Goal: Task Accomplishment & Management: Manage account settings

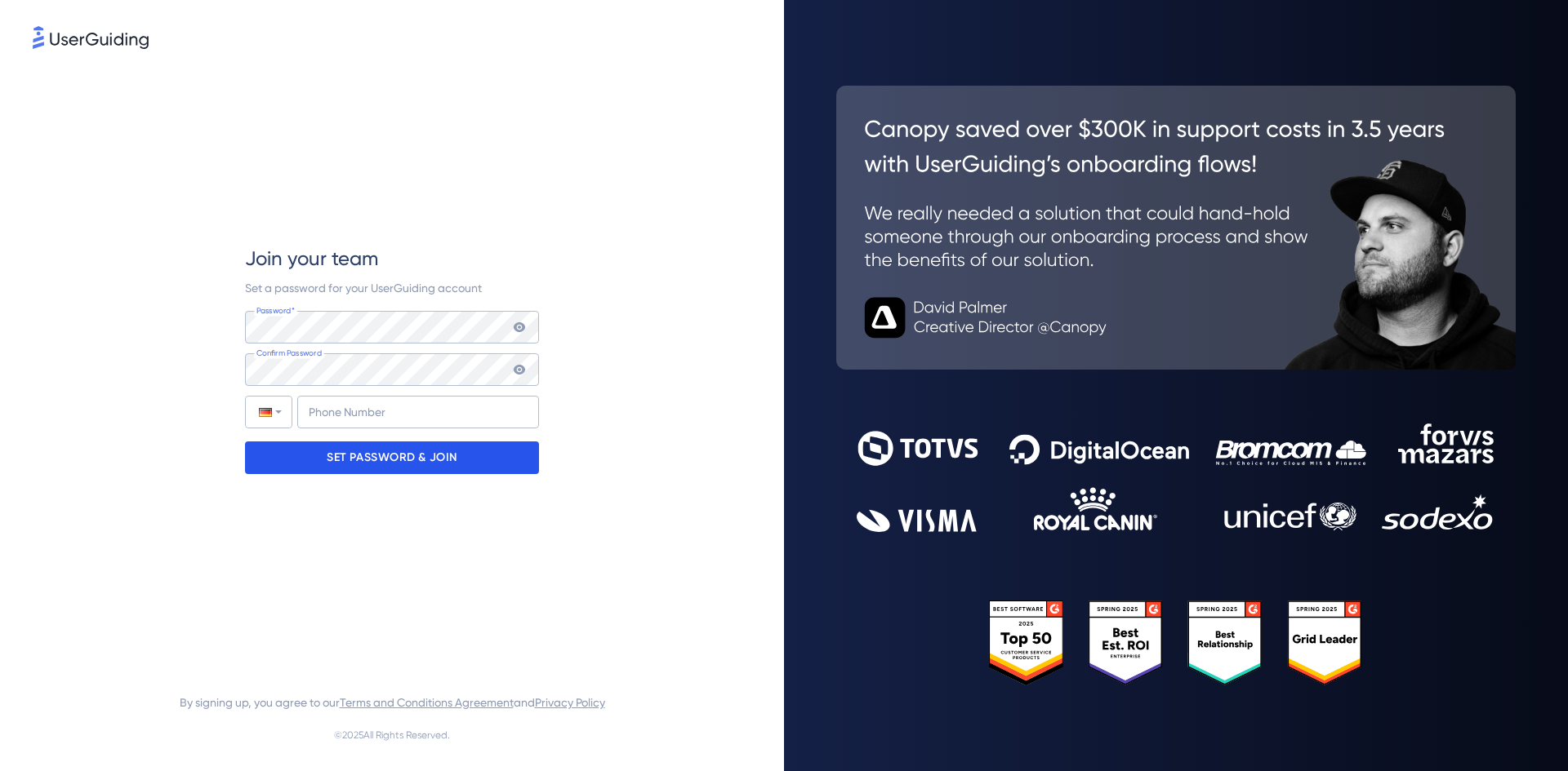
click at [417, 463] on p "SET PASSWORD & JOIN" at bounding box center [392, 458] width 131 height 26
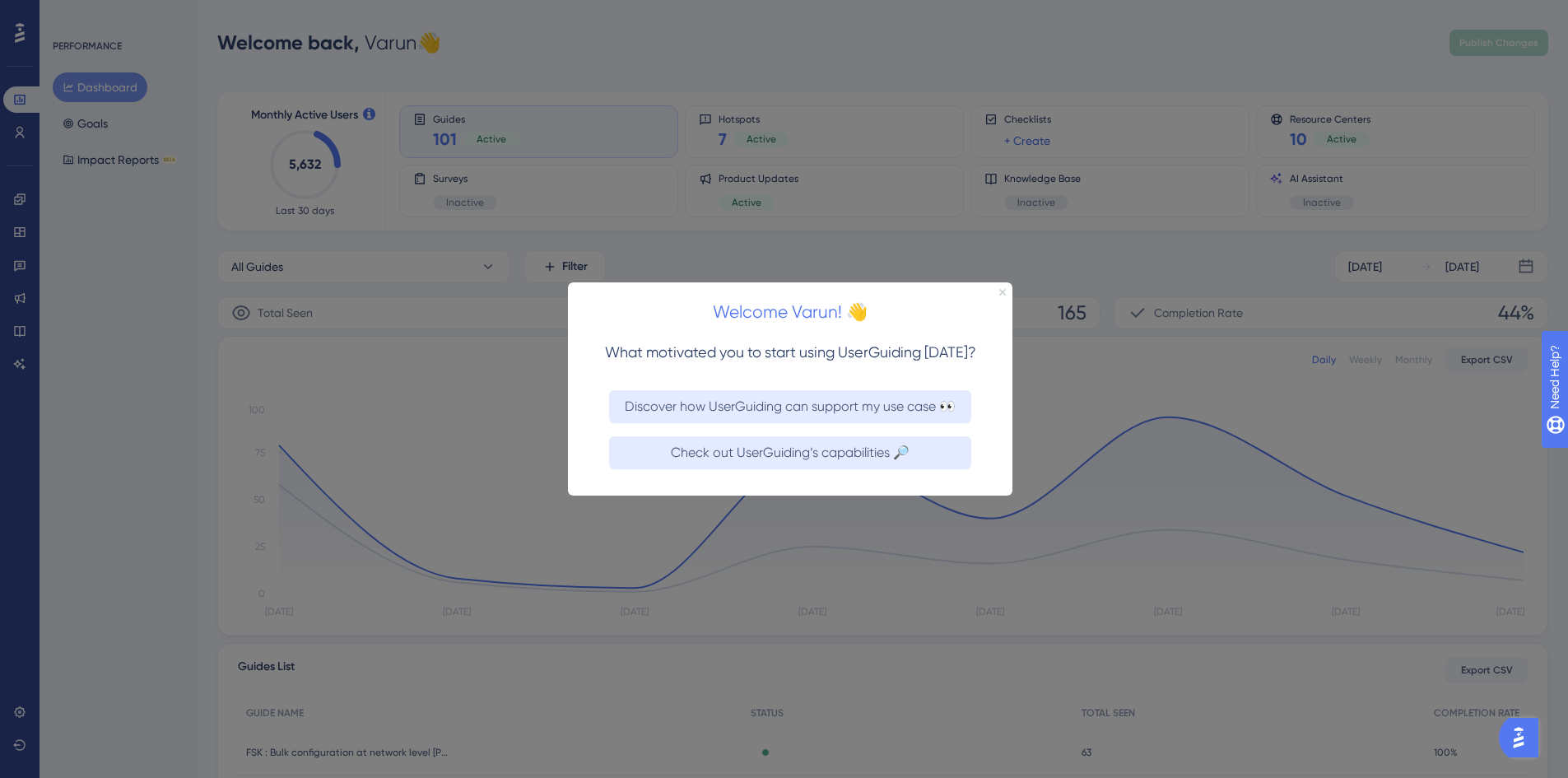
click at [1004, 288] on icon "Close Preview" at bounding box center [1002, 291] width 7 height 7
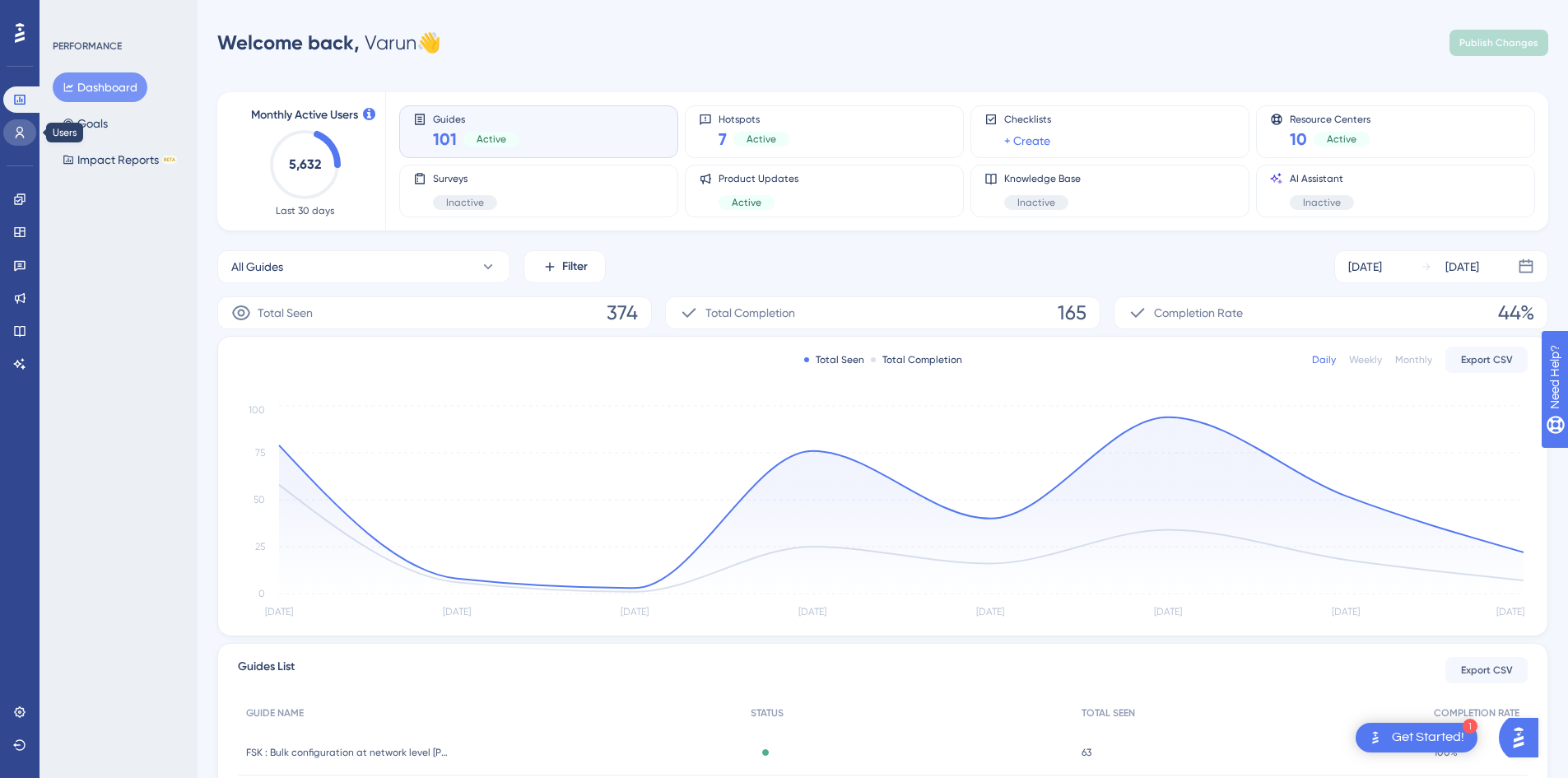
click at [18, 128] on icon at bounding box center [20, 133] width 14 height 14
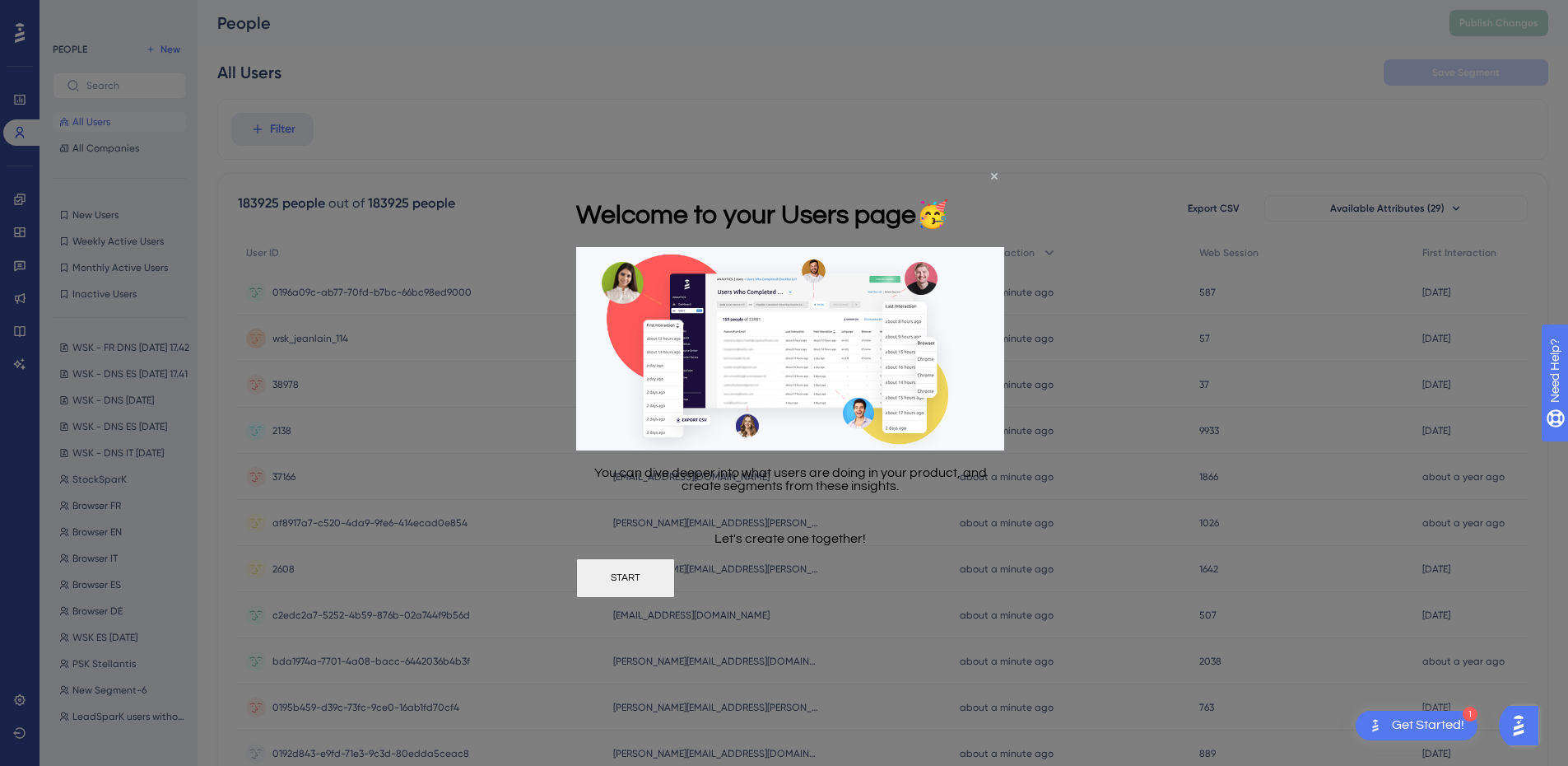
click at [949, 198] on h1 "Welcome to your Users page 🥳" at bounding box center [763, 214] width 373 height 31
click at [949, 180] on div "Welcome to your Users page 🥳" at bounding box center [763, 213] width 373 height 66
click at [994, 177] on icon "Close Preview" at bounding box center [994, 175] width 7 height 7
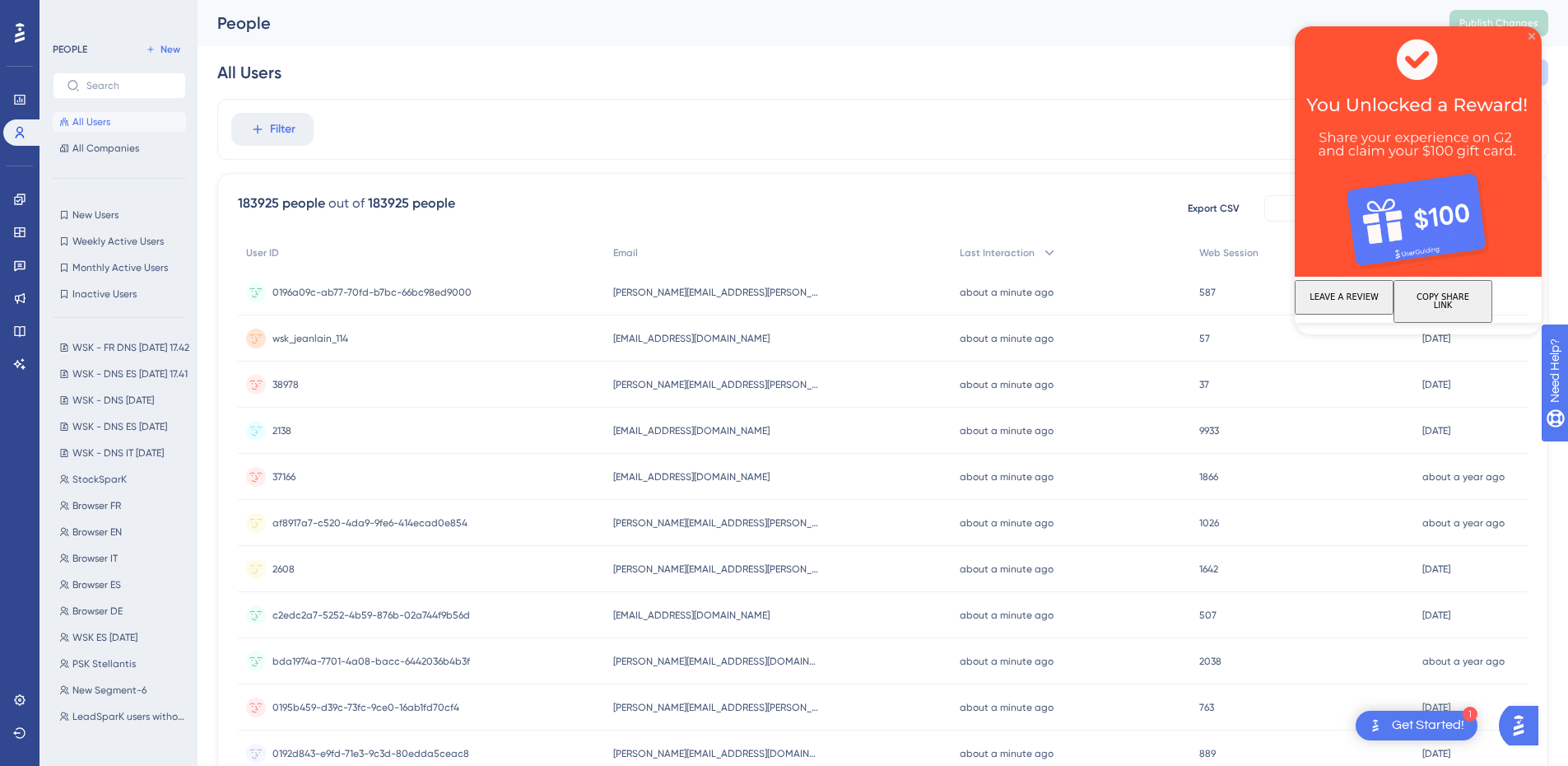
click at [1532, 37] on icon "Close Preview" at bounding box center [1532, 36] width 7 height 7
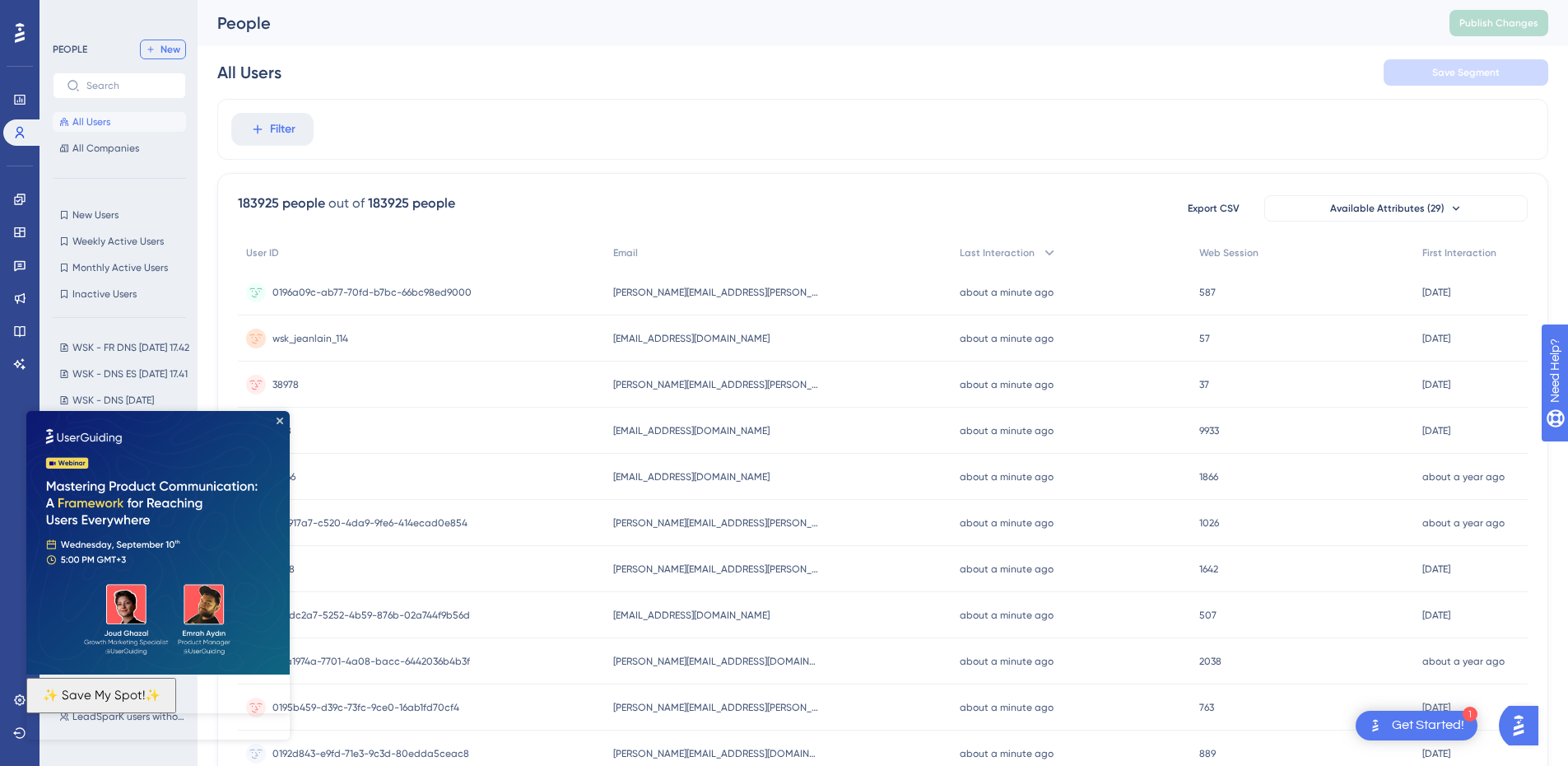
click at [177, 53] on span "New" at bounding box center [171, 50] width 20 height 14
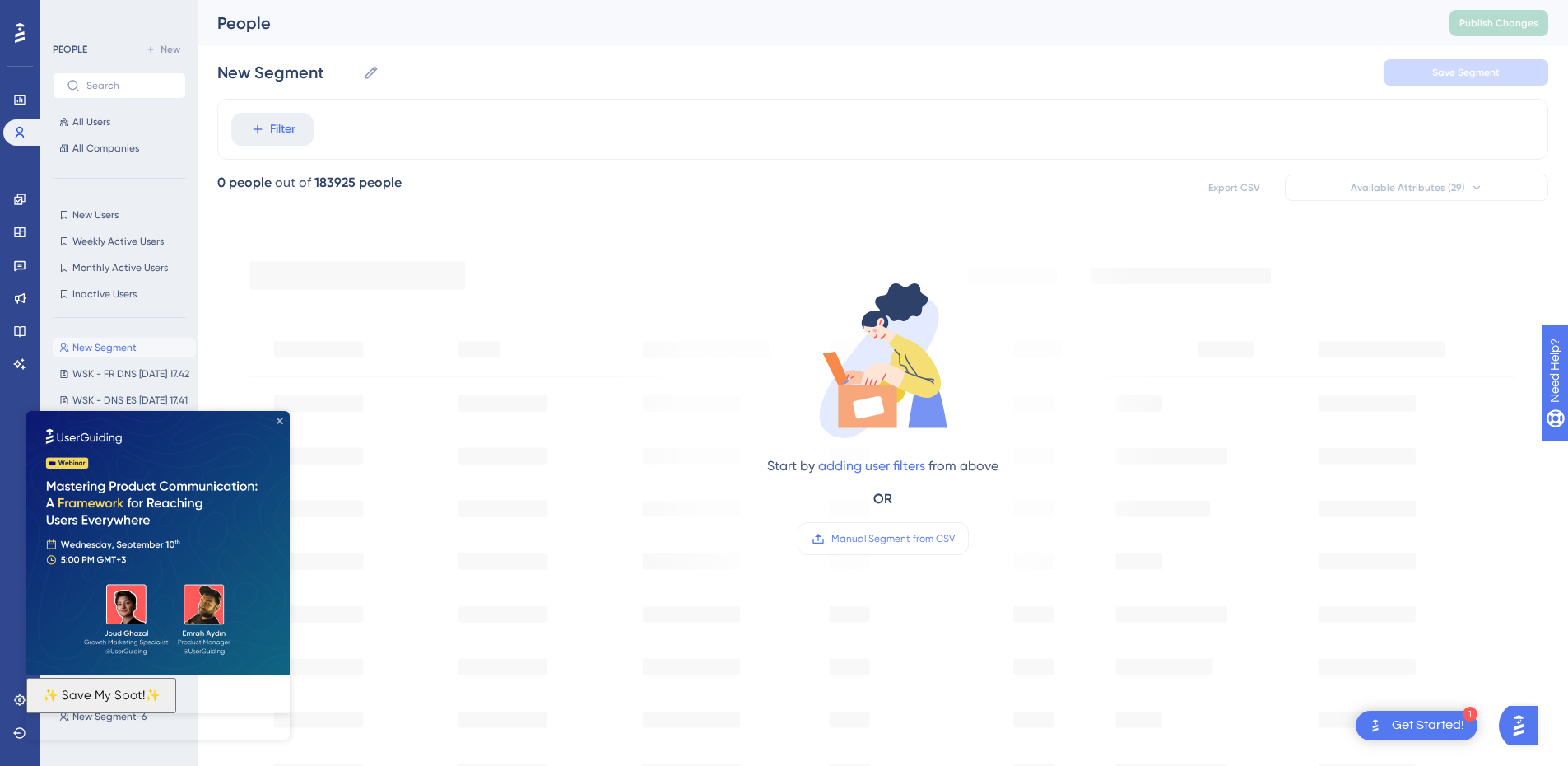
click at [282, 421] on icon "Close Preview" at bounding box center [280, 421] width 7 height 7
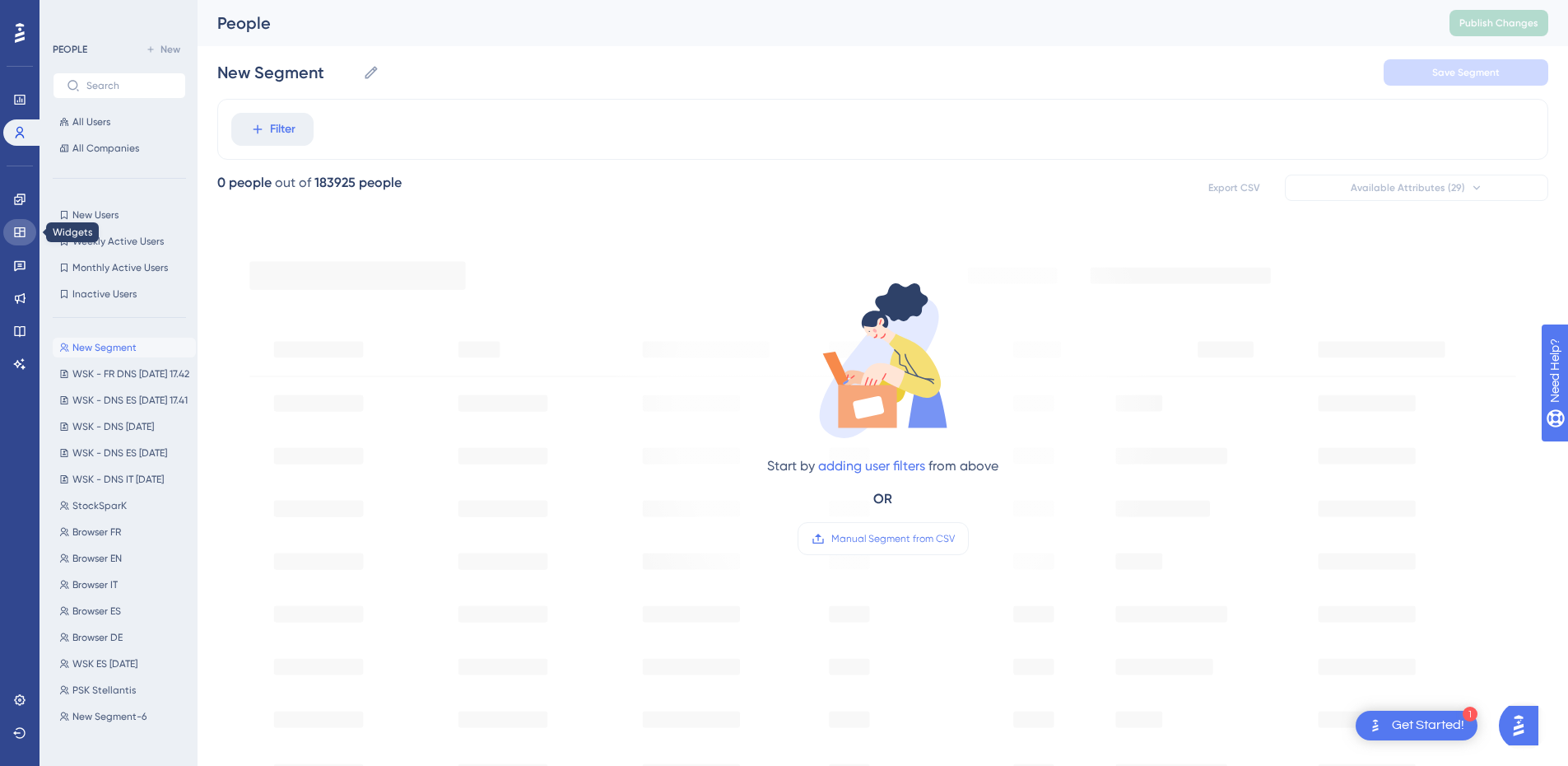
click at [21, 235] on icon at bounding box center [20, 232] width 14 height 14
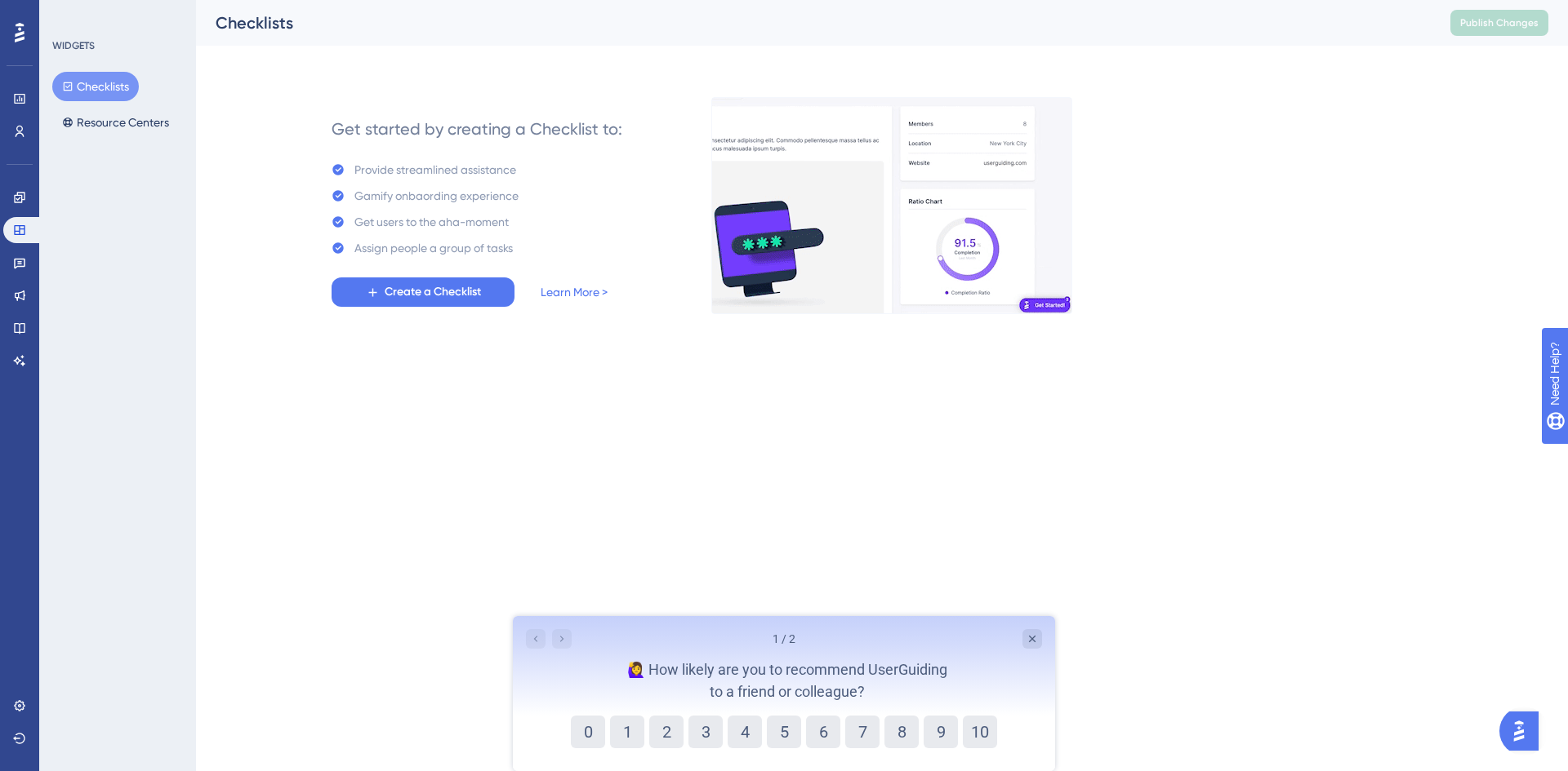
click at [38, 100] on div "Performance Users Engagement Widgets Feedback Product Updates Knowledge Base AI…" at bounding box center [19, 385] width 40 height 771
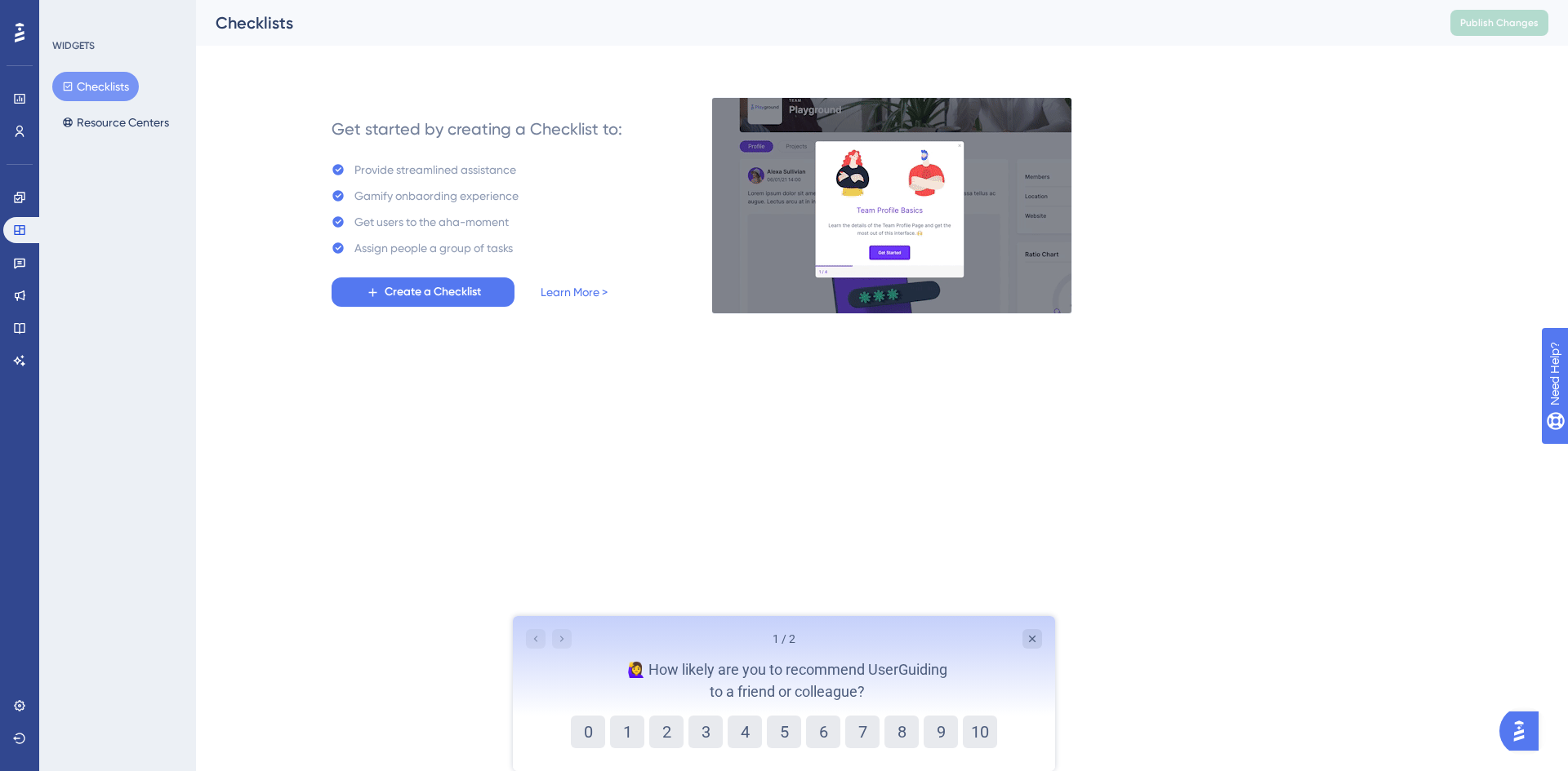
drag, startPoint x: 460, startPoint y: 136, endPoint x: 1028, endPoint y: 938, distance: 982.8
click at [1028, 0] on html "Performance Users Engagement Widgets Feedback Product Updates Knowledge Base AI…" at bounding box center [784, 0] width 1568 height 0
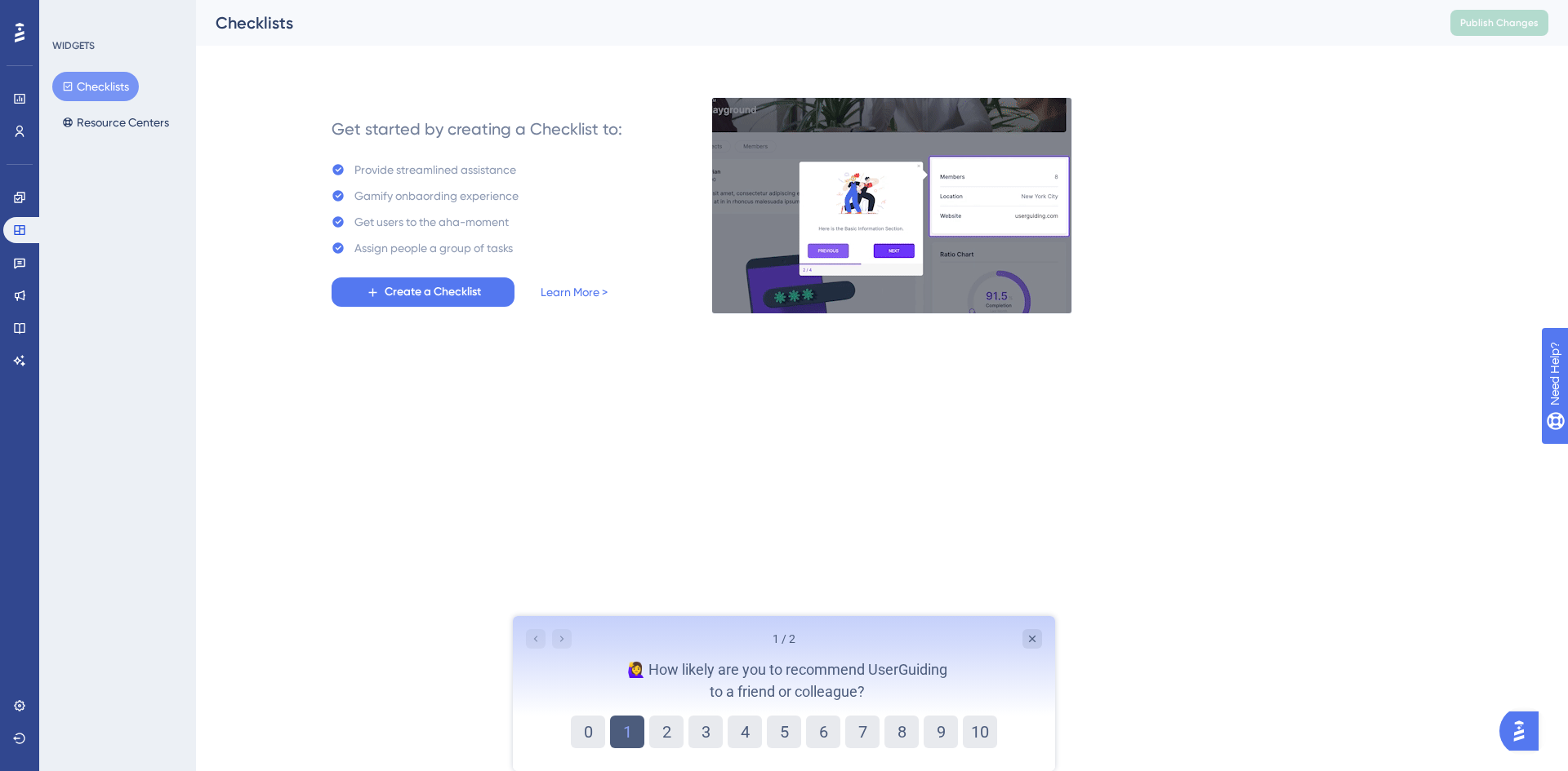
drag, startPoint x: 97, startPoint y: 4, endPoint x: 767, endPoint y: 1073, distance: 1261.6
click at [767, 0] on html "Performance Users Engagement Widgets Feedback Product Updates Knowledge Base AI…" at bounding box center [784, 0] width 1568 height 0
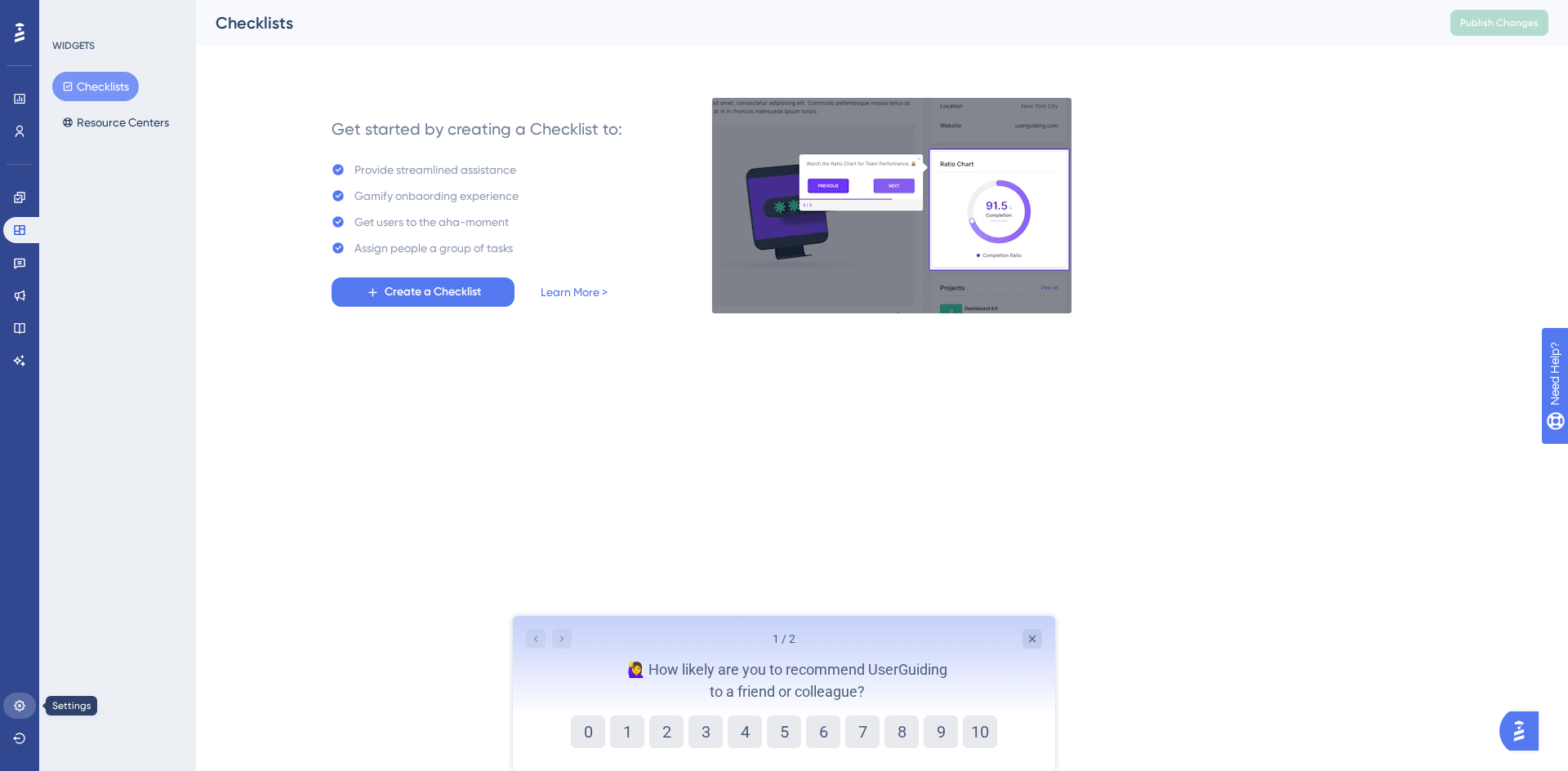
click at [21, 702] on icon at bounding box center [20, 706] width 14 height 14
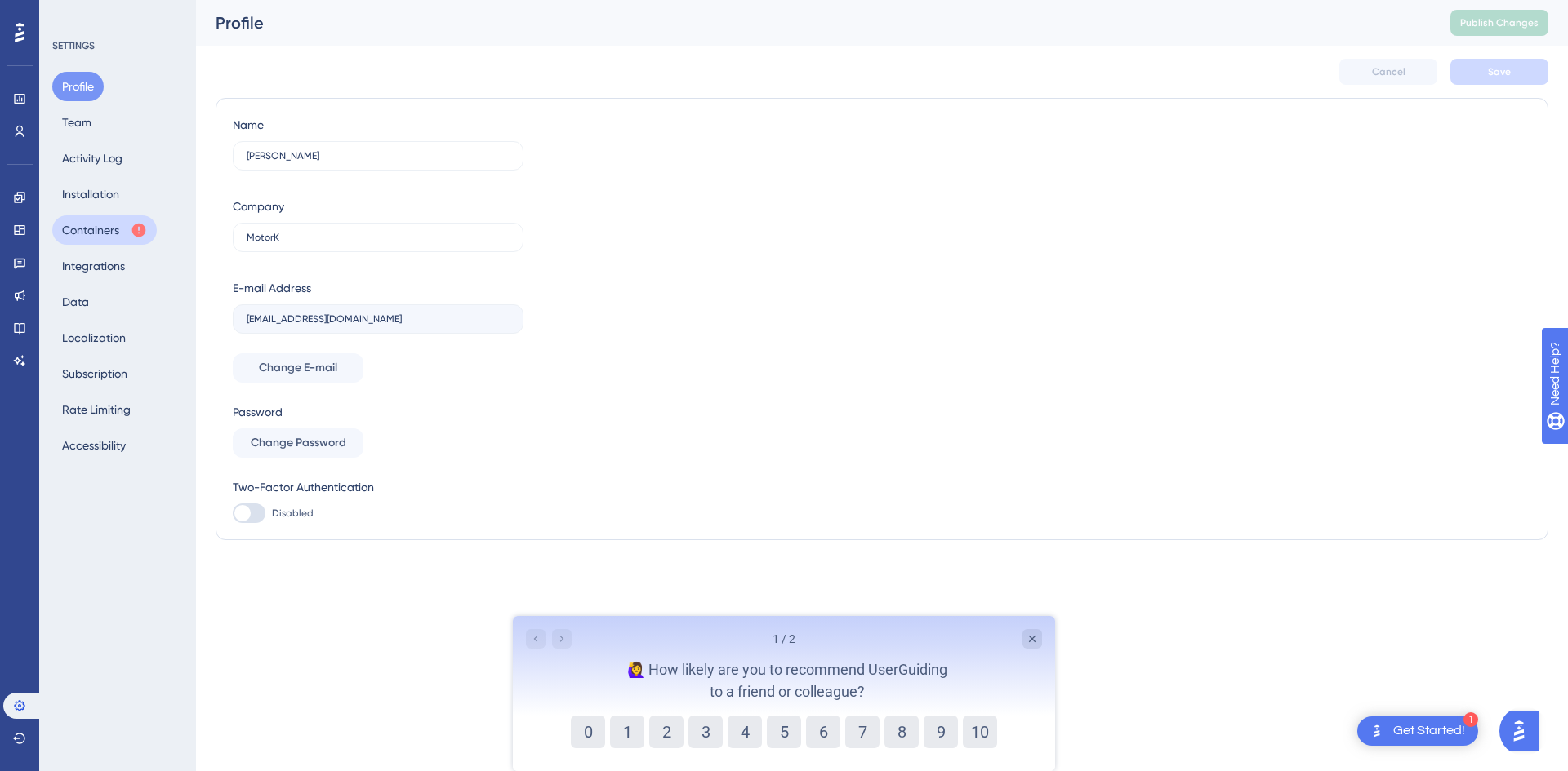
click at [130, 228] on button "Containers" at bounding box center [105, 230] width 105 height 29
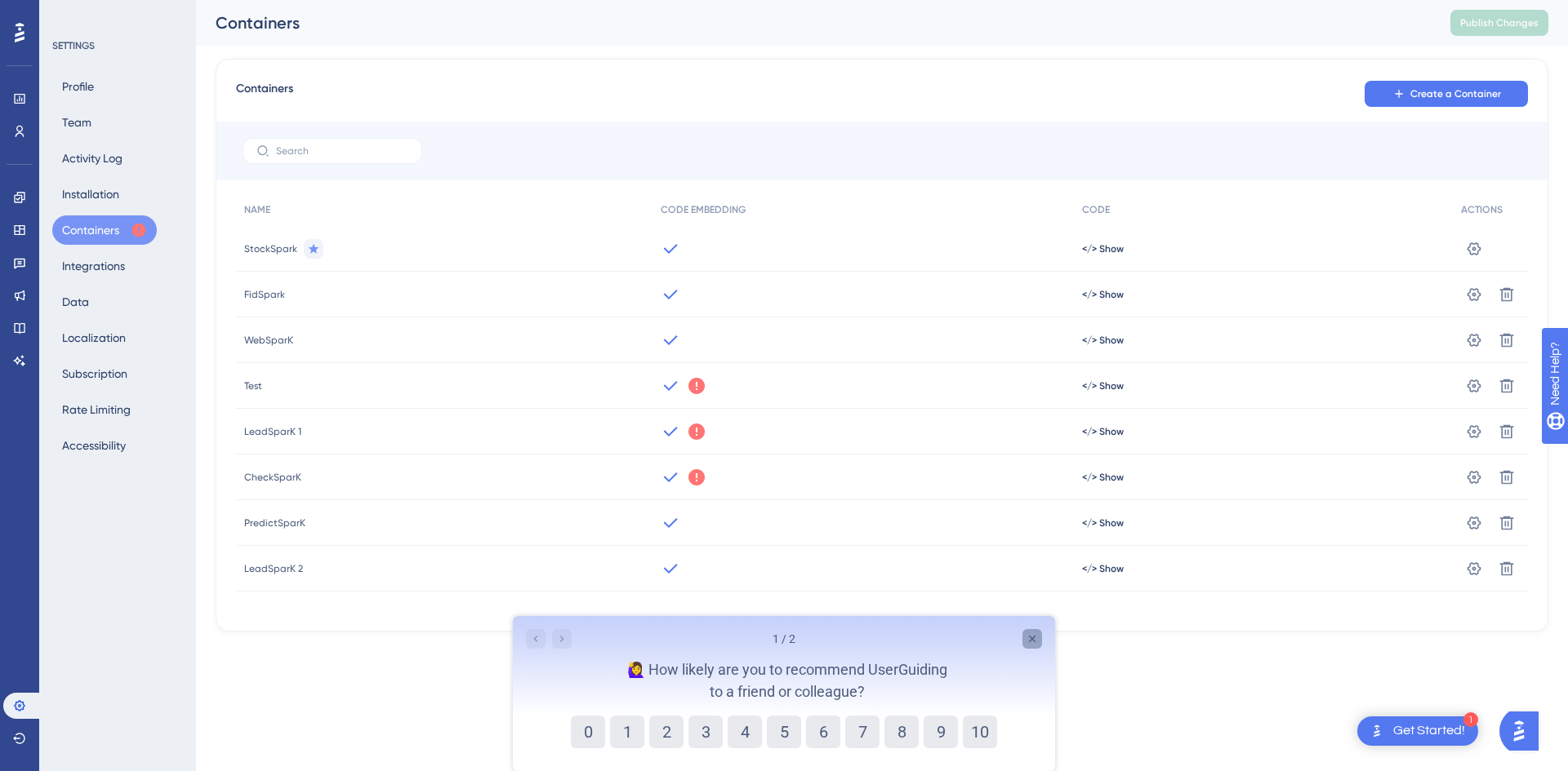
click at [1039, 640] on icon "Close survey" at bounding box center [1033, 639] width 14 height 14
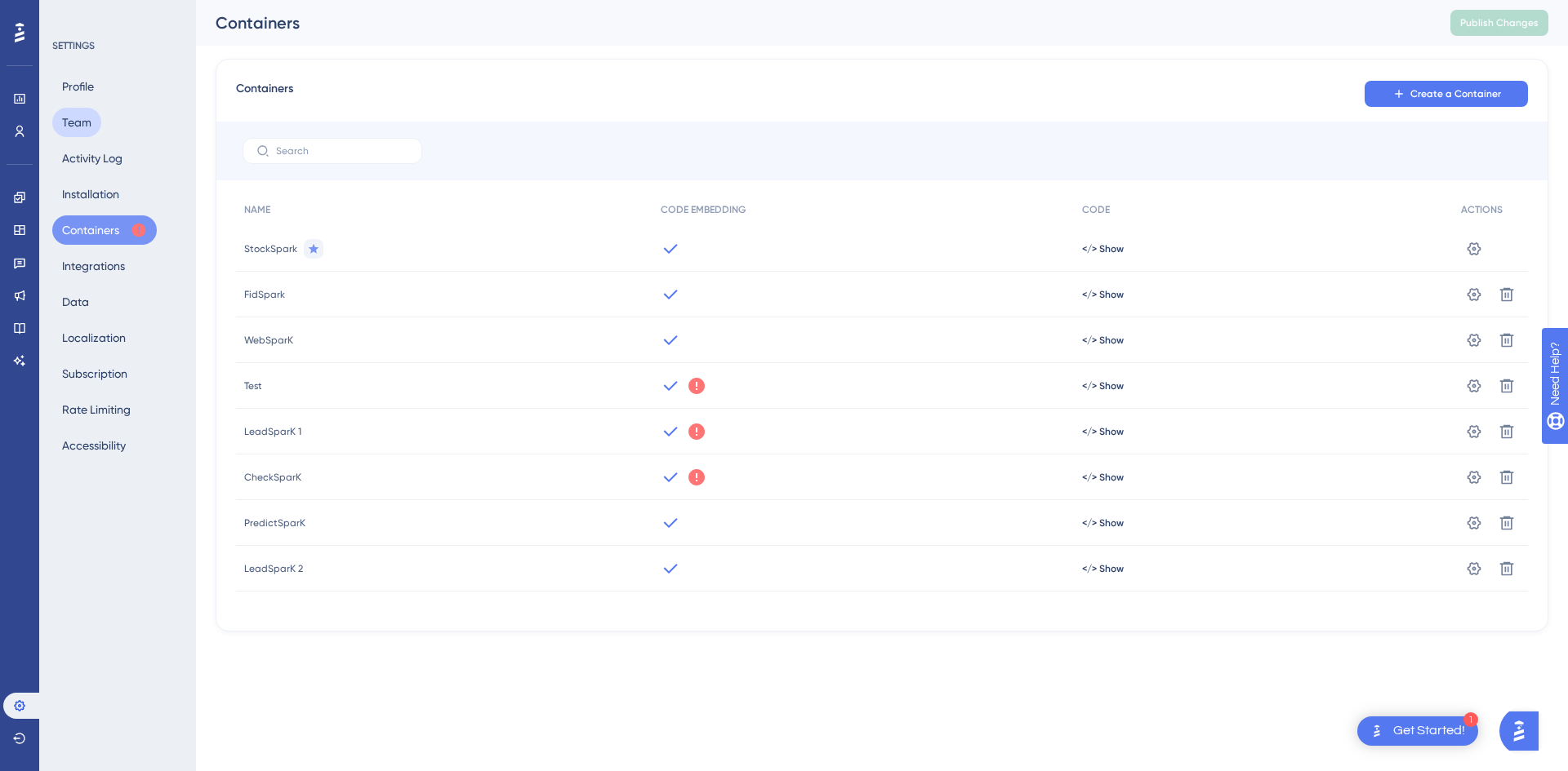
click at [94, 122] on button "Team" at bounding box center [76, 122] width 49 height 29
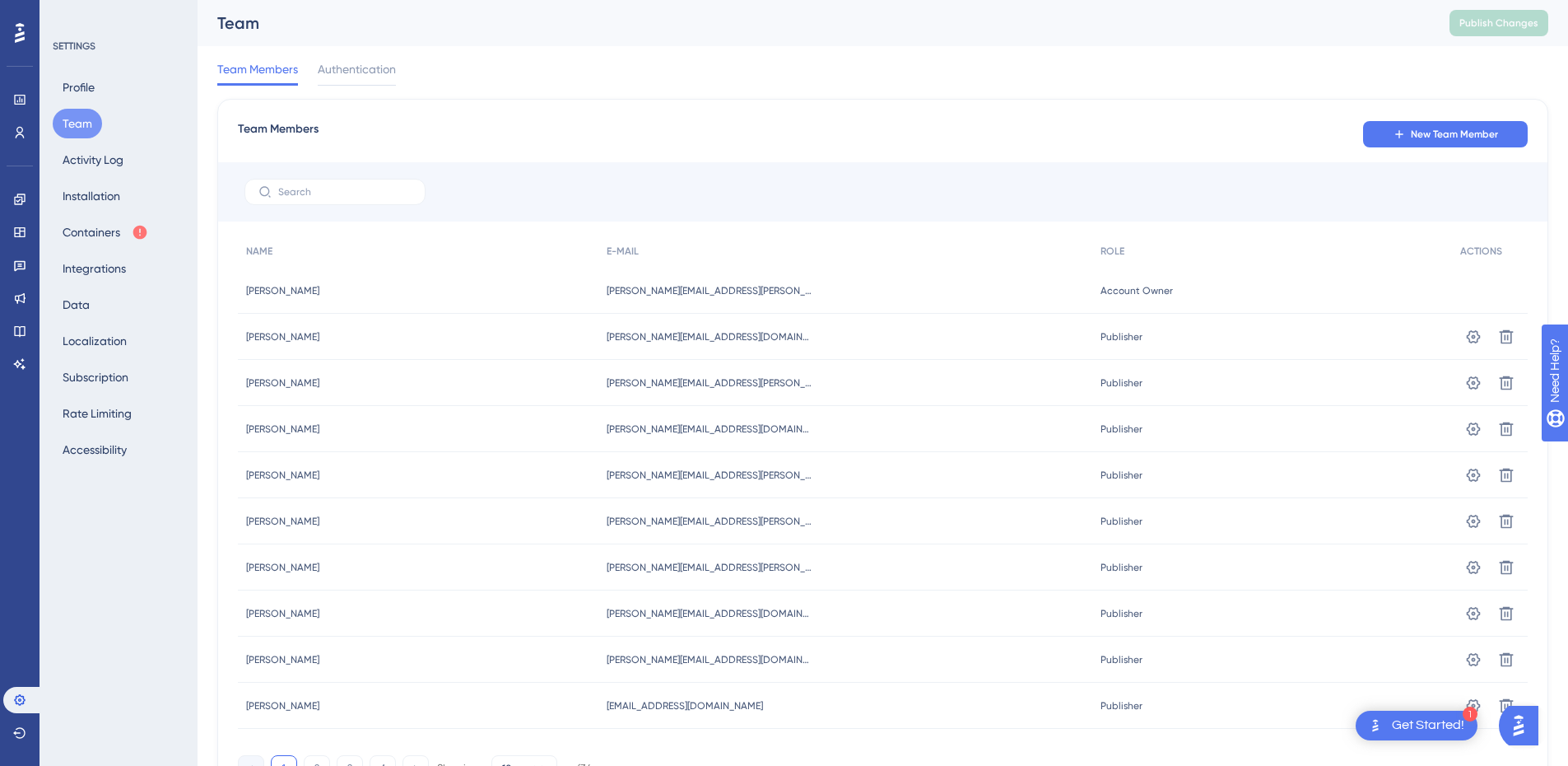
click at [23, 45] on div at bounding box center [20, 32] width 26 height 26
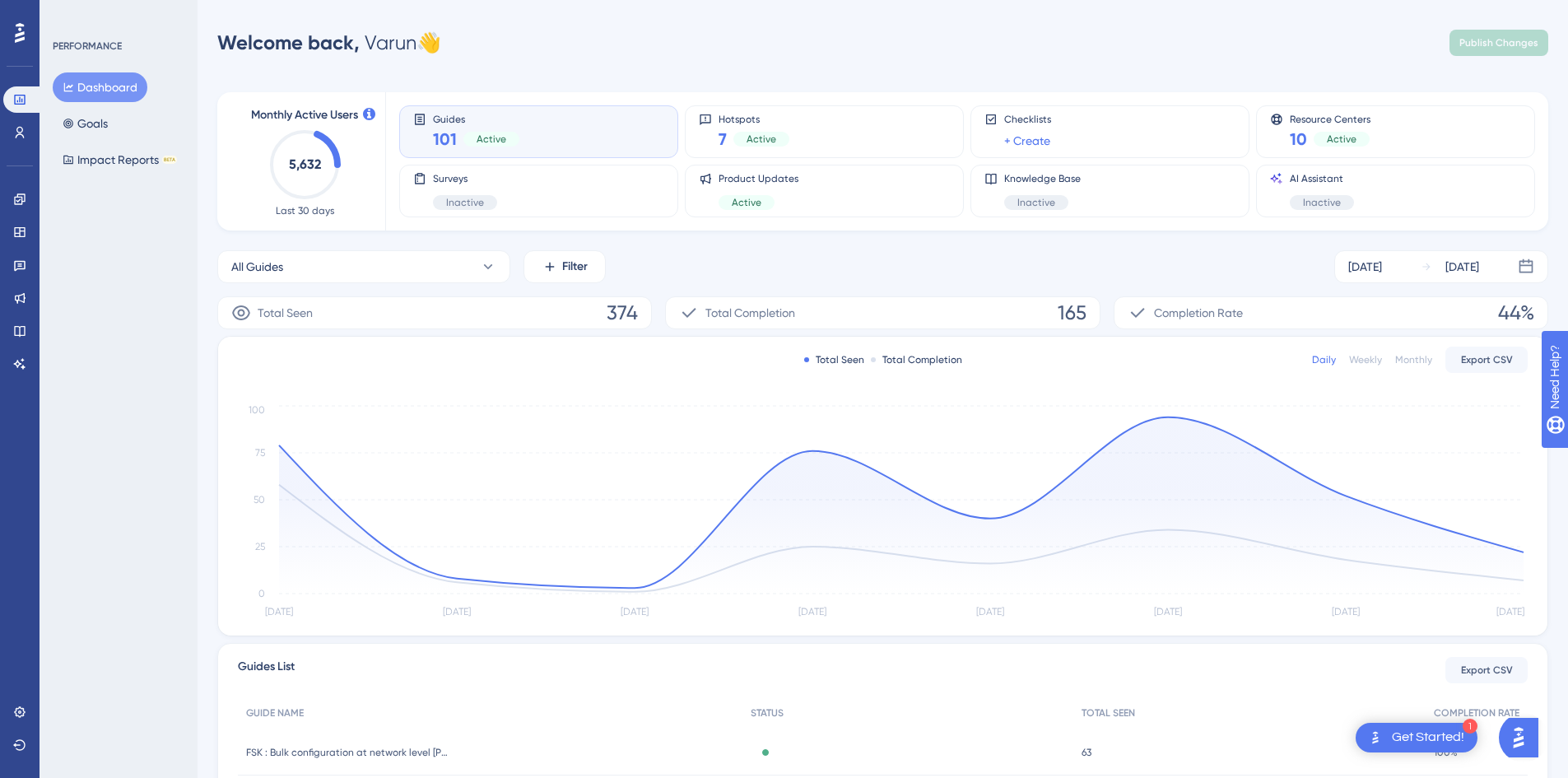
drag, startPoint x: 112, startPoint y: 106, endPoint x: 76, endPoint y: 300, distance: 197.3
click at [76, 300] on div "PERFORMANCE Dashboard Goals Impact Reports BETA" at bounding box center [119, 389] width 158 height 778
click at [1419, 738] on div "Get Started!" at bounding box center [1428, 738] width 72 height 19
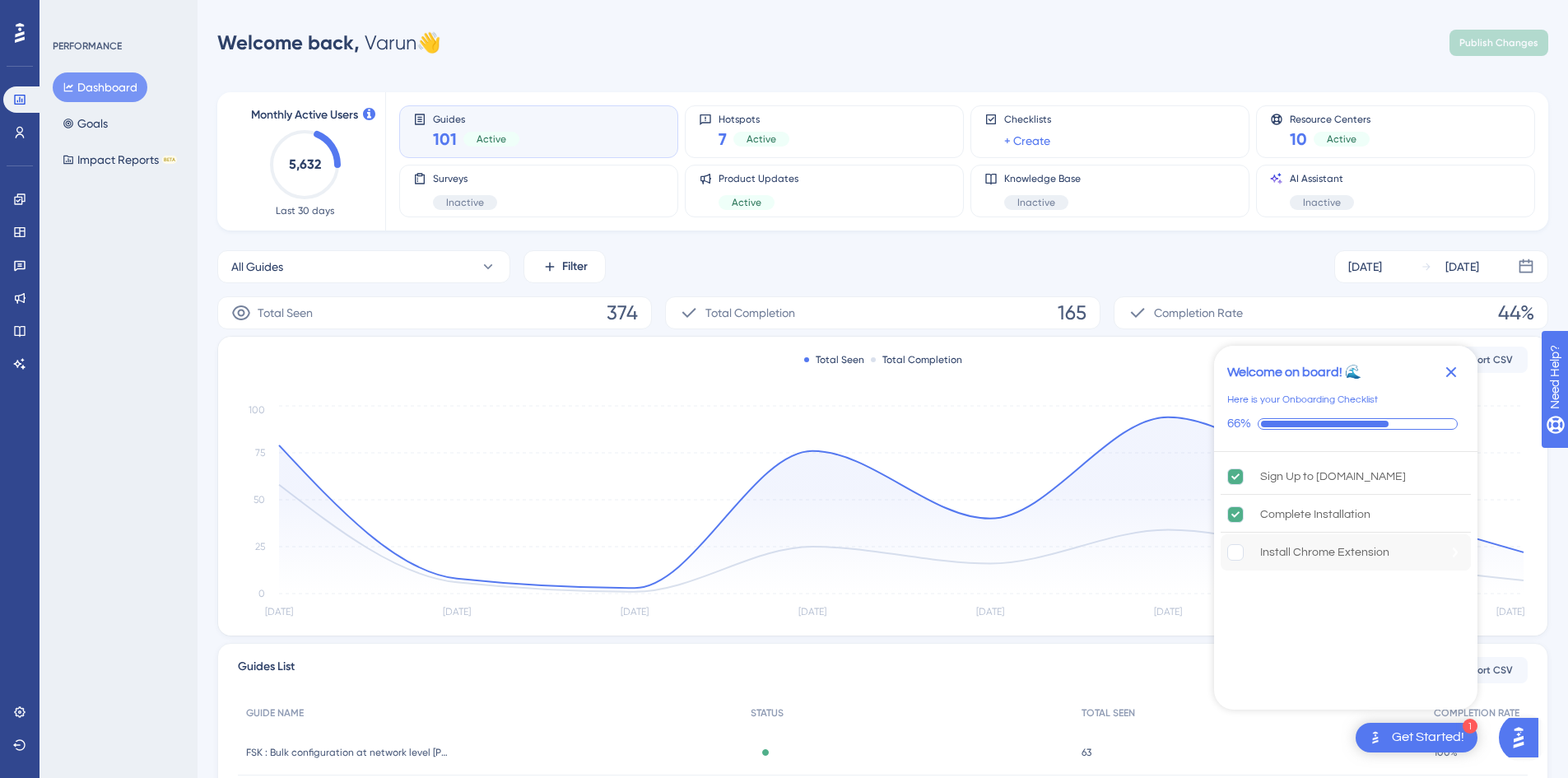
click at [1310, 541] on div "Install Chrome Extension" at bounding box center [1346, 553] width 251 height 36
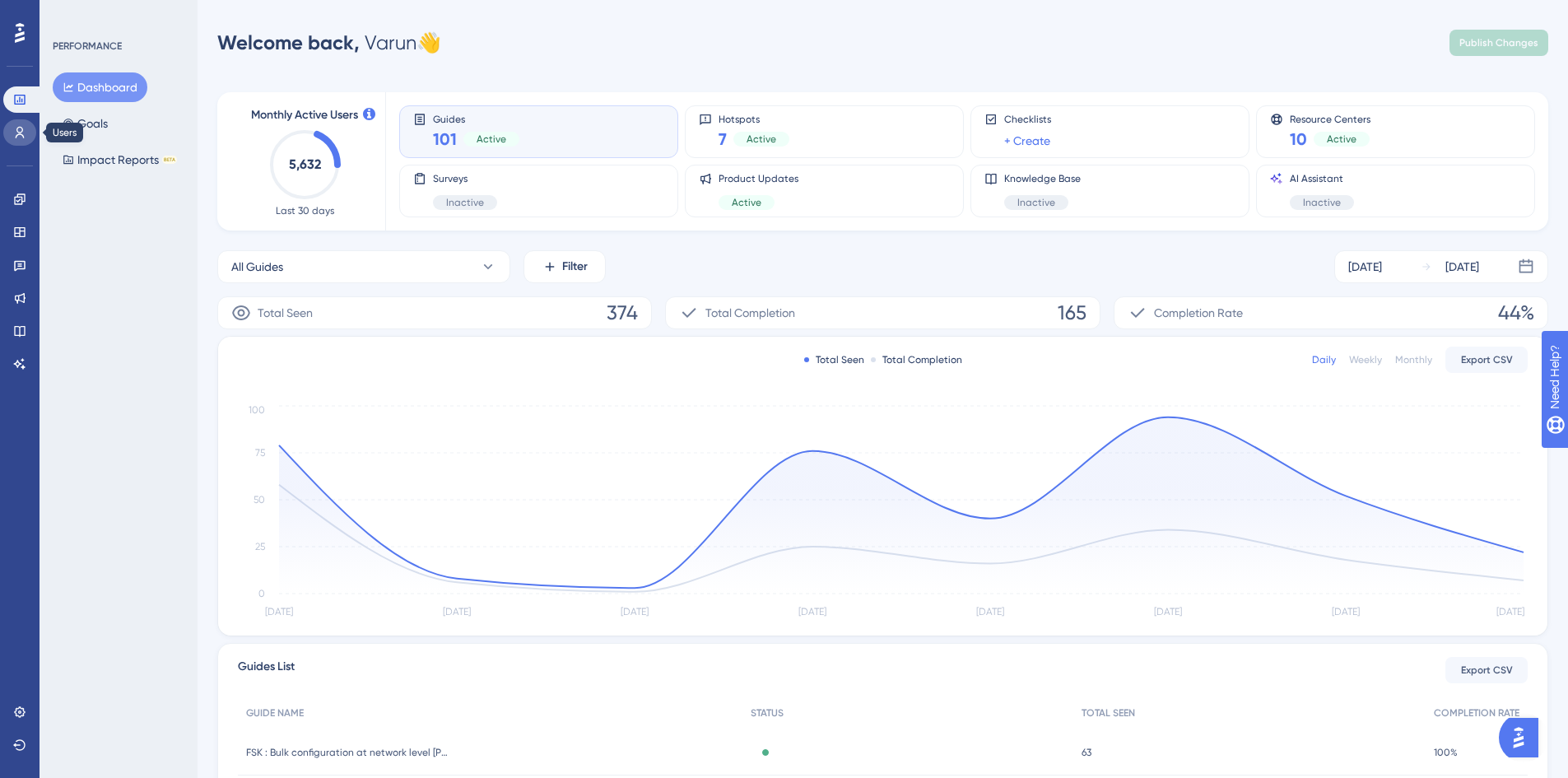
click at [19, 129] on icon at bounding box center [20, 133] width 14 height 14
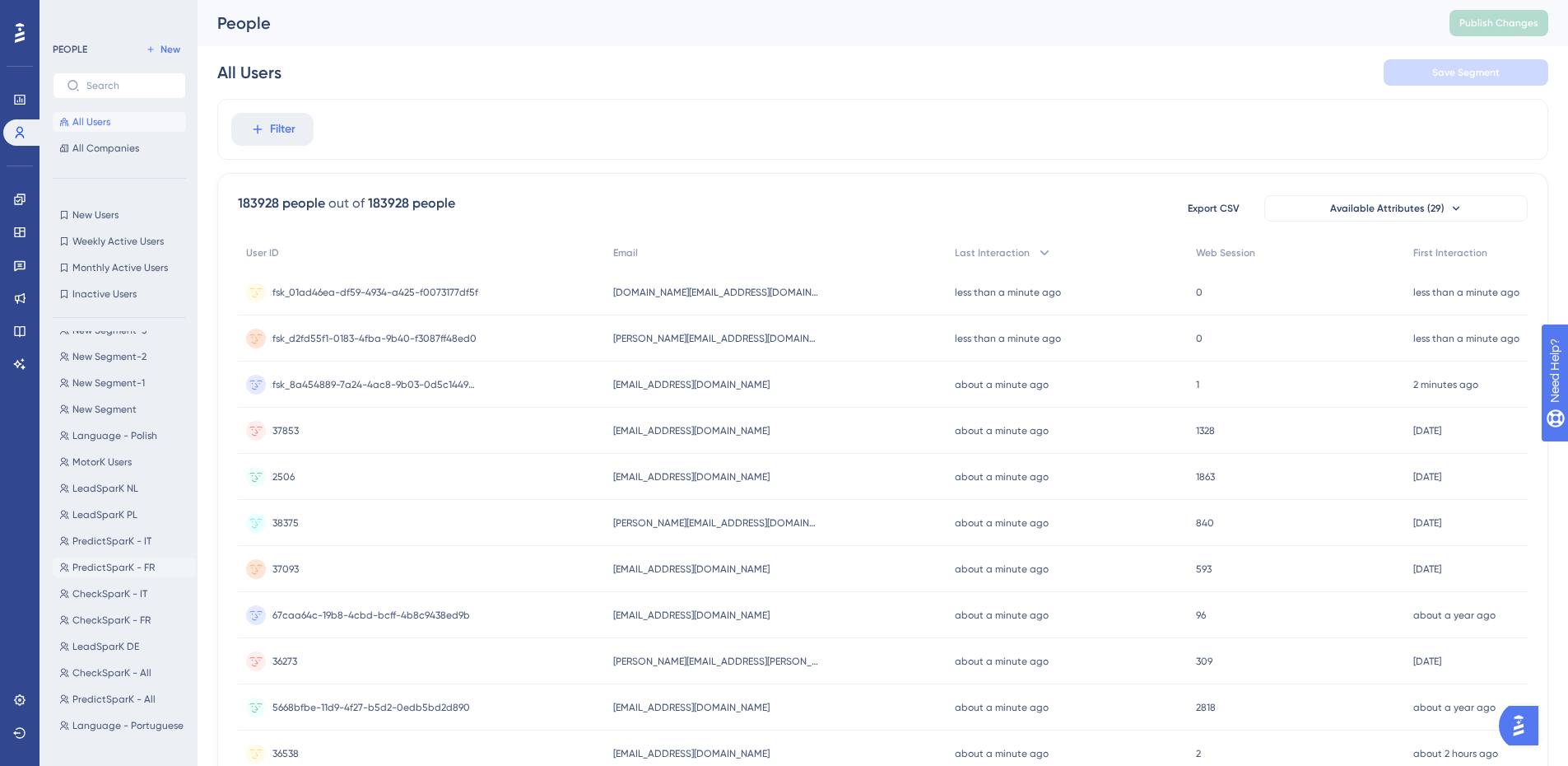
scroll to position [545, 0]
click at [119, 544] on span "PredictSparK - IT" at bounding box center [111, 541] width 79 height 14
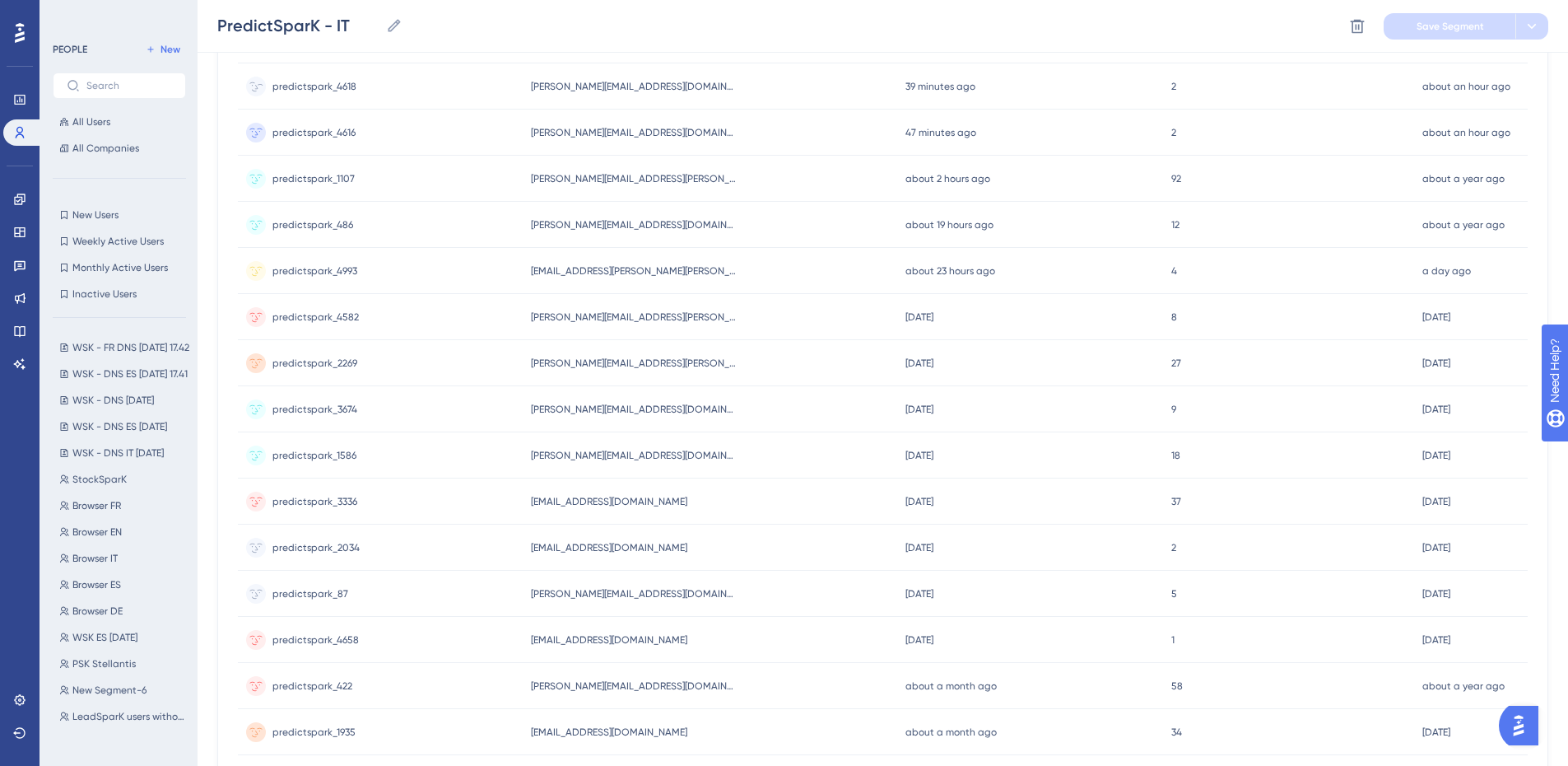
scroll to position [0, 0]
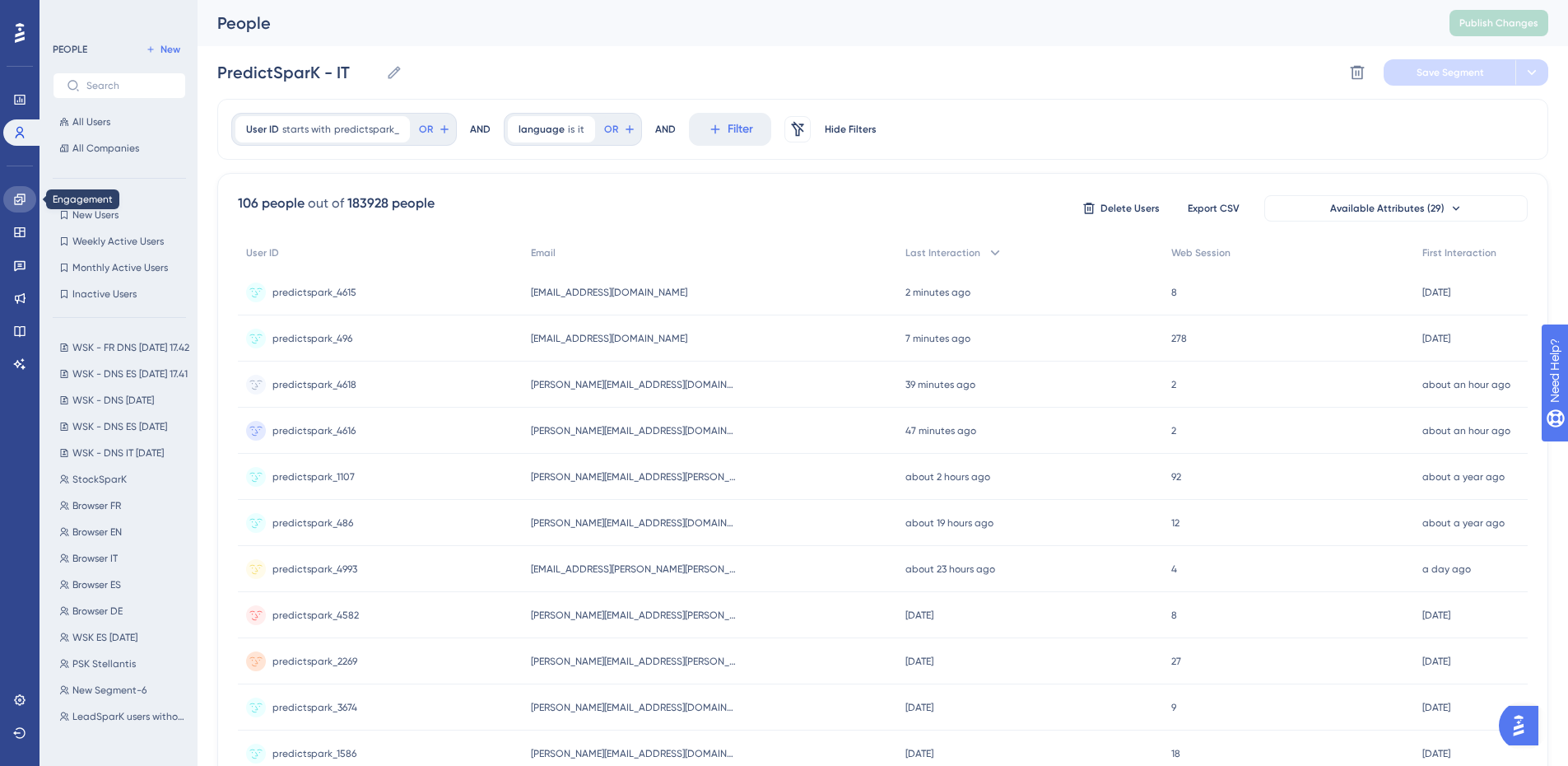
click at [18, 207] on link at bounding box center [20, 199] width 33 height 26
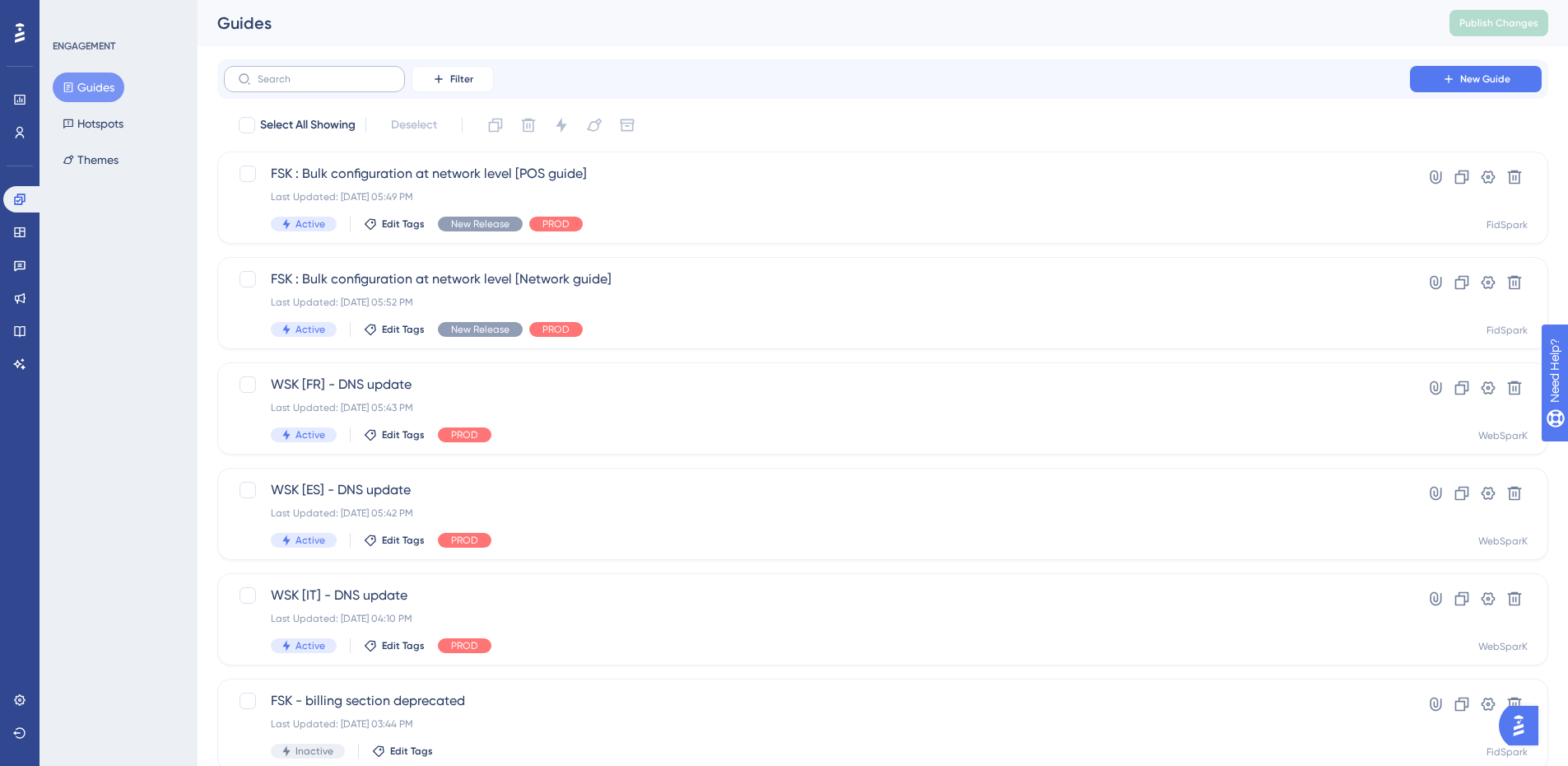
click at [325, 87] on label at bounding box center [315, 79] width 181 height 26
click at [325, 85] on input "text" at bounding box center [324, 79] width 134 height 12
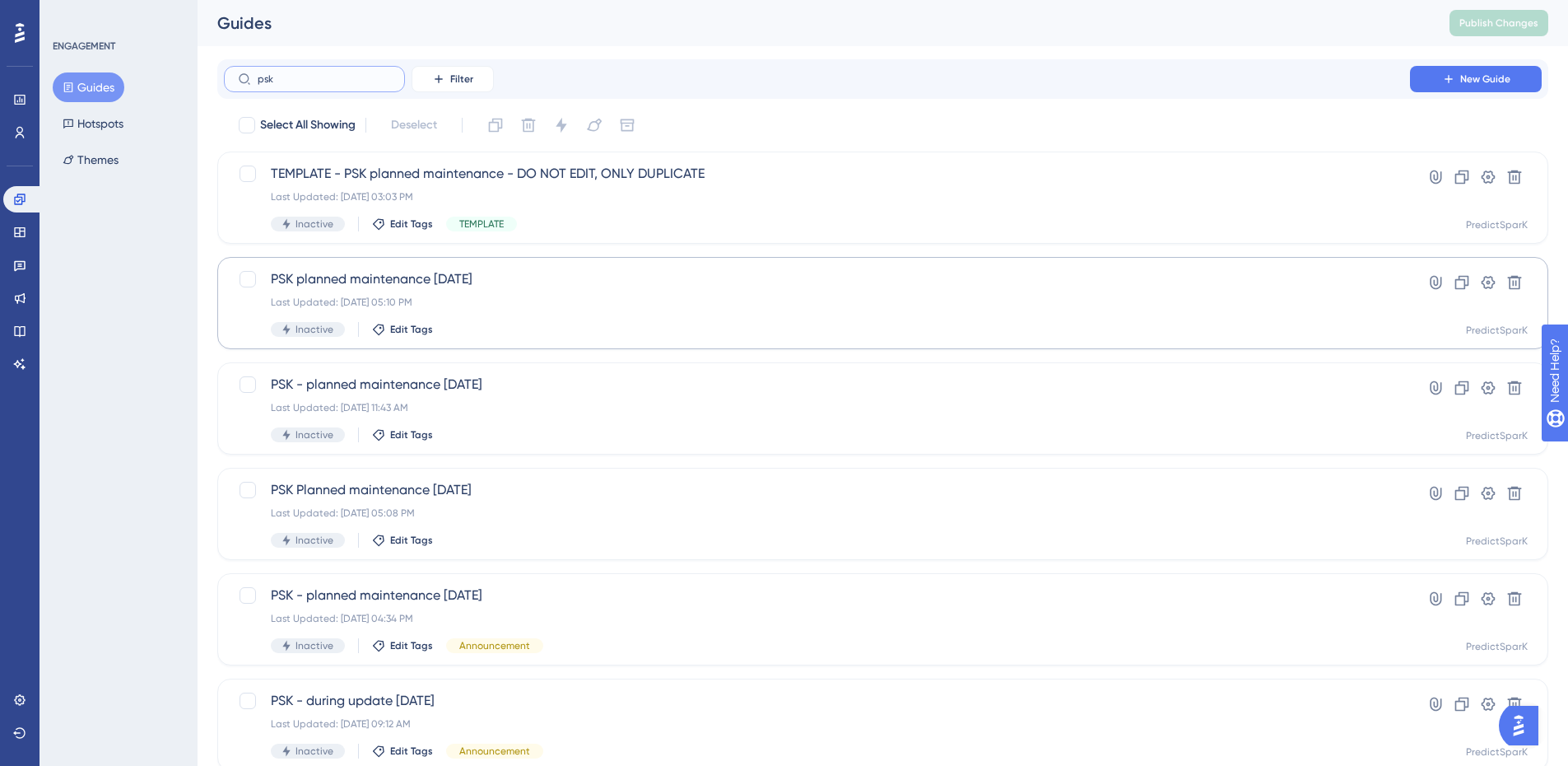
type input "psk"
click at [418, 282] on span "PSK planned maintenance 01 July" at bounding box center [818, 279] width 1093 height 20
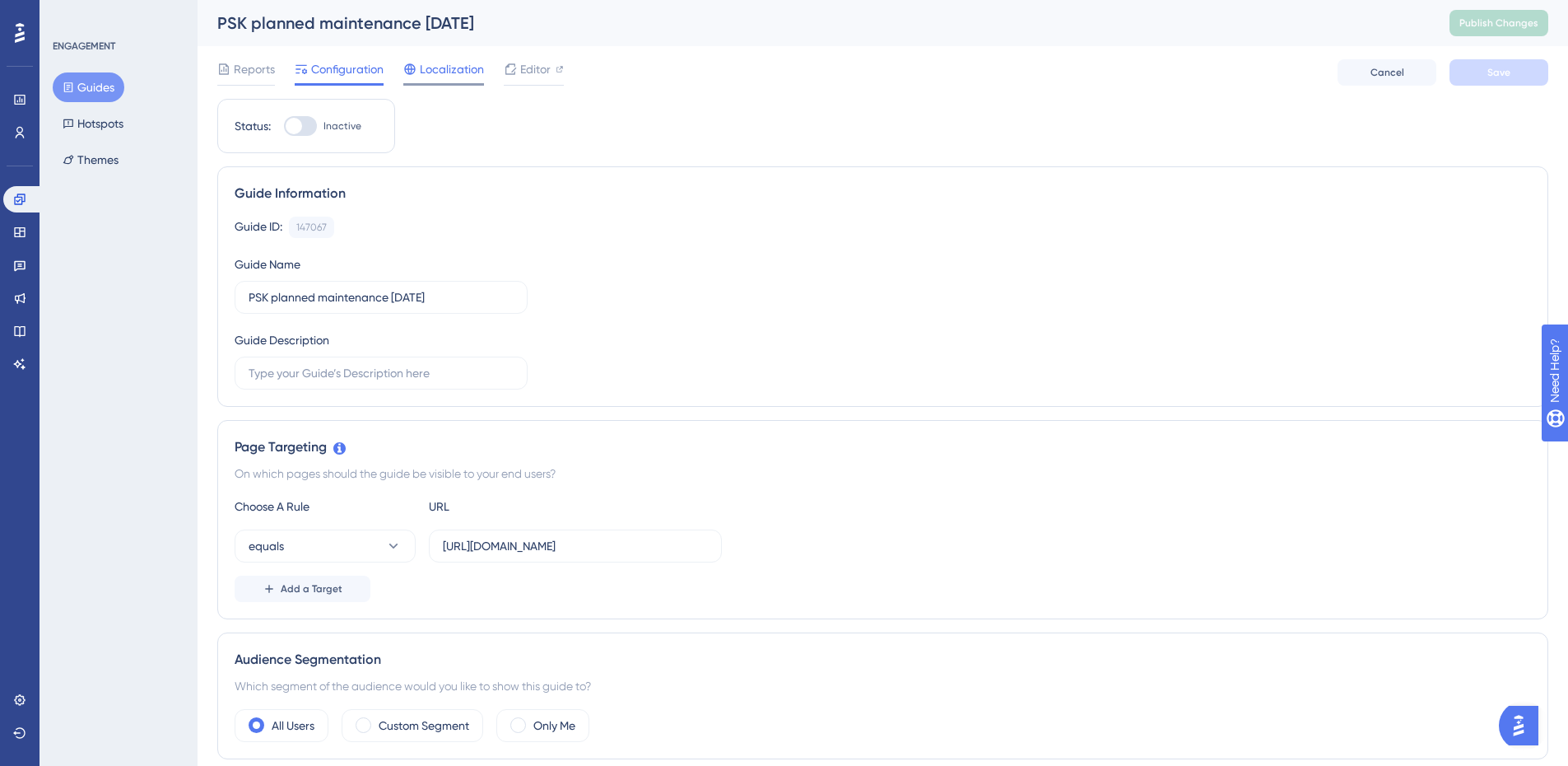
click at [457, 74] on span "Localization" at bounding box center [452, 69] width 64 height 20
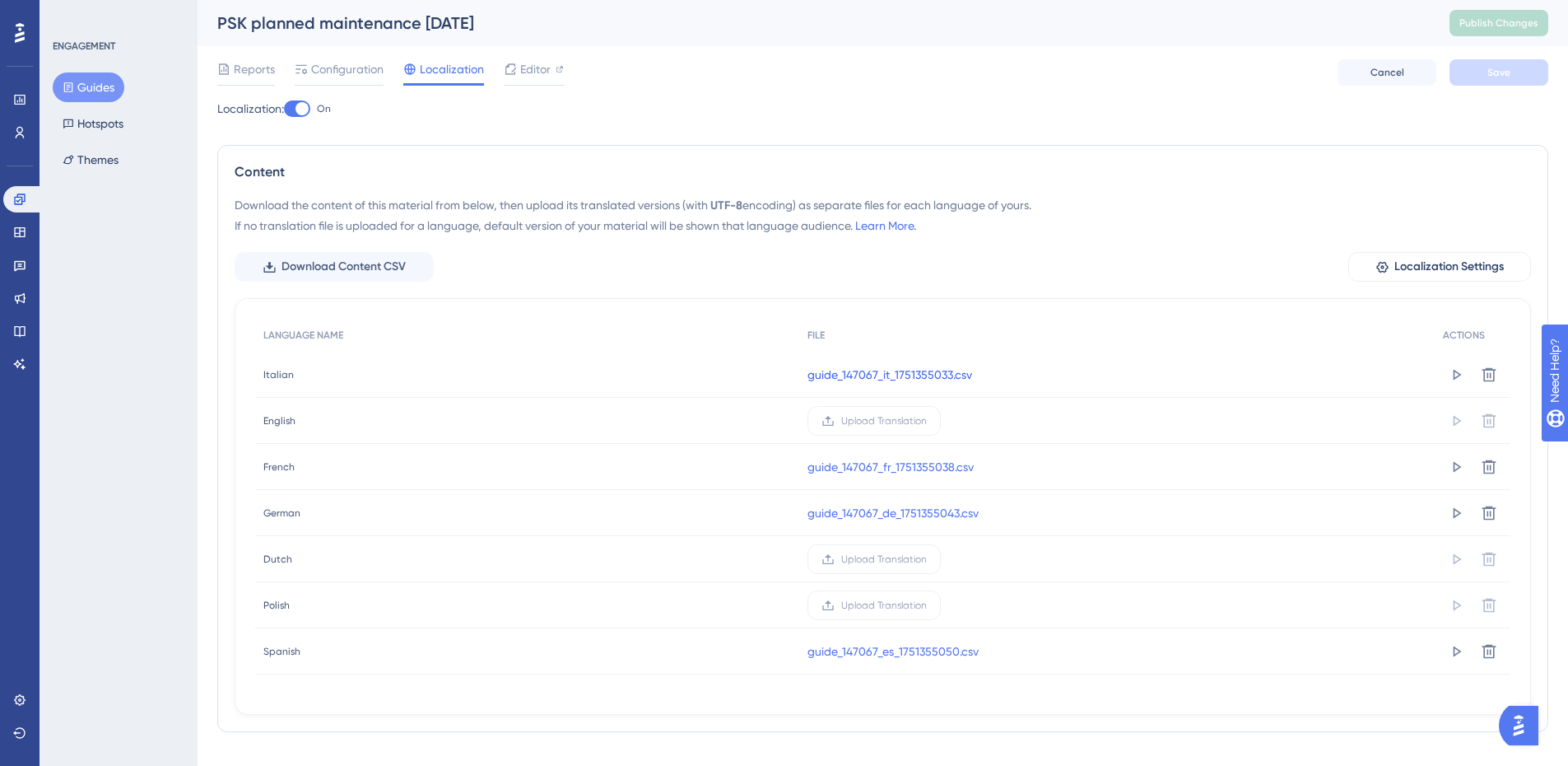
click at [851, 381] on link "guide_147067_it_1751355033.csv" at bounding box center [890, 375] width 165 height 20
click at [519, 74] on div "Editor" at bounding box center [534, 69] width 60 height 20
click at [343, 74] on span "Configuration" at bounding box center [347, 69] width 72 height 20
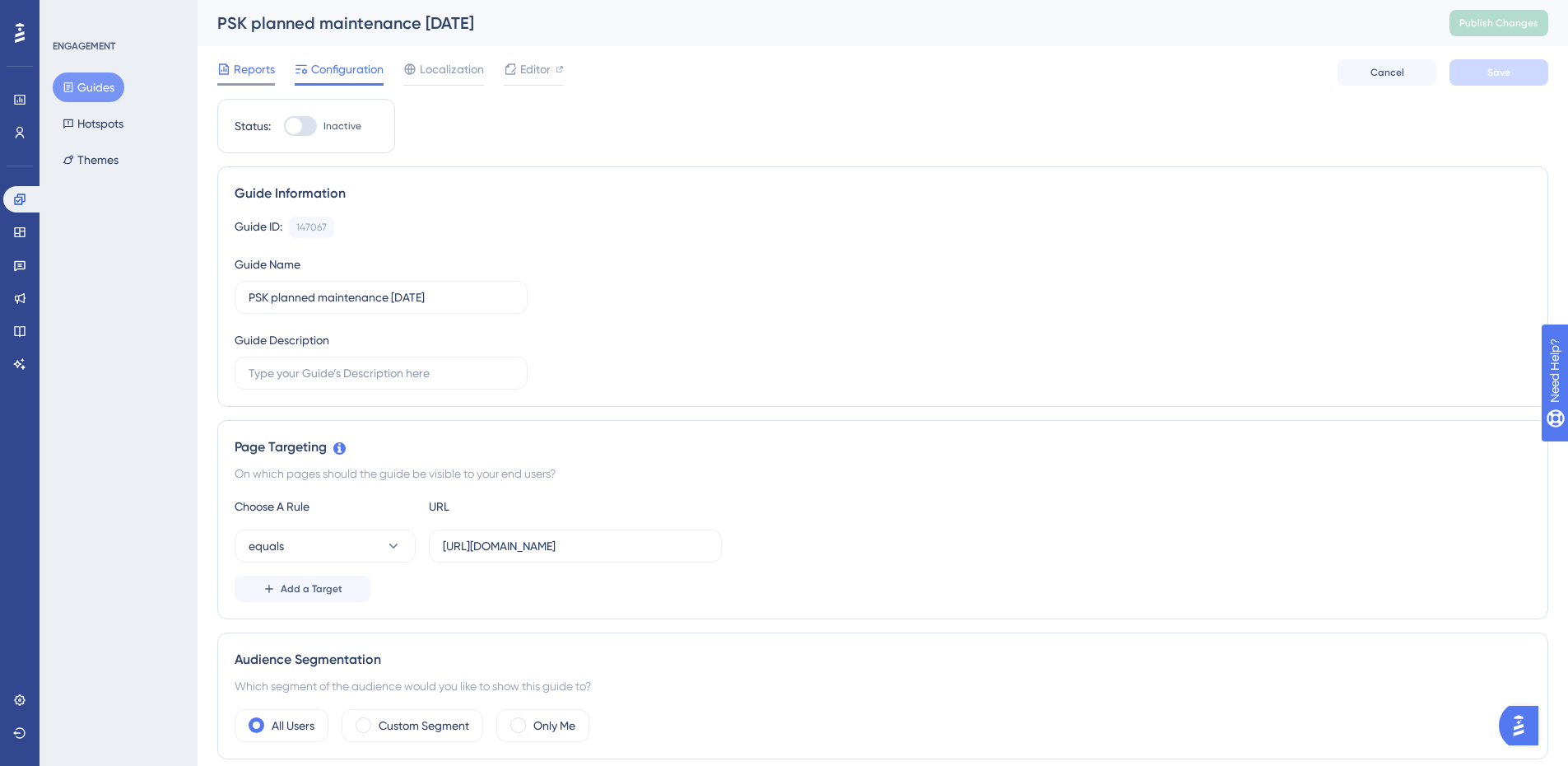
click at [256, 76] on span "Reports" at bounding box center [255, 69] width 41 height 20
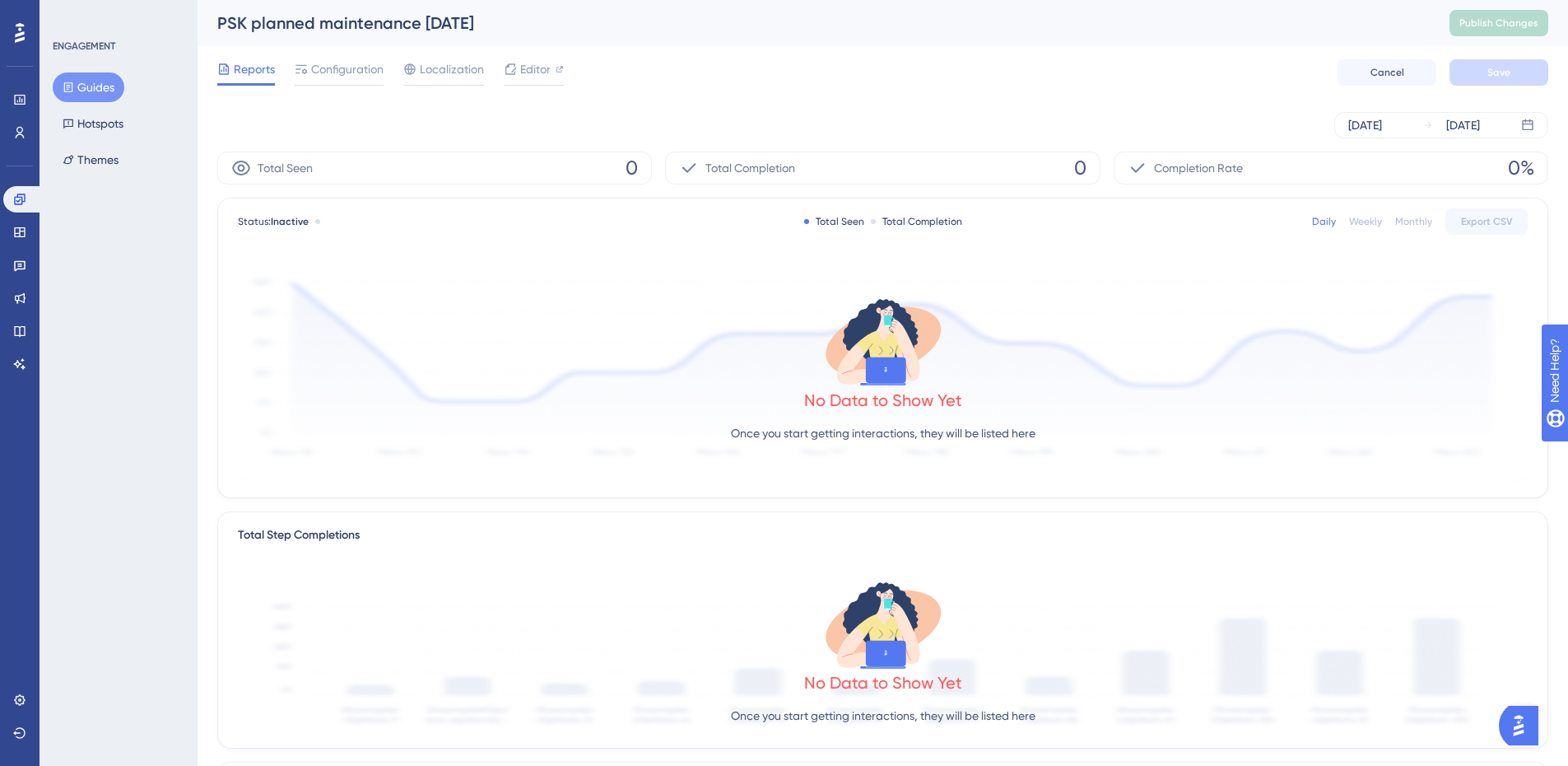
click at [315, 58] on div "Reports Configuration Localization Editor Cancel Save" at bounding box center [883, 72] width 1331 height 53
click at [336, 67] on span "Configuration" at bounding box center [347, 69] width 72 height 20
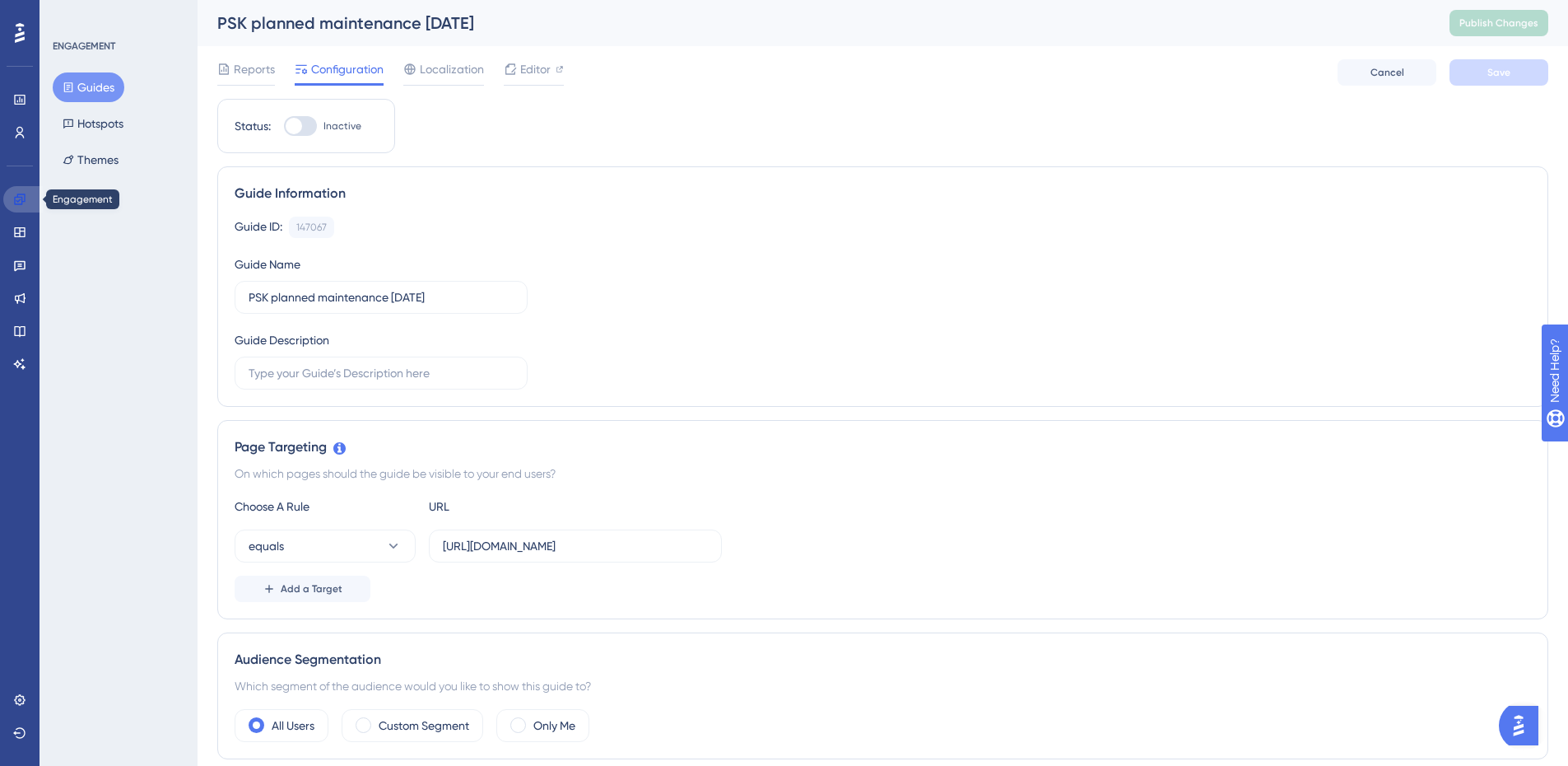
click at [40, 196] on link at bounding box center [22, 199] width 40 height 26
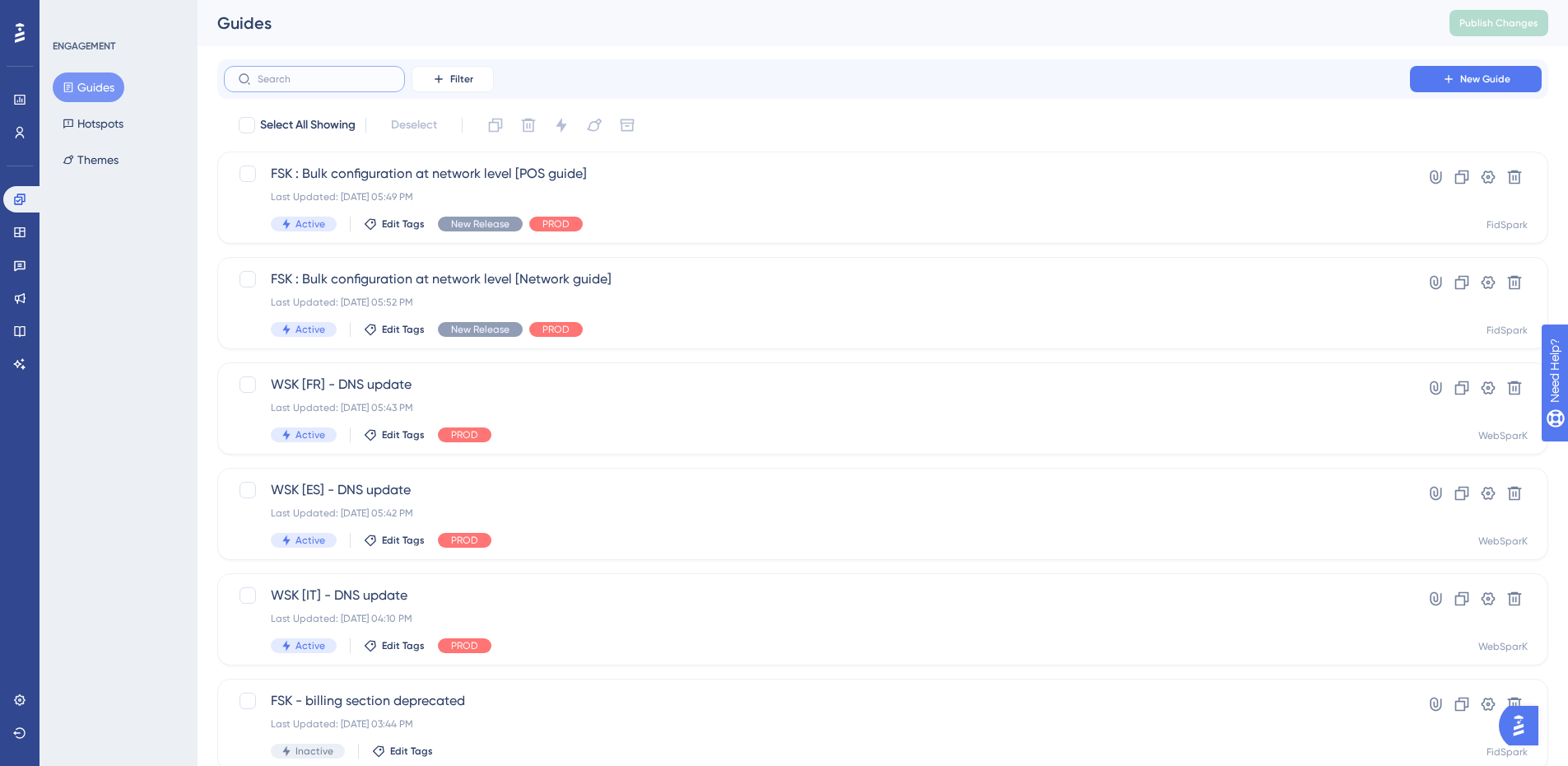
click at [319, 80] on input "text" at bounding box center [324, 79] width 134 height 12
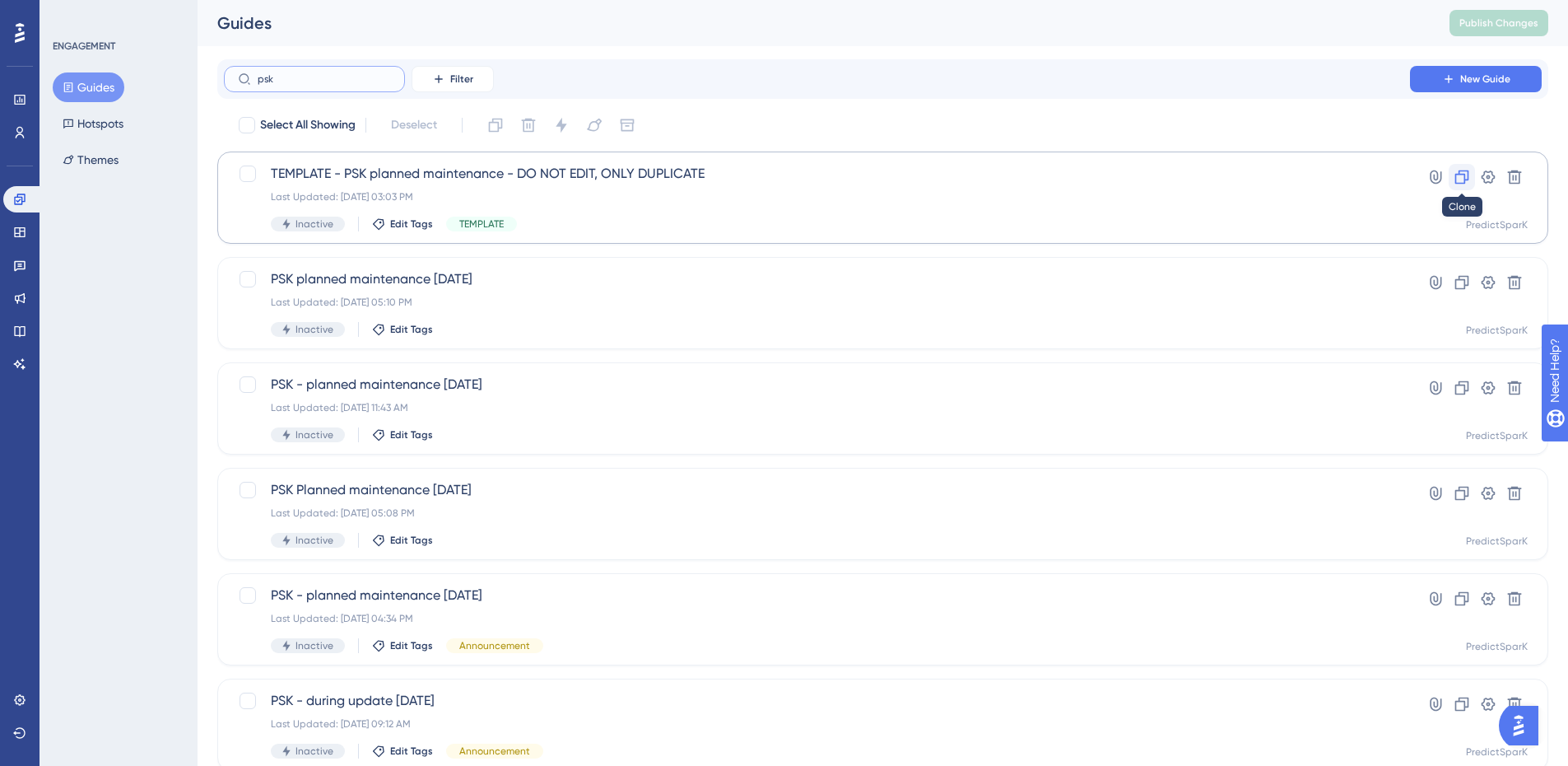
type input "psk"
click at [1463, 177] on icon at bounding box center [1462, 177] width 17 height 17
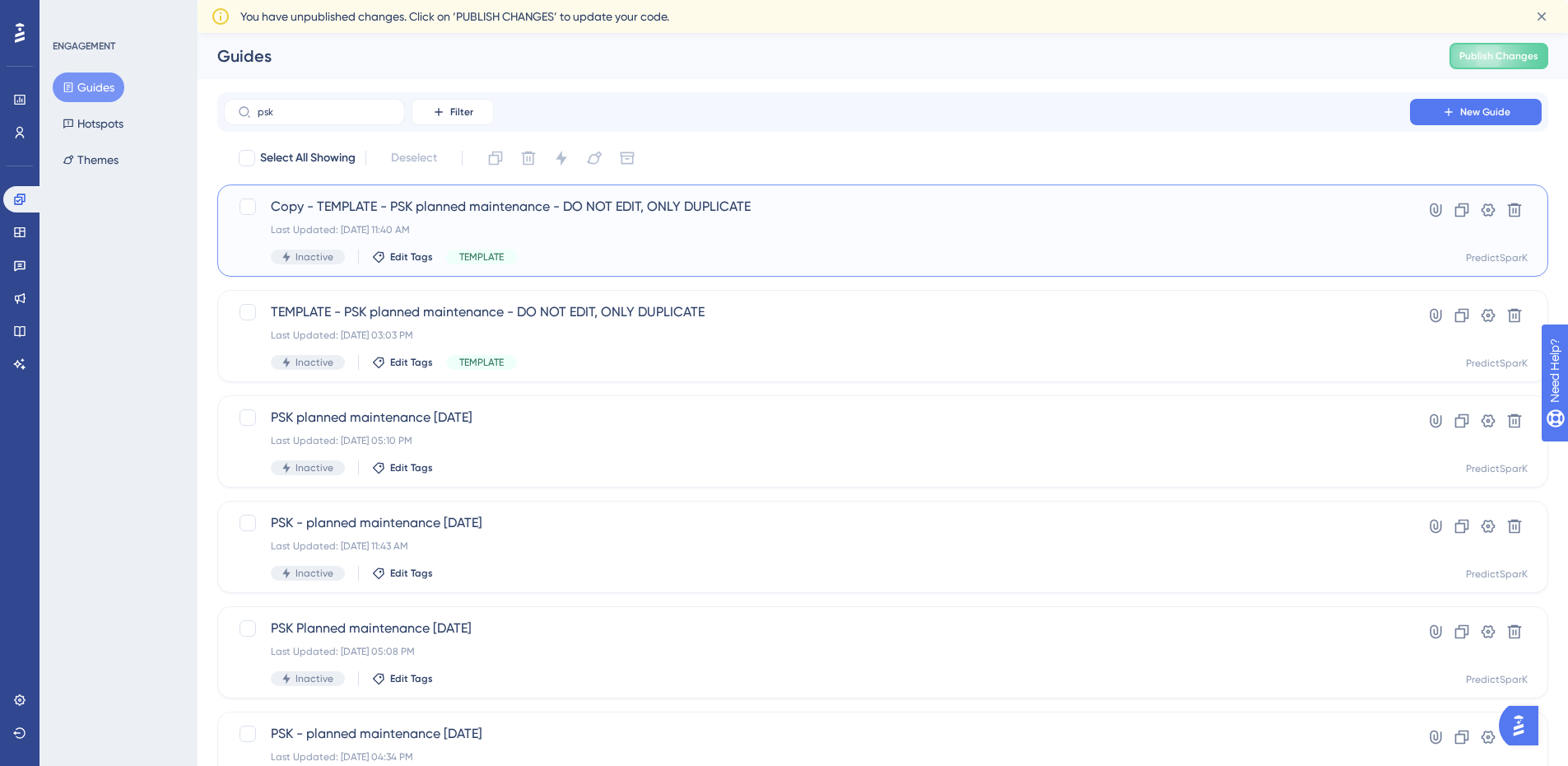
click at [669, 194] on div "Copy - TEMPLATE - PSK planned maintenance - DO NOT EDIT, ONLY DUPLICATE Last Up…" at bounding box center [883, 230] width 1331 height 93
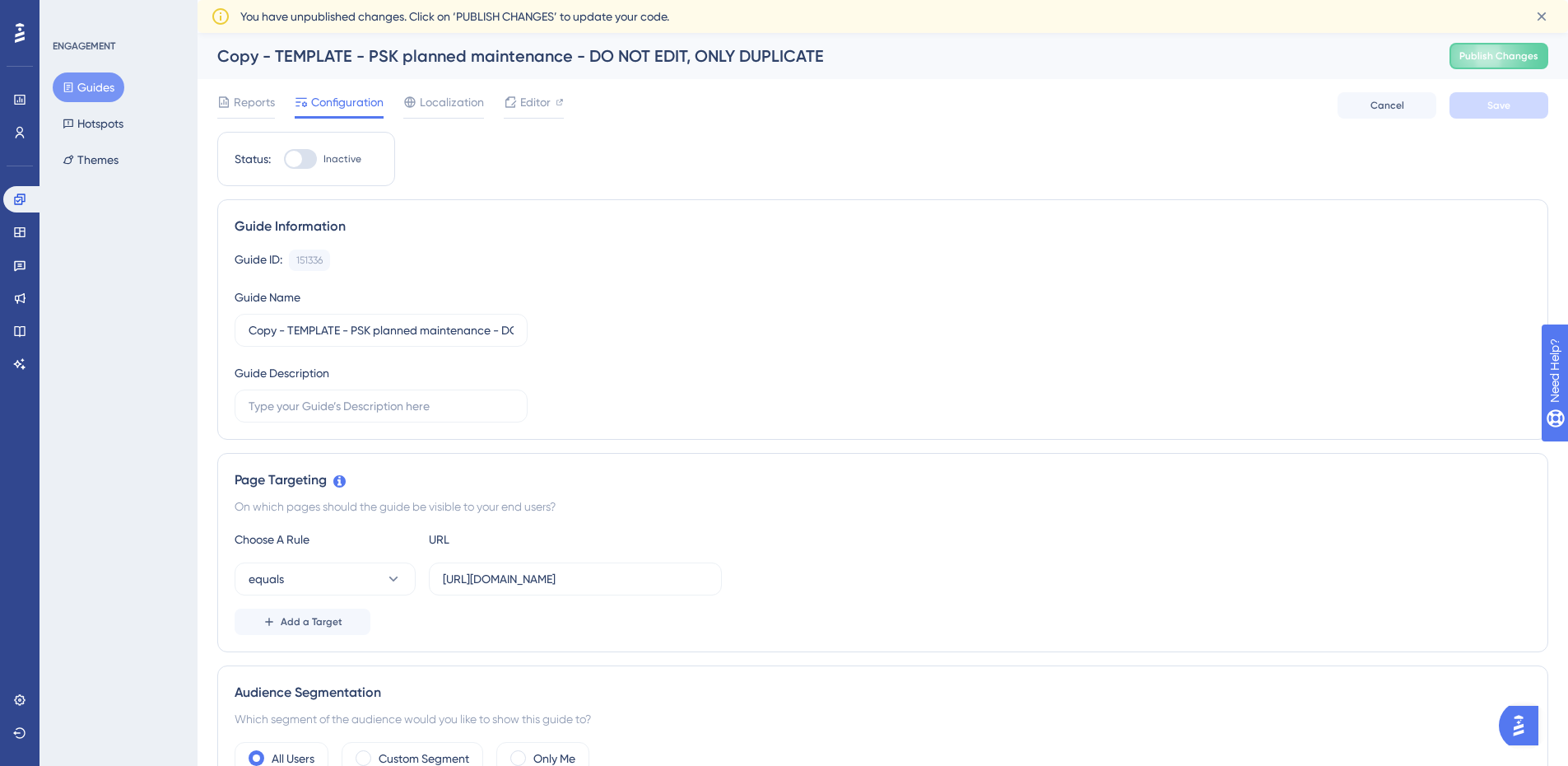
click at [324, 43] on div "Copy - TEMPLATE - PSK planned maintenance - DO NOT EDIT, ONLY DUPLICATE Publish…" at bounding box center [883, 56] width 1371 height 46
click at [361, 60] on div "Copy - TEMPLATE - PSK planned maintenance - DO NOT EDIT, ONLY DUPLICATE" at bounding box center [813, 57] width 1191 height 23
click at [446, 343] on label "Copy - TEMPLATE - PSK planned maintenance - DO NOT EDIT, ONLY DUPLICATE" at bounding box center [381, 330] width 293 height 33
click at [446, 340] on input "Copy - TEMPLATE - PSK planned maintenance - DO NOT EDIT, ONLY DUPLICATE" at bounding box center [382, 330] width 265 height 19
click at [359, 336] on input "Copy - TEMPLATE - PSK planned maintenance - DO NOT EDIT, ONLY DUPLICATE" at bounding box center [382, 330] width 265 height 19
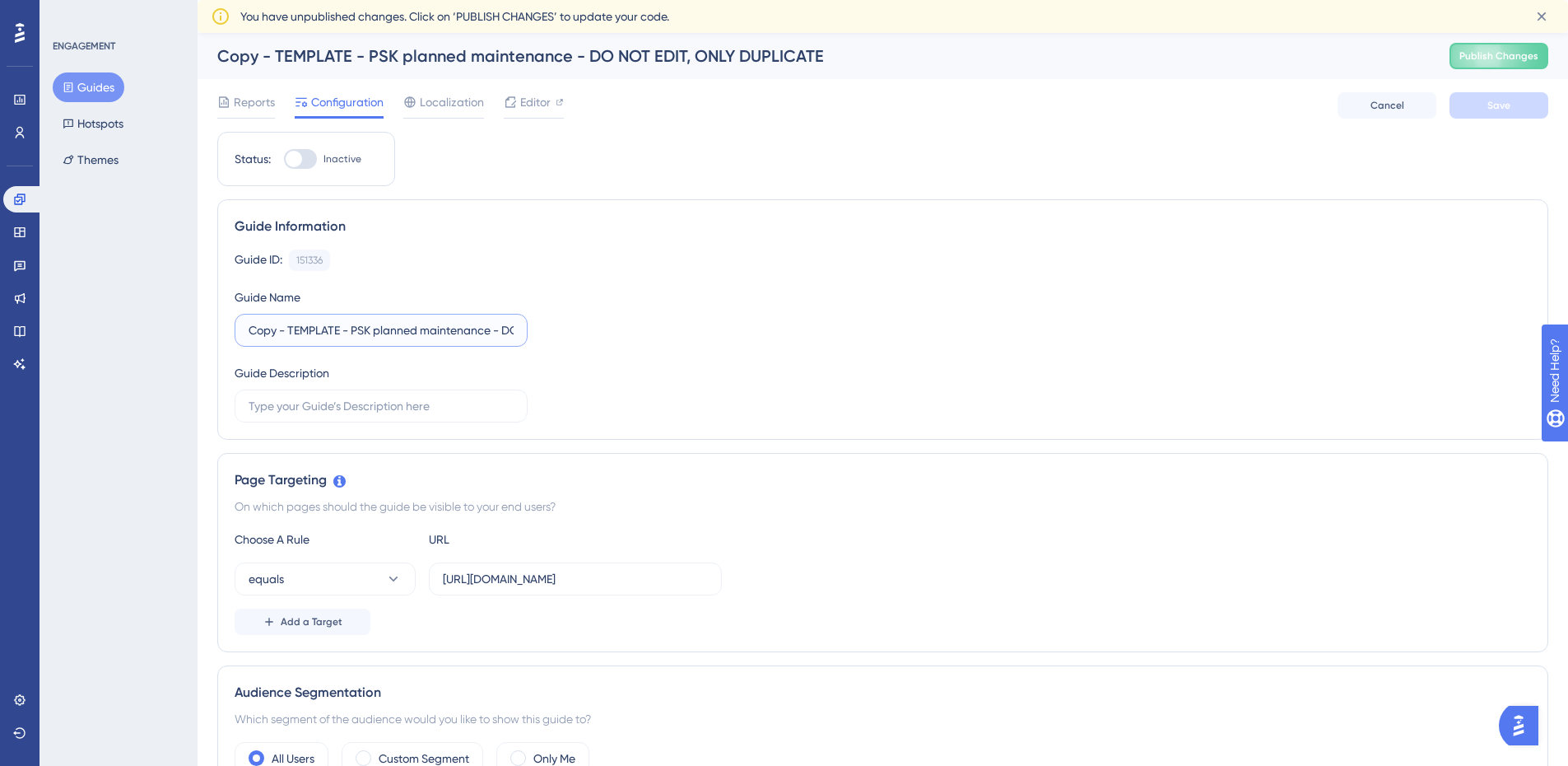
click at [412, 324] on input "Copy - TEMPLATE - PSK planned maintenance - DO NOT EDIT, ONLY DUPLICATE" at bounding box center [382, 330] width 265 height 19
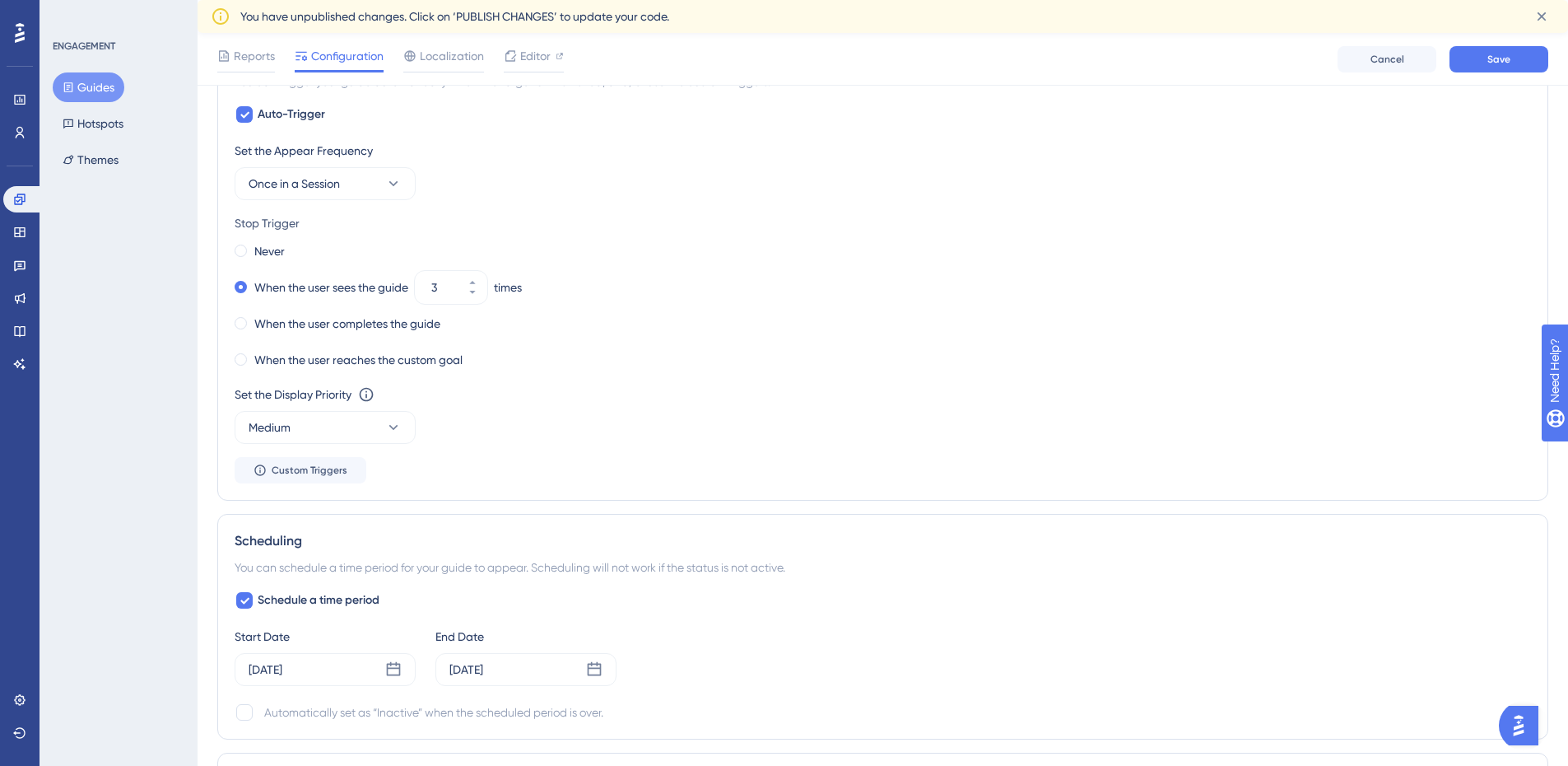
scroll to position [785, 0]
type input "PSK planned maintenance - 8 Sep 2025"
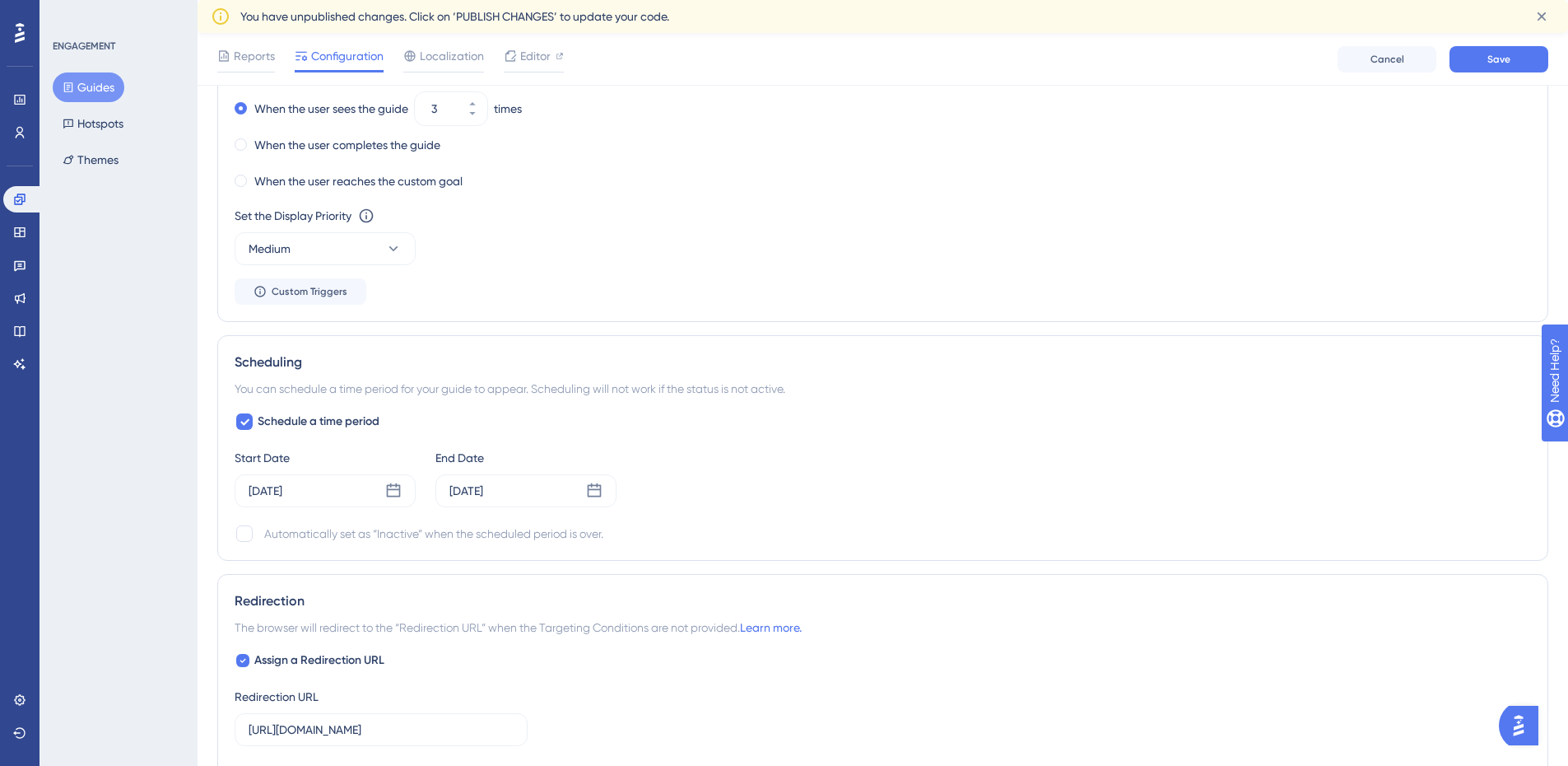
scroll to position [964, 0]
click at [390, 487] on icon at bounding box center [393, 489] width 17 height 17
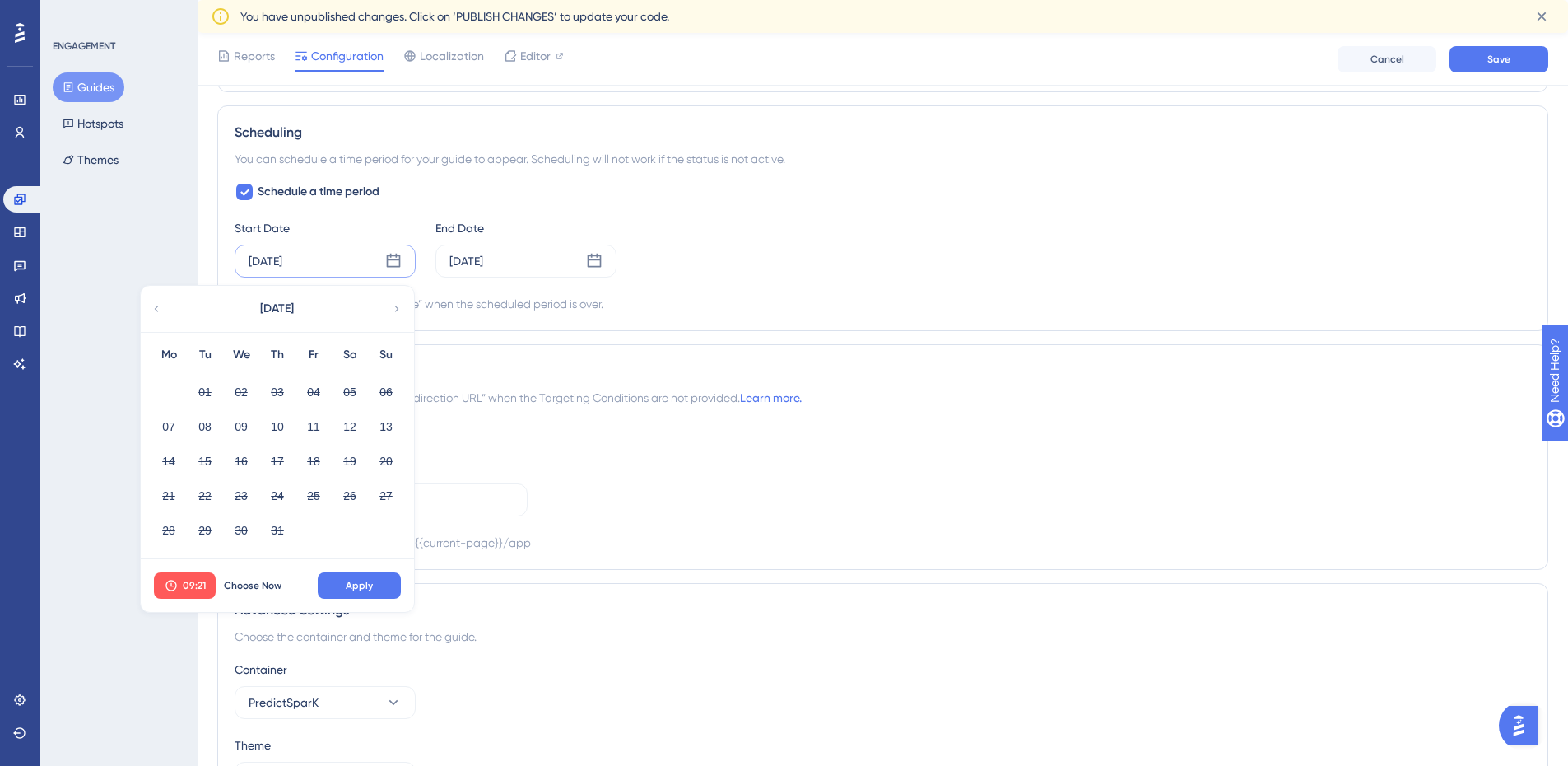
scroll to position [1197, 0]
click at [395, 298] on icon at bounding box center [397, 303] width 12 height 15
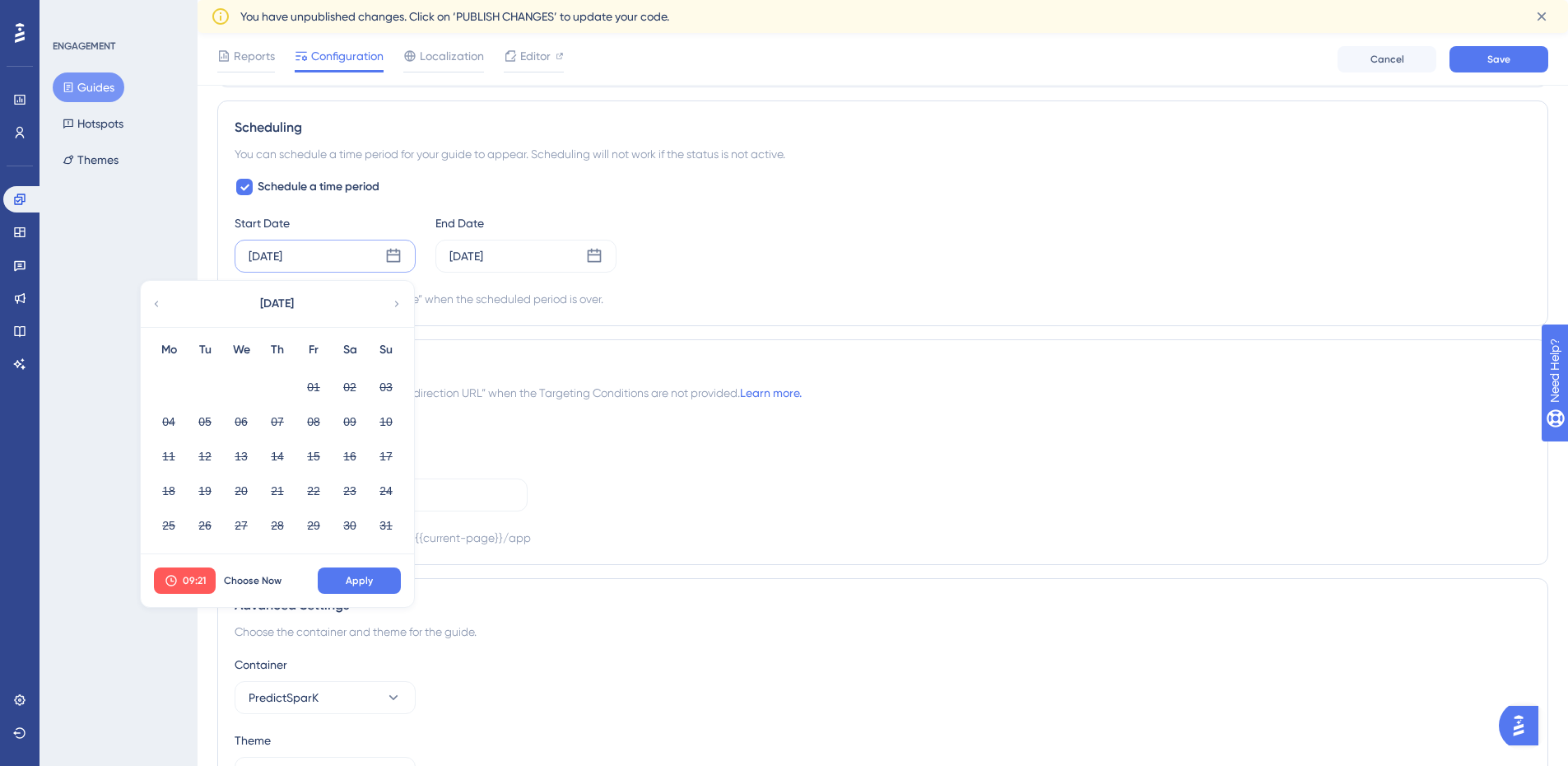
click at [395, 298] on icon at bounding box center [397, 303] width 12 height 15
click at [551, 208] on div "Schedule a time period Start Date Jul 01 2025 September 2025 Mo Tu We Th Fr Sa …" at bounding box center [882, 242] width 1297 height 132
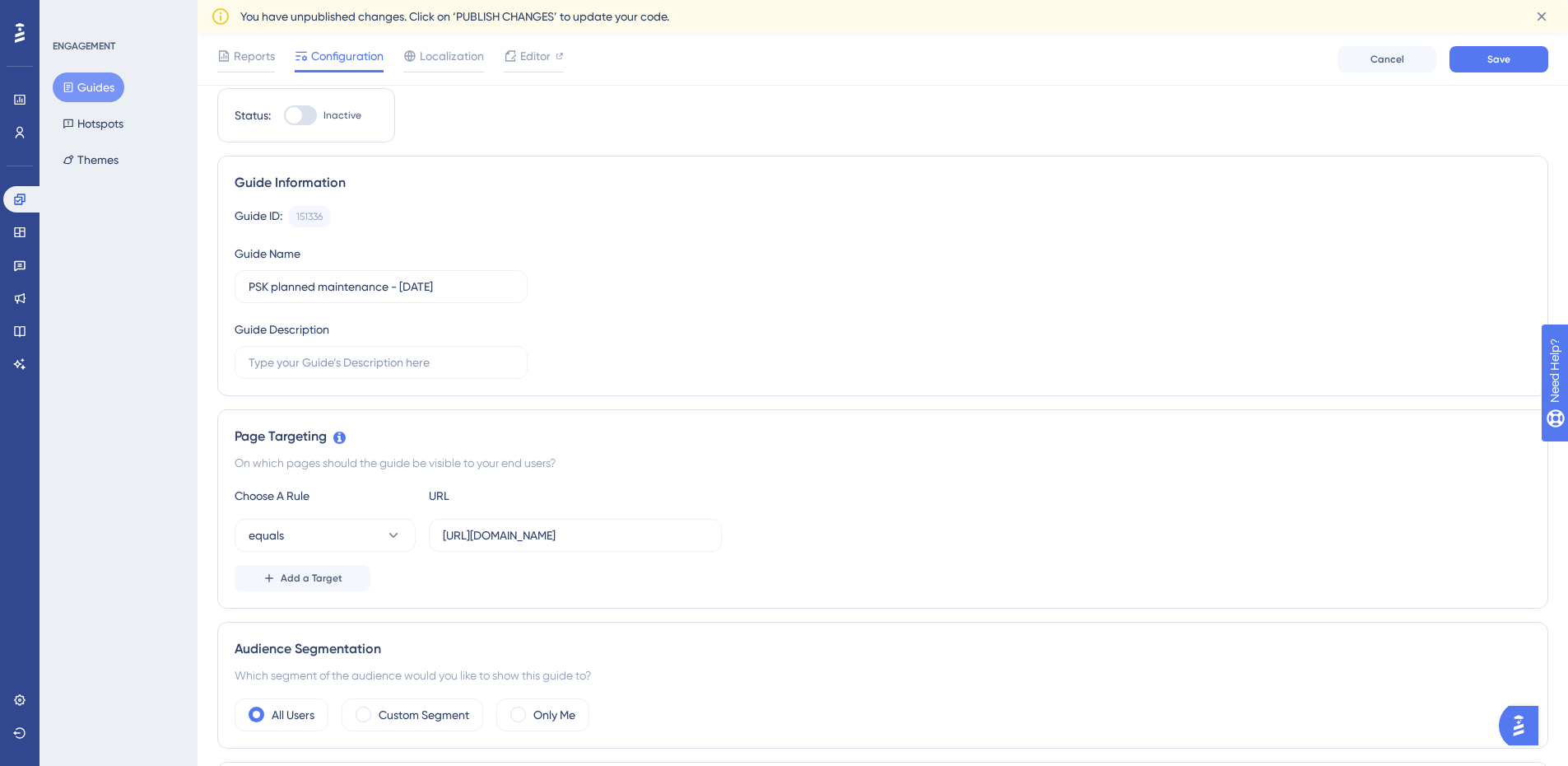
scroll to position [0, 0]
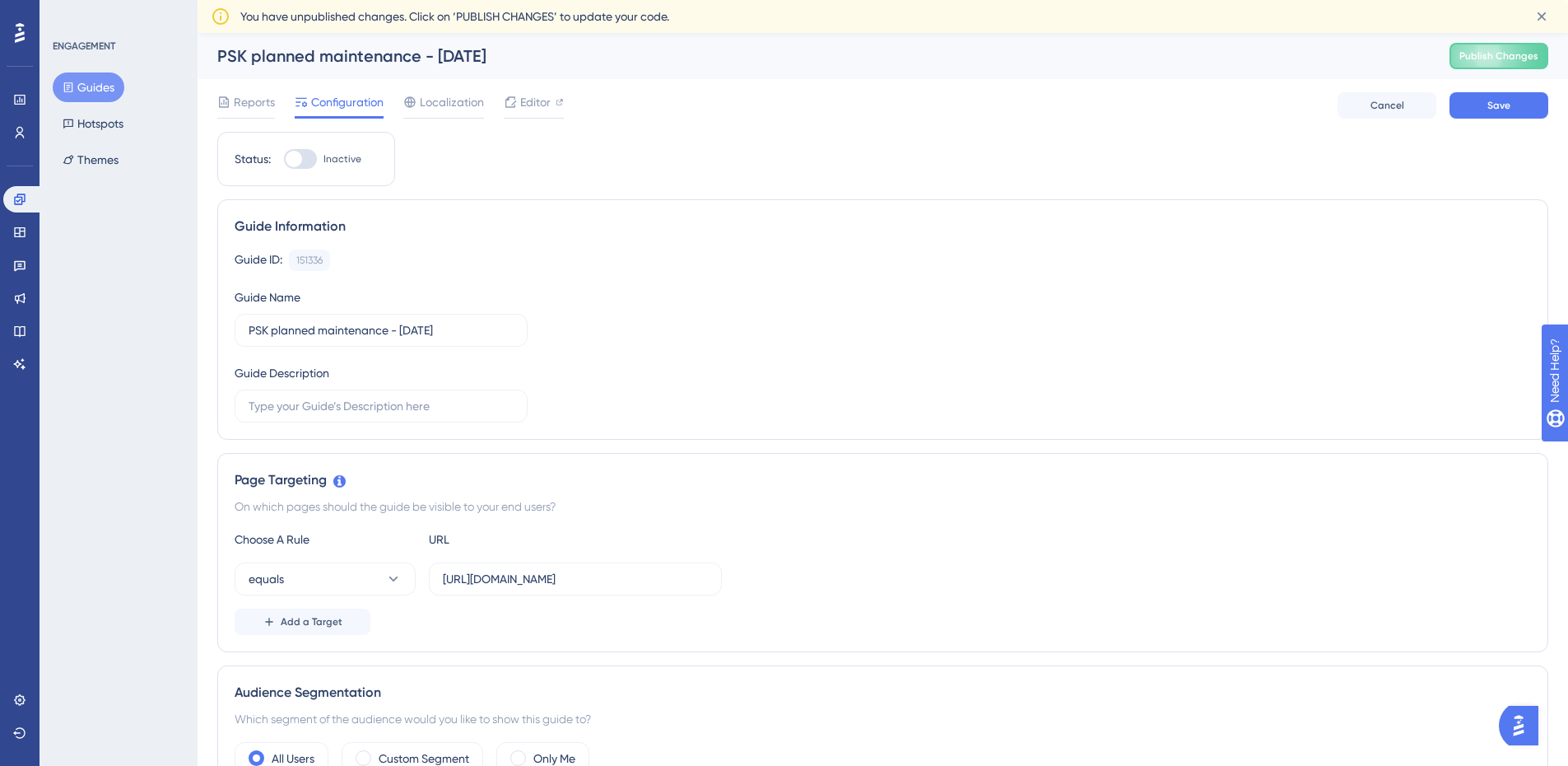
click at [318, 155] on label "Inactive" at bounding box center [322, 159] width 77 height 20
click at [284, 159] on input "Inactive" at bounding box center [283, 159] width 1 height 1
checkbox input "true"
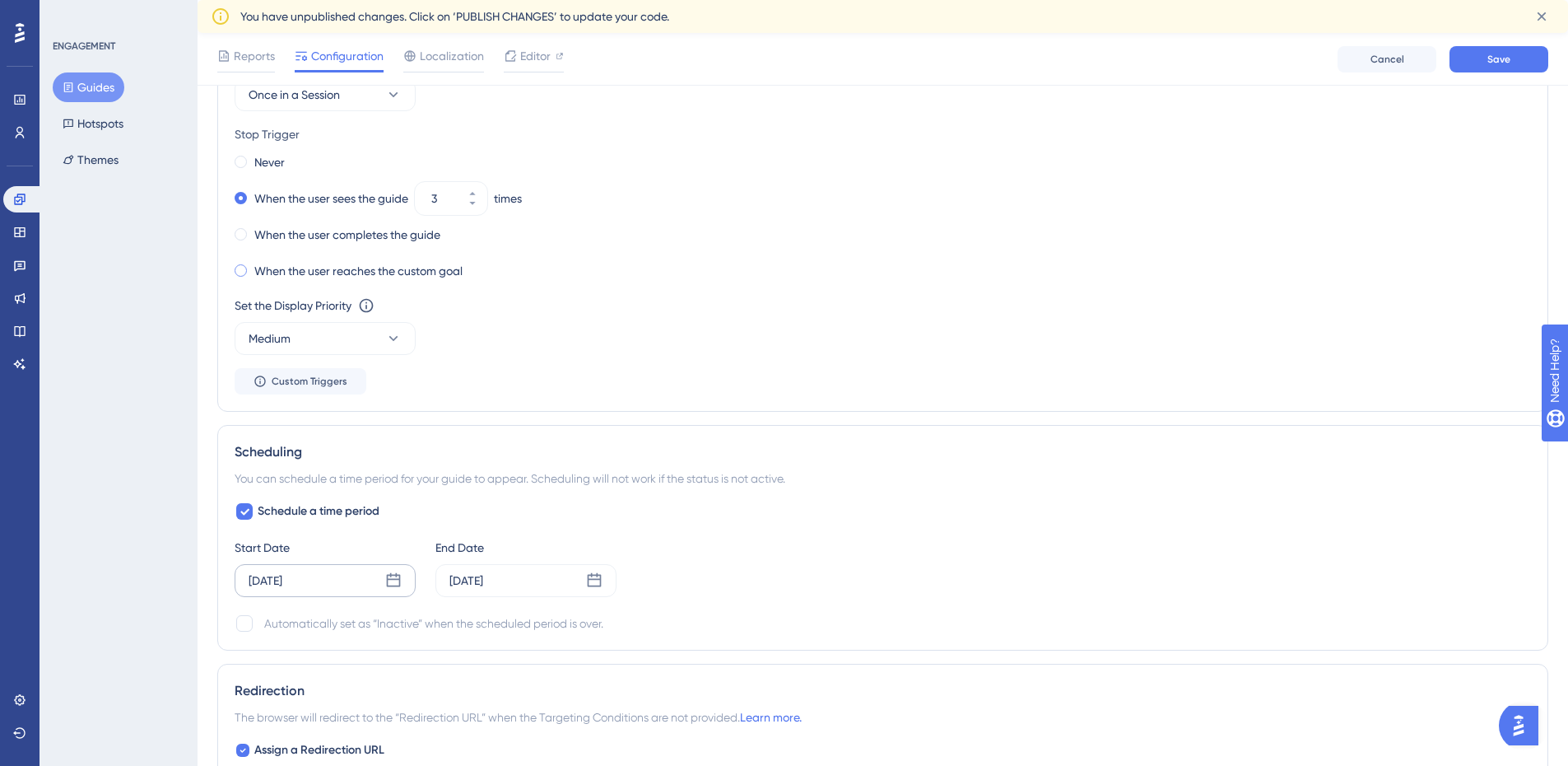
scroll to position [999, 0]
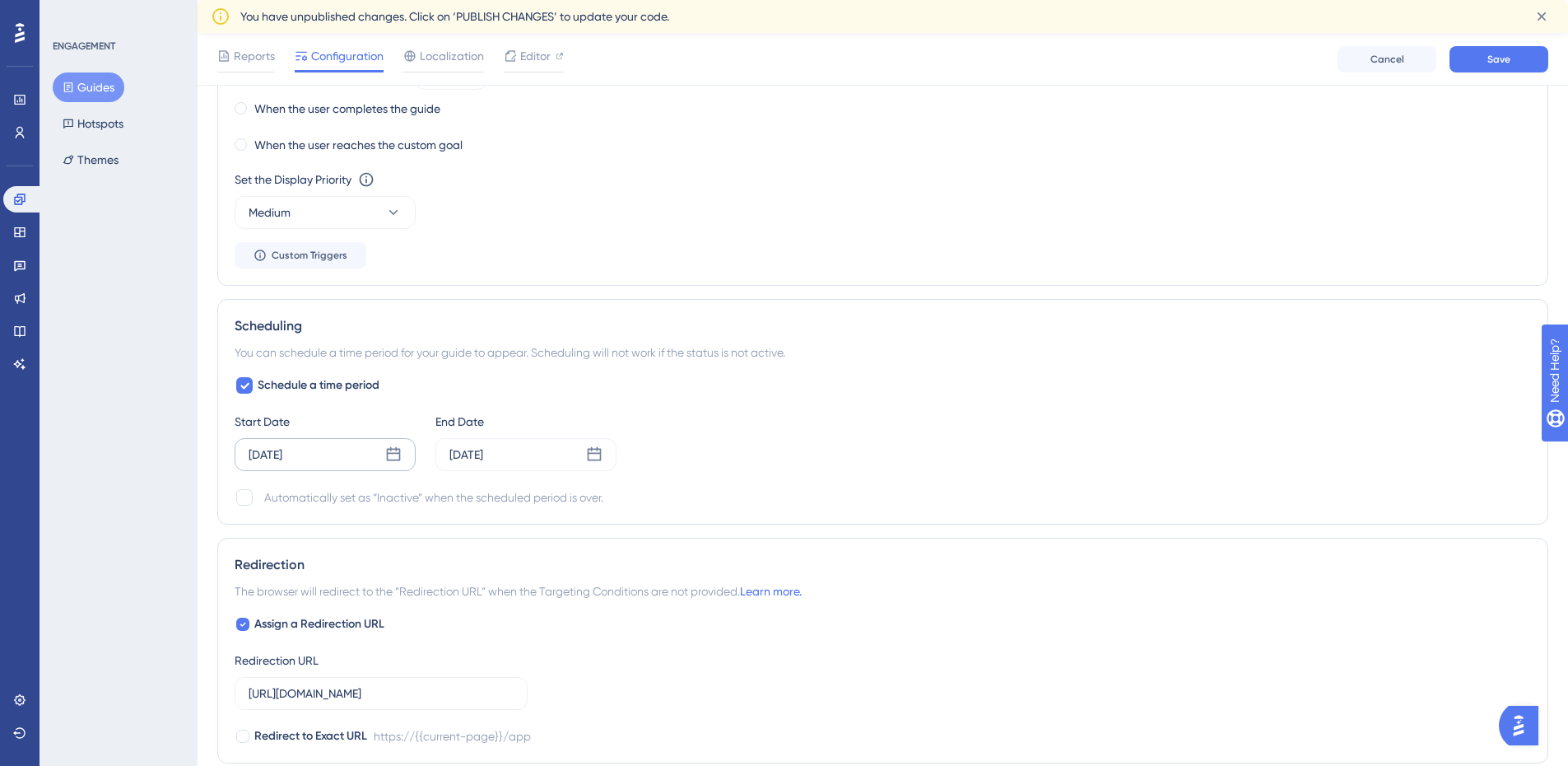
click at [282, 455] on div "Jul 01 2025" at bounding box center [265, 455] width 34 height 20
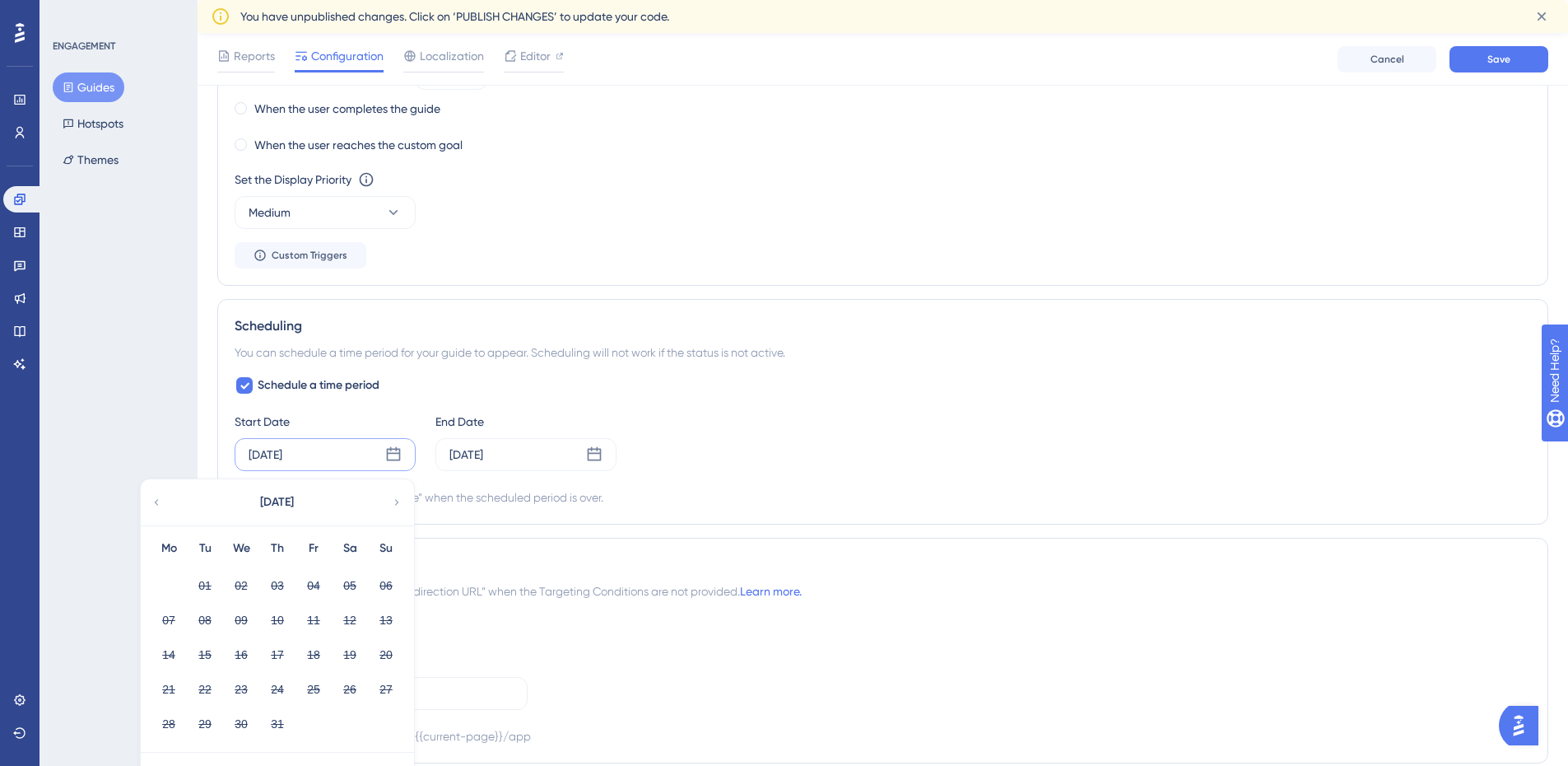
click at [393, 504] on icon at bounding box center [397, 502] width 12 height 15
click at [476, 414] on div "End Date" at bounding box center [526, 422] width 181 height 20
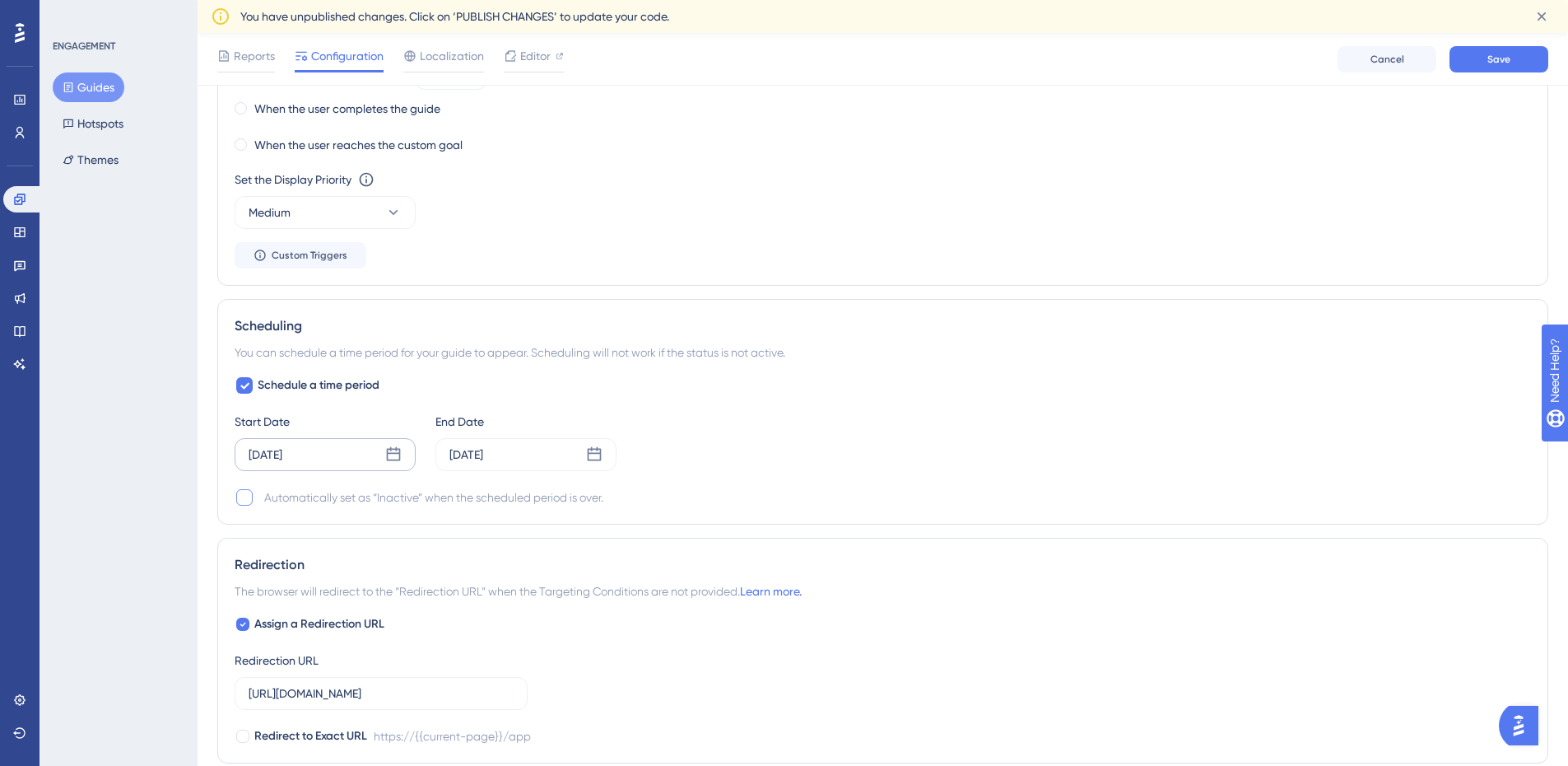
click at [250, 500] on div at bounding box center [244, 497] width 17 height 17
checkbox input "true"
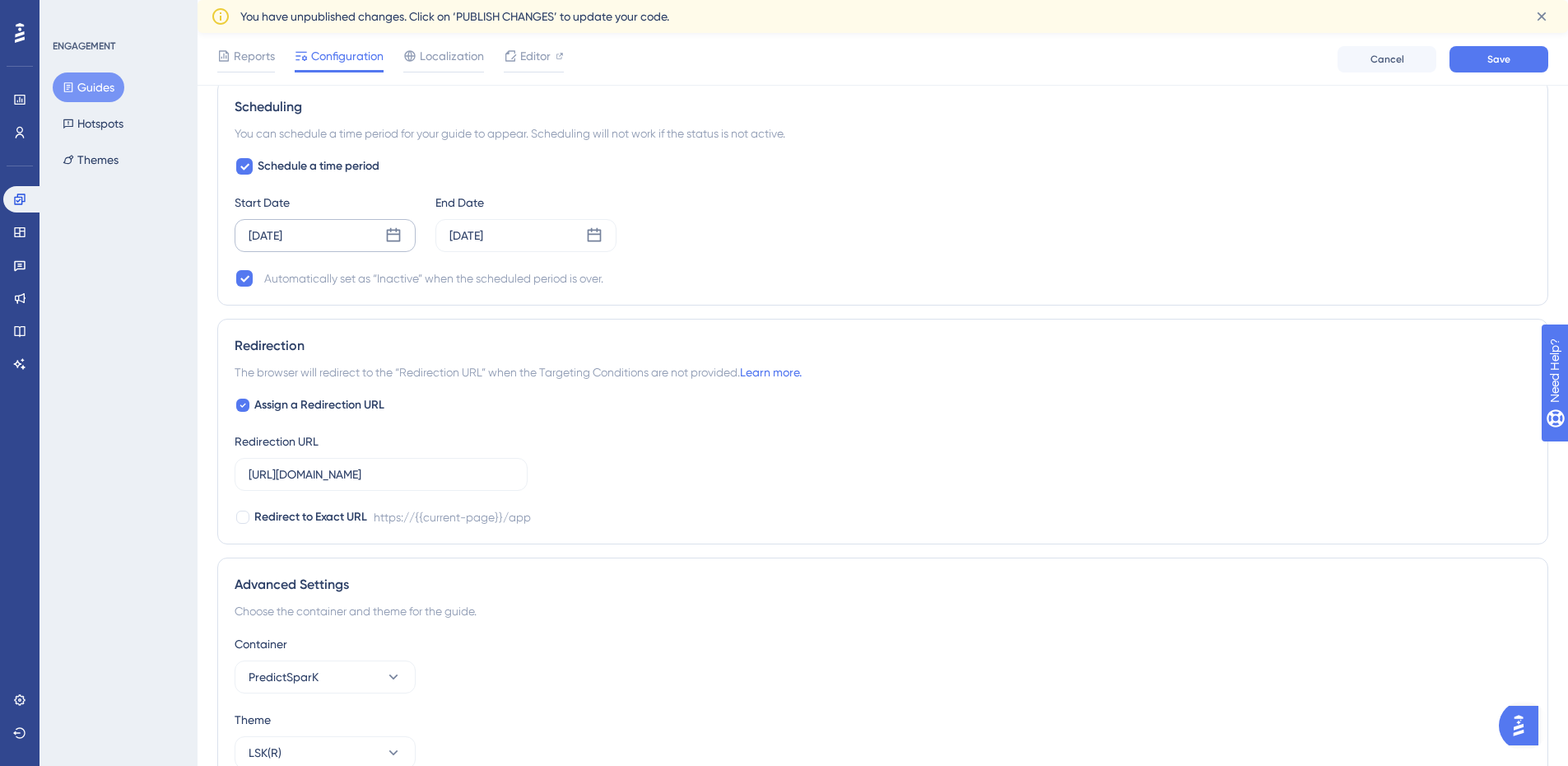
scroll to position [1229, 1]
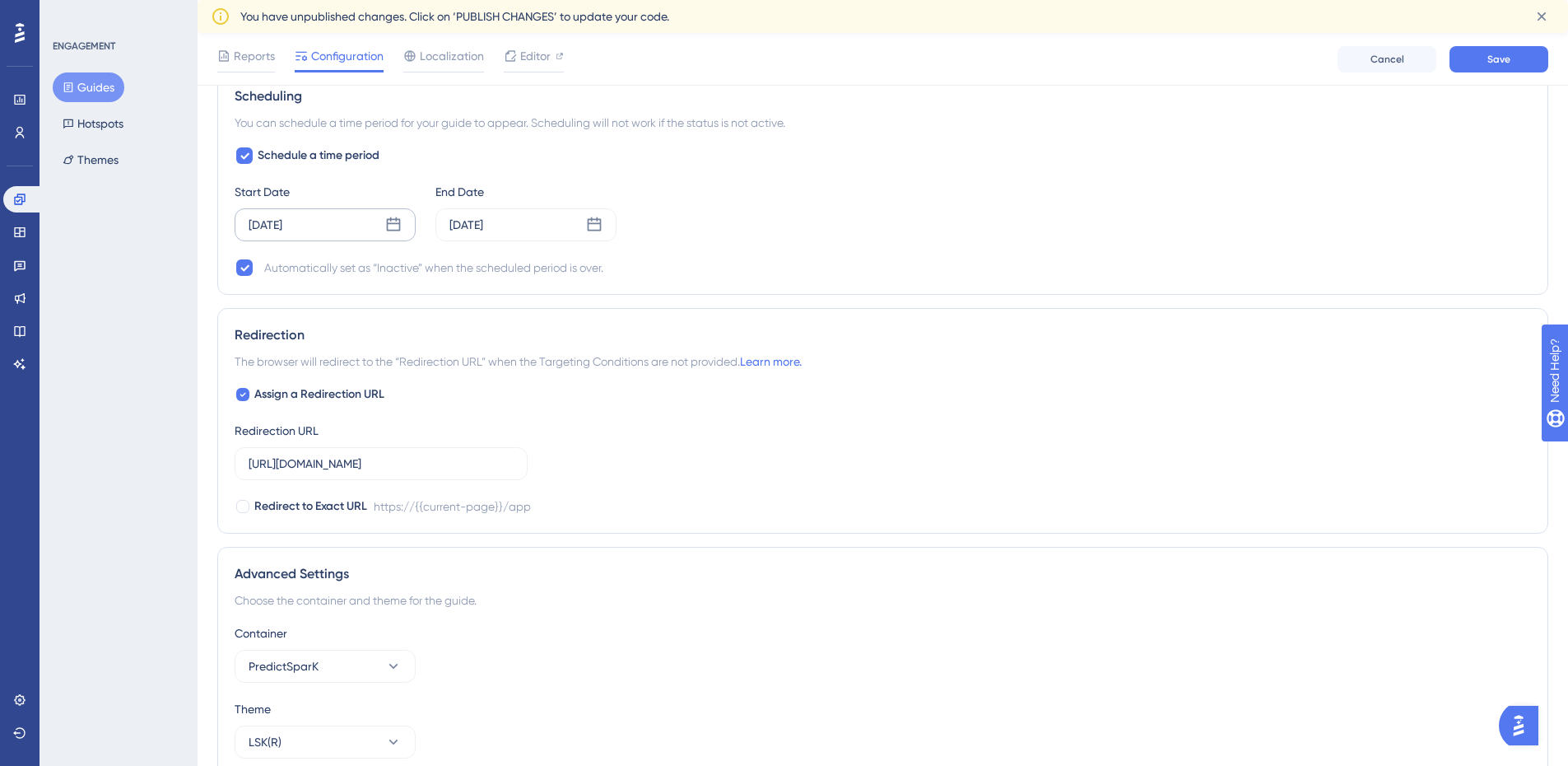
click at [356, 226] on div "Jul 01 2025" at bounding box center [325, 224] width 181 height 33
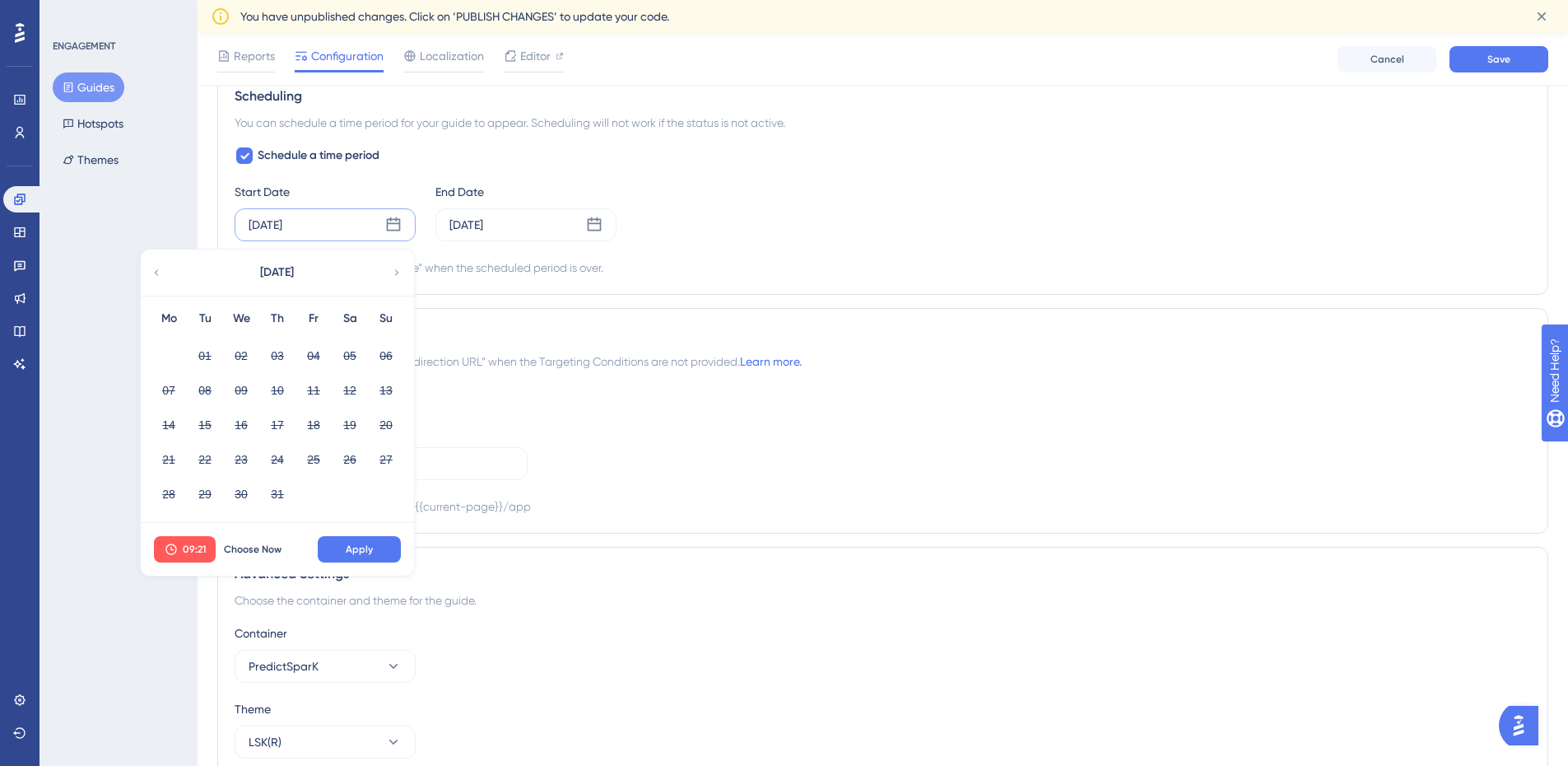
click at [393, 269] on icon at bounding box center [397, 272] width 12 height 15
click at [149, 265] on div "October 2025" at bounding box center [276, 272] width 271 height 46
click at [168, 276] on div "October 2025" at bounding box center [276, 272] width 271 height 46
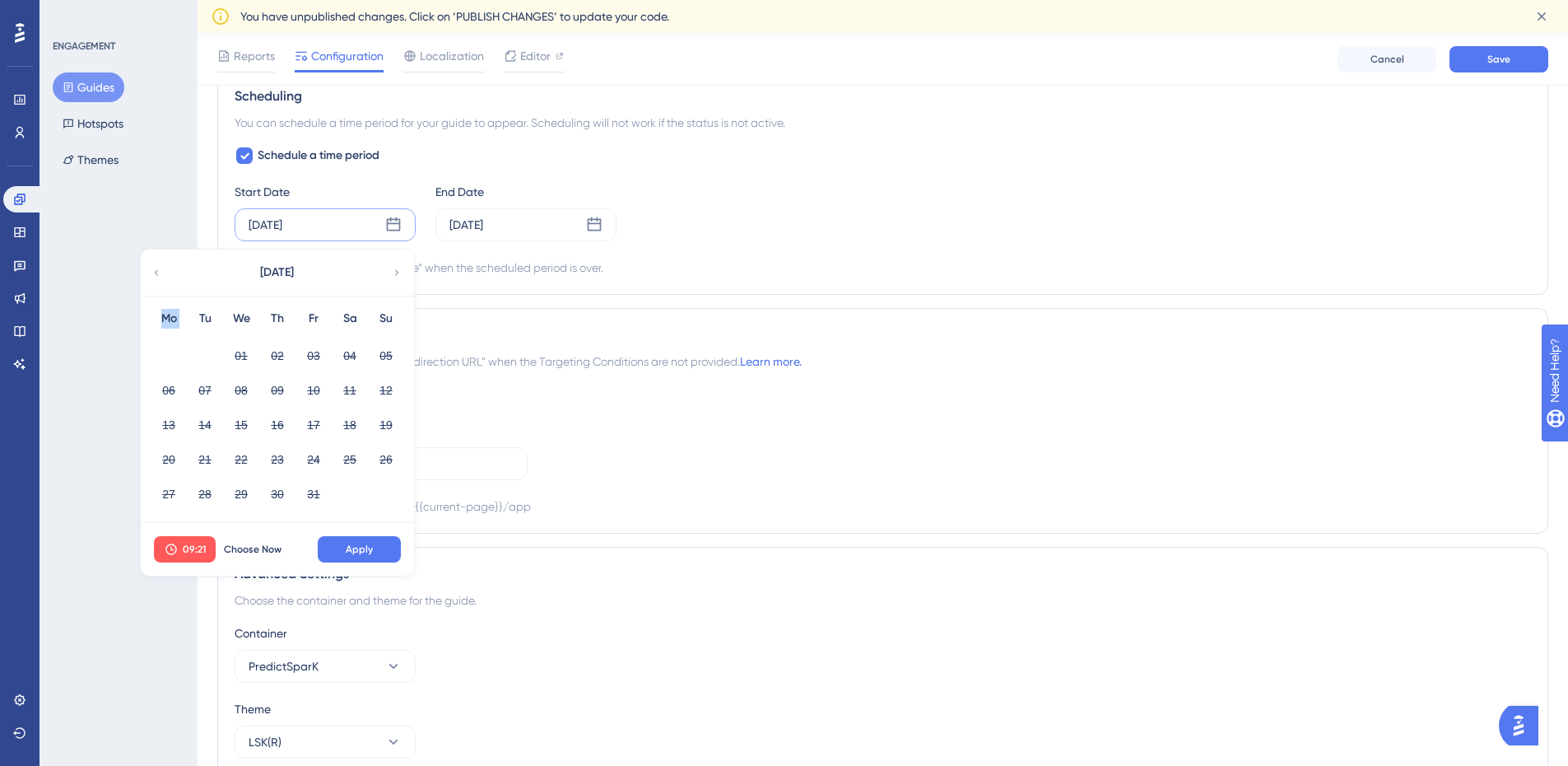
click at [161, 276] on div "October 2025" at bounding box center [276, 272] width 271 height 46
click at [156, 275] on icon at bounding box center [157, 272] width 4 height 6
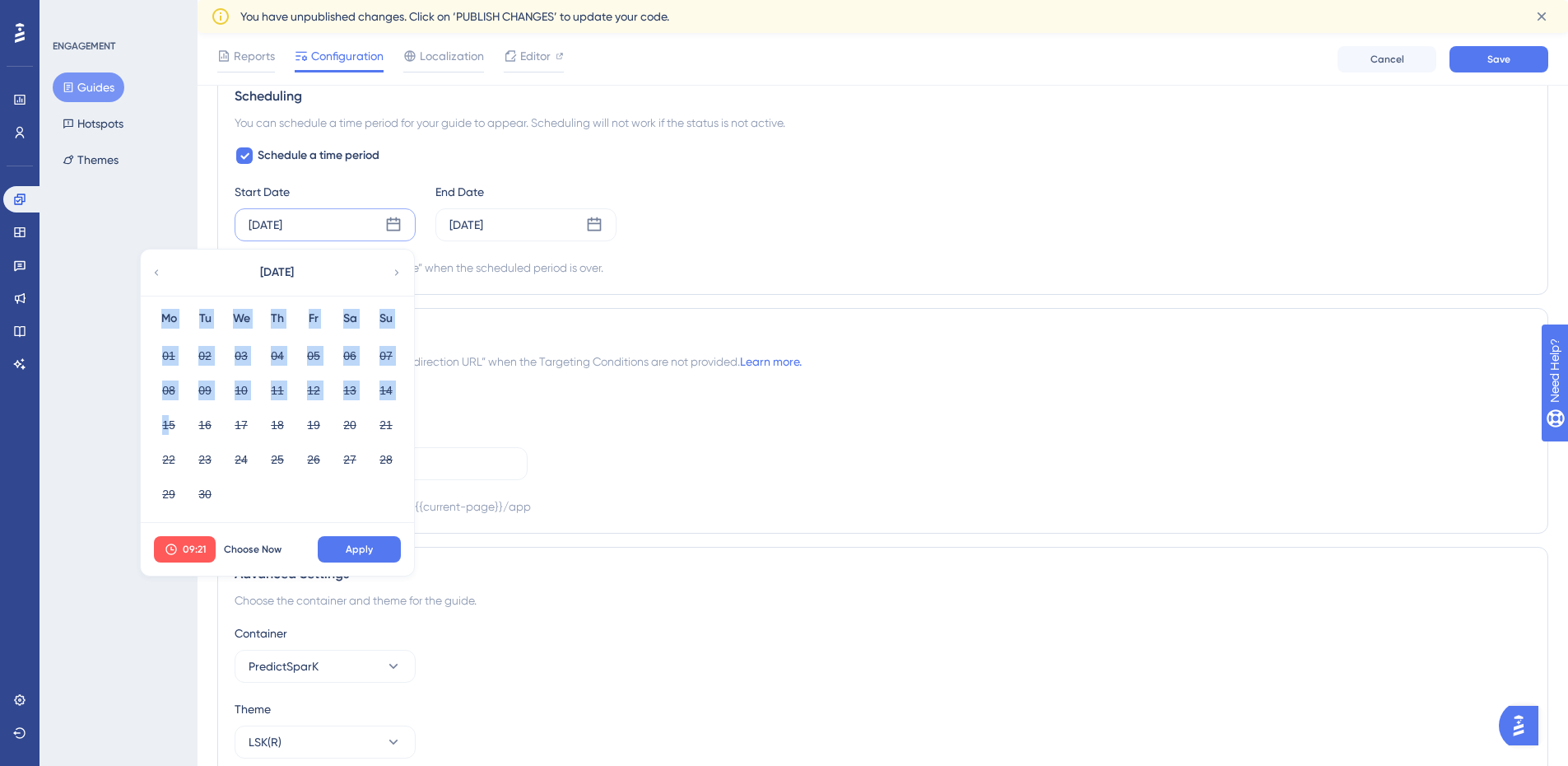
click at [167, 425] on div "September 2025 Mo Tu We Th Fr Sa Su 01 02 03 04 05 06 07 08 09 10 11 12 13 14 1…" at bounding box center [277, 386] width 273 height 273
click at [666, 446] on div "Assign a Redirection URL Redirection URL https://www.predictspark.com/app Redir…" at bounding box center [882, 450] width 1297 height 132
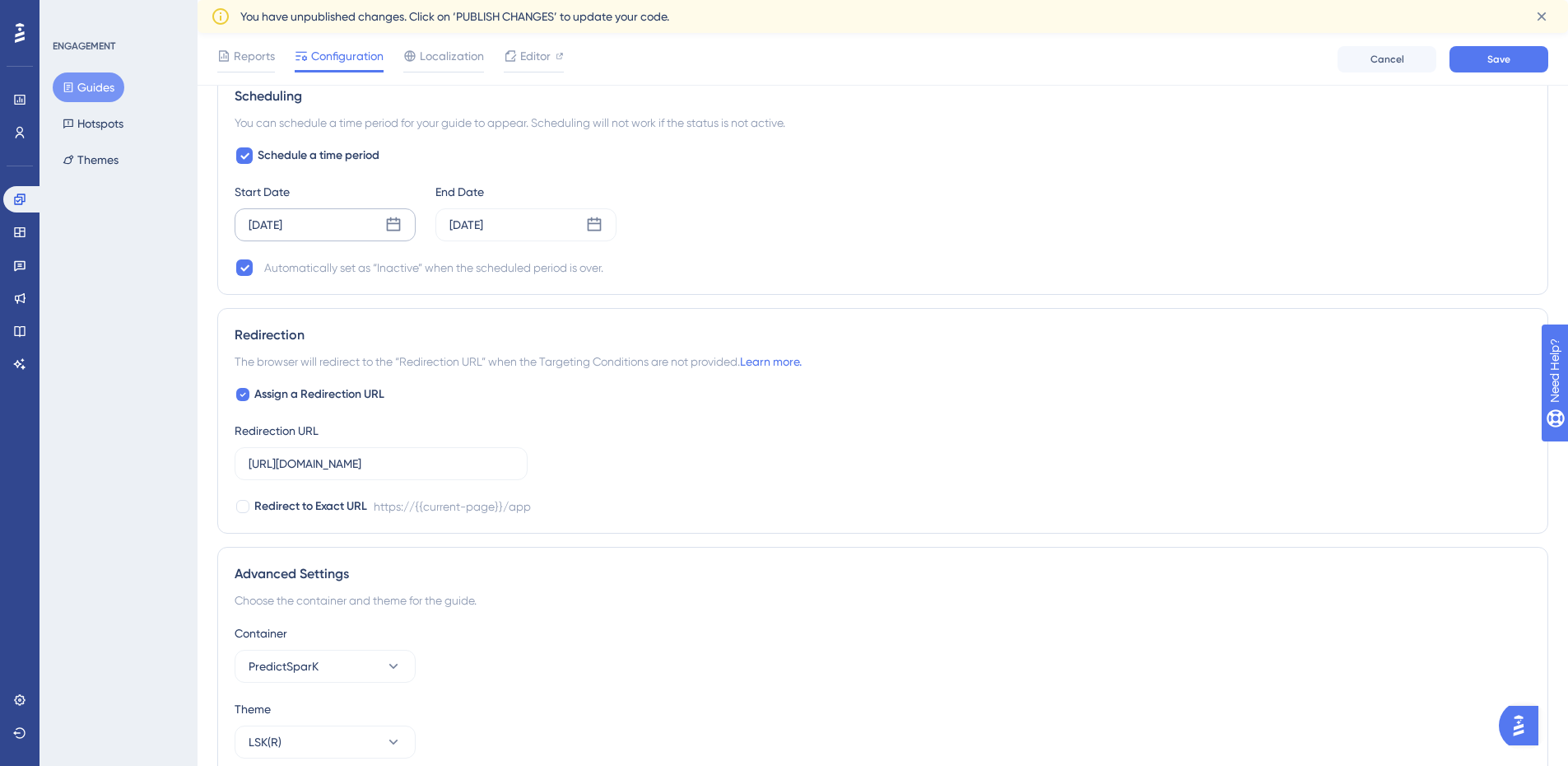
click at [282, 224] on div "Jul 01 2025" at bounding box center [265, 224] width 34 height 20
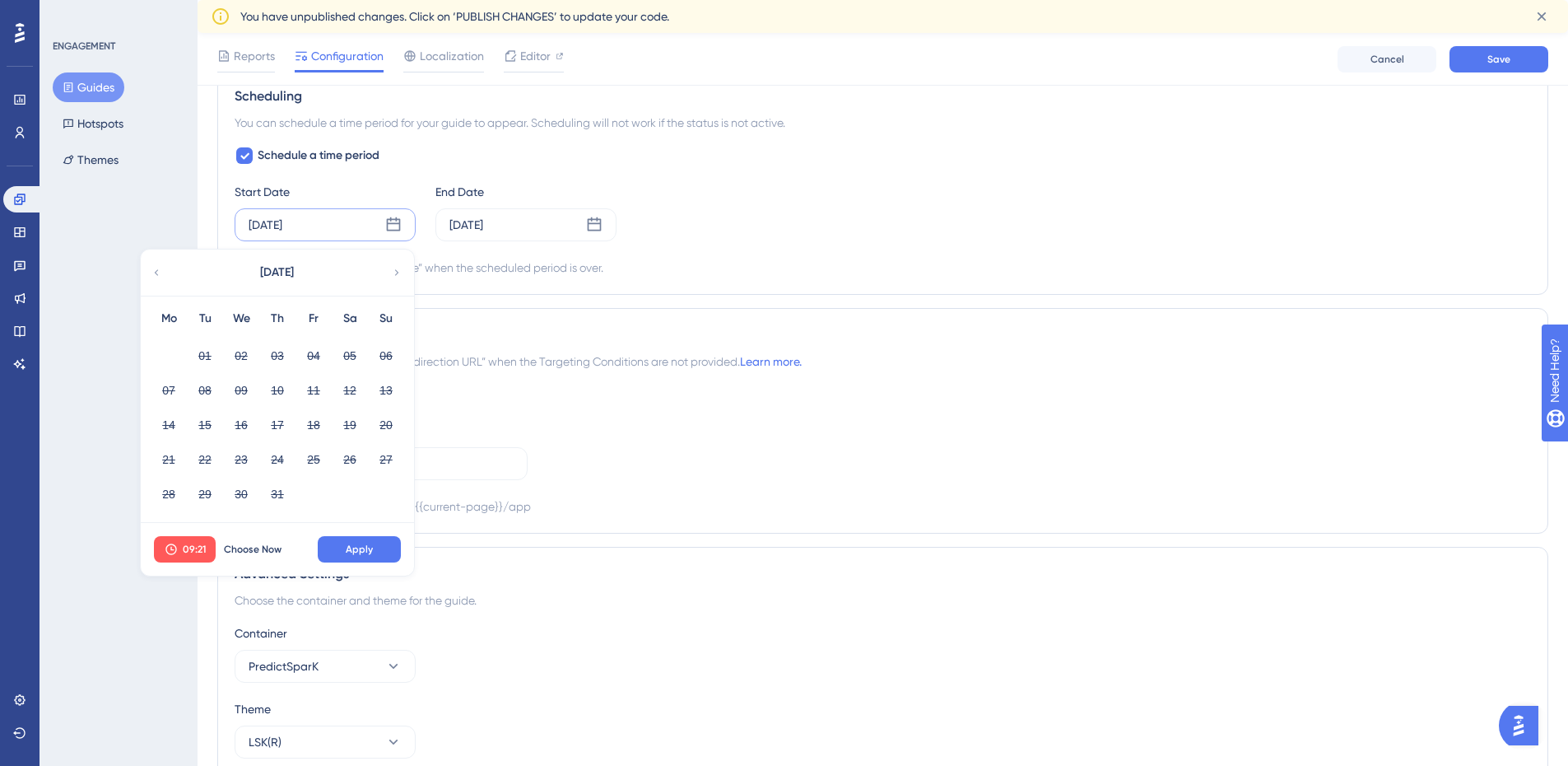
click at [282, 224] on div "Jul 01 2025" at bounding box center [265, 224] width 34 height 20
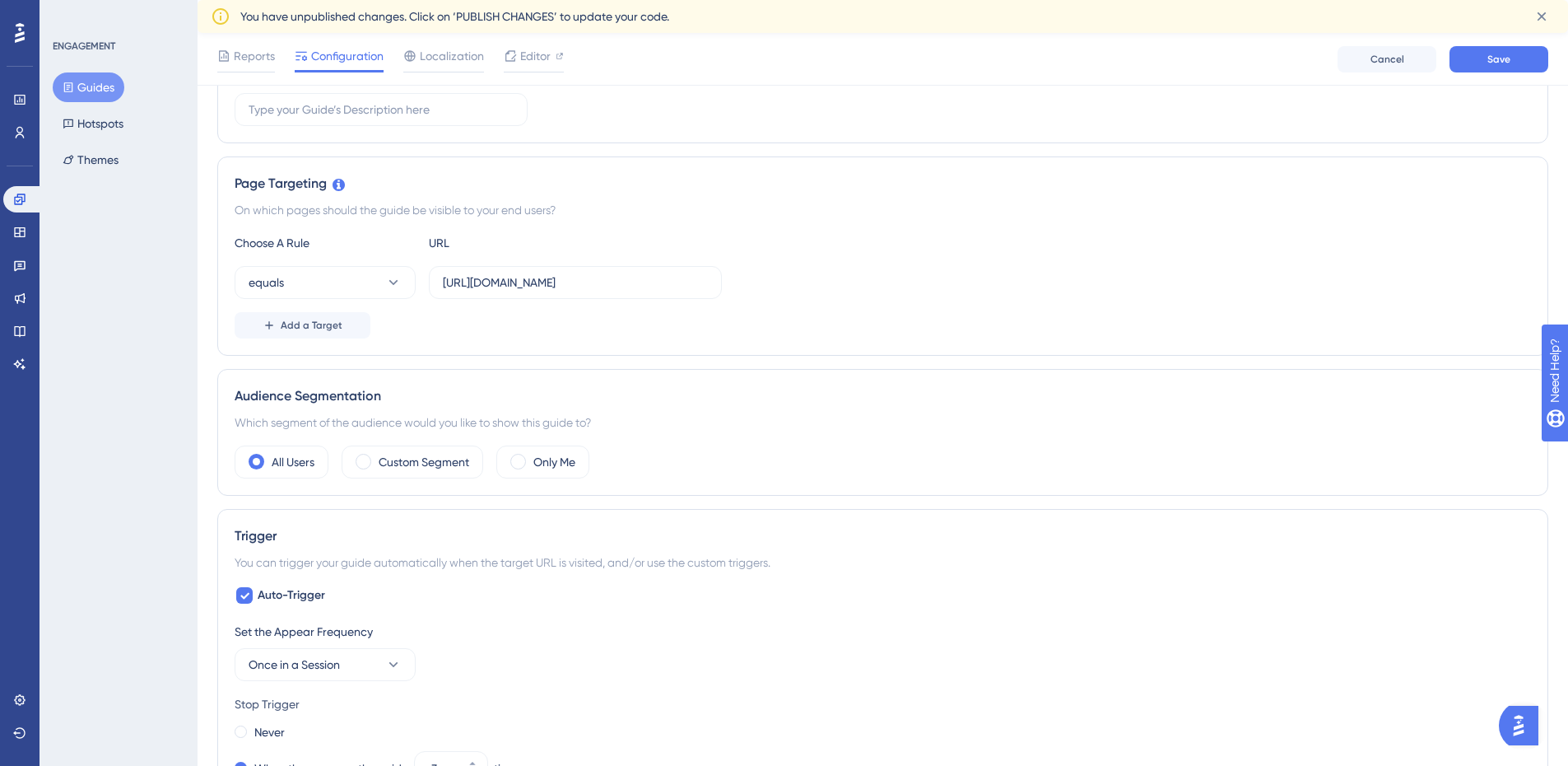
scroll to position [0, 1]
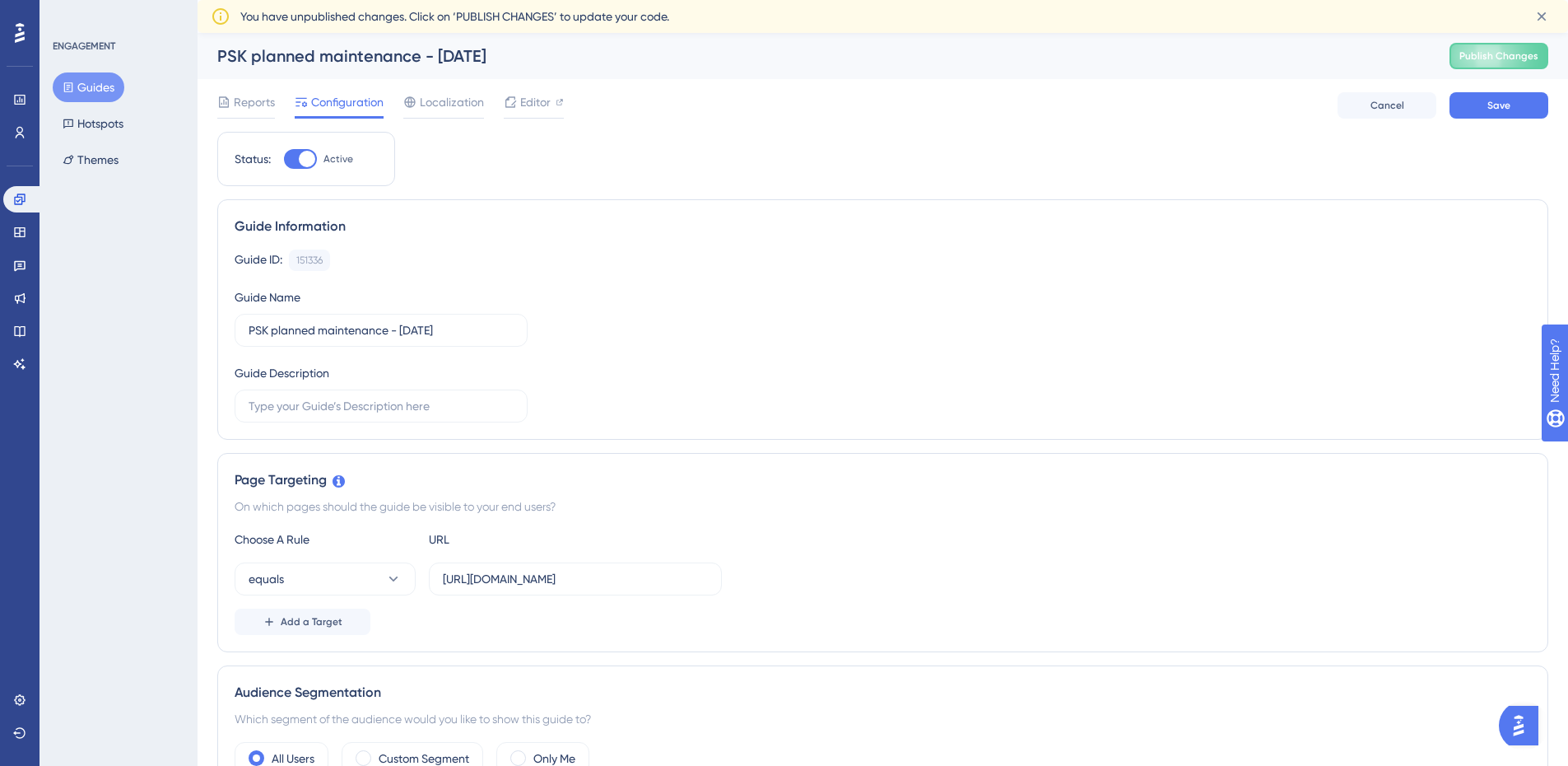
click at [302, 148] on div "Status: Active" at bounding box center [306, 159] width 178 height 55
click at [306, 157] on div at bounding box center [306, 158] width 17 height 17
click at [284, 159] on input "Active" at bounding box center [283, 159] width 1 height 1
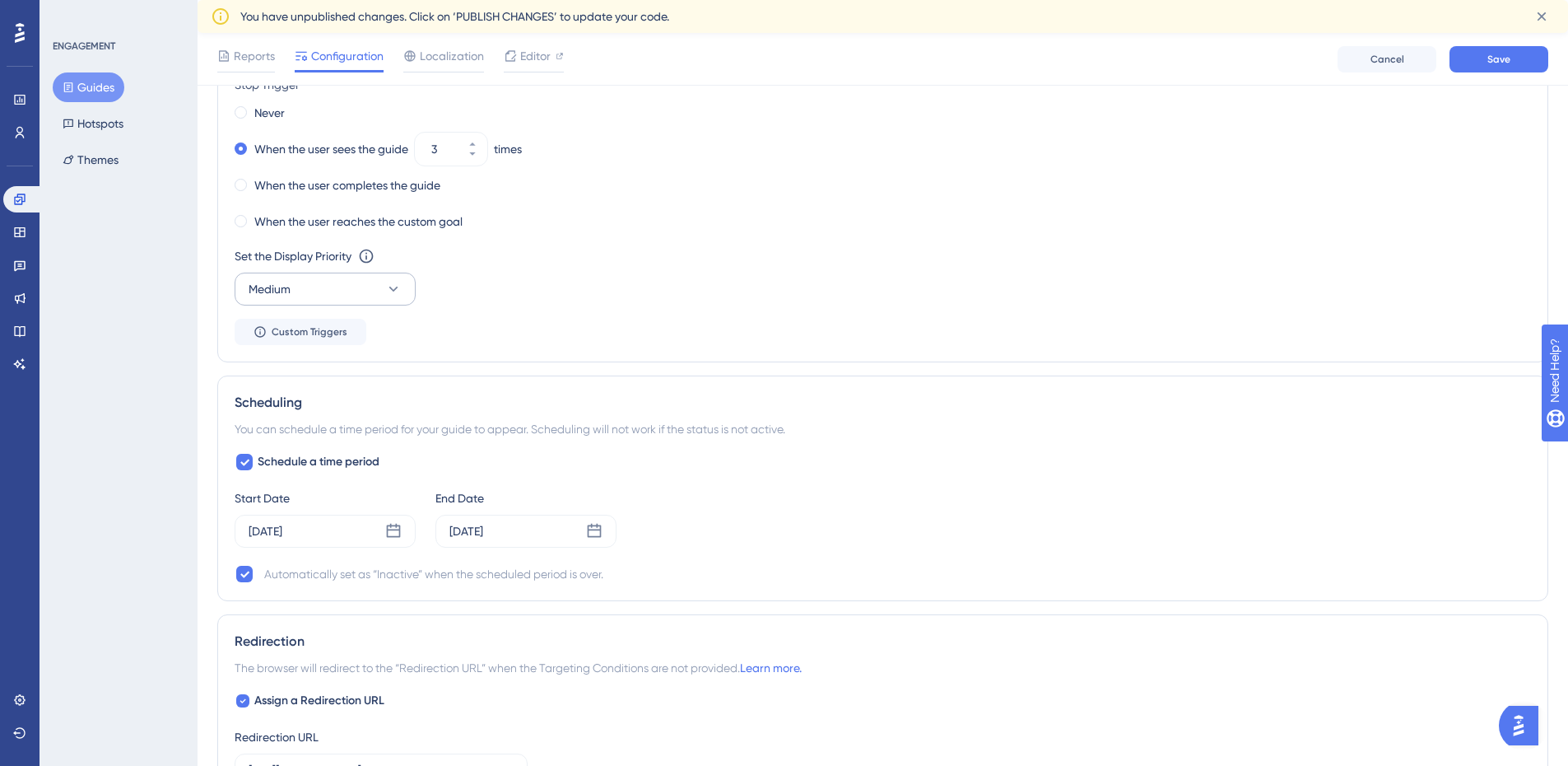
scroll to position [967, 1]
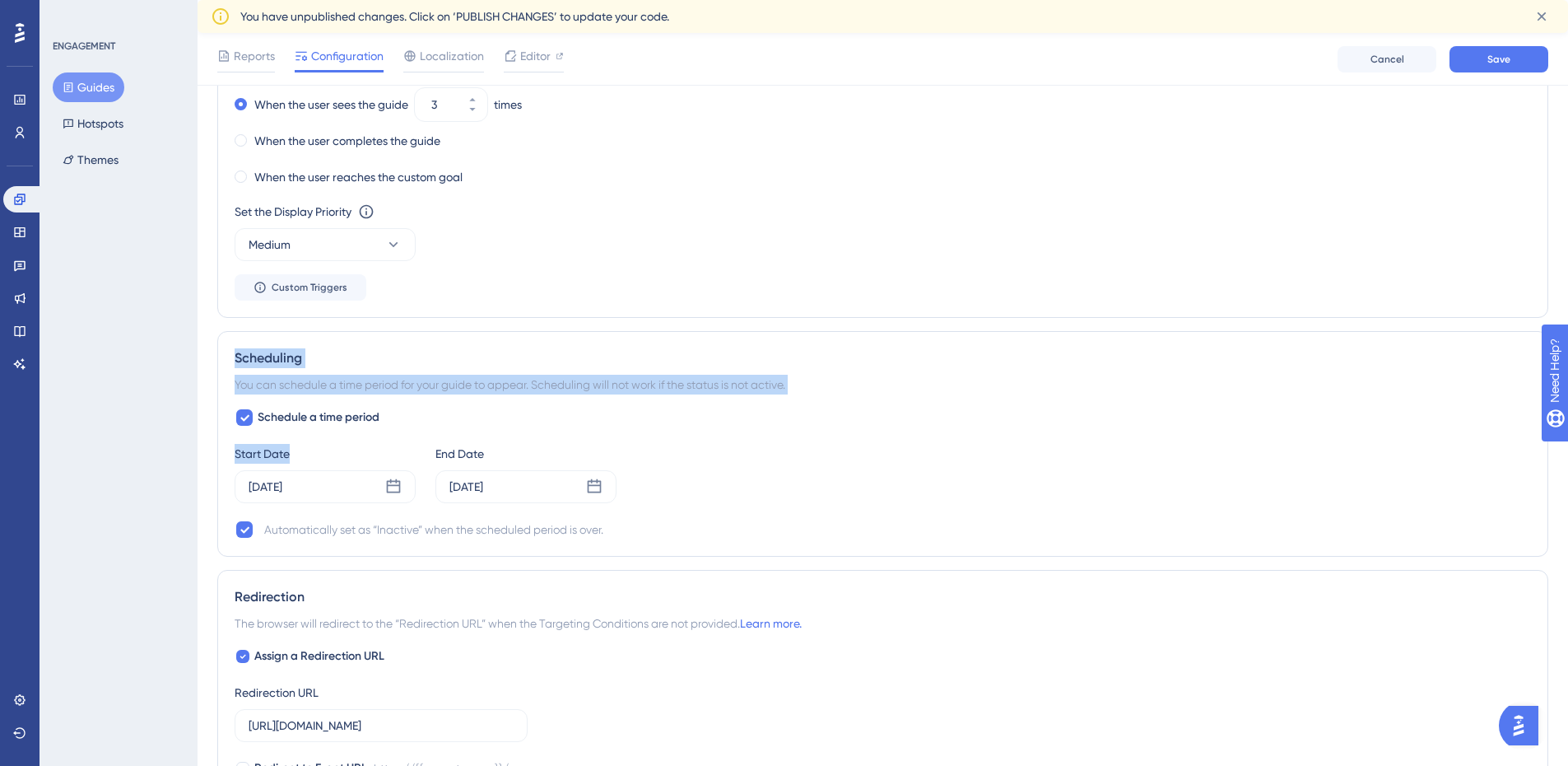
drag, startPoint x: 414, startPoint y: 267, endPoint x: 393, endPoint y: 462, distance: 196.1
click at [393, 462] on div "Status: Inactive Guide Information Guide ID: 151336 Copy Guide Name PSK planned…" at bounding box center [883, 111] width 1331 height 1879
click at [504, 380] on div "You can schedule a time period for your guide to appear. Scheduling will not wo…" at bounding box center [882, 384] width 1297 height 20
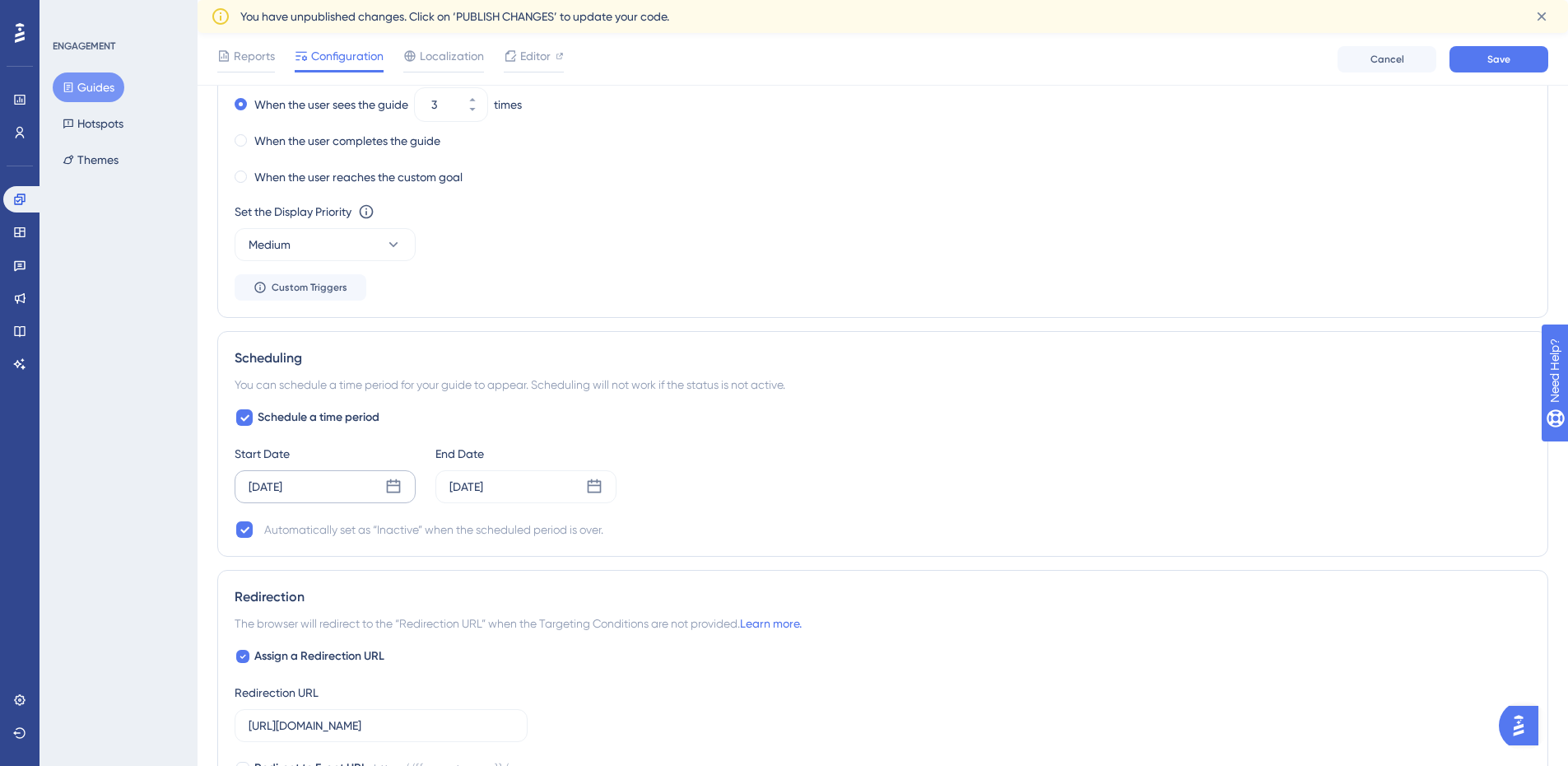
click at [400, 488] on div "Jul 01 2025" at bounding box center [325, 487] width 181 height 33
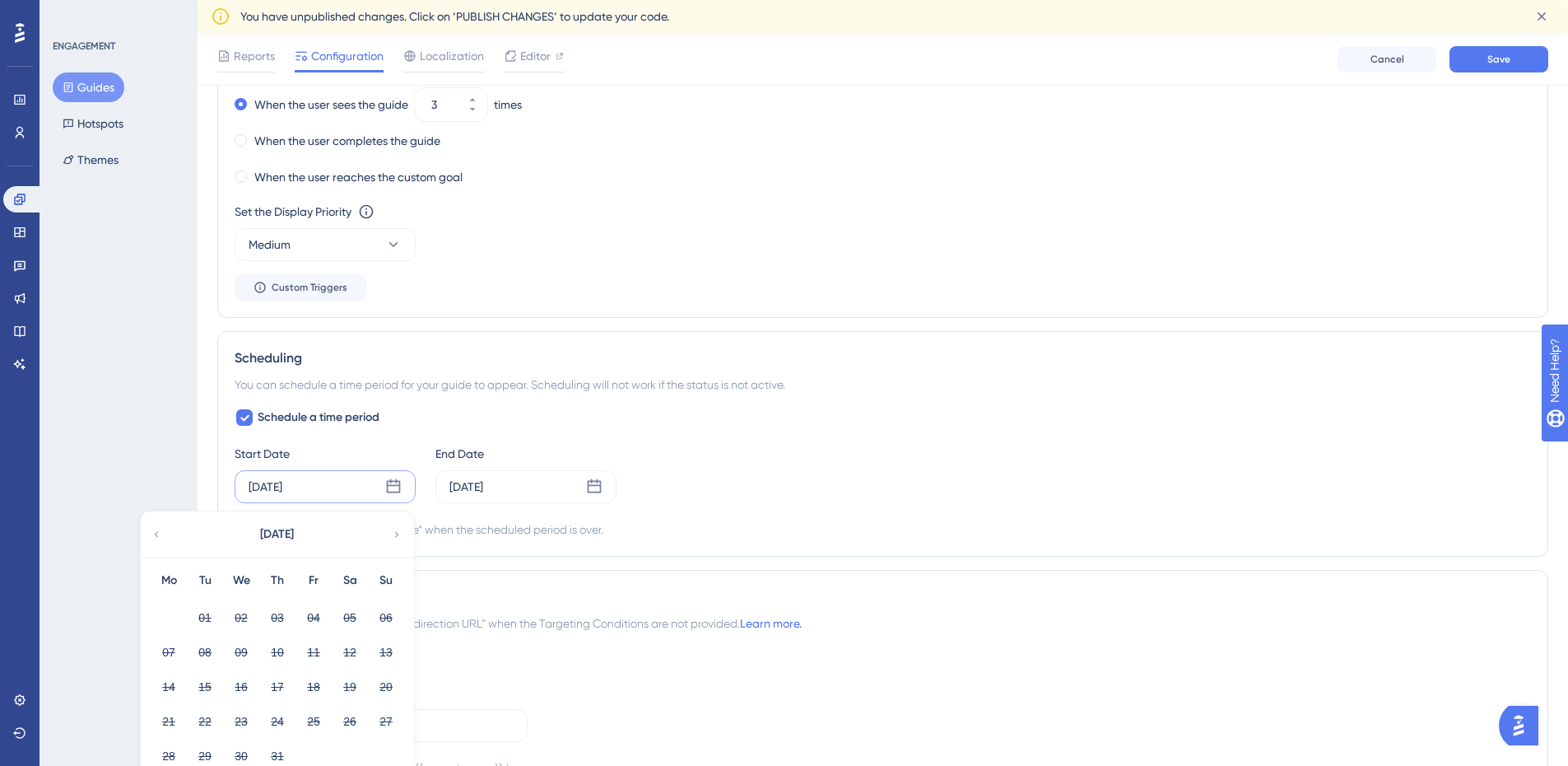
click at [90, 488] on div "ENGAGEMENT Guides Hotspots Themes" at bounding box center [119, 383] width 158 height 766
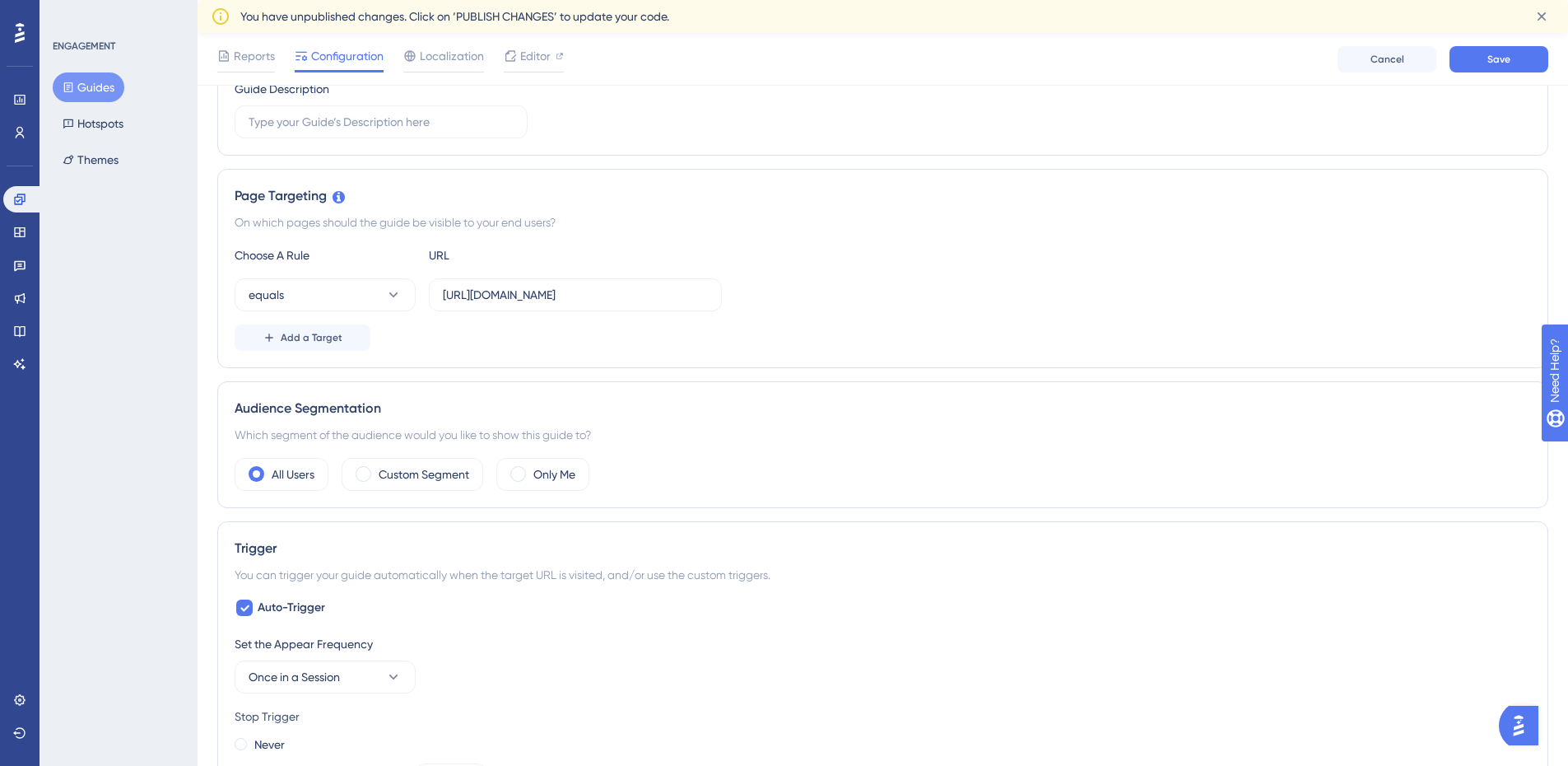
scroll to position [0, 1]
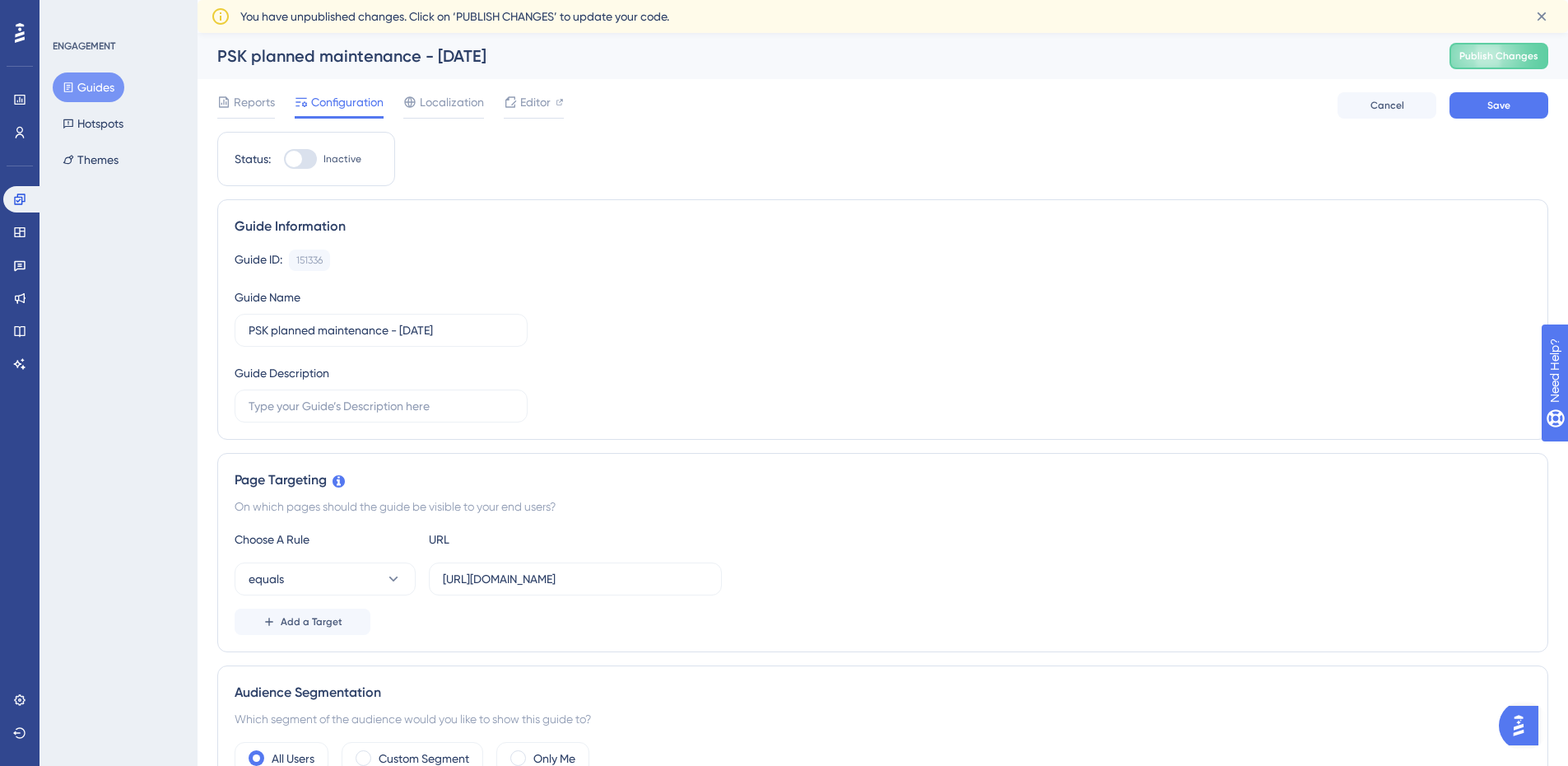
click at [314, 172] on div "Status: Inactive" at bounding box center [306, 159] width 178 height 55
click at [293, 158] on div at bounding box center [294, 158] width 17 height 17
click at [284, 159] on input "Inactive" at bounding box center [283, 159] width 1 height 1
checkbox input "true"
click at [1502, 108] on span "Save" at bounding box center [1500, 105] width 23 height 14
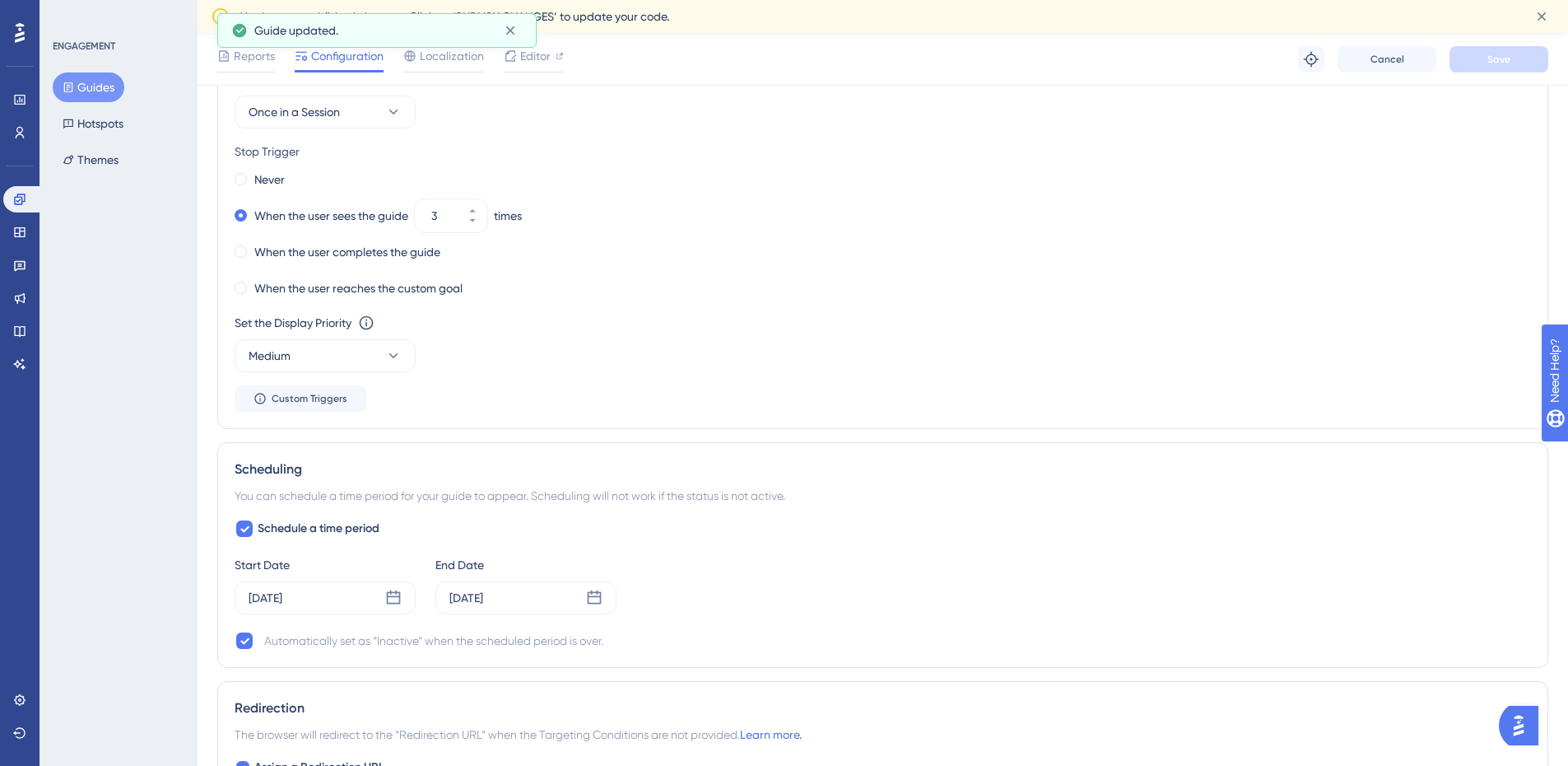
scroll to position [1009, 13]
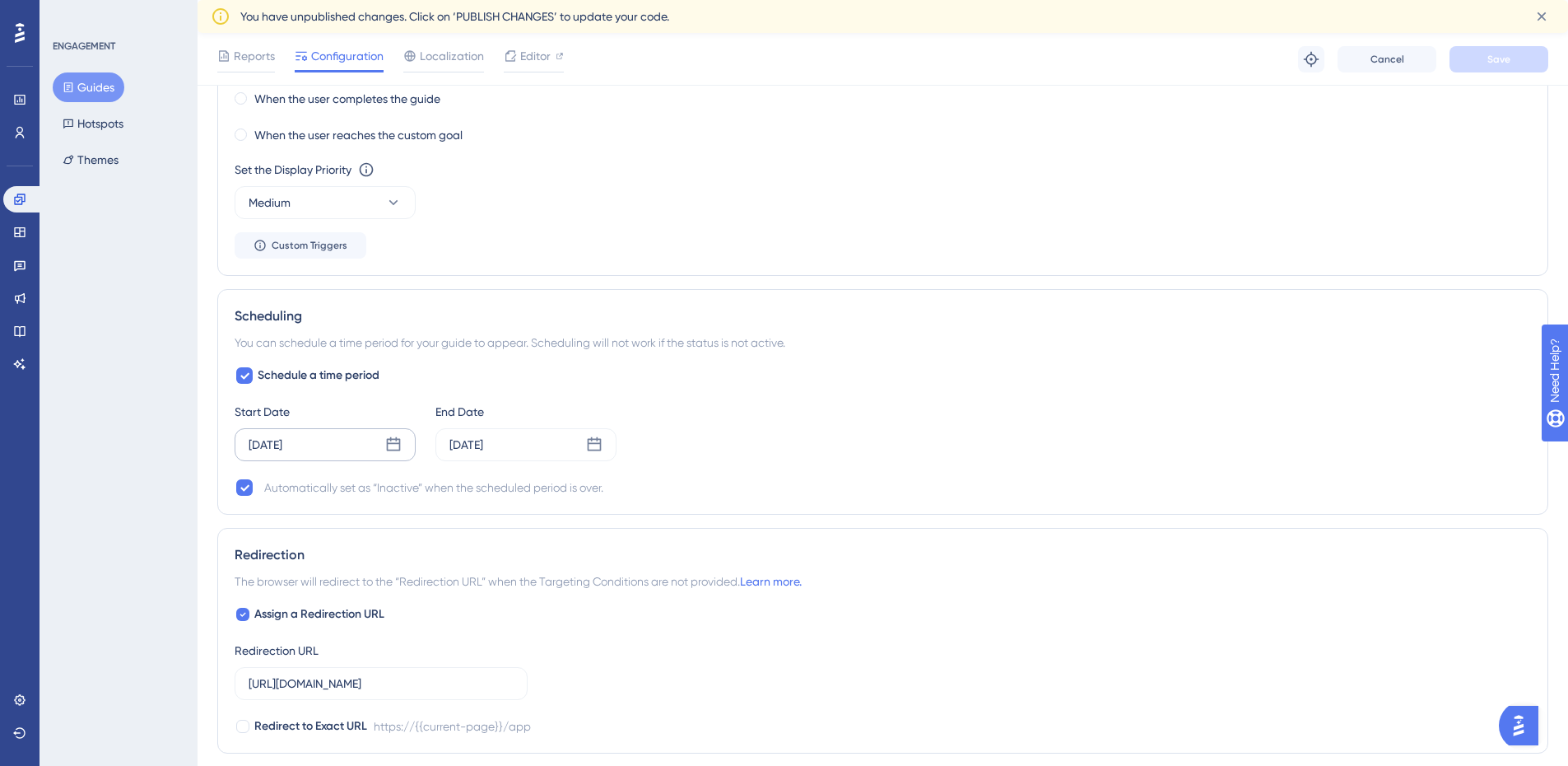
click at [371, 441] on div "Jul 01 2025" at bounding box center [325, 445] width 181 height 33
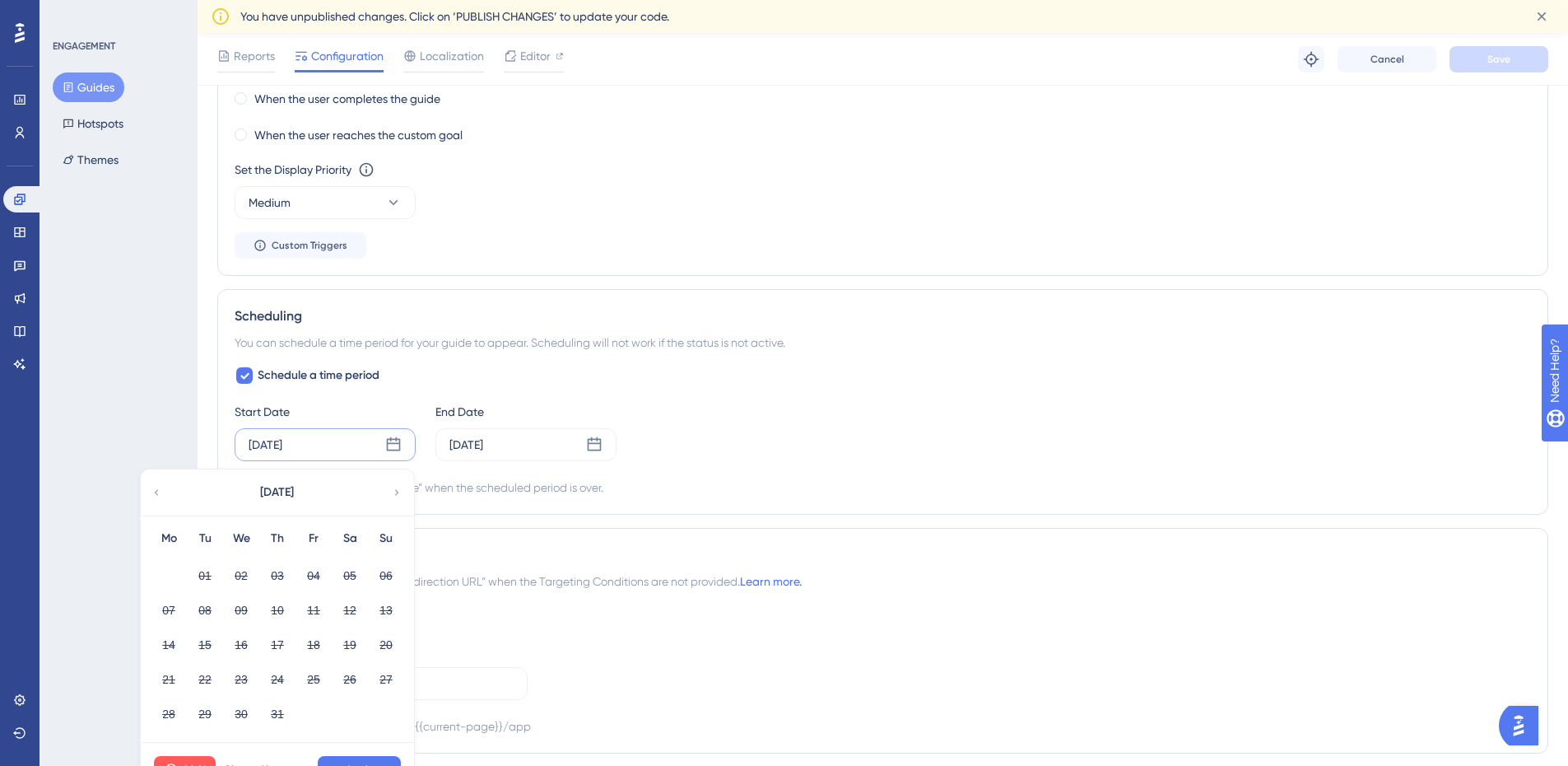
click at [391, 492] on icon at bounding box center [397, 492] width 12 height 15
click at [150, 485] on icon at bounding box center [156, 492] width 12 height 15
click at [647, 420] on div "Start Date Jul 01 2025 September 2025 Mo Tu We Th Fr Sa Su 01 02 03 04 05 06 07…" at bounding box center [882, 431] width 1297 height 60
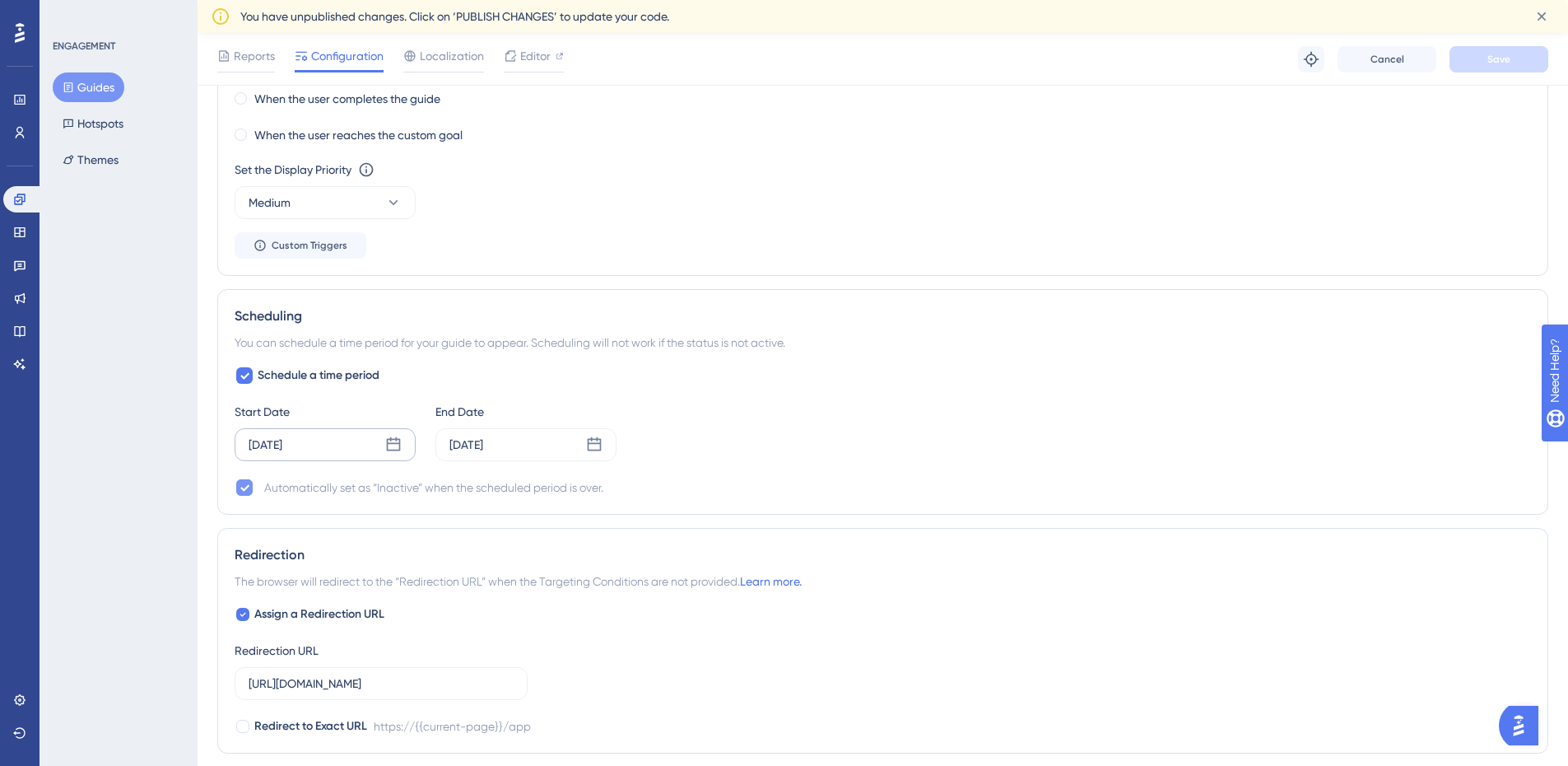
click at [241, 485] on div at bounding box center [244, 487] width 20 height 20
checkbox input "true"
click at [240, 379] on icon at bounding box center [245, 376] width 10 height 14
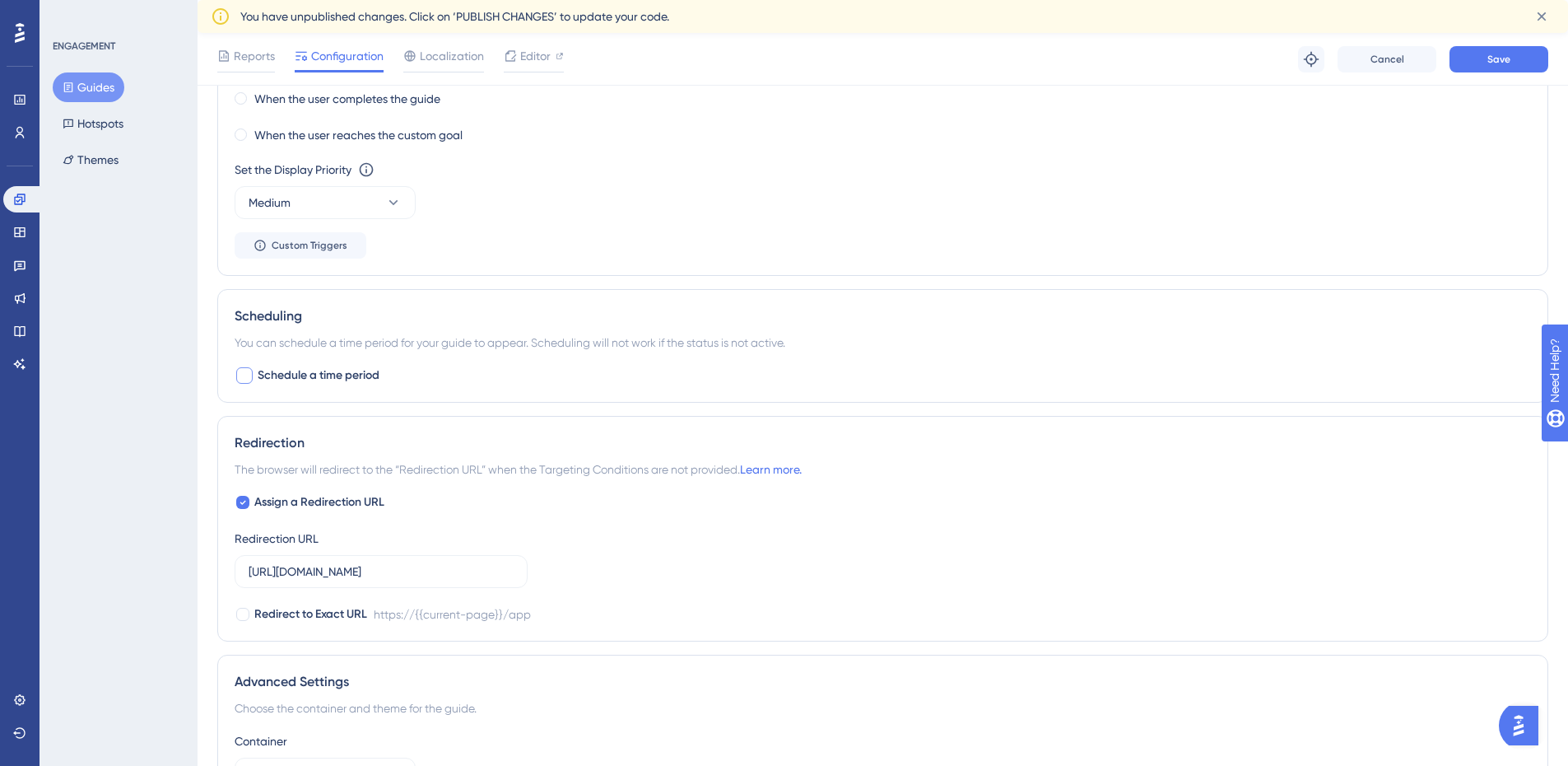
click at [258, 372] on span "Schedule a time period" at bounding box center [318, 376] width 122 height 20
checkbox input "true"
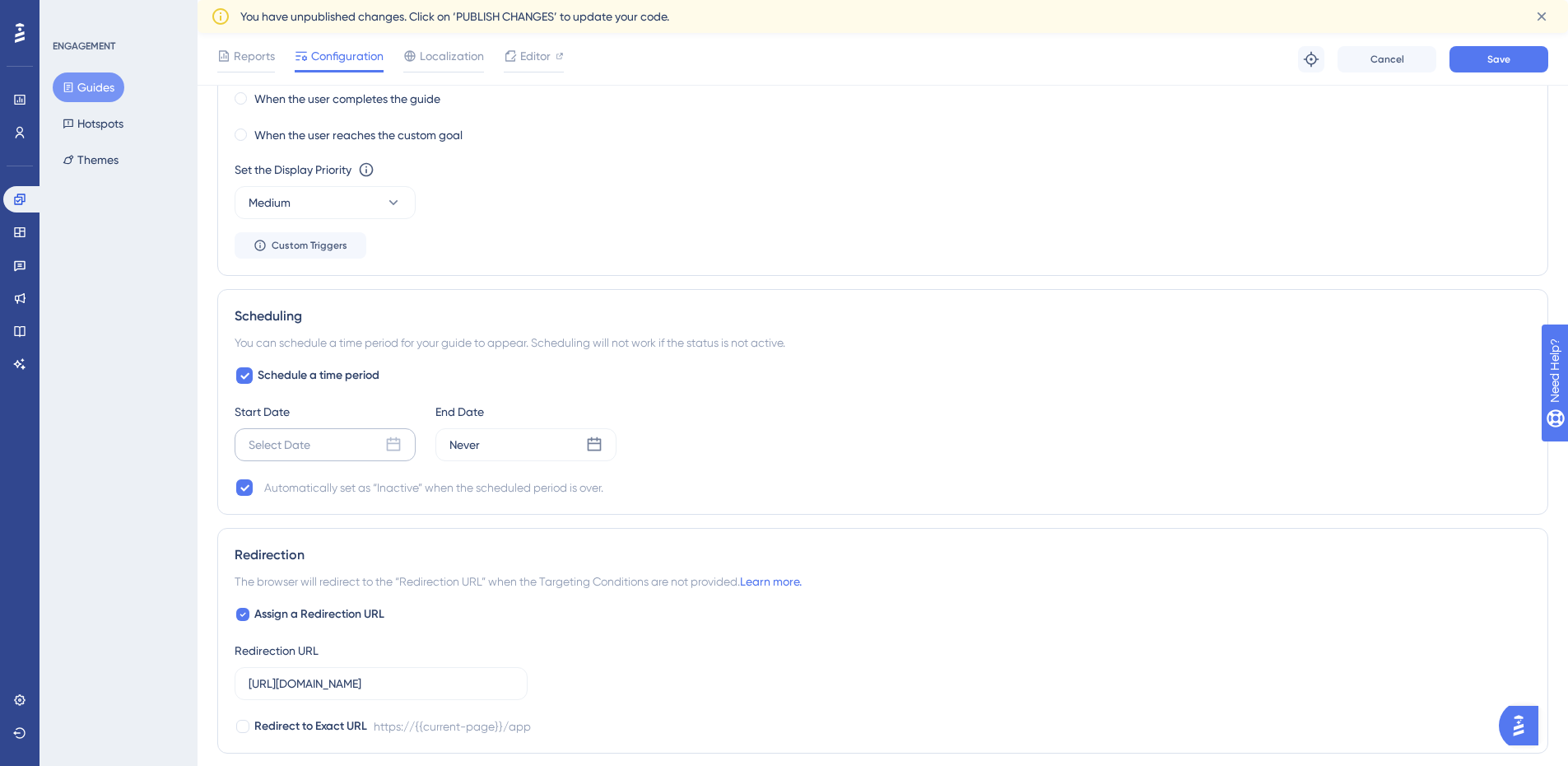
click at [335, 447] on div "Select Date" at bounding box center [325, 445] width 181 height 33
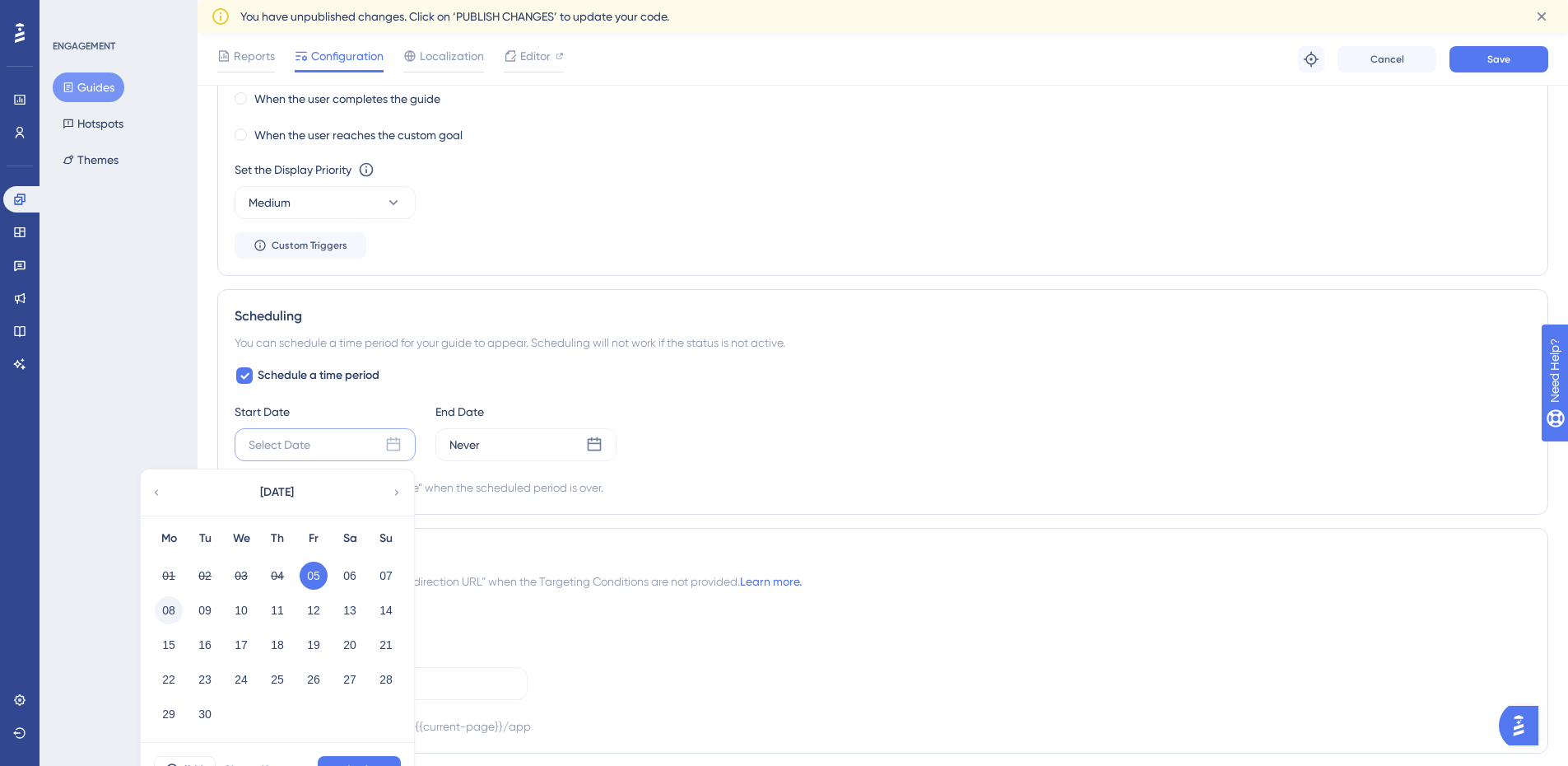
click at [162, 602] on button "08" at bounding box center [169, 610] width 28 height 28
click at [548, 444] on div "Never" at bounding box center [526, 445] width 181 height 33
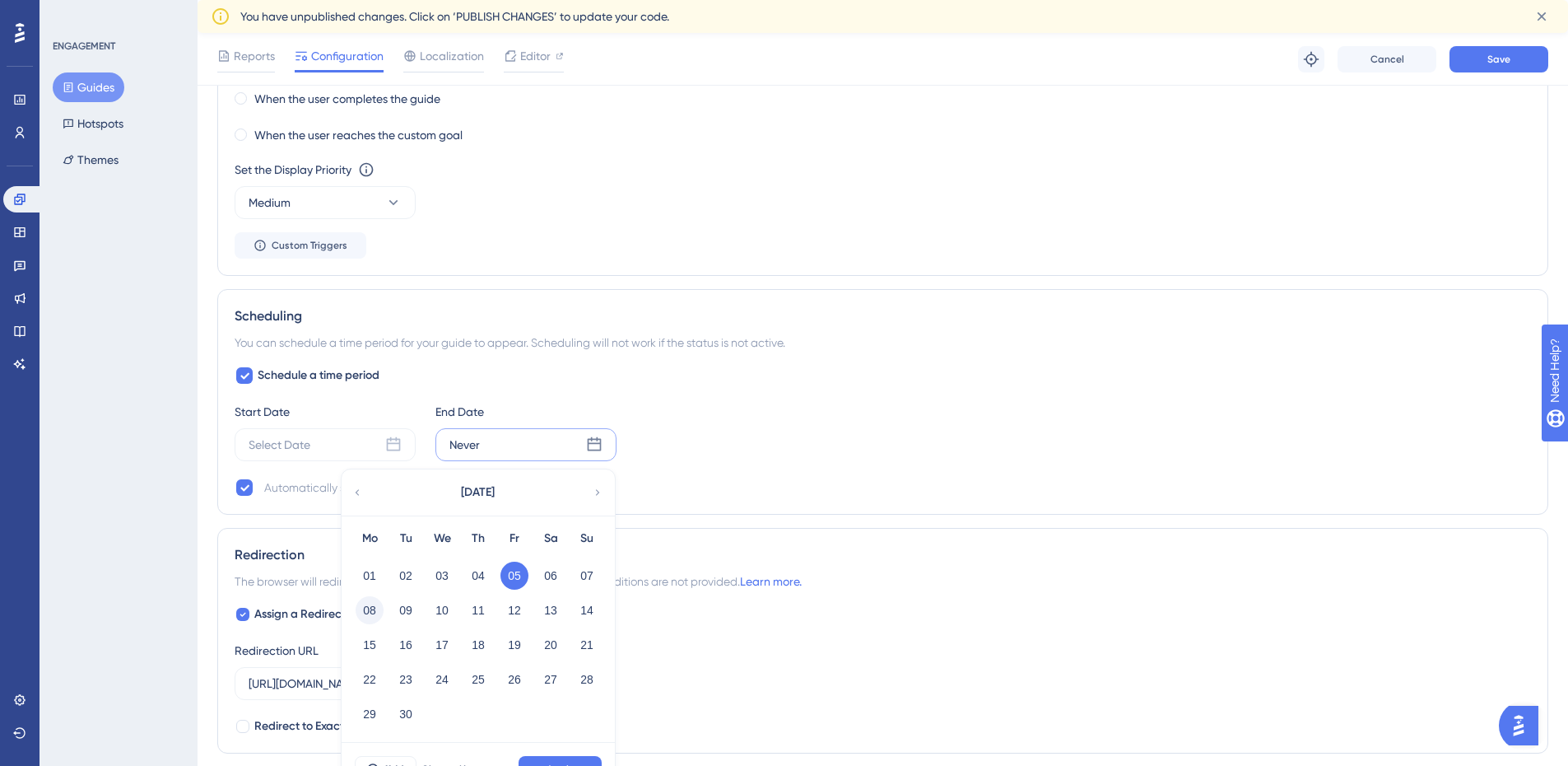
click at [356, 614] on button "08" at bounding box center [370, 610] width 28 height 28
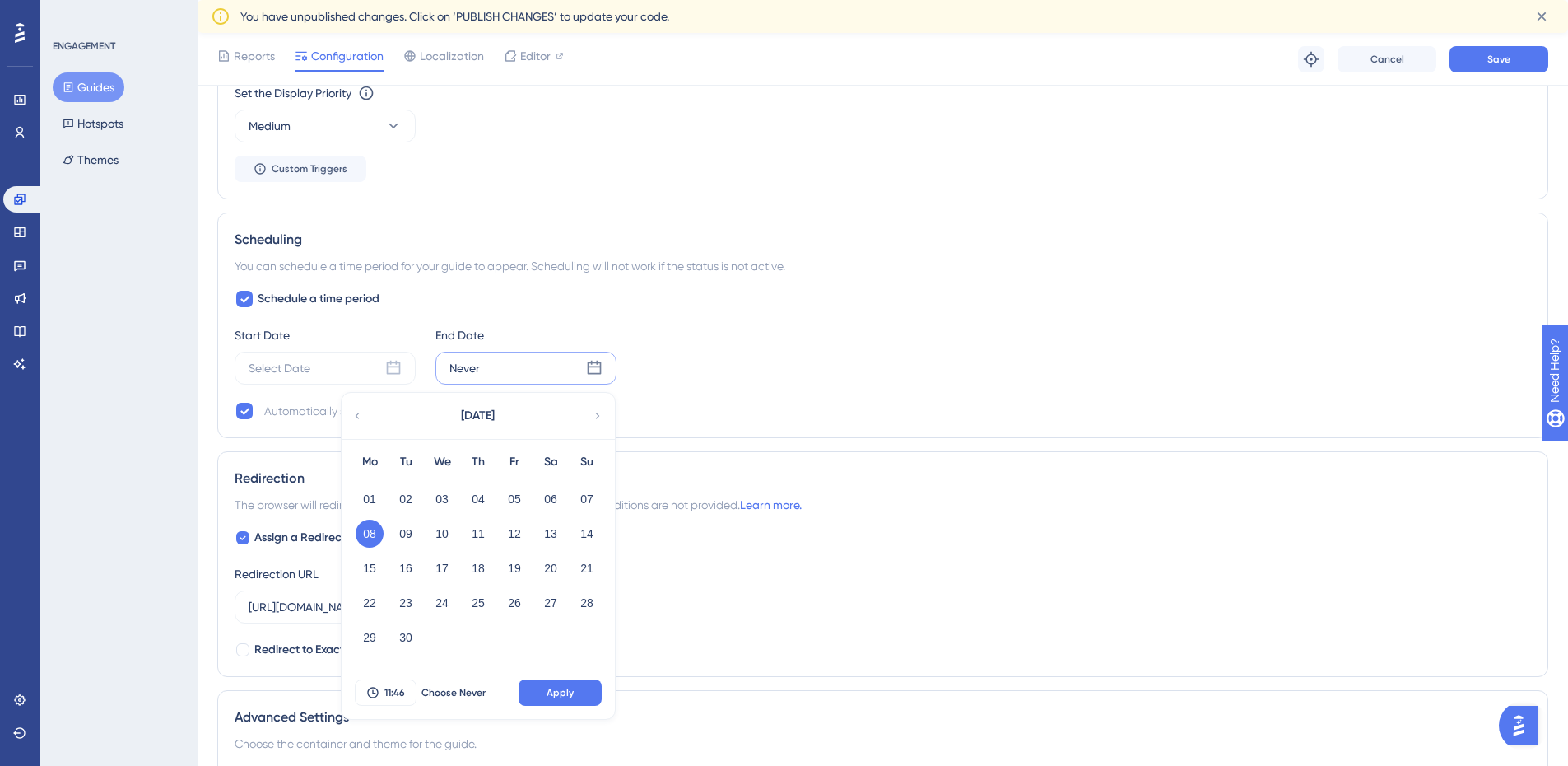
scroll to position [1086, 13]
click at [553, 695] on span "Apply" at bounding box center [560, 692] width 27 height 14
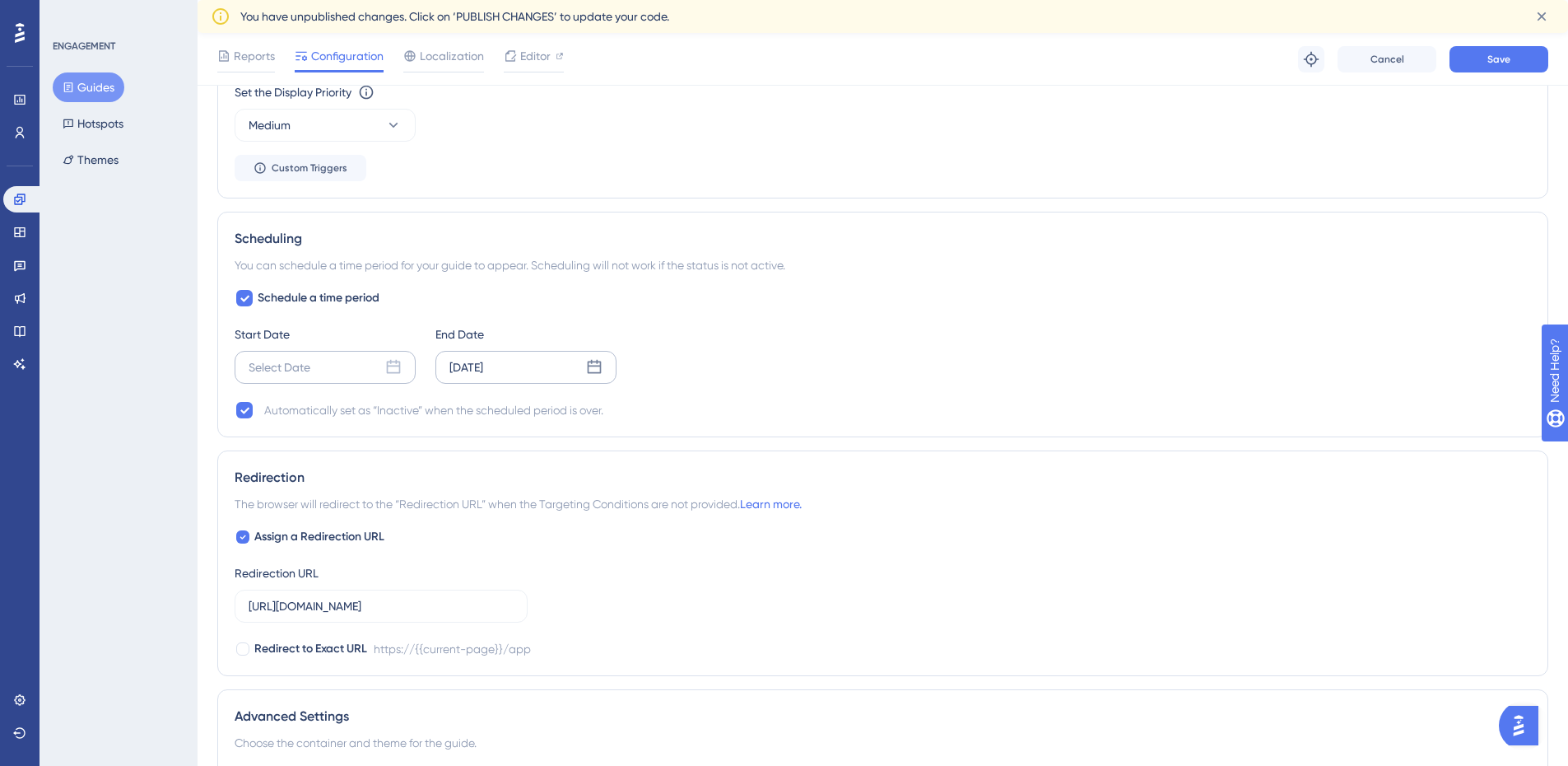
click at [335, 375] on div "Select Date" at bounding box center [325, 367] width 181 height 33
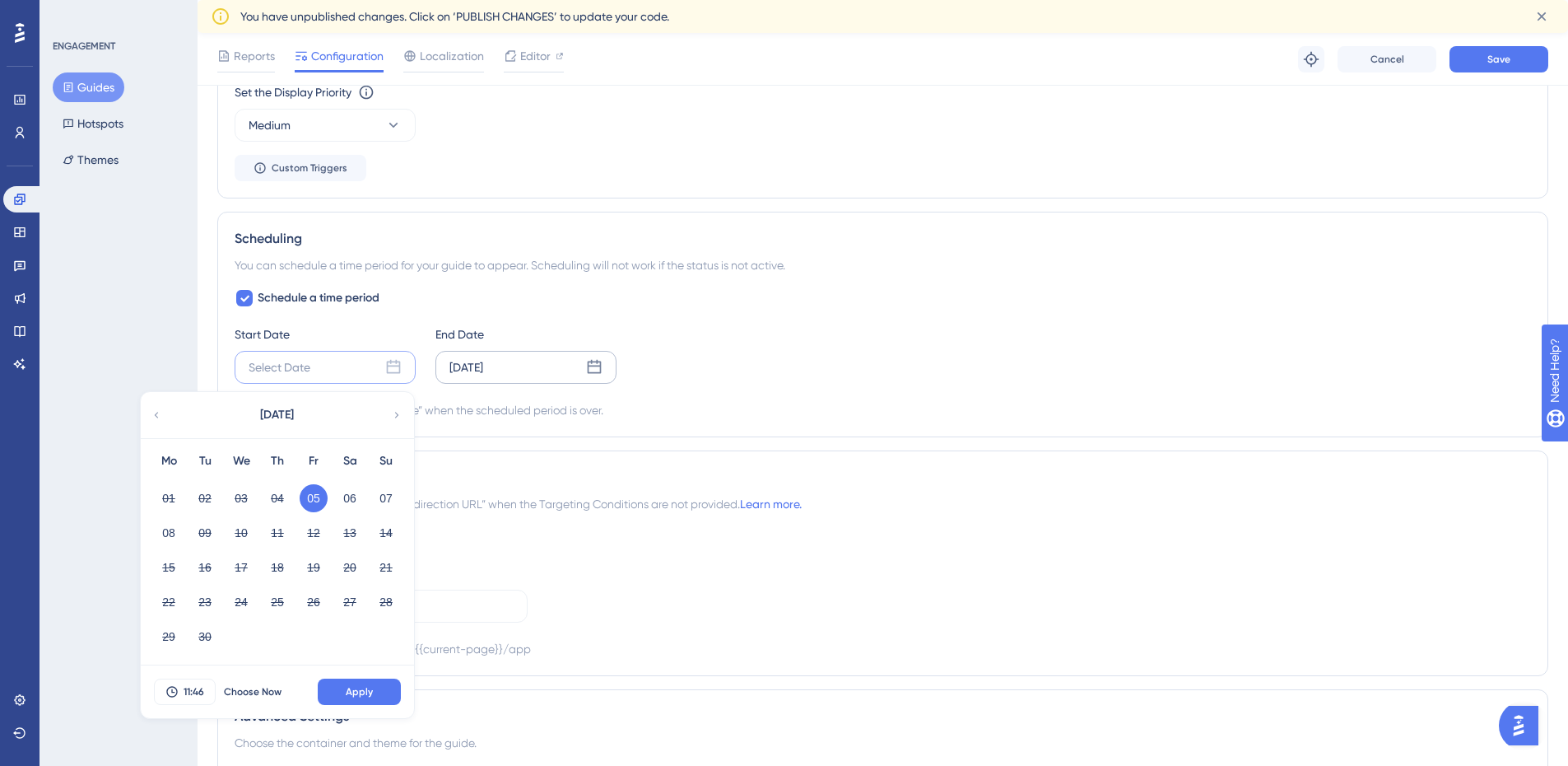
click at [308, 499] on button "05" at bounding box center [313, 498] width 28 height 28
click at [307, 499] on button "05" at bounding box center [313, 498] width 28 height 28
click at [356, 686] on span "Apply" at bounding box center [359, 692] width 27 height 14
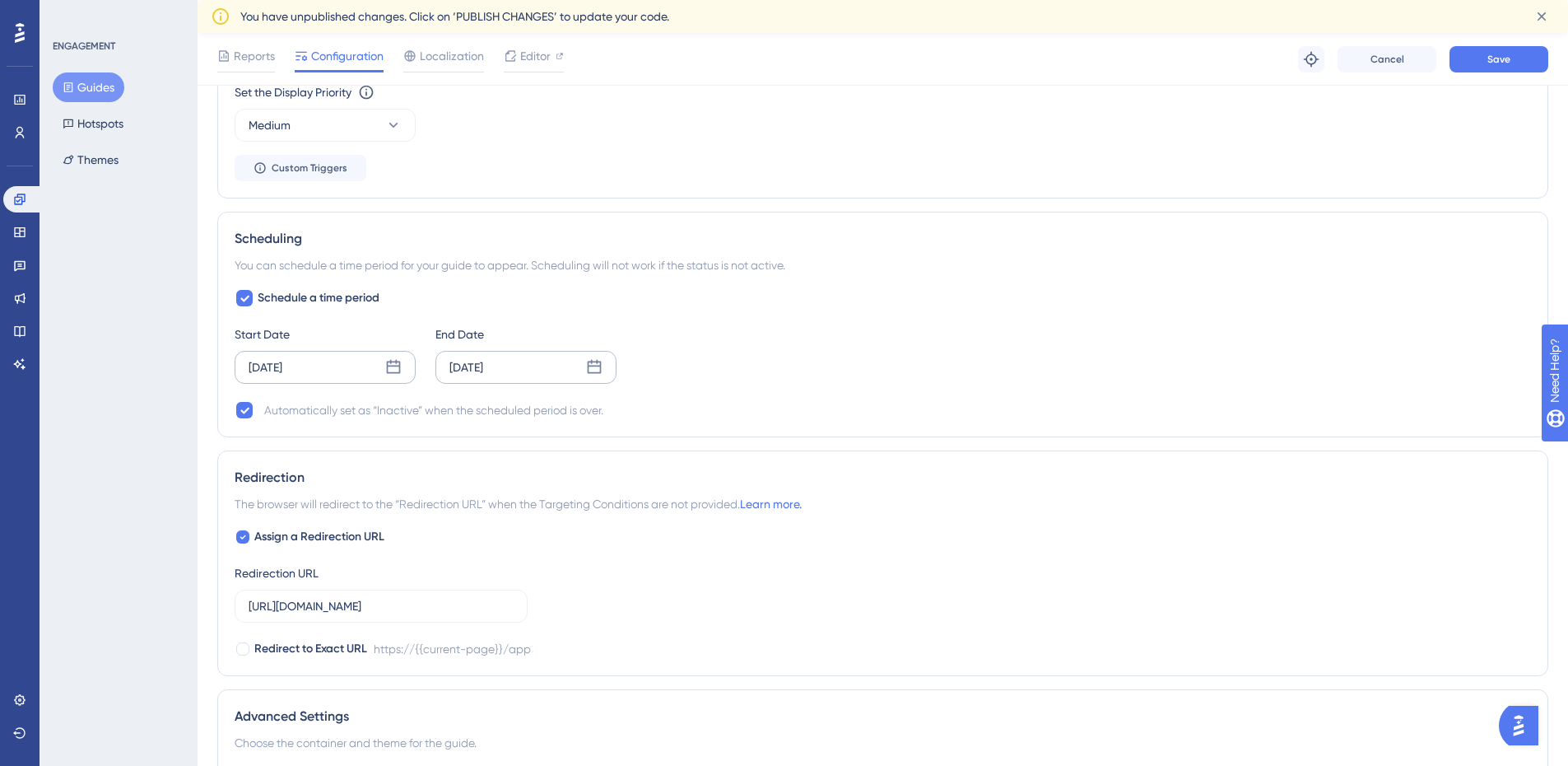
click at [589, 371] on icon at bounding box center [594, 367] width 17 height 17
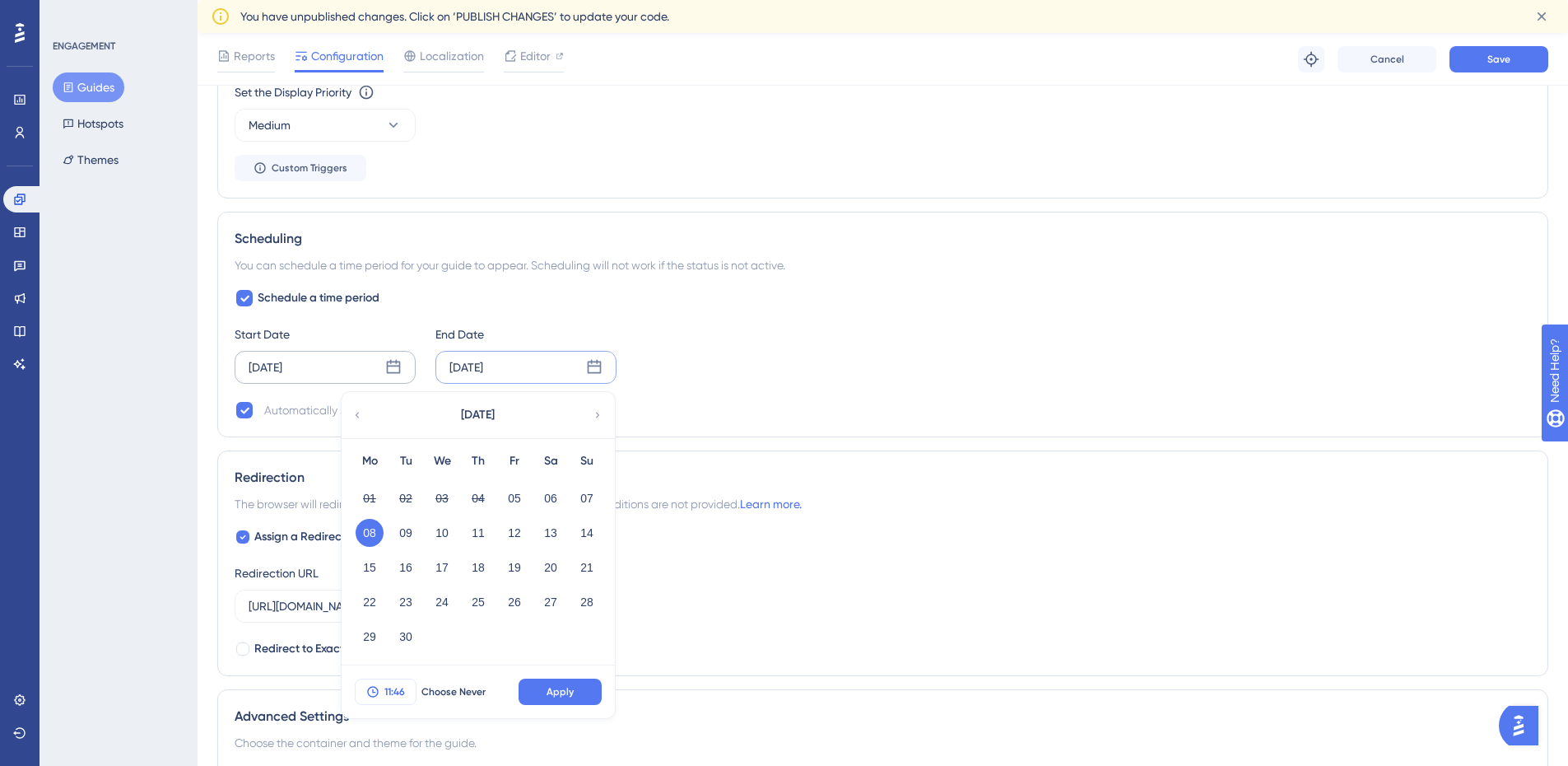
click at [384, 693] on span "11:46" at bounding box center [394, 692] width 20 height 14
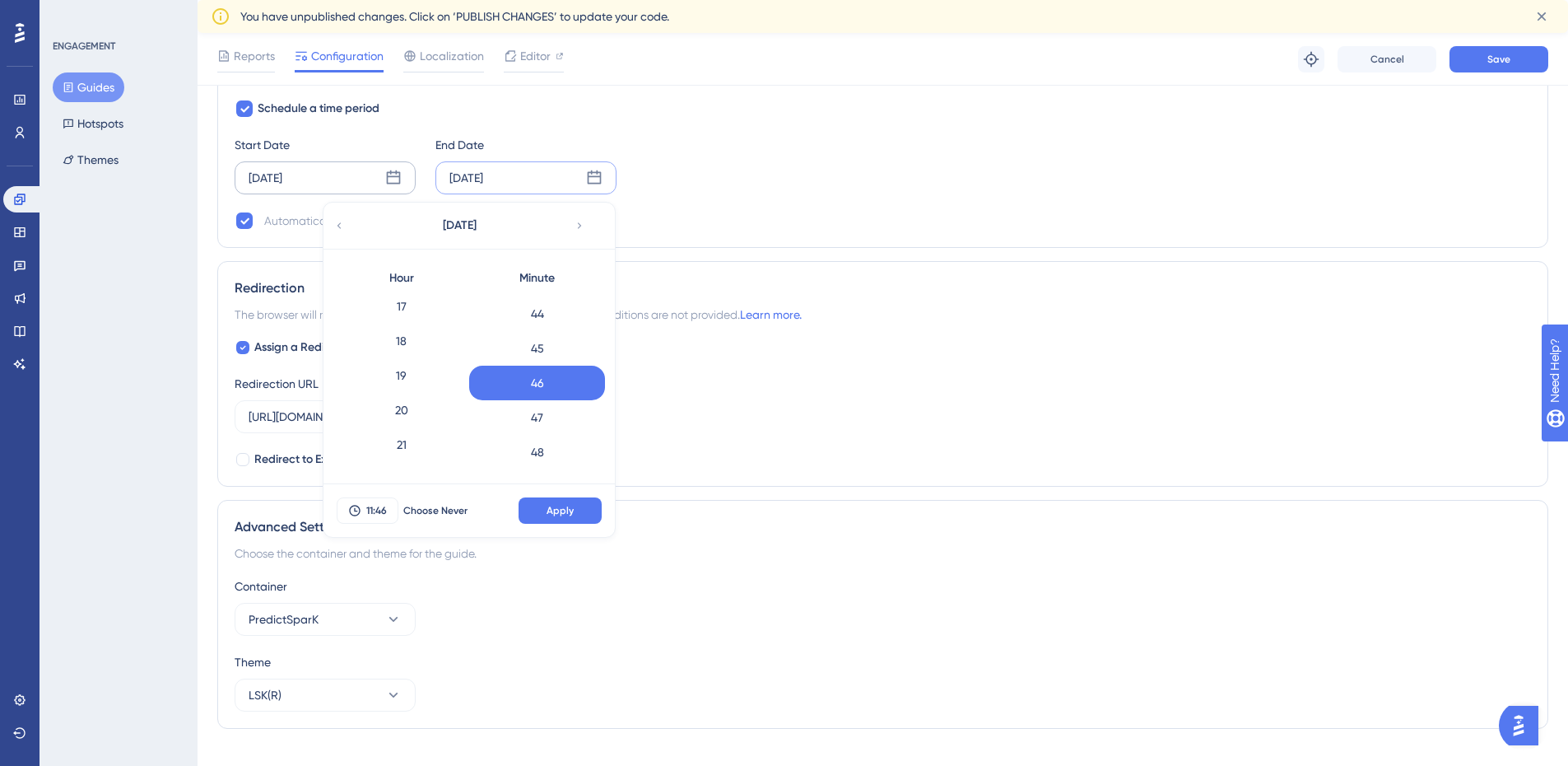
scroll to position [654, 0]
click at [586, 184] on icon at bounding box center [594, 178] width 17 height 17
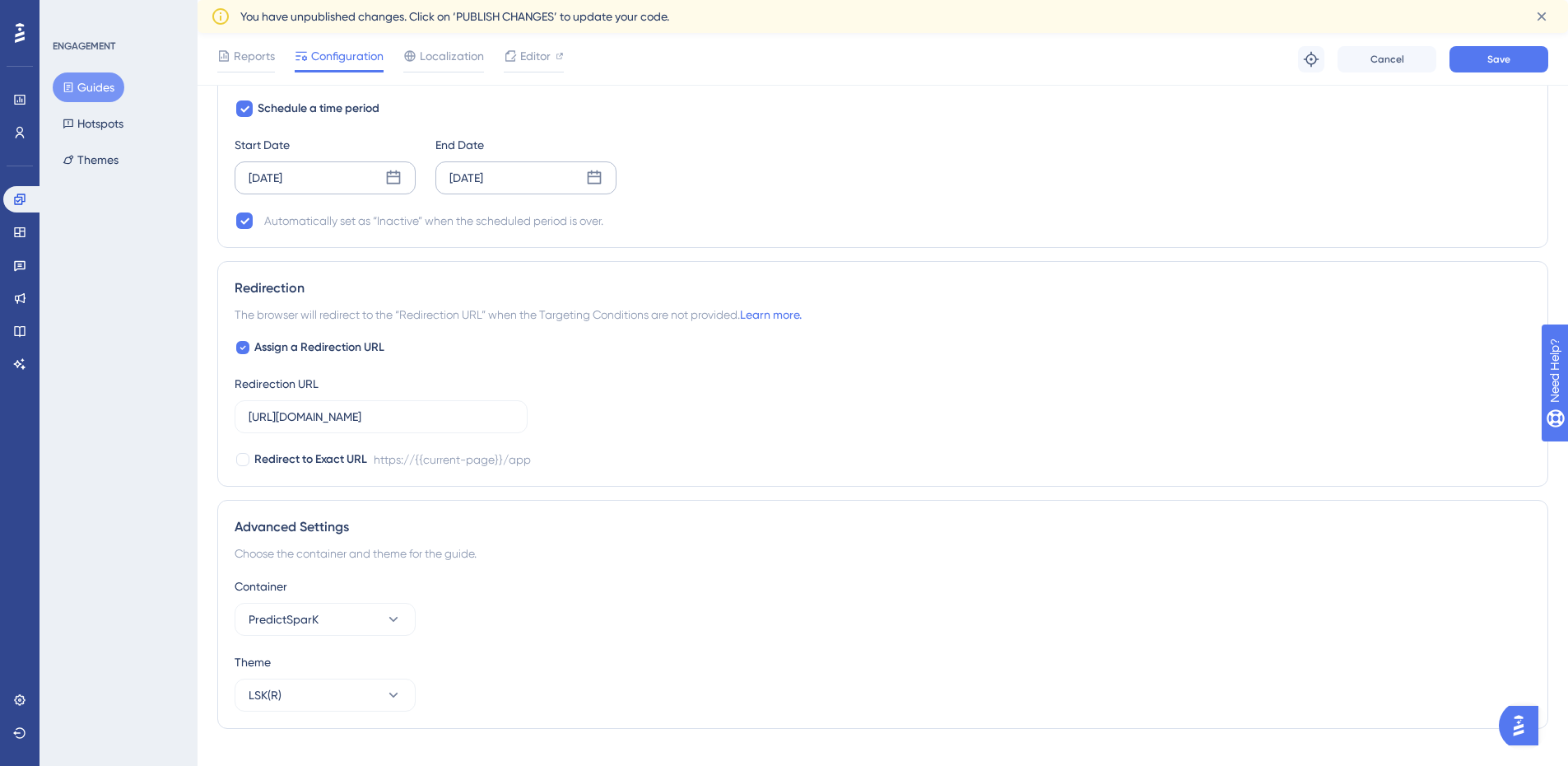
click at [586, 184] on icon at bounding box center [594, 178] width 17 height 17
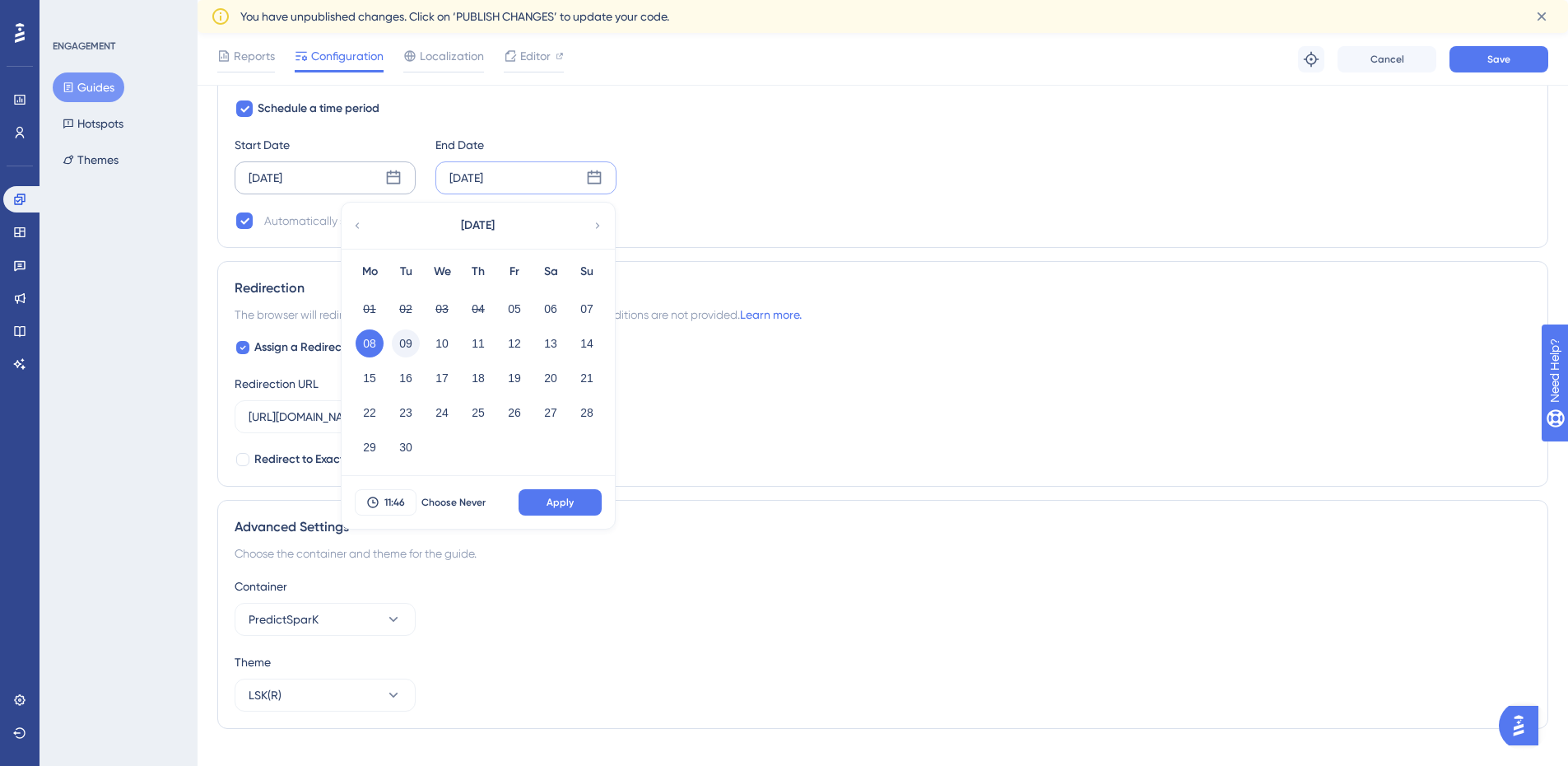
click at [403, 343] on button "09" at bounding box center [406, 343] width 28 height 28
click at [393, 502] on span "11:46" at bounding box center [394, 503] width 20 height 14
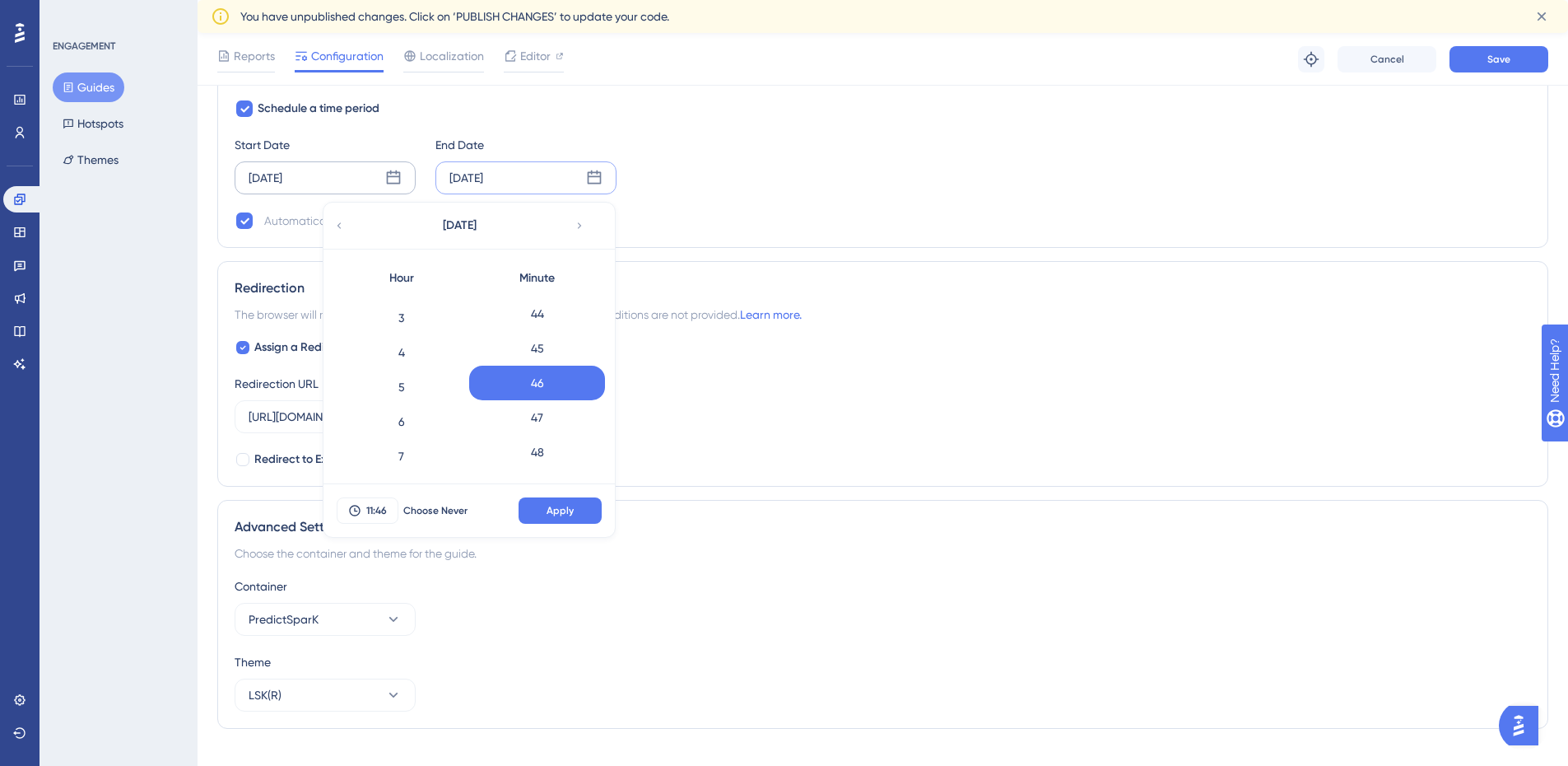
scroll to position [0, 0]
click at [409, 350] on div "1" at bounding box center [401, 346] width 136 height 34
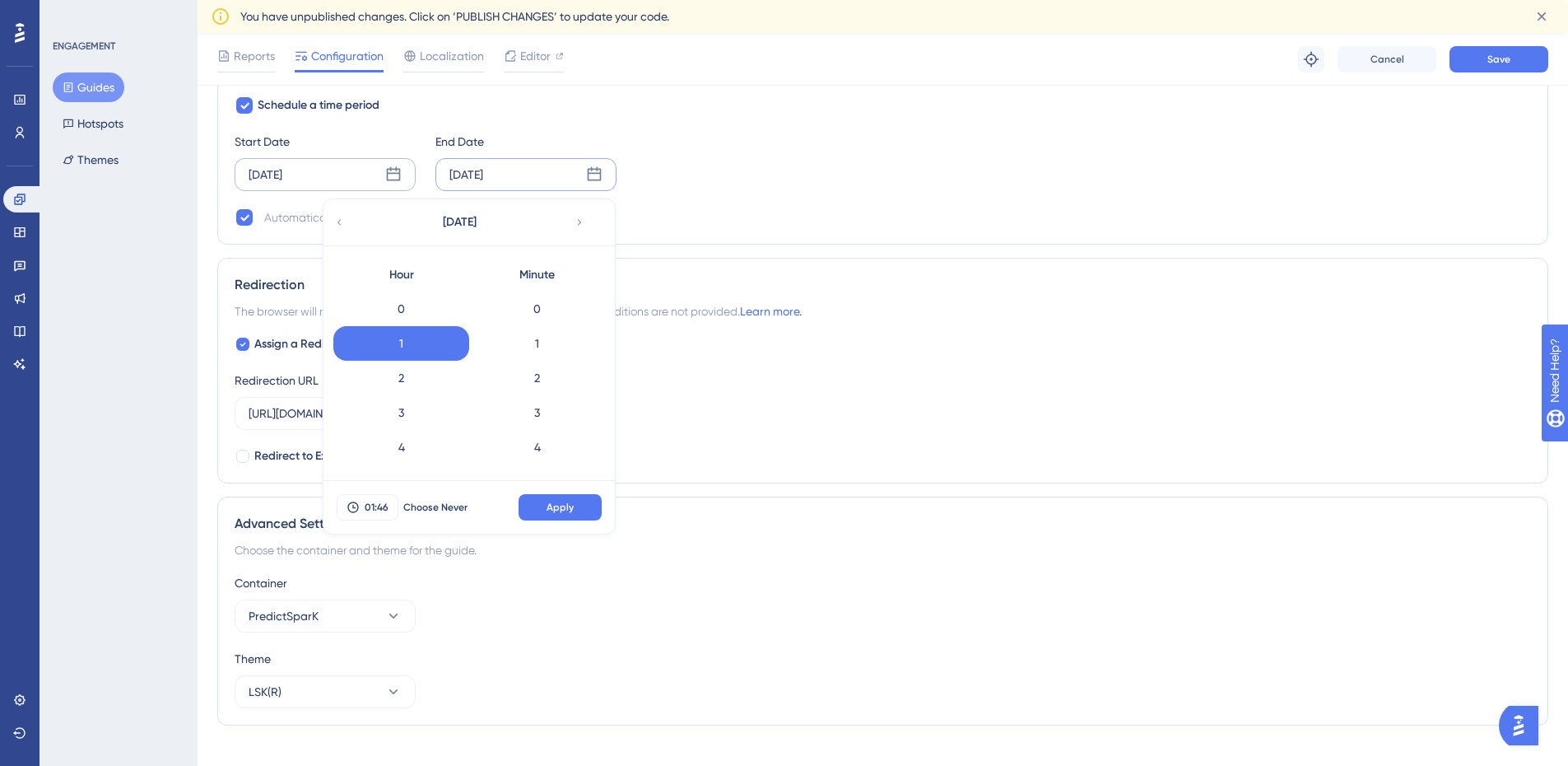
scroll to position [1278, 12]
click at [443, 229] on span "September 2025" at bounding box center [460, 223] width 34 height 20
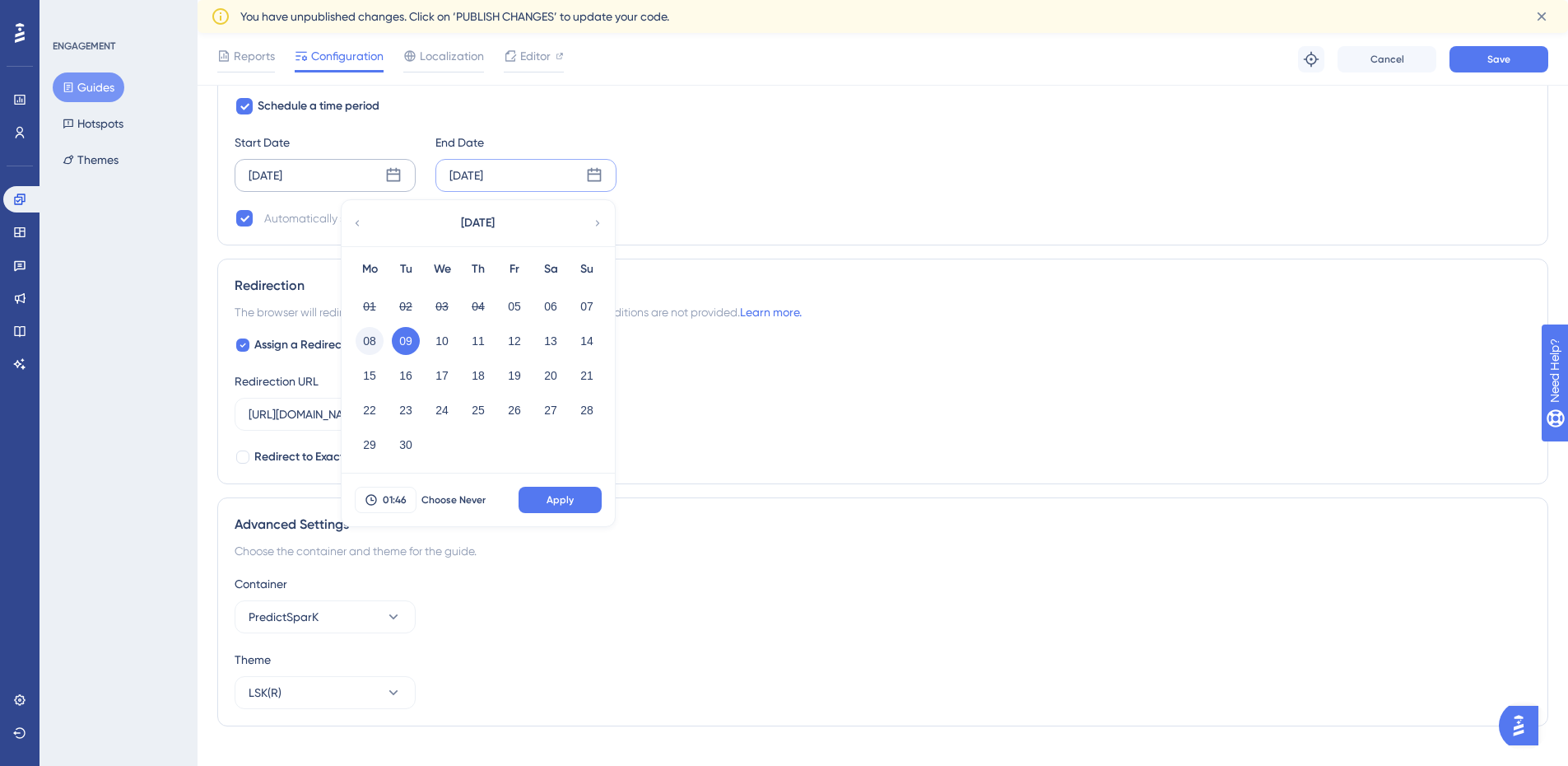
click at [356, 345] on button "08" at bounding box center [370, 341] width 28 height 28
click at [382, 501] on span "01:46" at bounding box center [394, 500] width 23 height 14
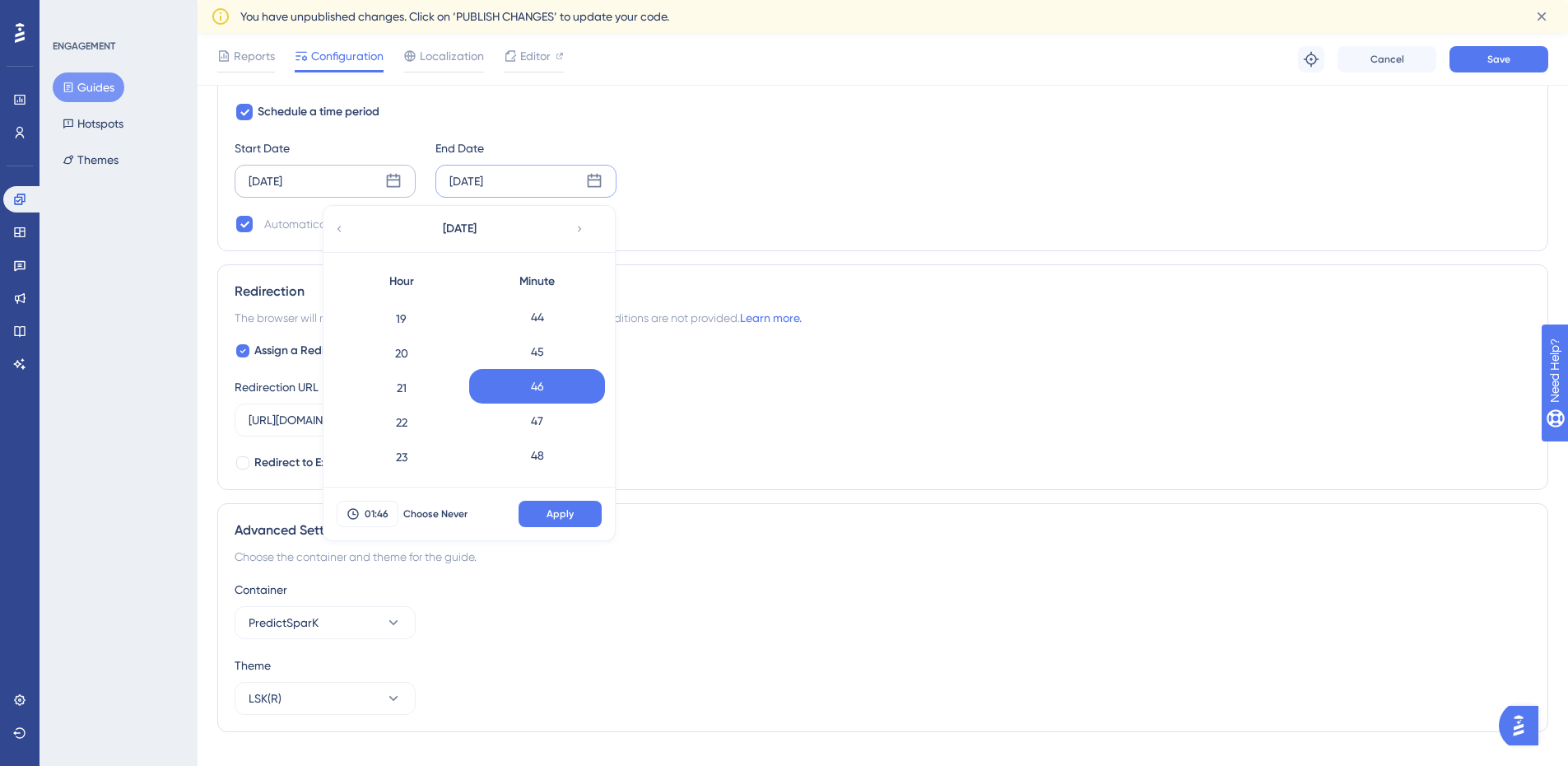
scroll to position [1273, 12]
drag, startPoint x: 393, startPoint y: 323, endPoint x: 393, endPoint y: 416, distance: 93.0
click at [393, 416] on div "0 1 2 3 4 5 6 7 8 9 10 11 12 13 14 15 16 17 18 19 20 21 22 23" at bounding box center [401, 384] width 136 height 177
click at [395, 451] on div "23" at bounding box center [401, 455] width 136 height 34
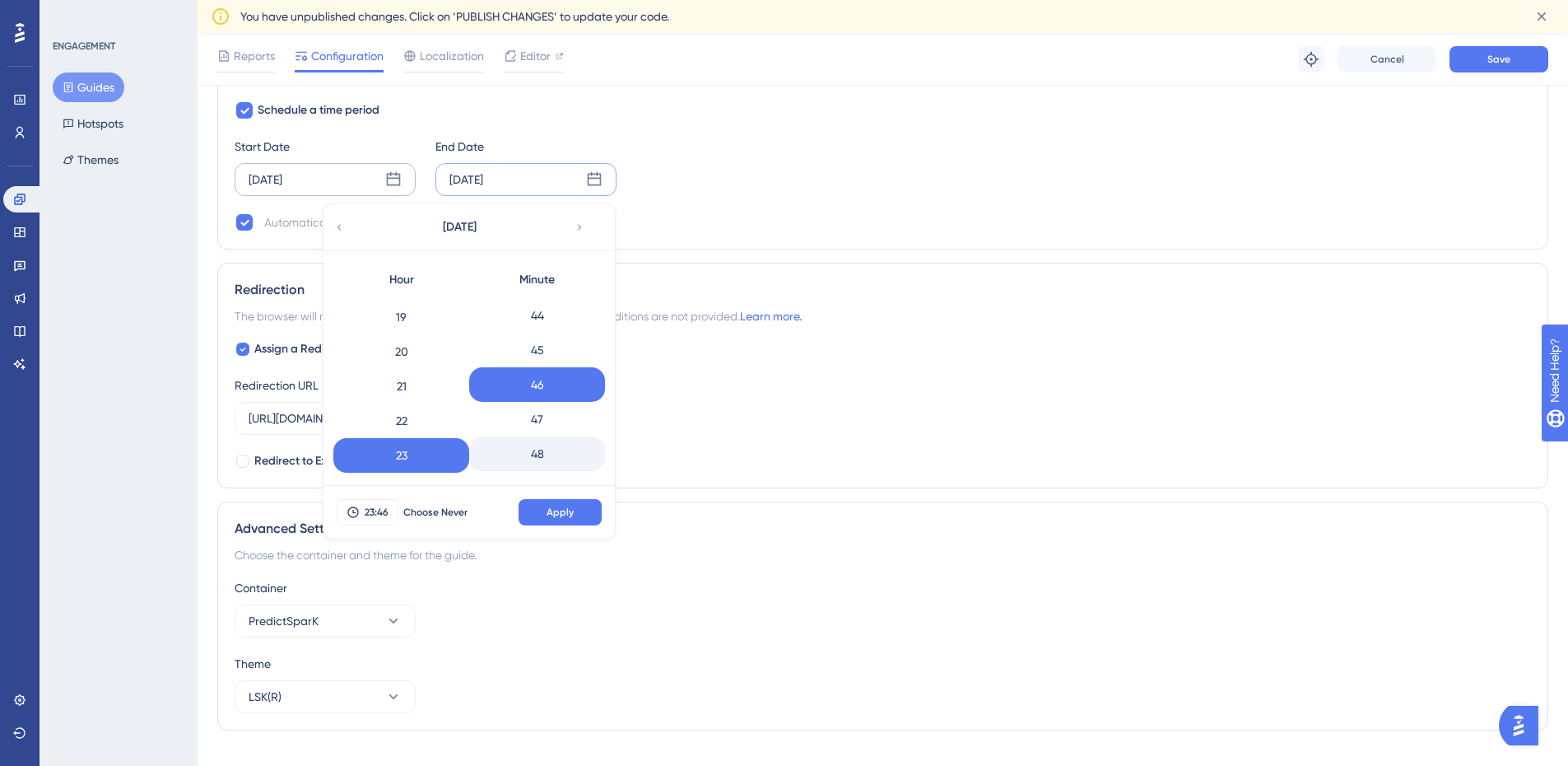
scroll to position [1899, 0]
click at [519, 454] on div "59" at bounding box center [537, 455] width 136 height 34
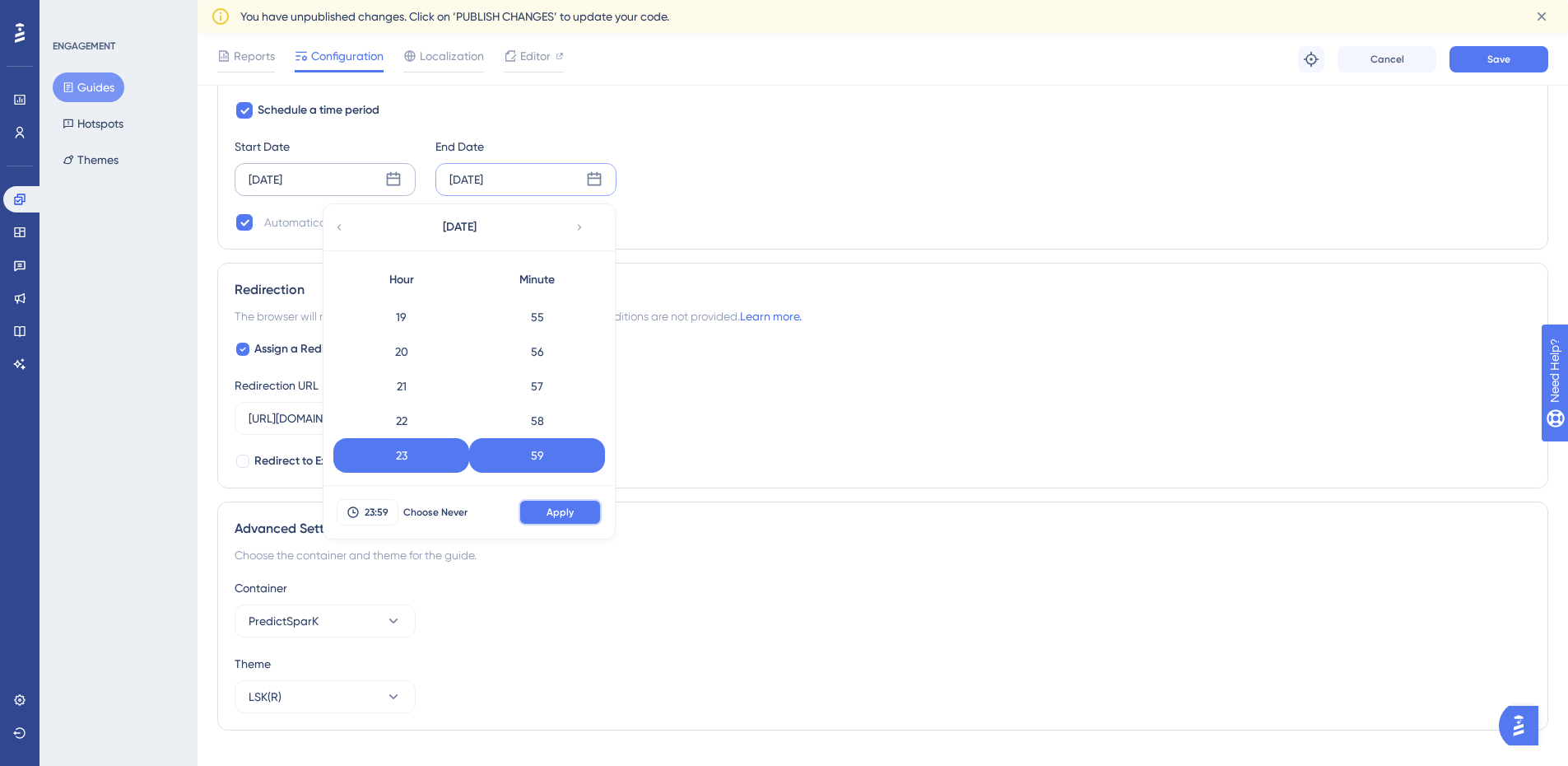
click at [572, 514] on button "Apply" at bounding box center [560, 511] width 83 height 26
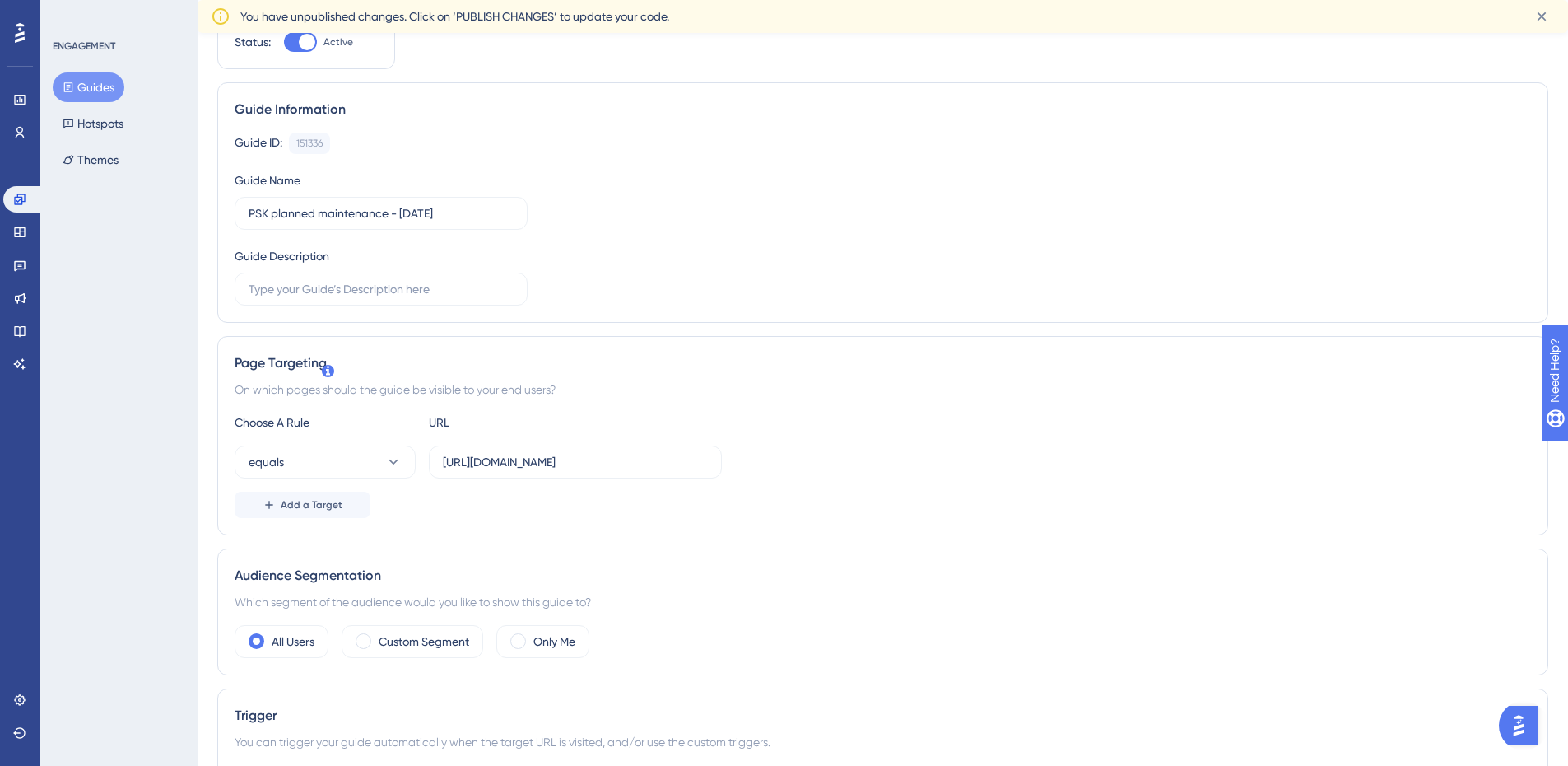
scroll to position [0, 12]
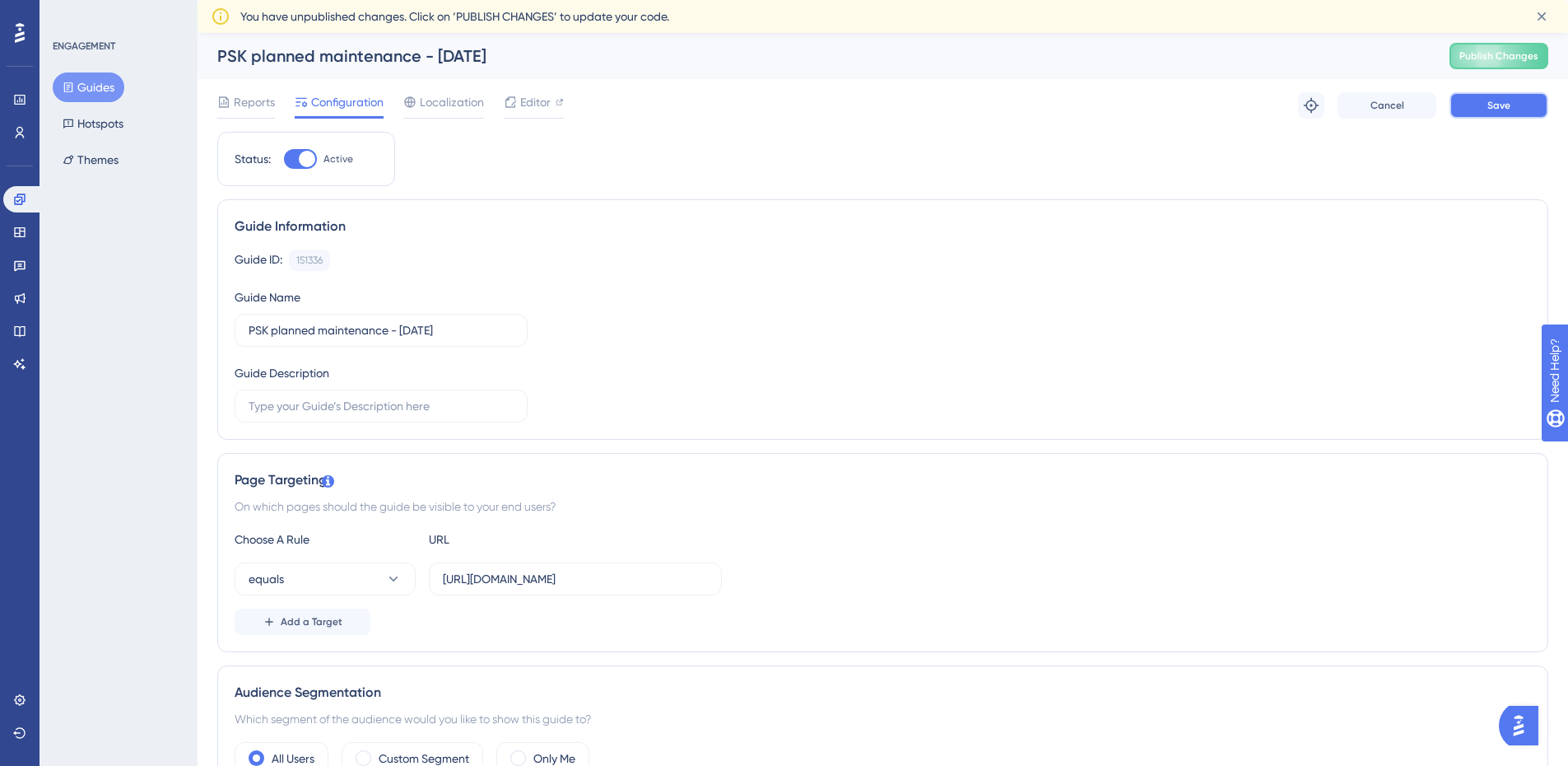
click at [1464, 98] on button "Save" at bounding box center [1499, 105] width 99 height 26
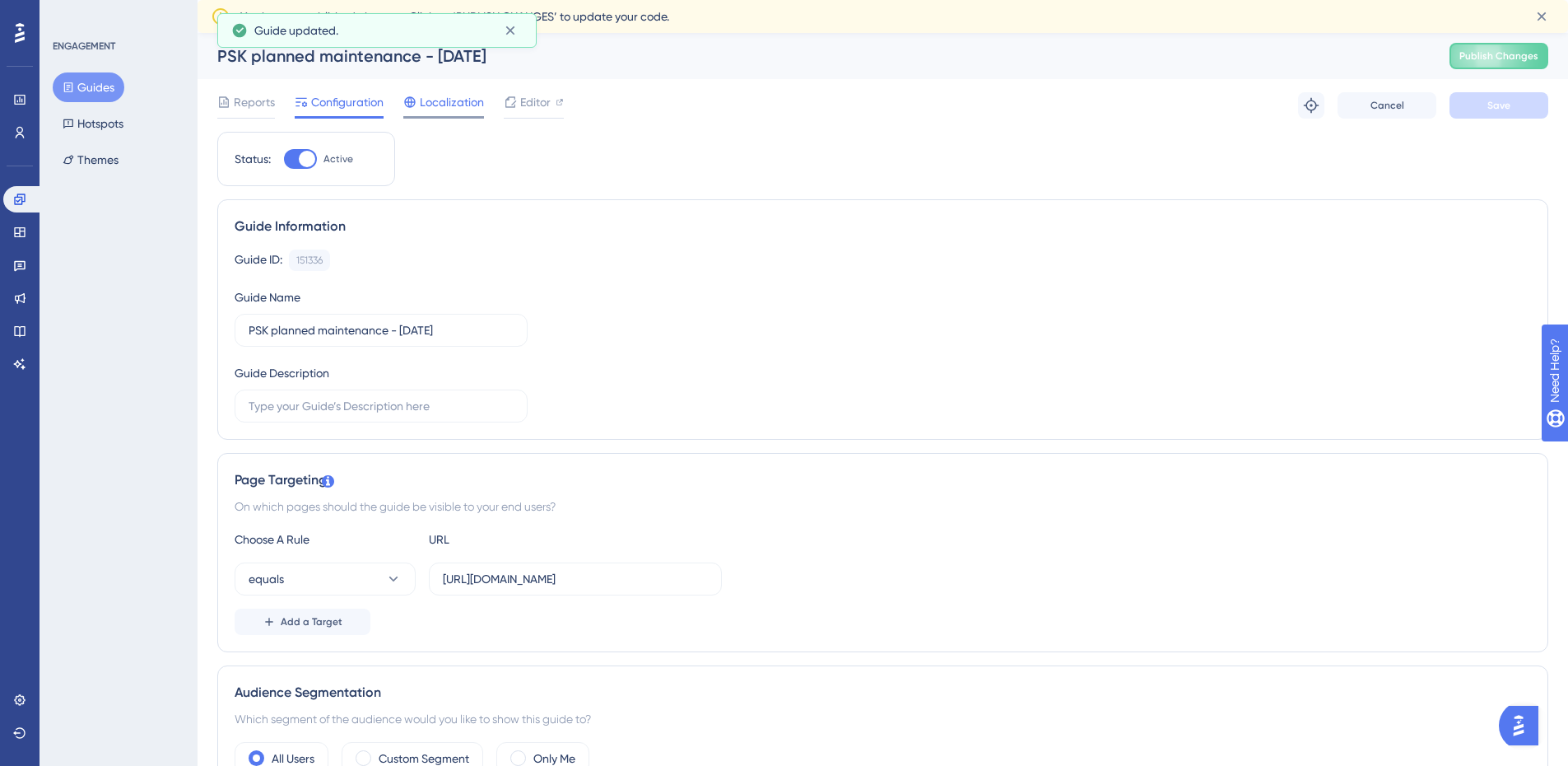
click at [436, 108] on span "Localization" at bounding box center [452, 102] width 64 height 20
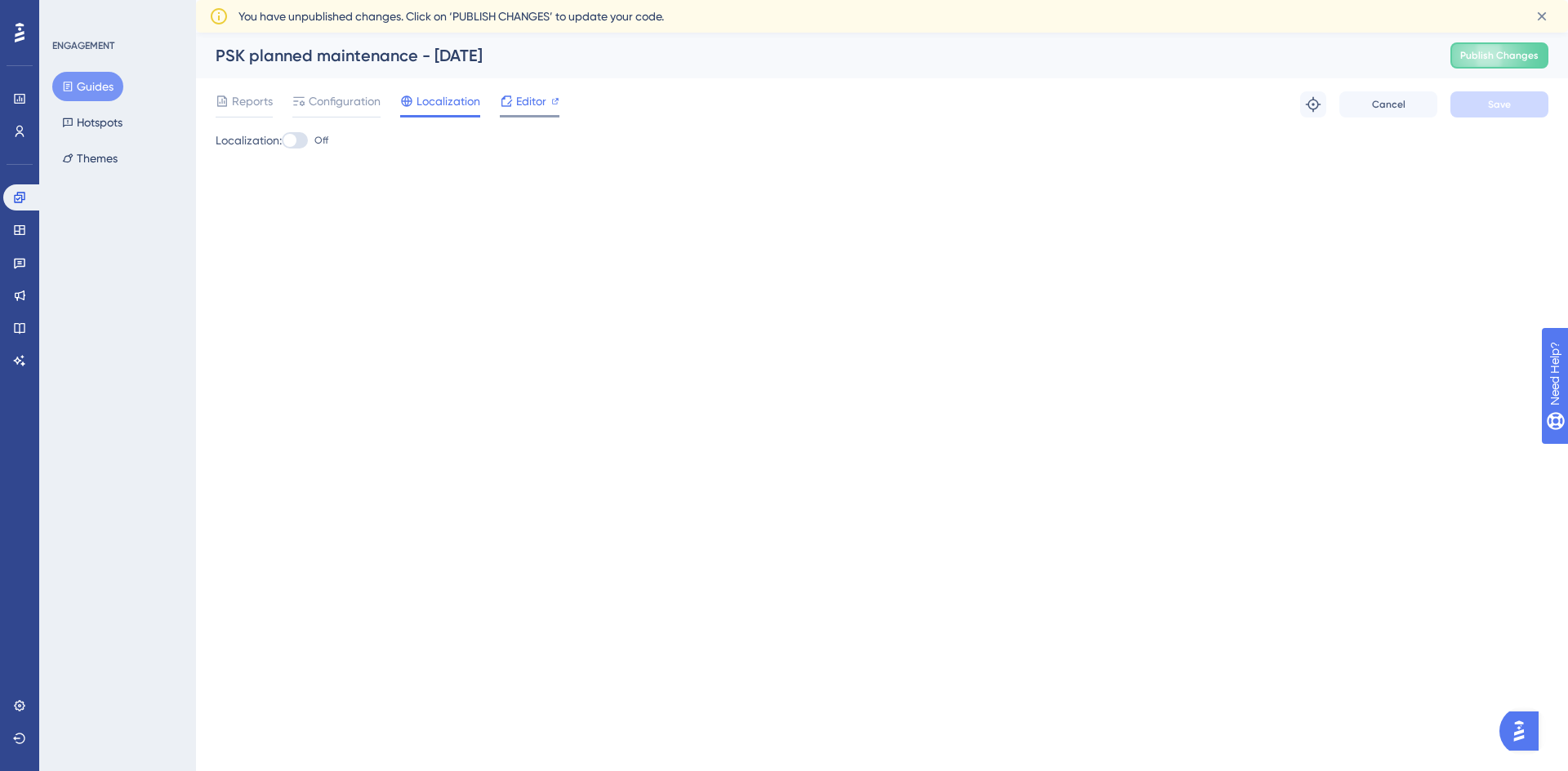
click at [522, 111] on div "Editor" at bounding box center [529, 104] width 60 height 26
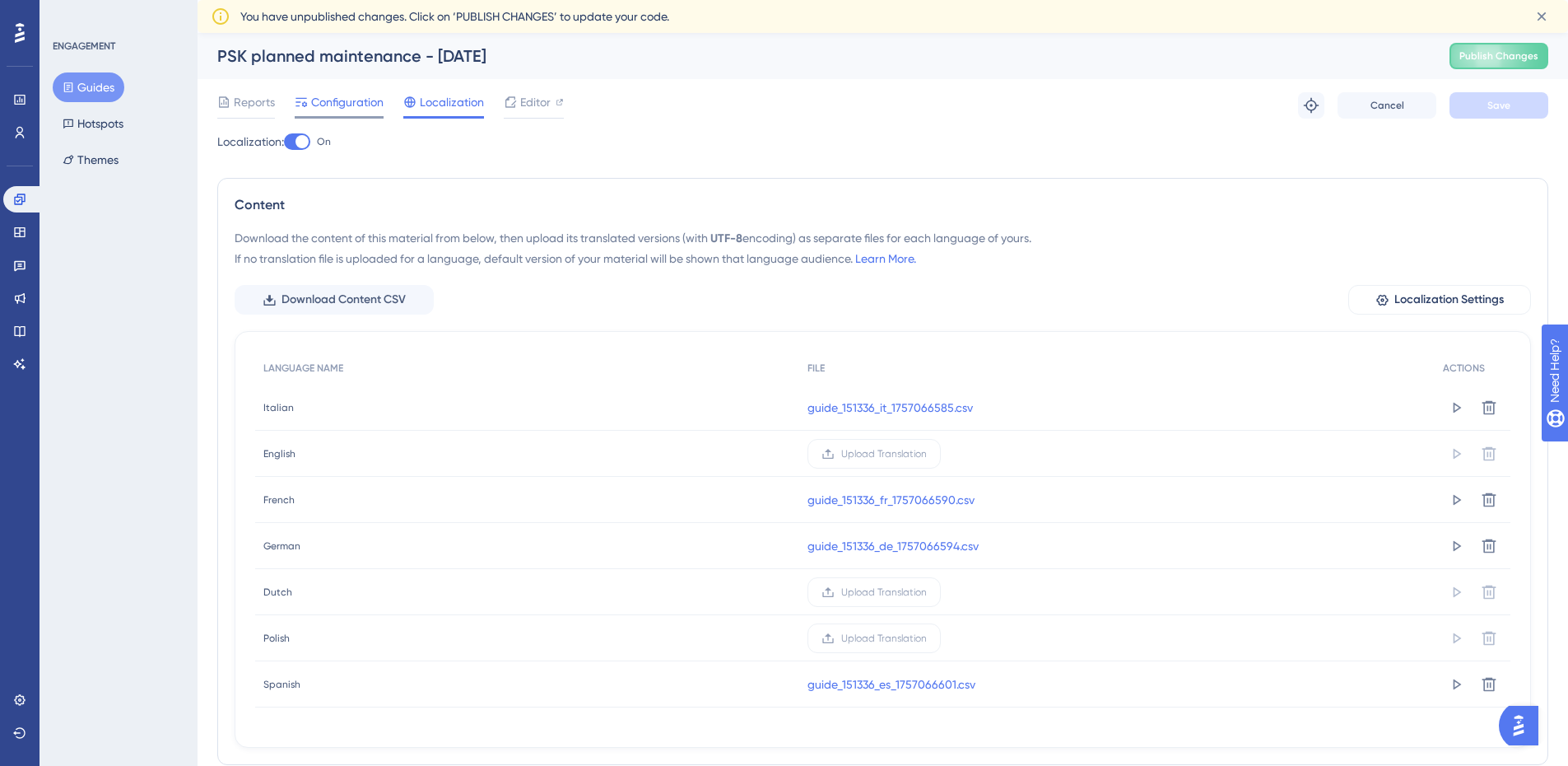
click at [338, 107] on span "Configuration" at bounding box center [347, 102] width 72 height 20
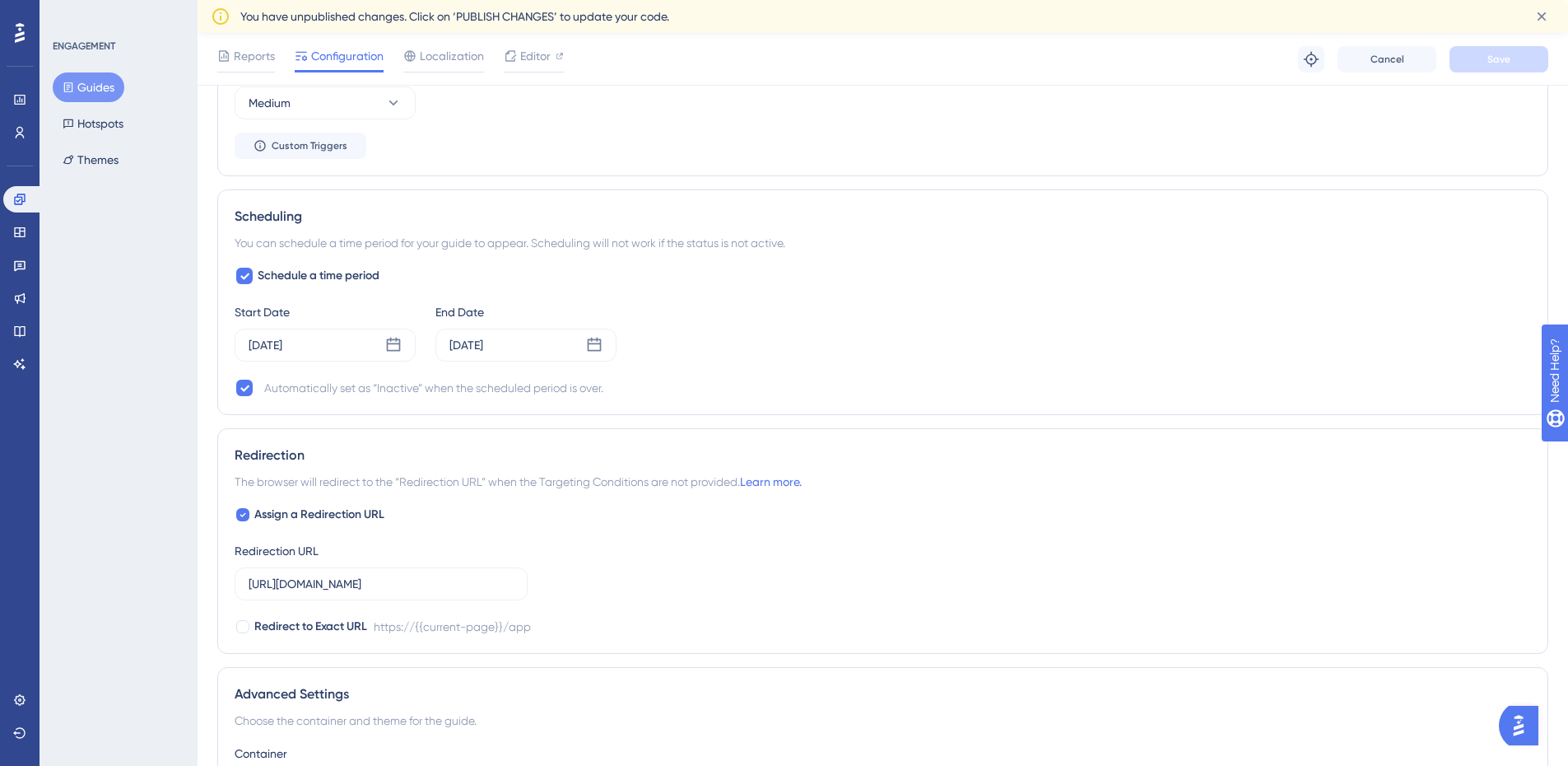
scroll to position [1115, 0]
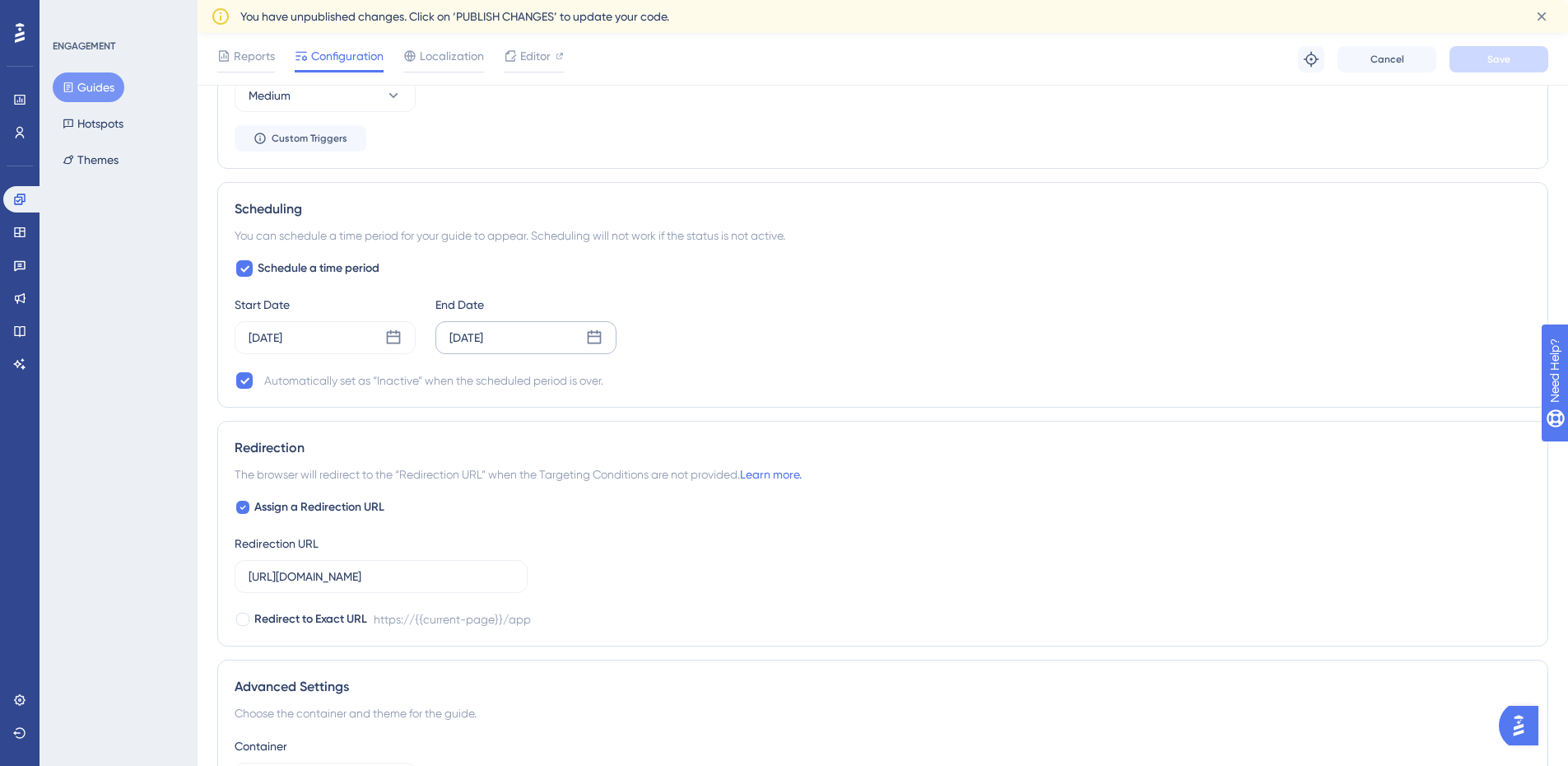
click at [483, 336] on div "Sep 08 2025" at bounding box center [466, 338] width 34 height 20
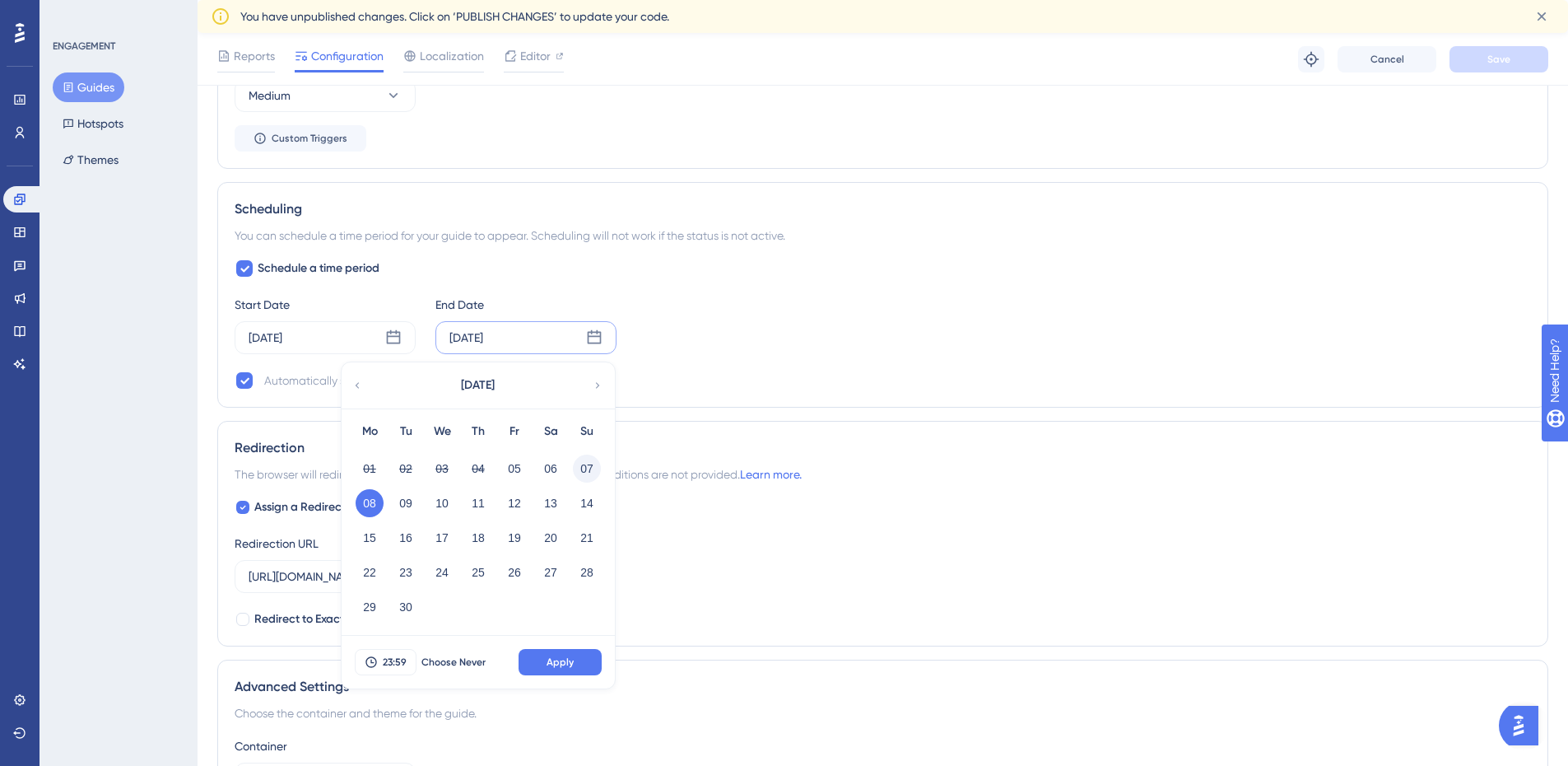
click at [583, 468] on button "07" at bounding box center [586, 468] width 28 height 28
click at [553, 654] on button "Apply" at bounding box center [560, 662] width 83 height 26
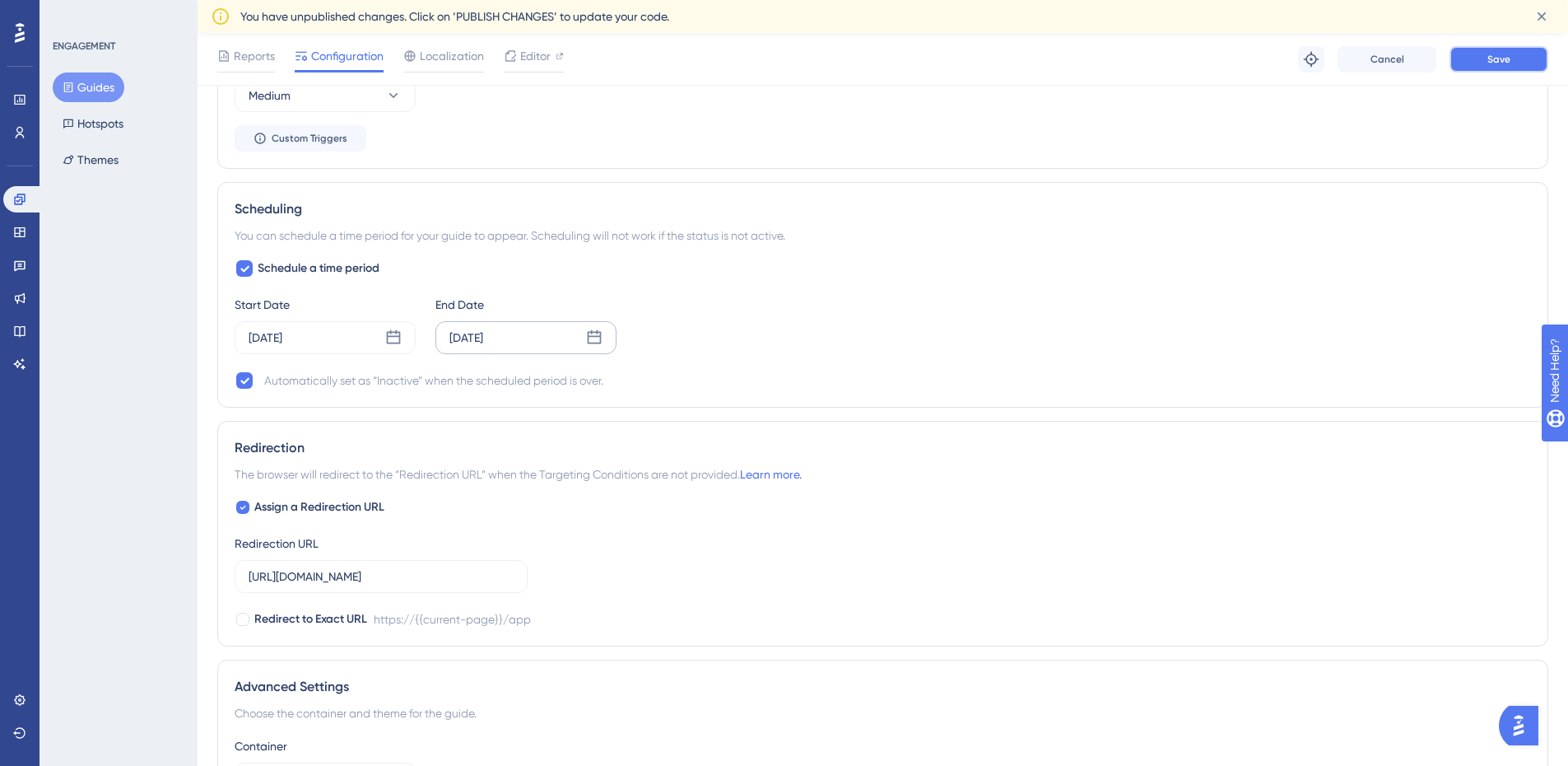
click at [1504, 65] on span "Save" at bounding box center [1500, 60] width 23 height 14
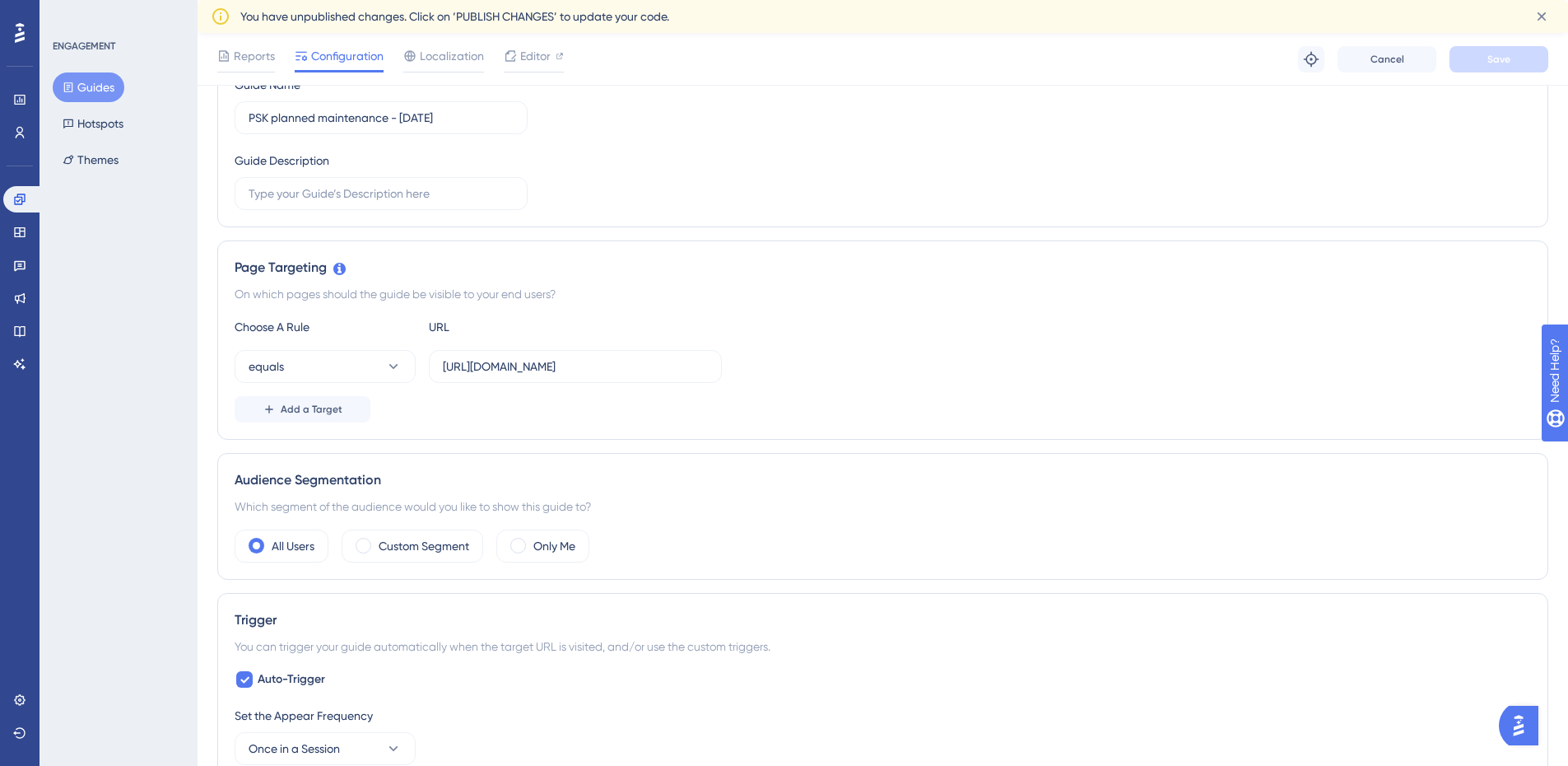
scroll to position [0, 0]
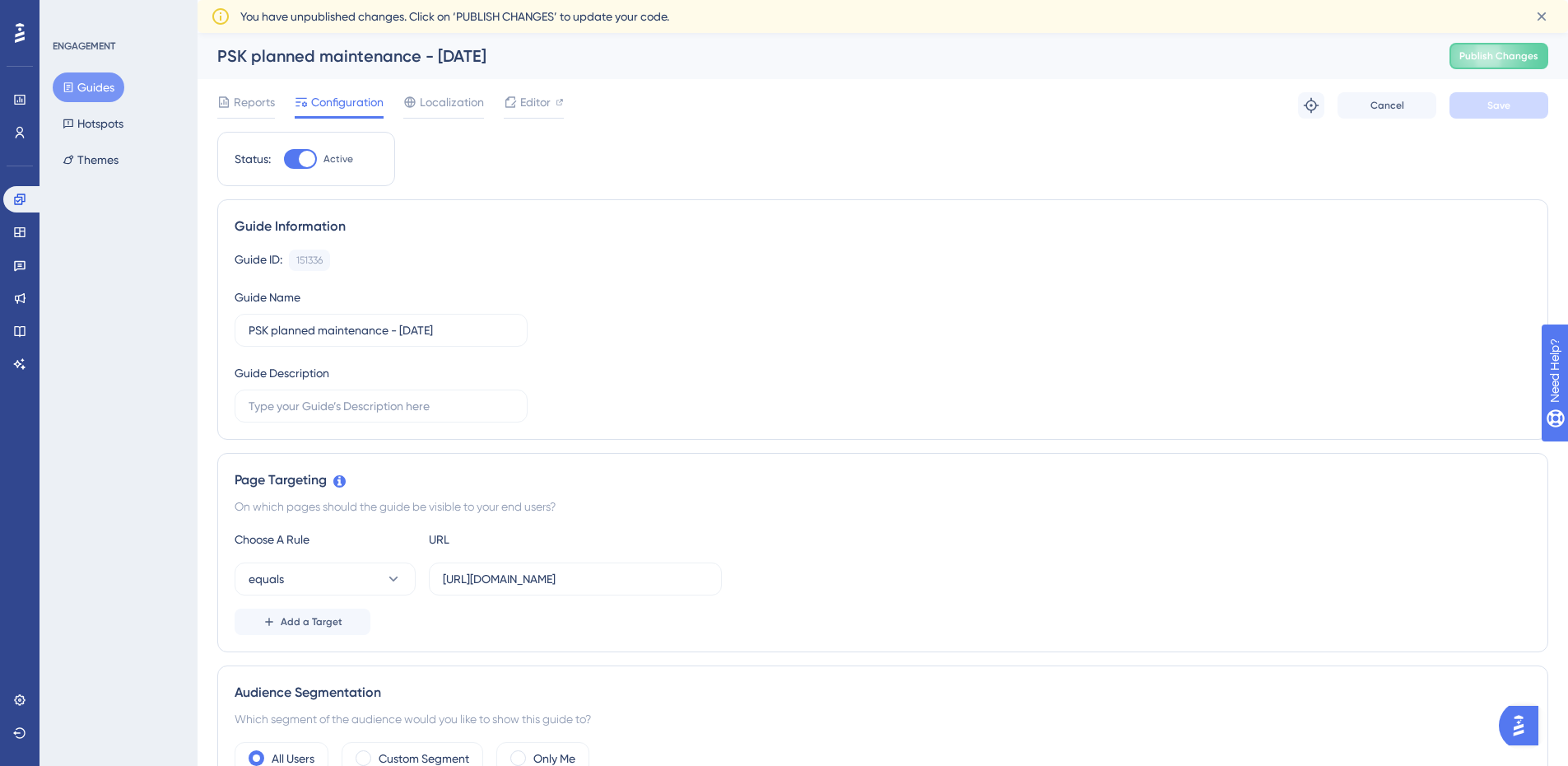
click at [107, 94] on button "Guides" at bounding box center [88, 87] width 71 height 29
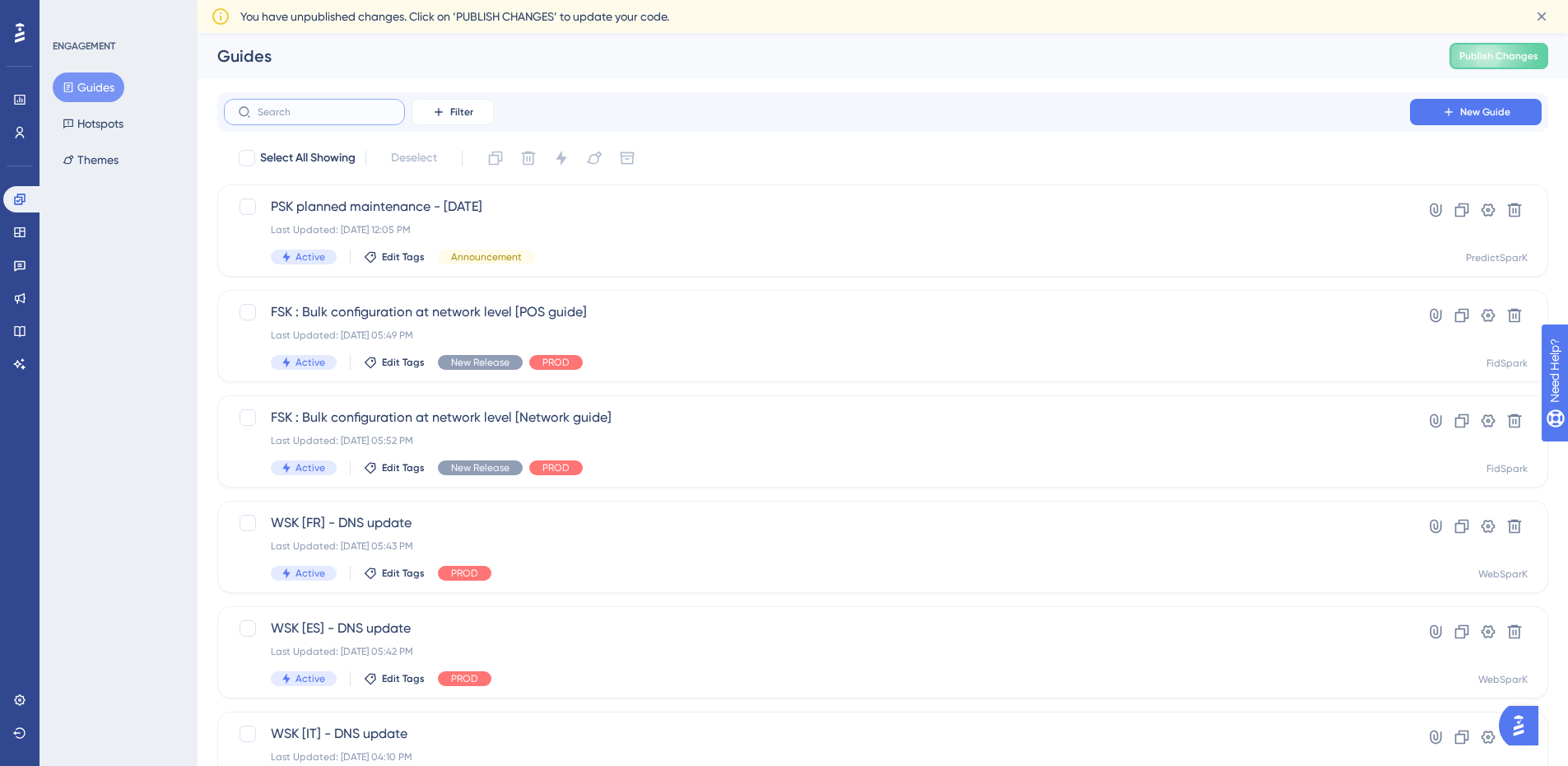
click at [352, 109] on input "text" at bounding box center [324, 112] width 134 height 12
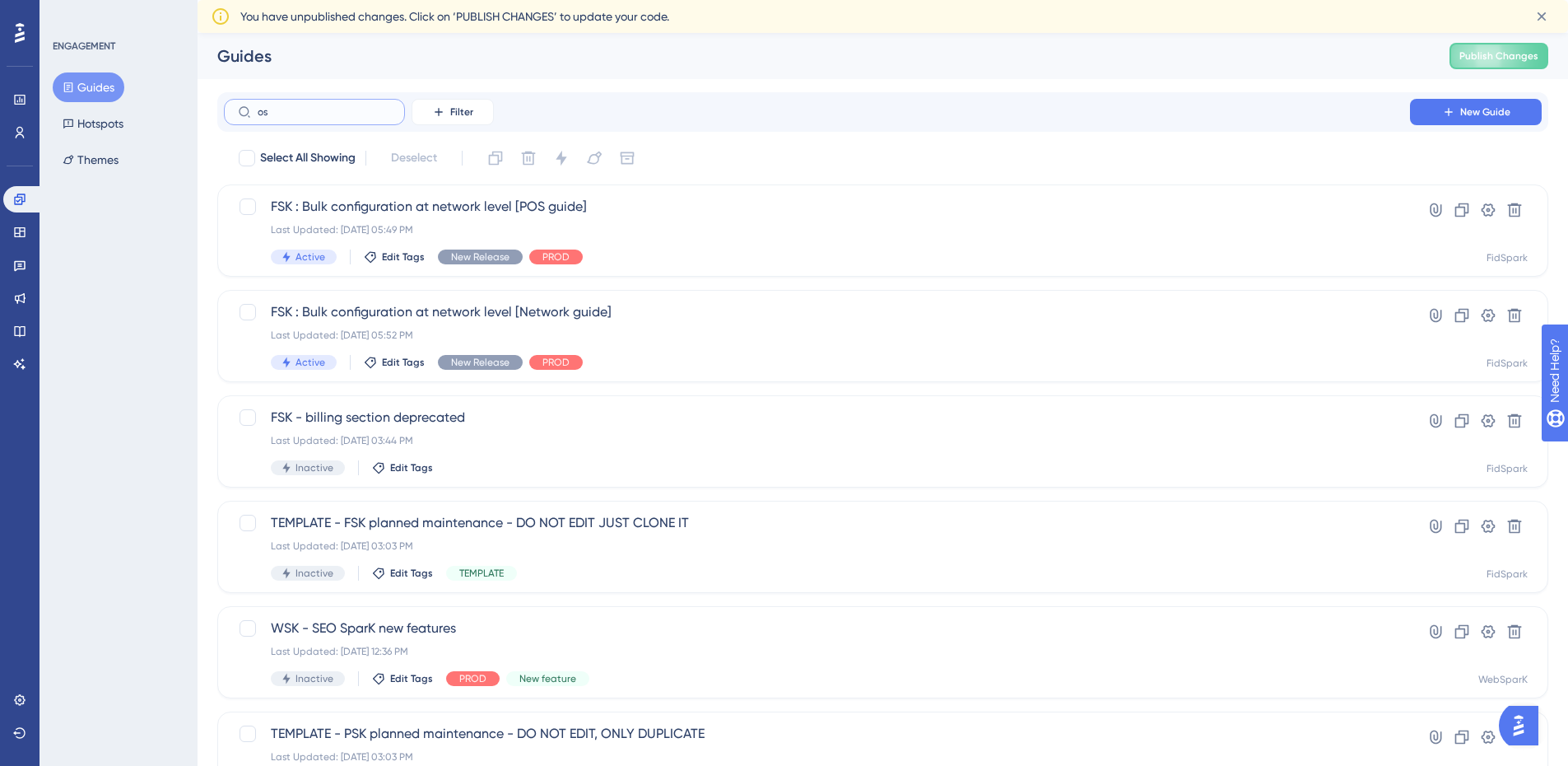
type input "osk"
checkbox input "true"
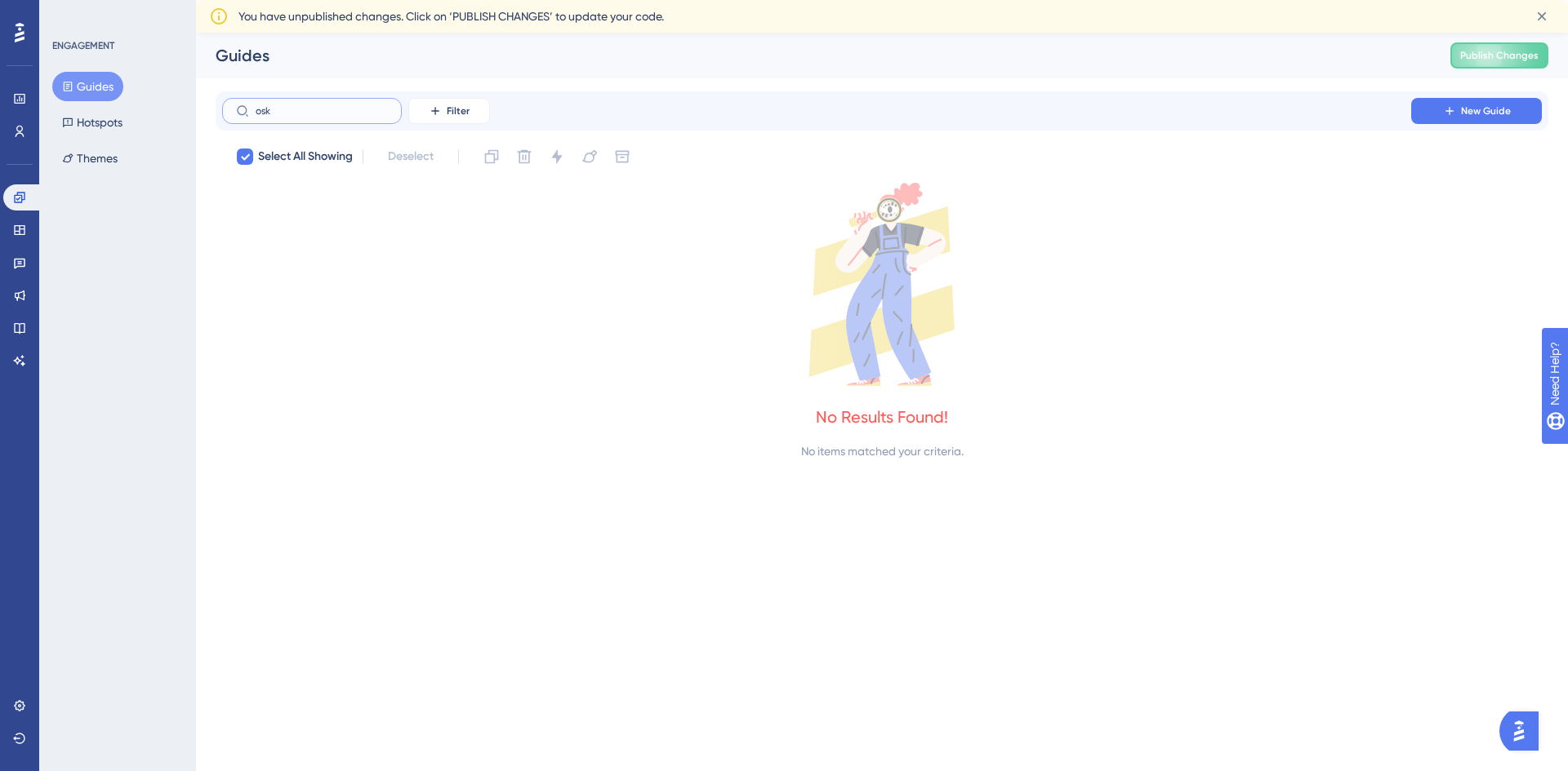
type input "os"
checkbox input "false"
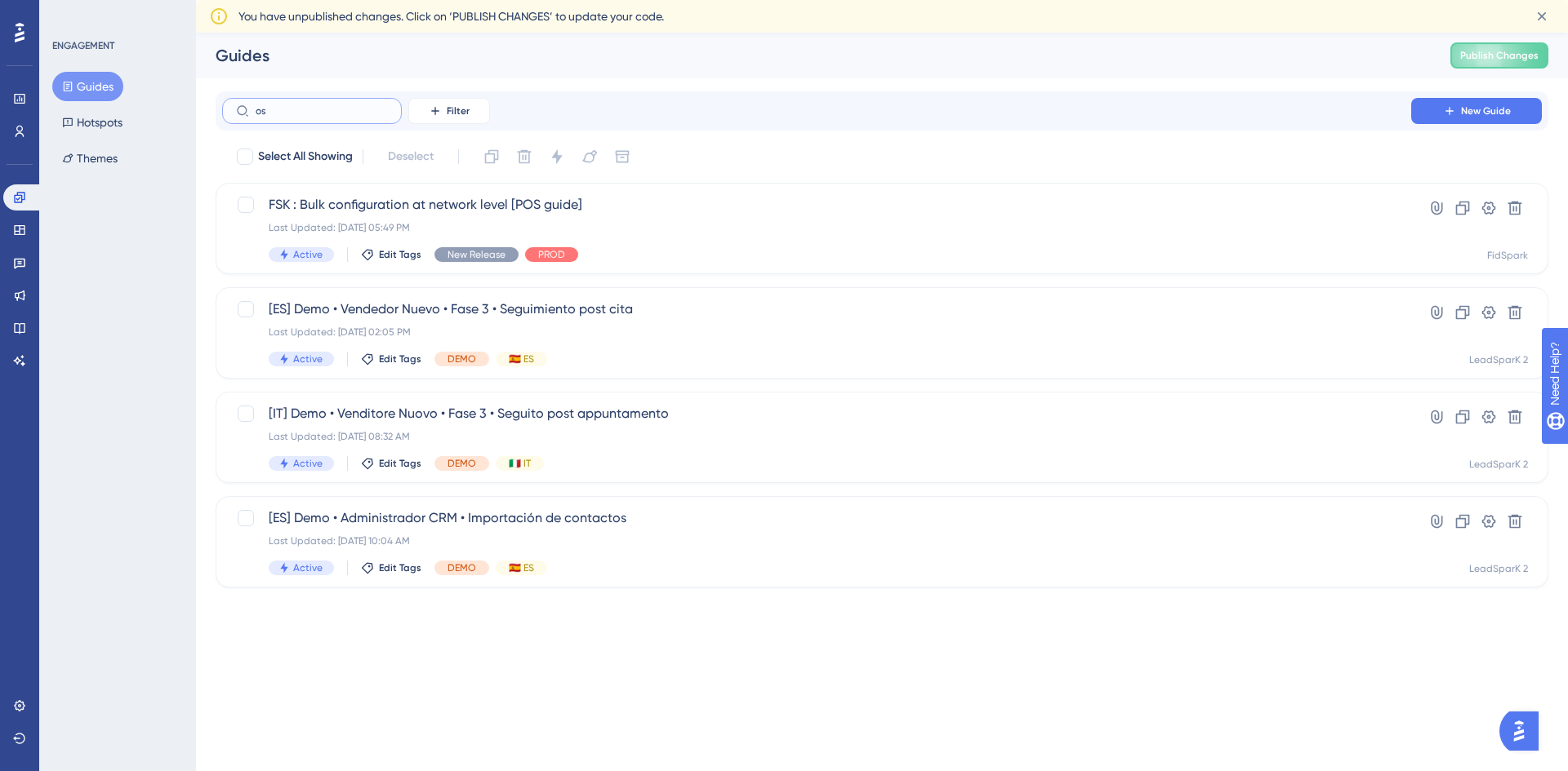
type input "o"
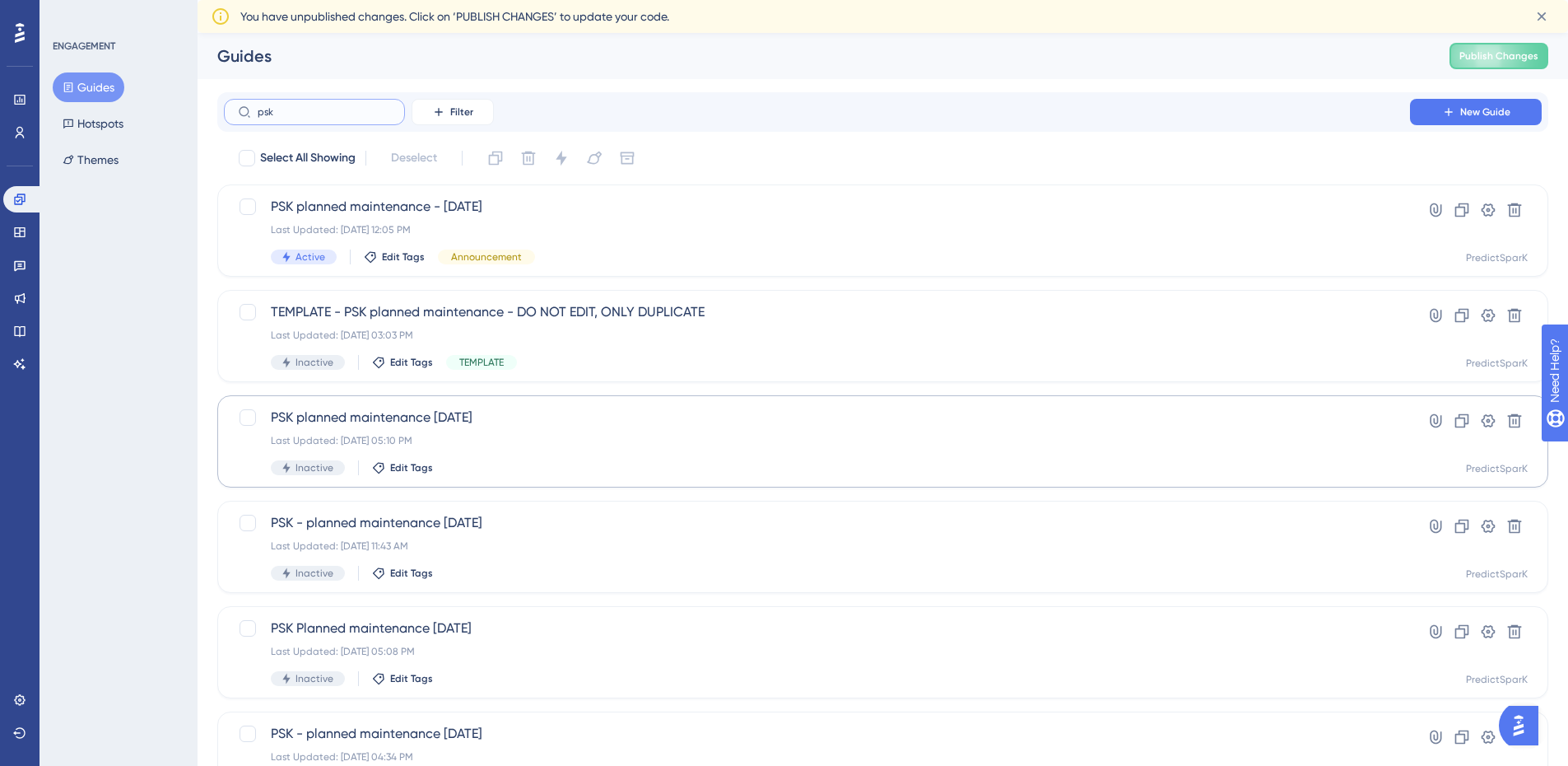
type input "psk"
click at [438, 423] on span "PSK planned maintenance [DATE]" at bounding box center [818, 418] width 1093 height 20
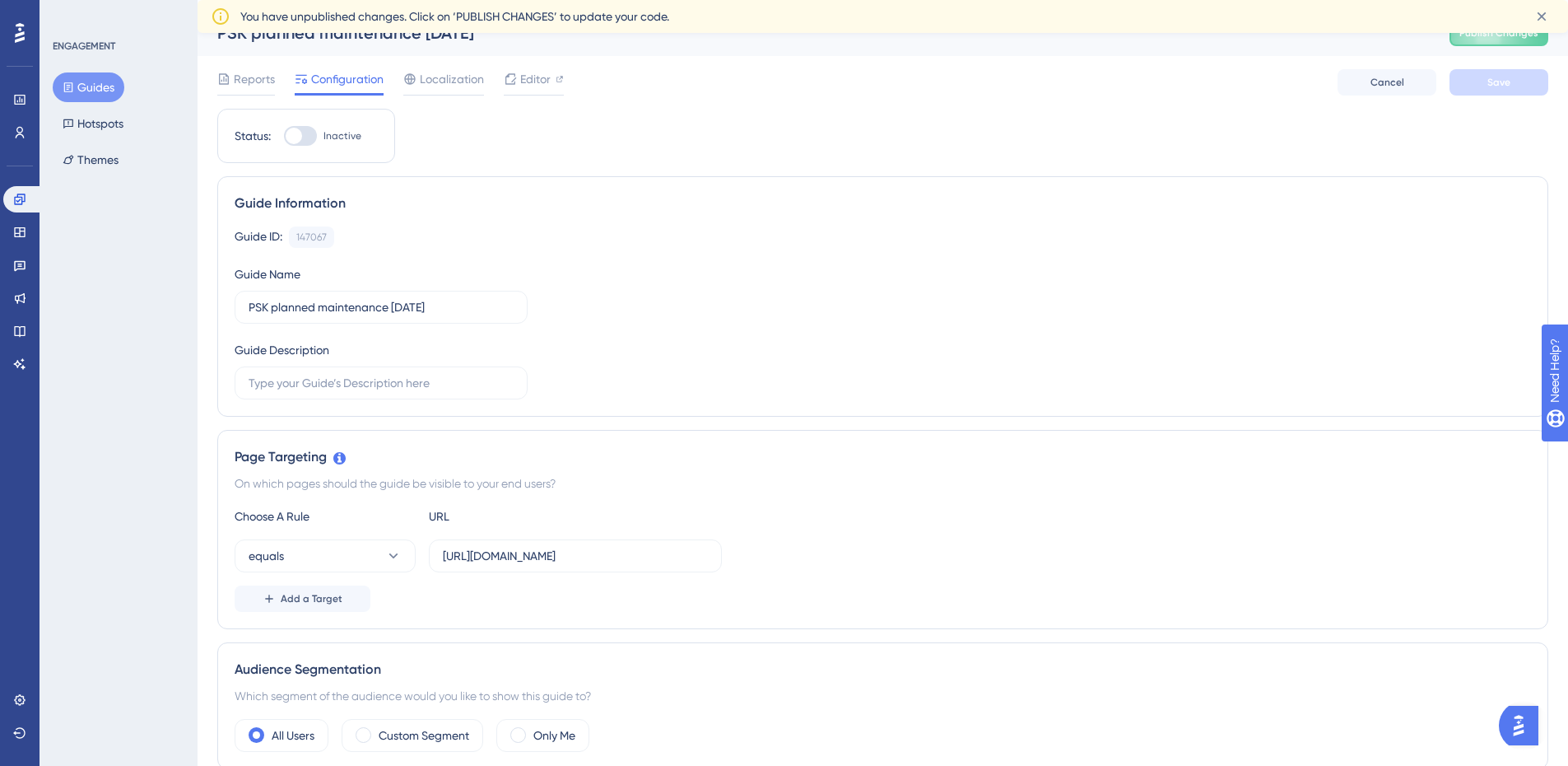
scroll to position [23, 0]
click at [535, 85] on span "Editor" at bounding box center [535, 78] width 30 height 20
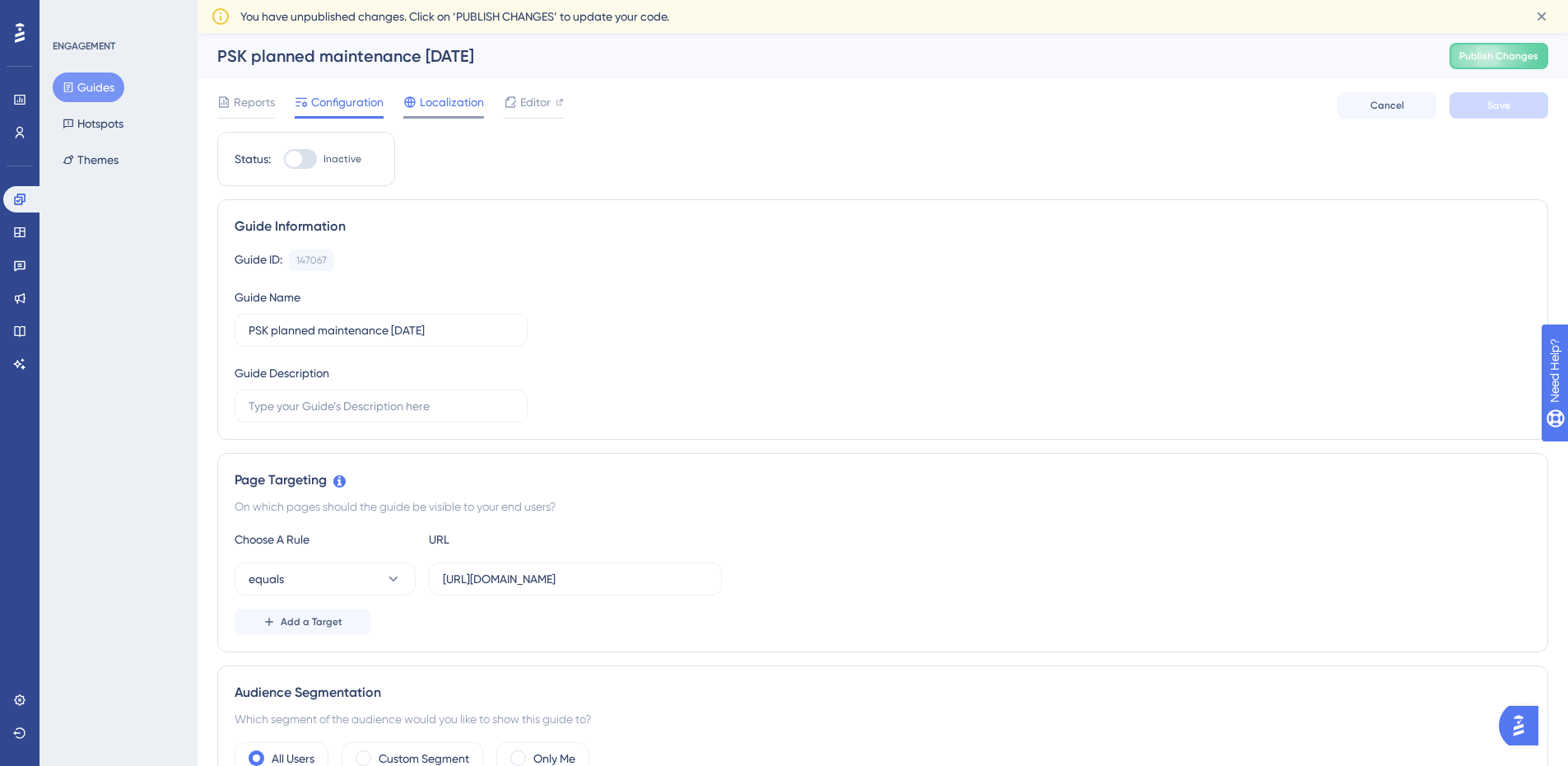
click at [441, 102] on span "Localization" at bounding box center [452, 102] width 64 height 20
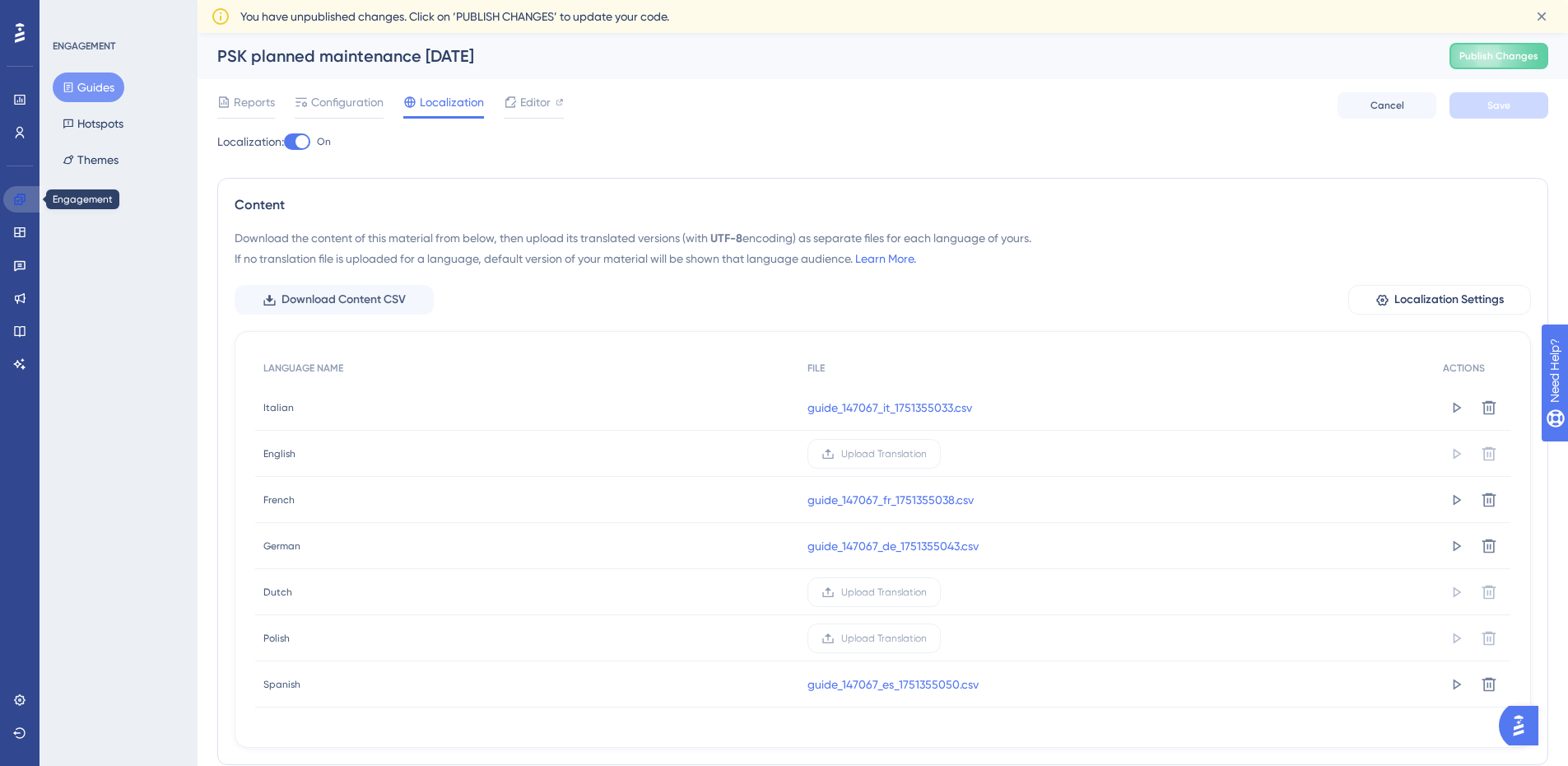
click at [22, 203] on icon at bounding box center [19, 198] width 11 height 11
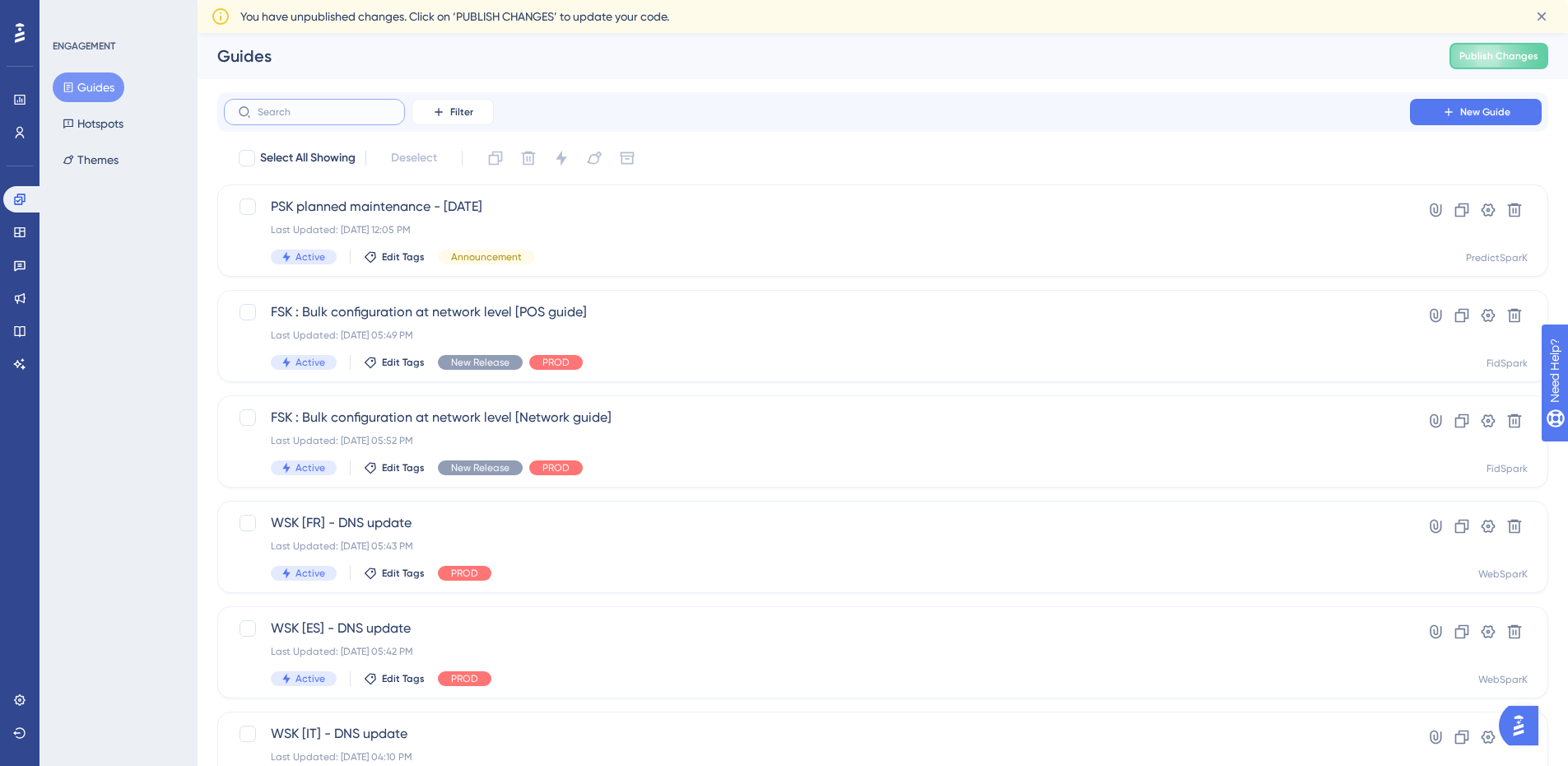
click at [341, 111] on input "text" at bounding box center [324, 112] width 134 height 12
type input "p"
click at [314, 261] on span "Active" at bounding box center [310, 258] width 29 height 14
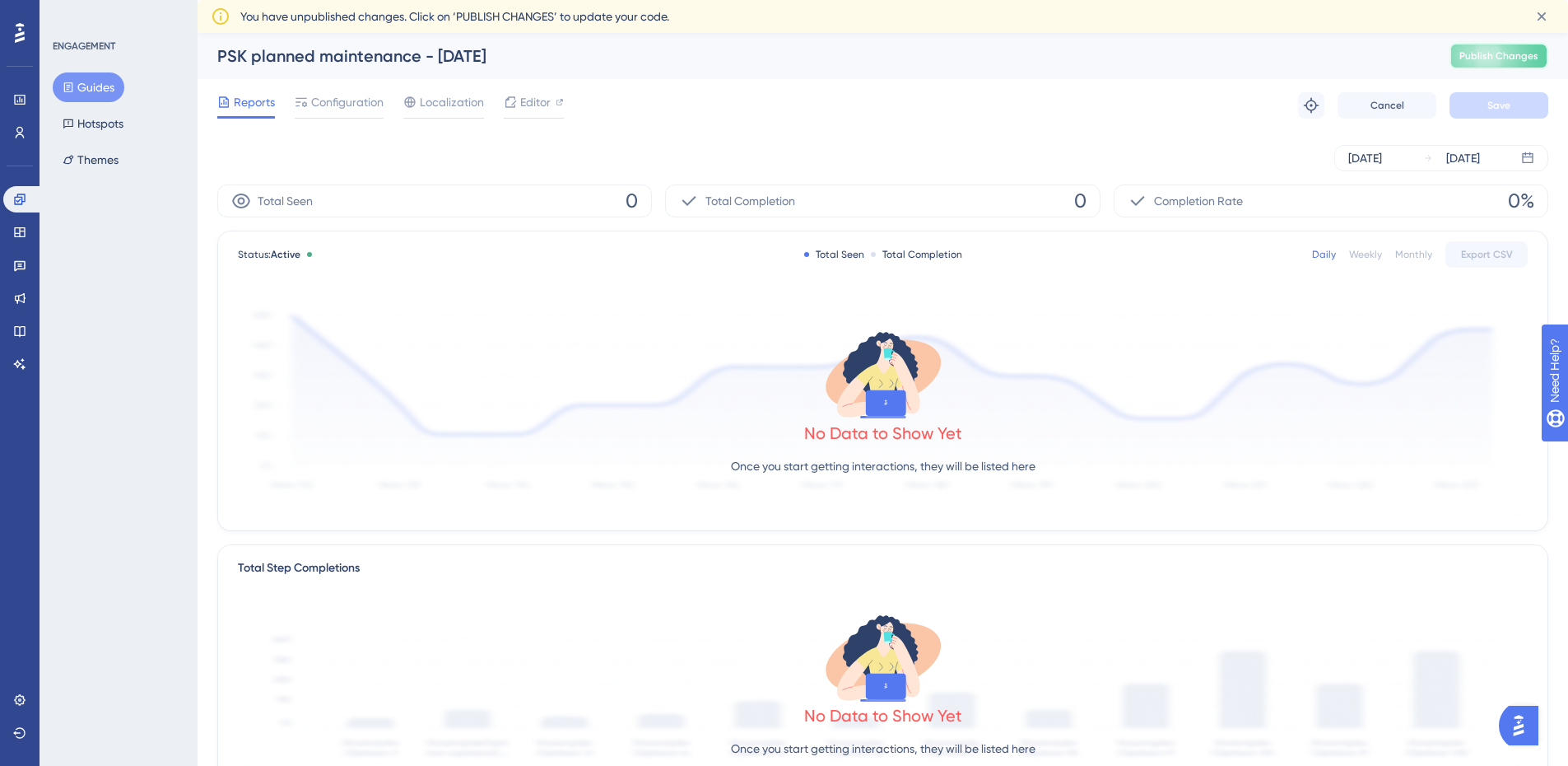
click at [1471, 60] on button "Publish Changes" at bounding box center [1499, 56] width 99 height 26
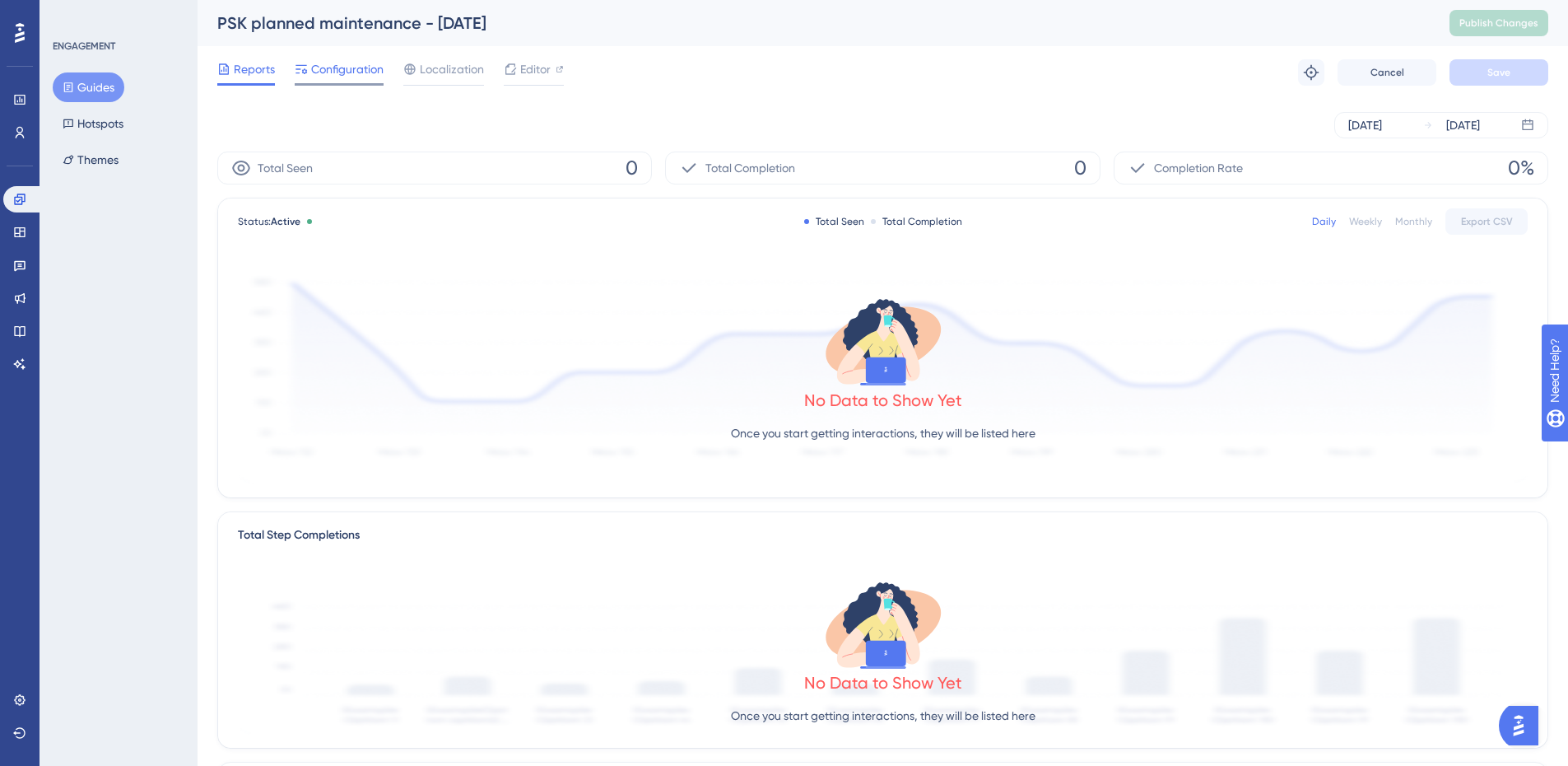
click at [350, 72] on span "Configuration" at bounding box center [347, 69] width 72 height 20
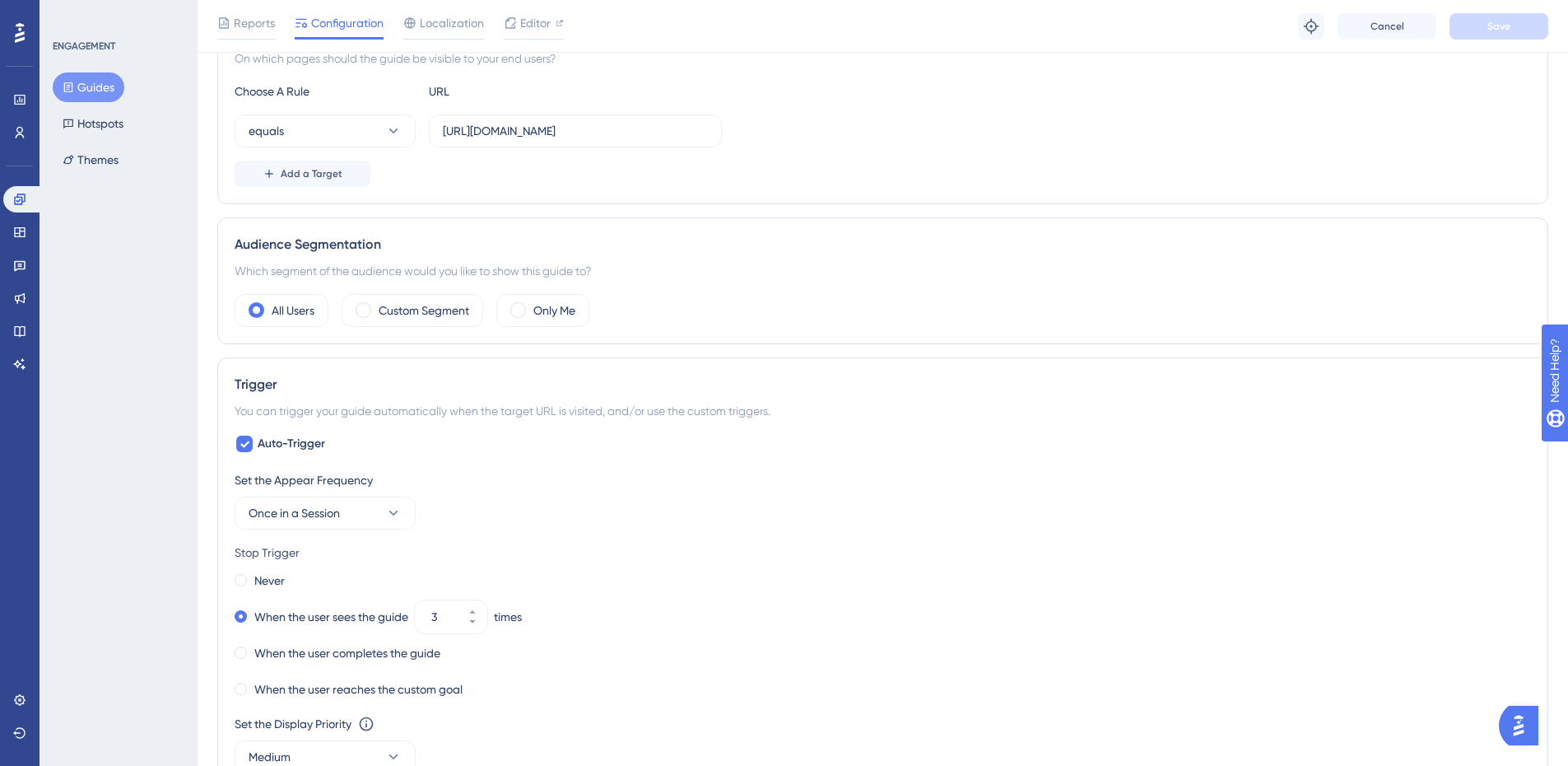
scroll to position [423, 0]
click at [377, 137] on button "equals" at bounding box center [325, 130] width 181 height 33
click at [344, 306] on div "starts with starts with" at bounding box center [325, 312] width 134 height 33
click at [550, 185] on div "Add a Target" at bounding box center [882, 173] width 1297 height 26
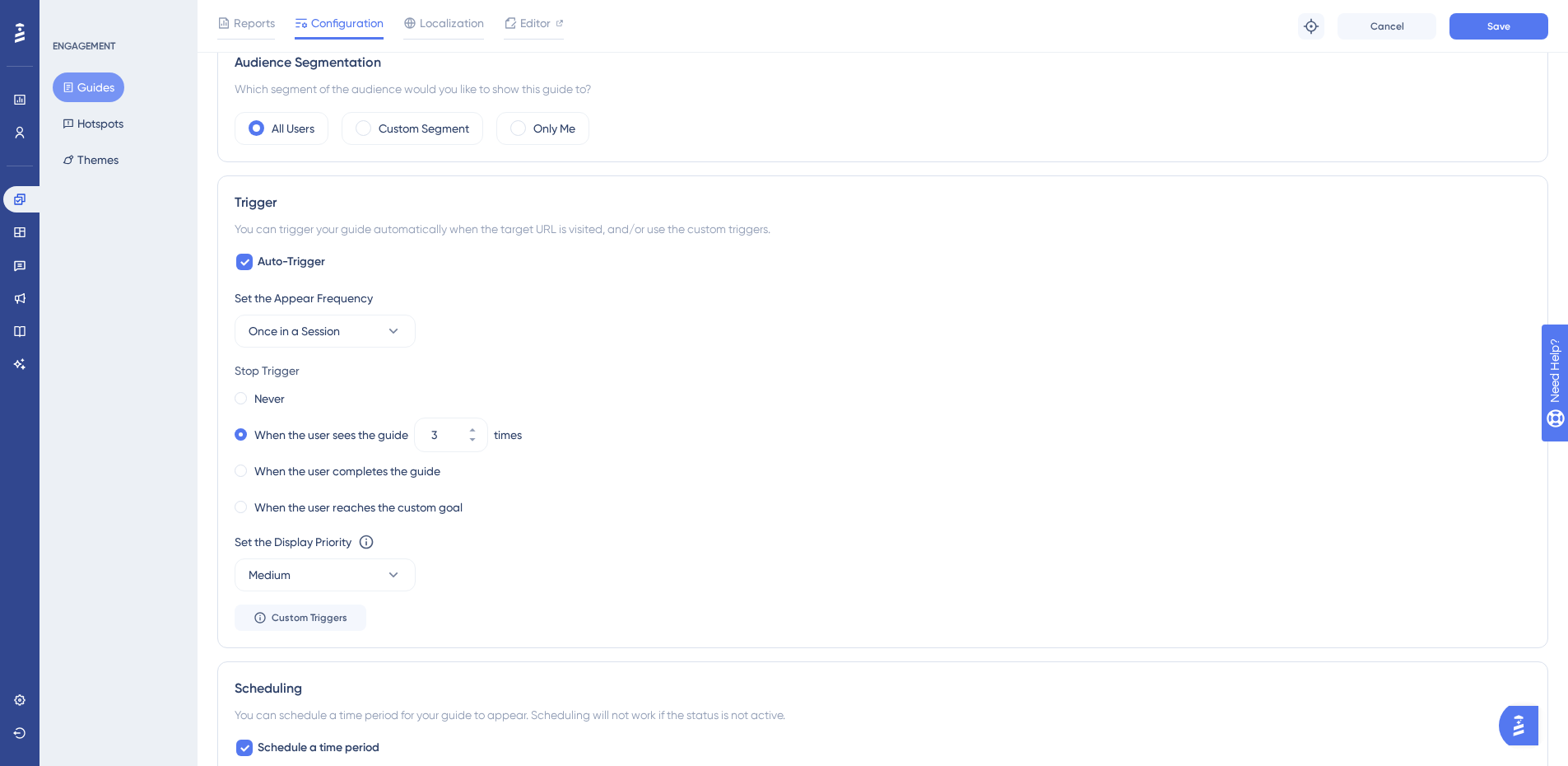
scroll to position [0, 0]
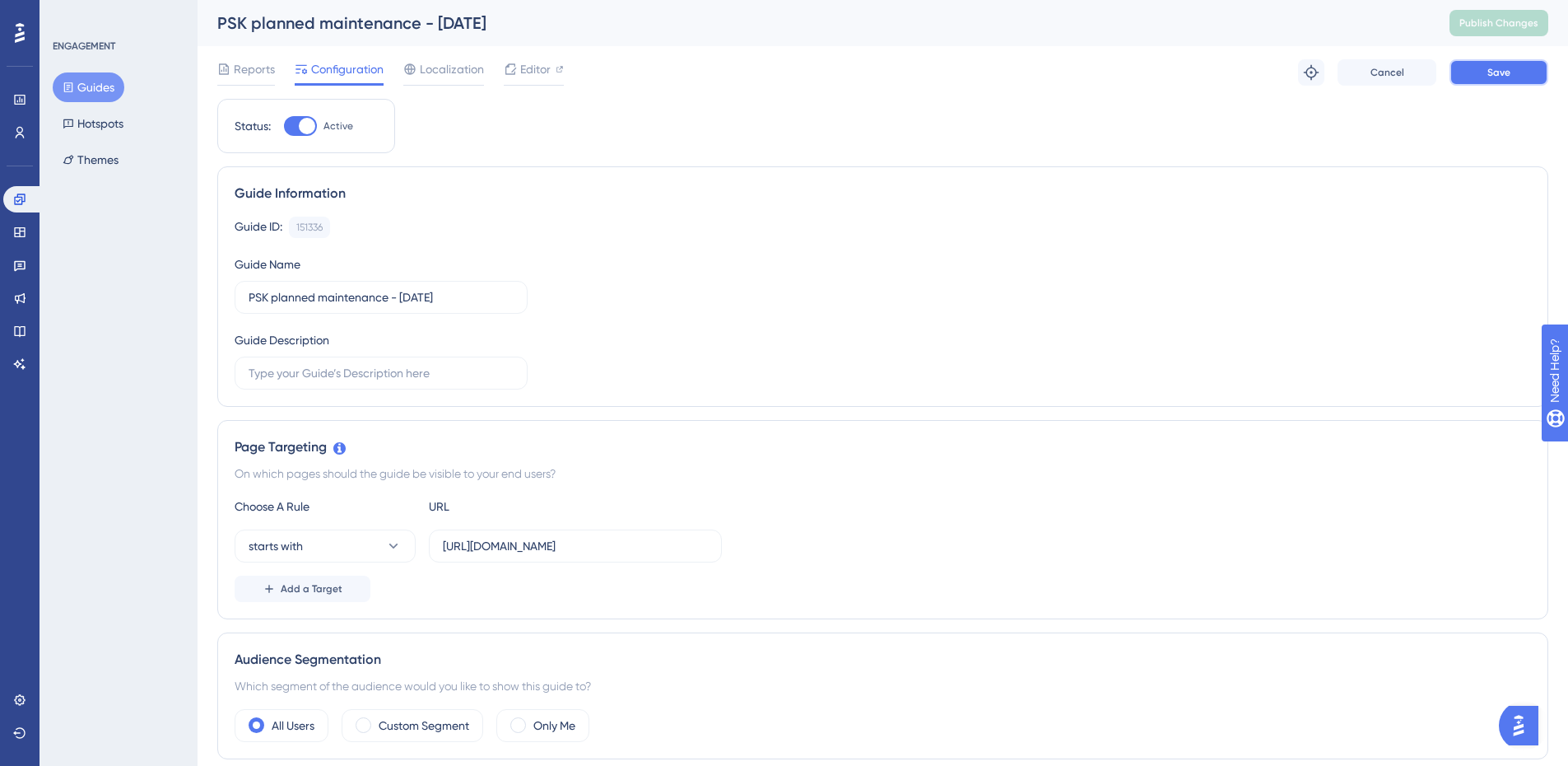
click at [1535, 67] on button "Save" at bounding box center [1499, 72] width 99 height 26
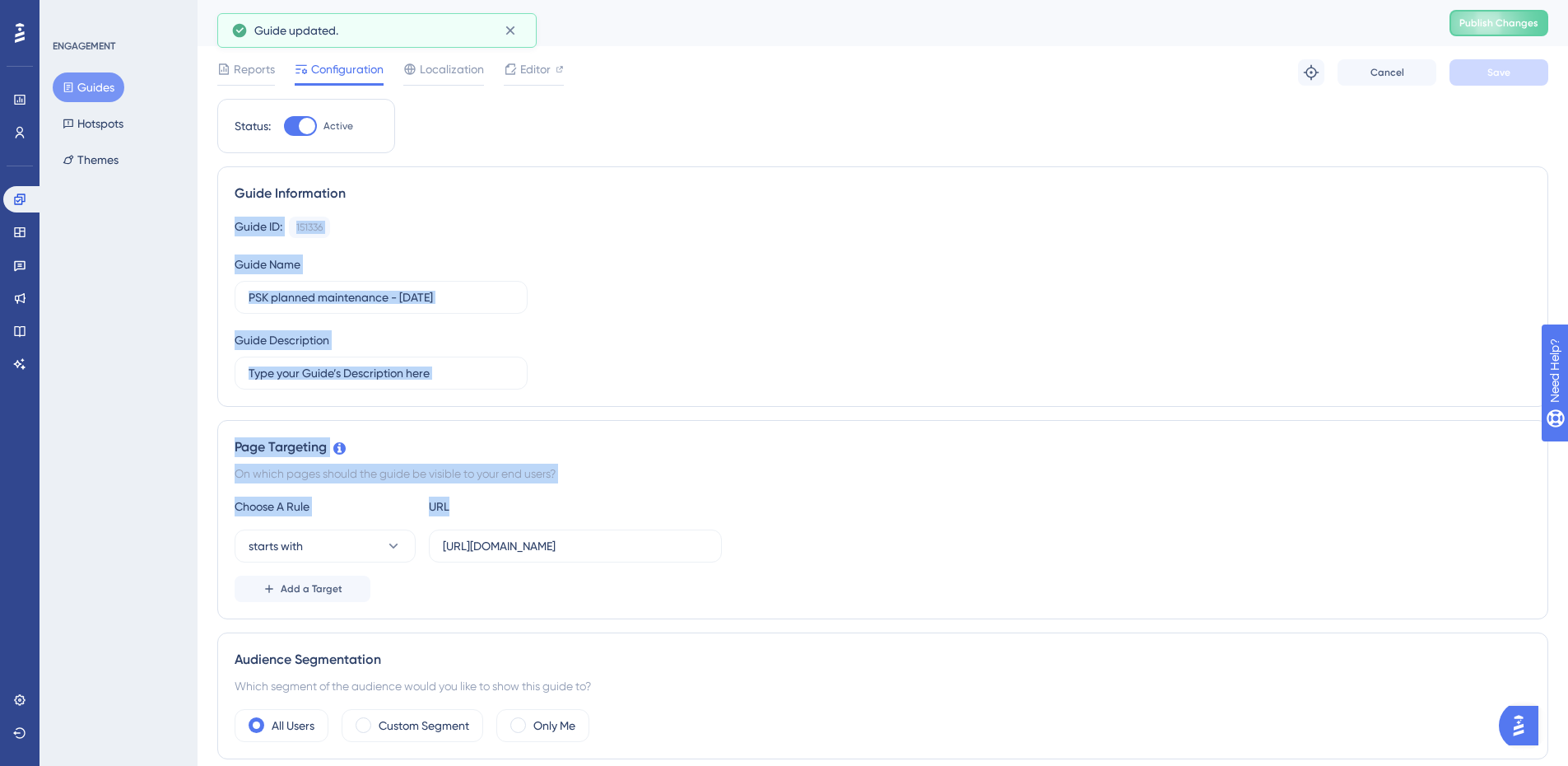
drag, startPoint x: 1051, startPoint y: 103, endPoint x: 935, endPoint y: 496, distance: 409.8
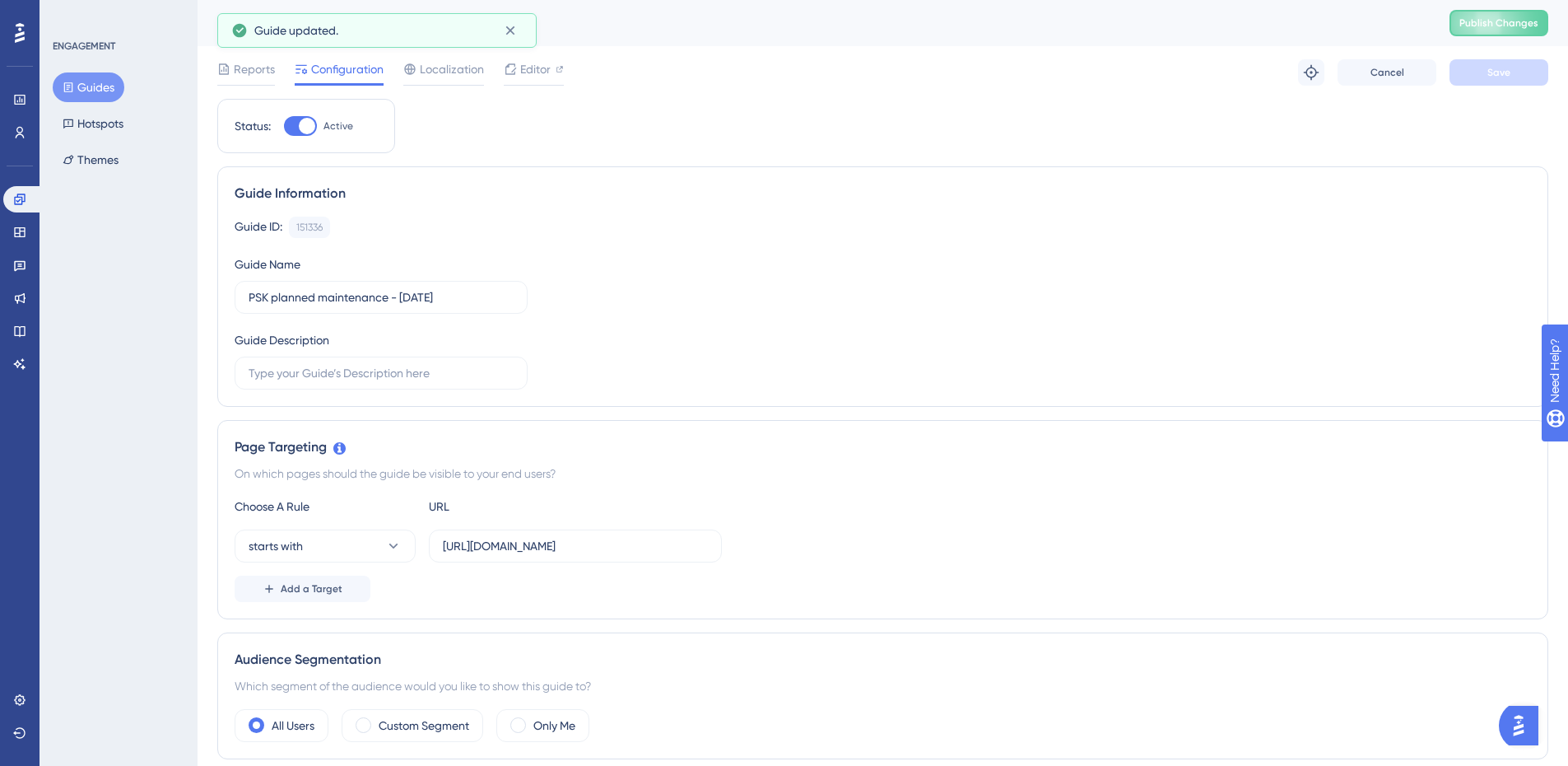
click at [132, 410] on div "ENGAGEMENT Guides Hotspots Themes" at bounding box center [119, 383] width 158 height 766
click at [1490, 20] on span "Publish Changes" at bounding box center [1499, 23] width 79 height 14
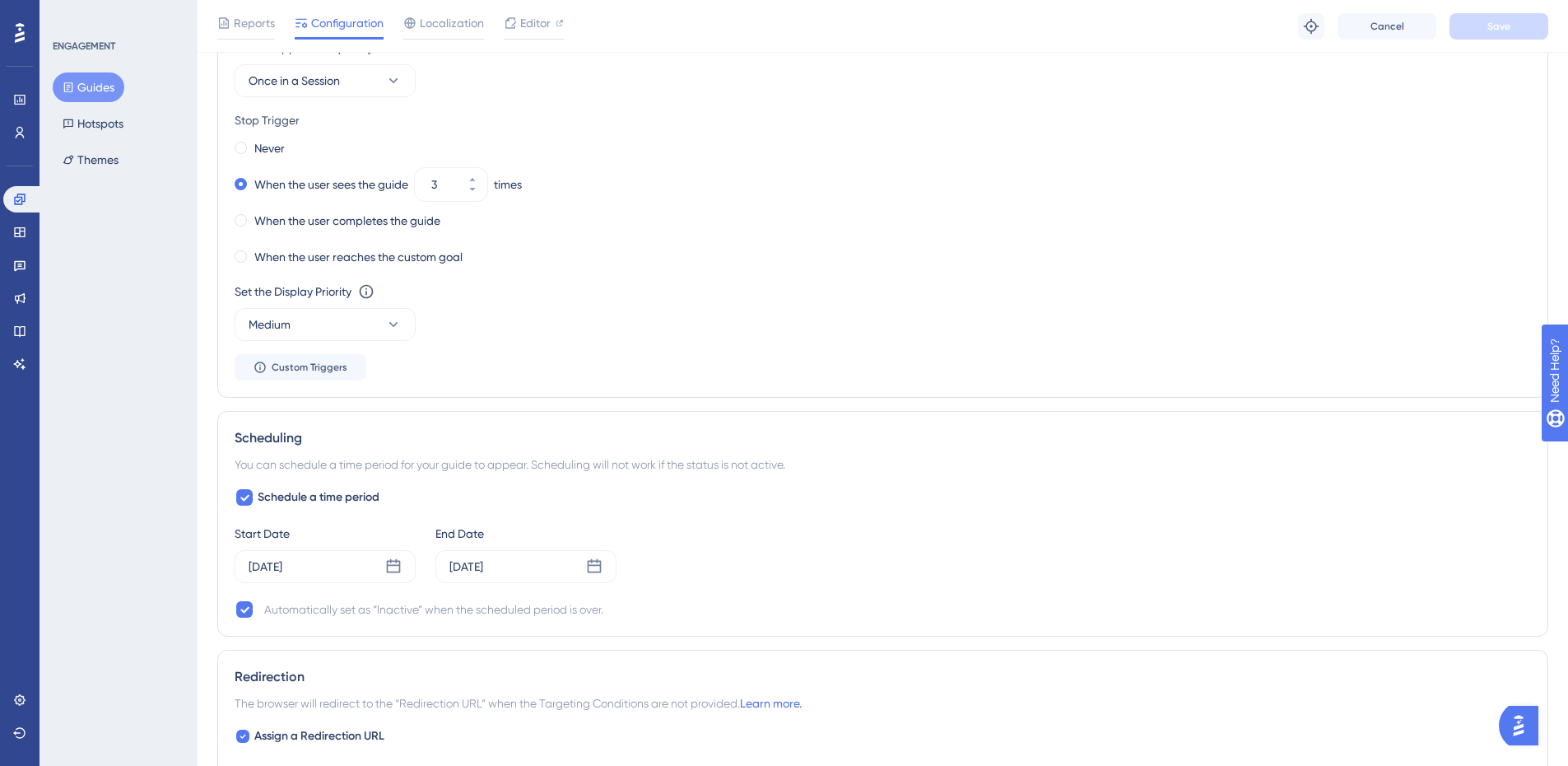
scroll to position [1271, 0]
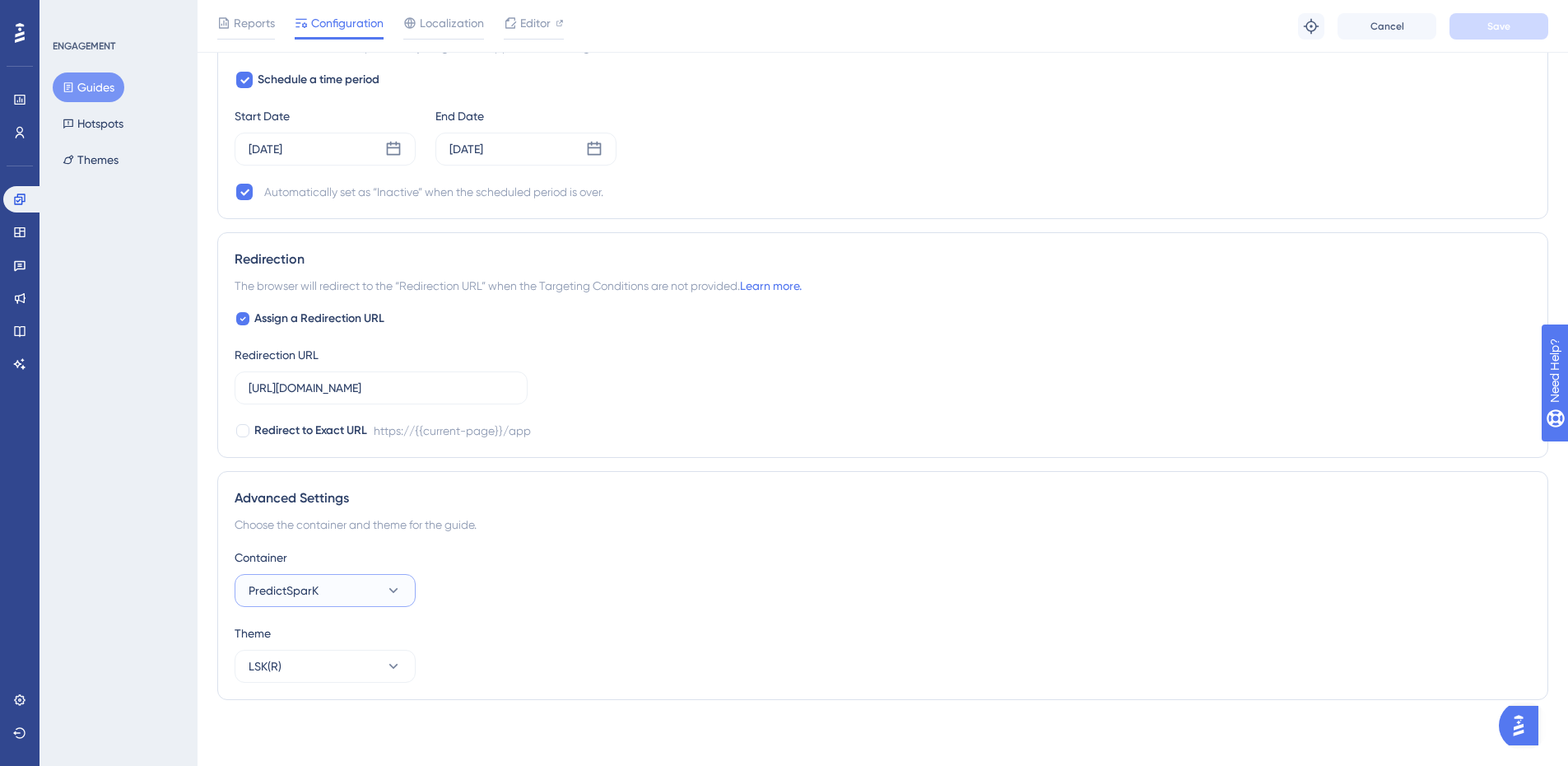
click at [379, 594] on button "PredictSparK" at bounding box center [325, 590] width 181 height 33
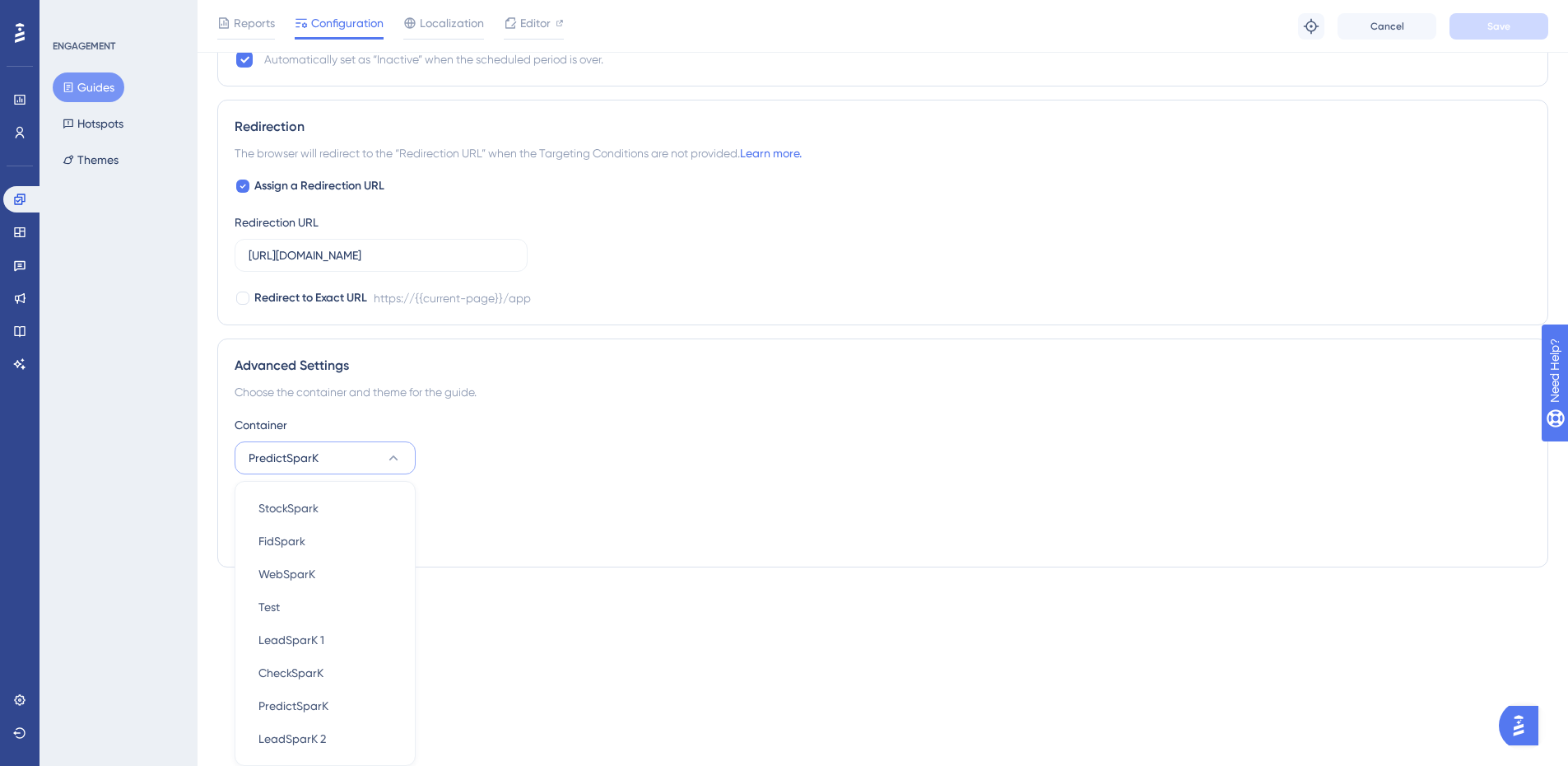
click at [574, 493] on div "Theme" at bounding box center [882, 501] width 1297 height 20
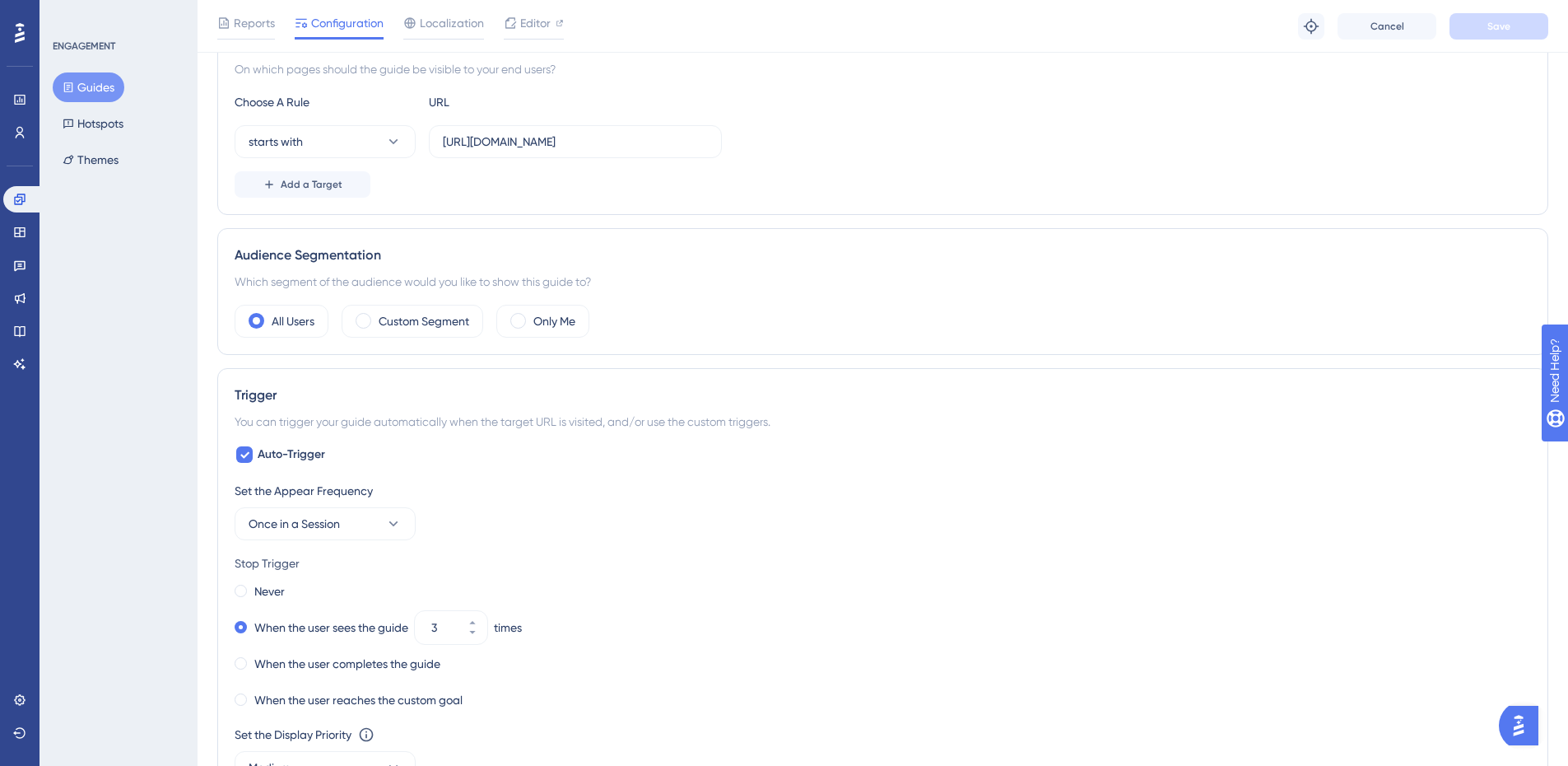
scroll to position [0, 0]
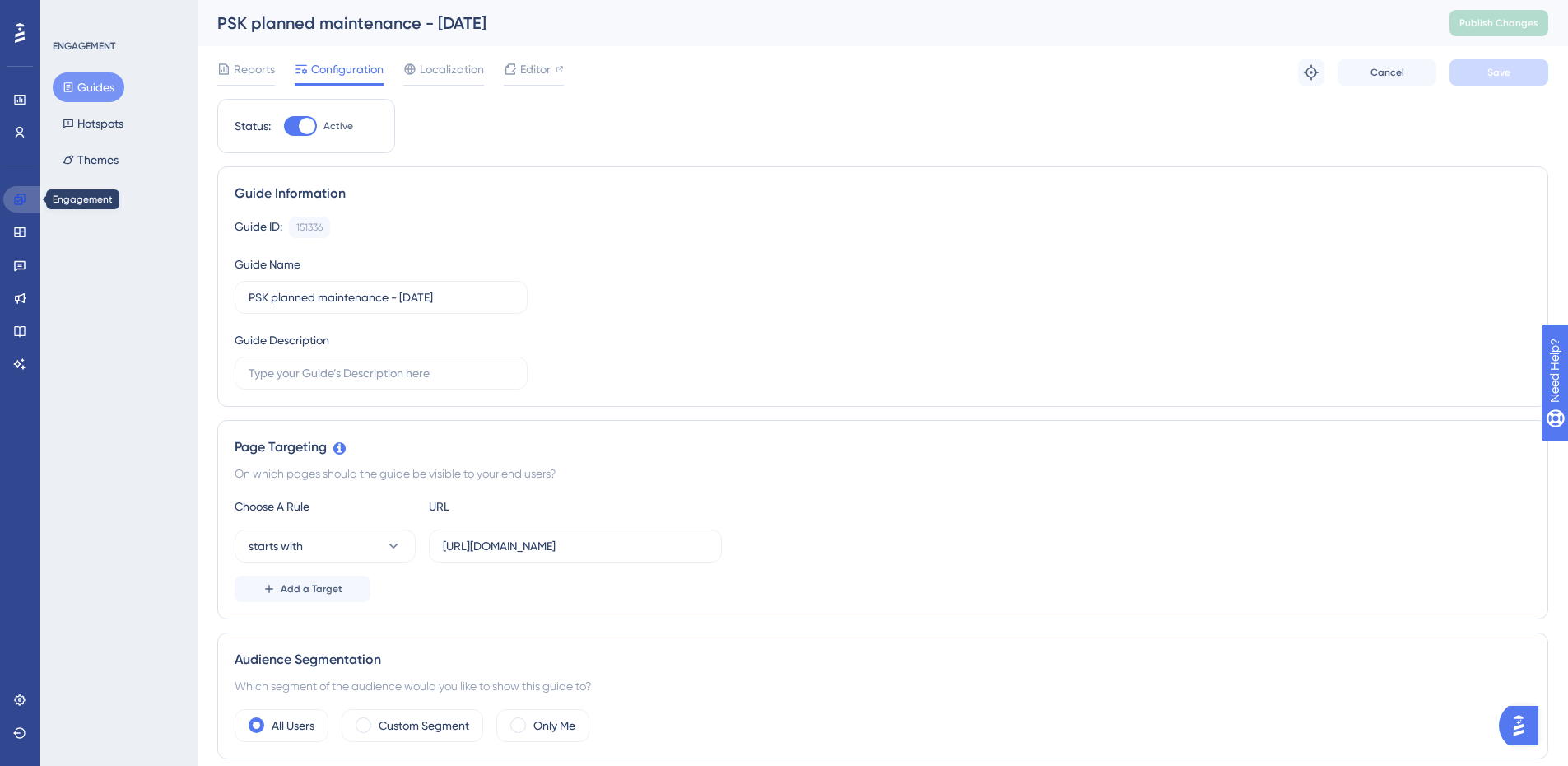
click at [25, 198] on icon at bounding box center [20, 199] width 14 height 14
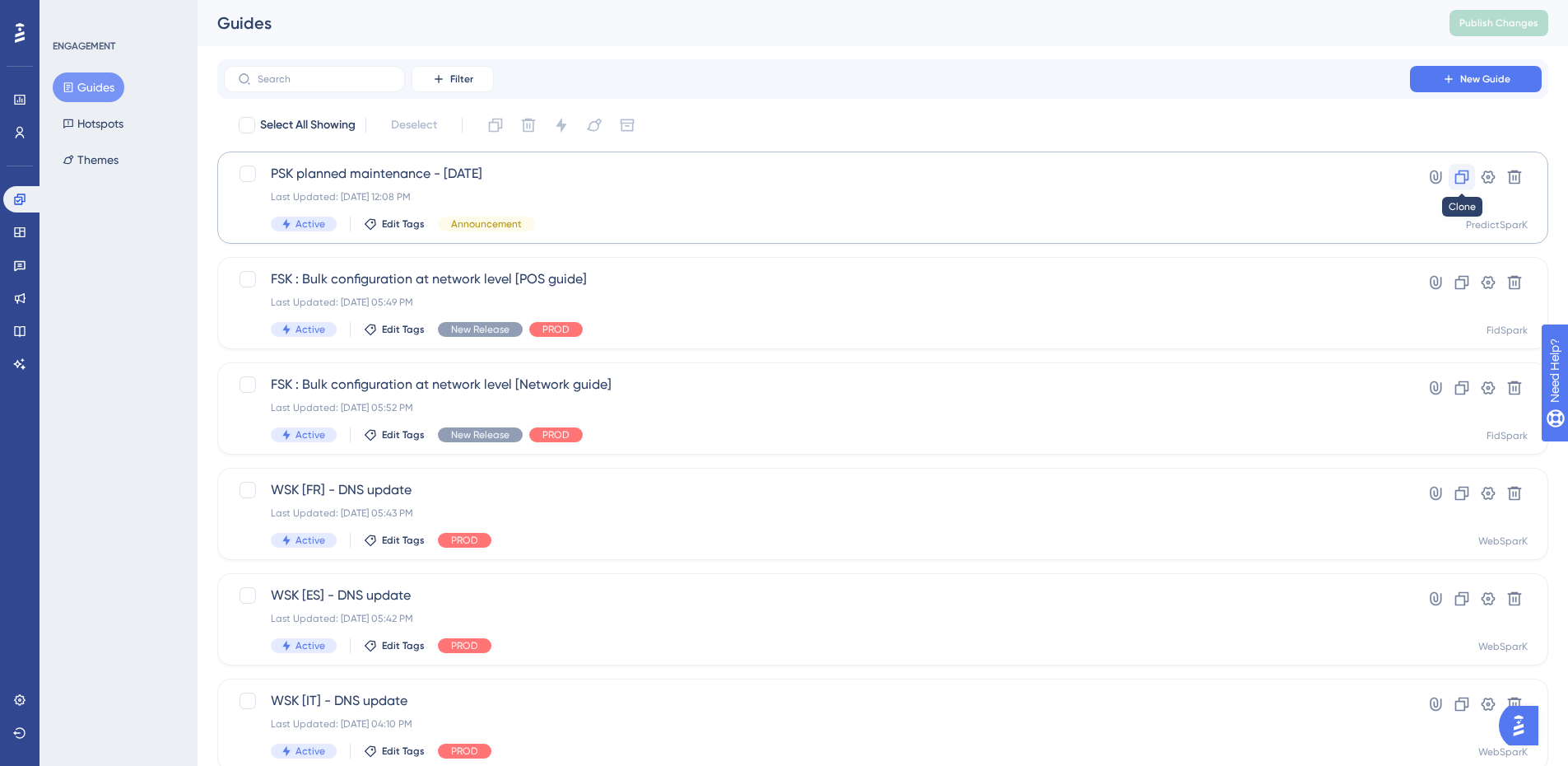
click at [1467, 177] on icon at bounding box center [1462, 177] width 17 height 17
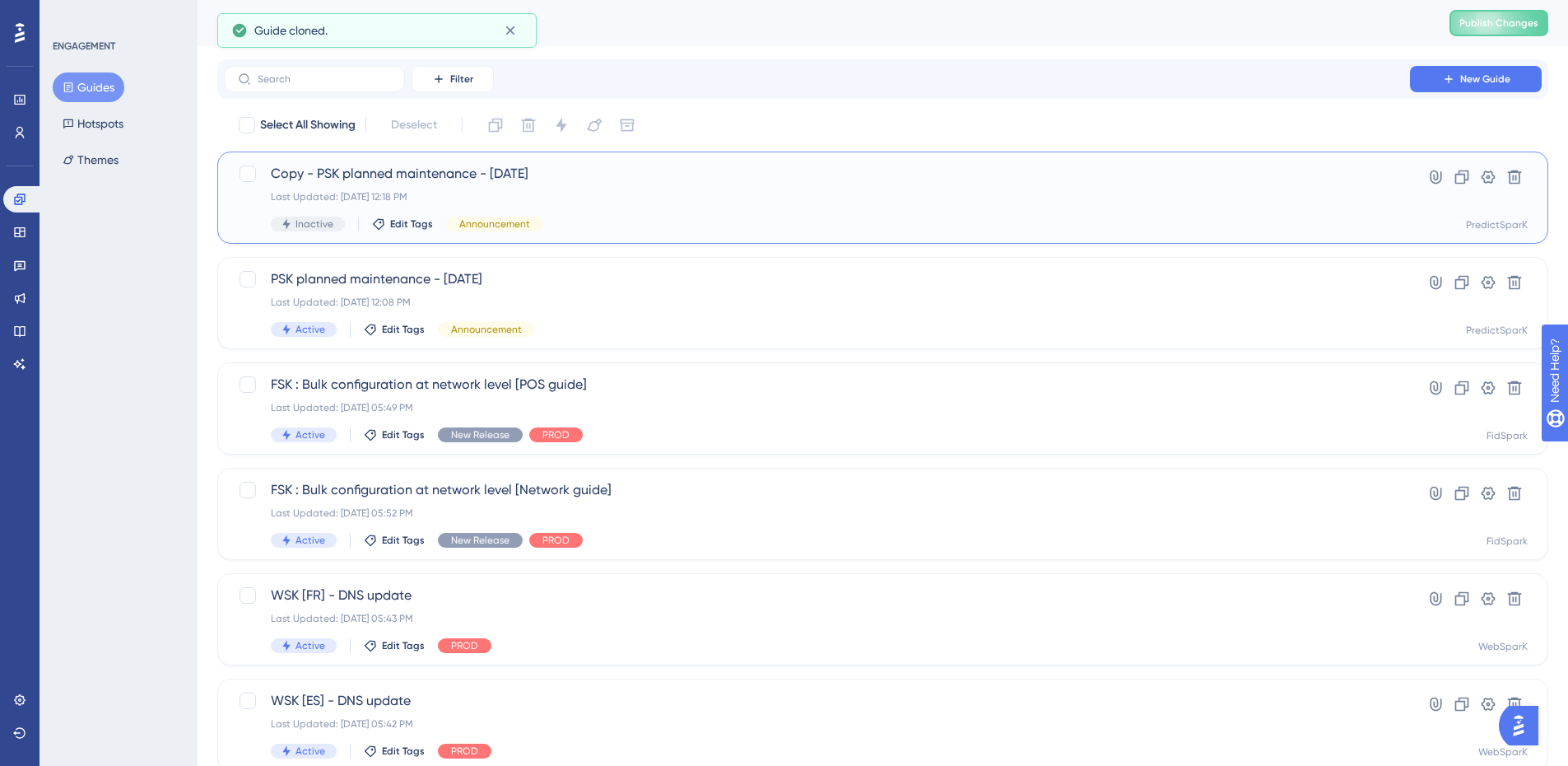
click at [609, 177] on span "Copy - PSK planned maintenance - 8 Sep 2025" at bounding box center [818, 174] width 1093 height 20
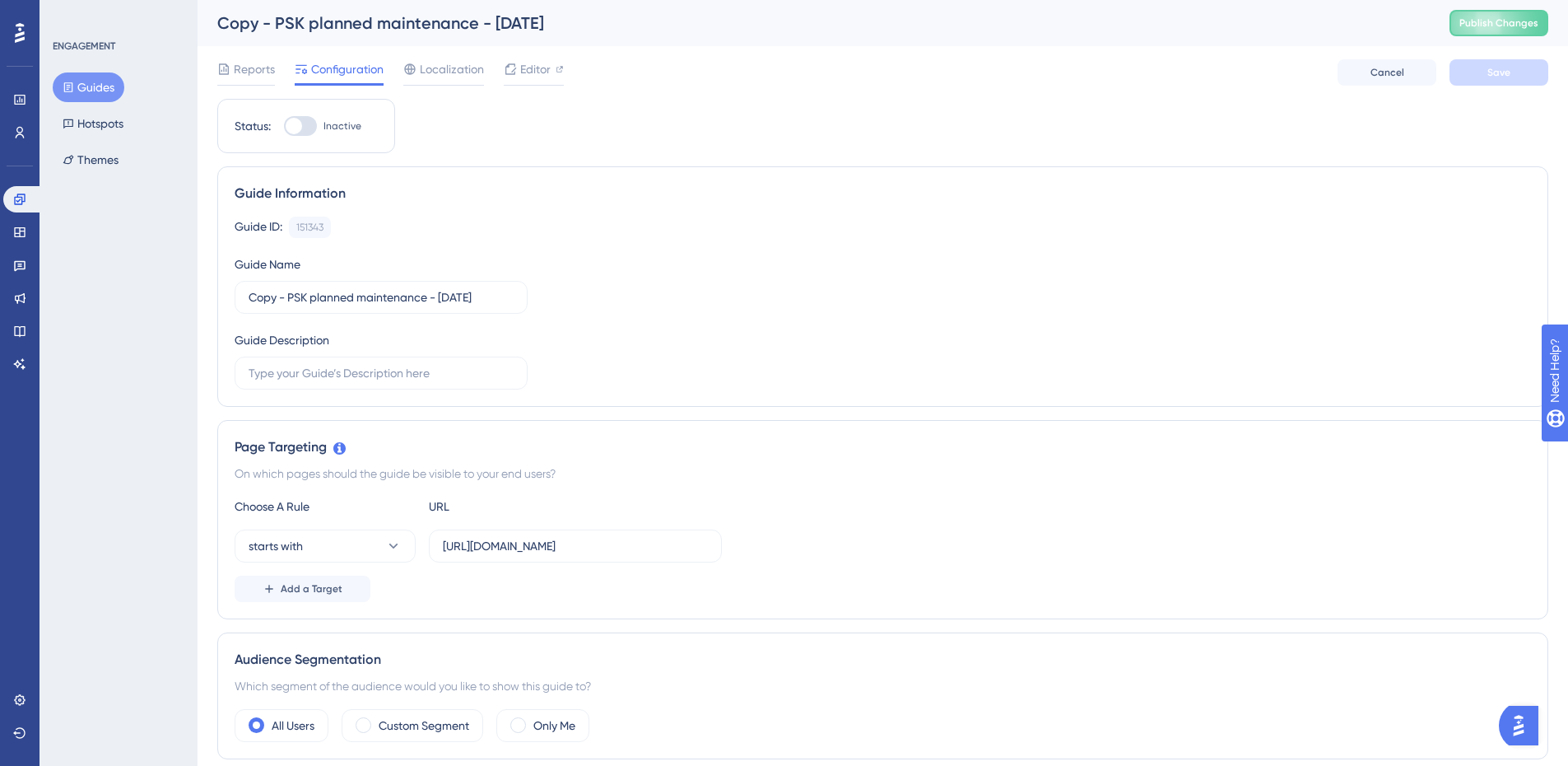
click at [314, 129] on div at bounding box center [301, 126] width 33 height 20
click at [284, 127] on input "Inactive" at bounding box center [283, 126] width 1 height 1
click at [302, 123] on div at bounding box center [306, 126] width 17 height 17
click at [284, 126] on input "Active" at bounding box center [283, 126] width 1 height 1
click at [298, 124] on div at bounding box center [294, 126] width 17 height 17
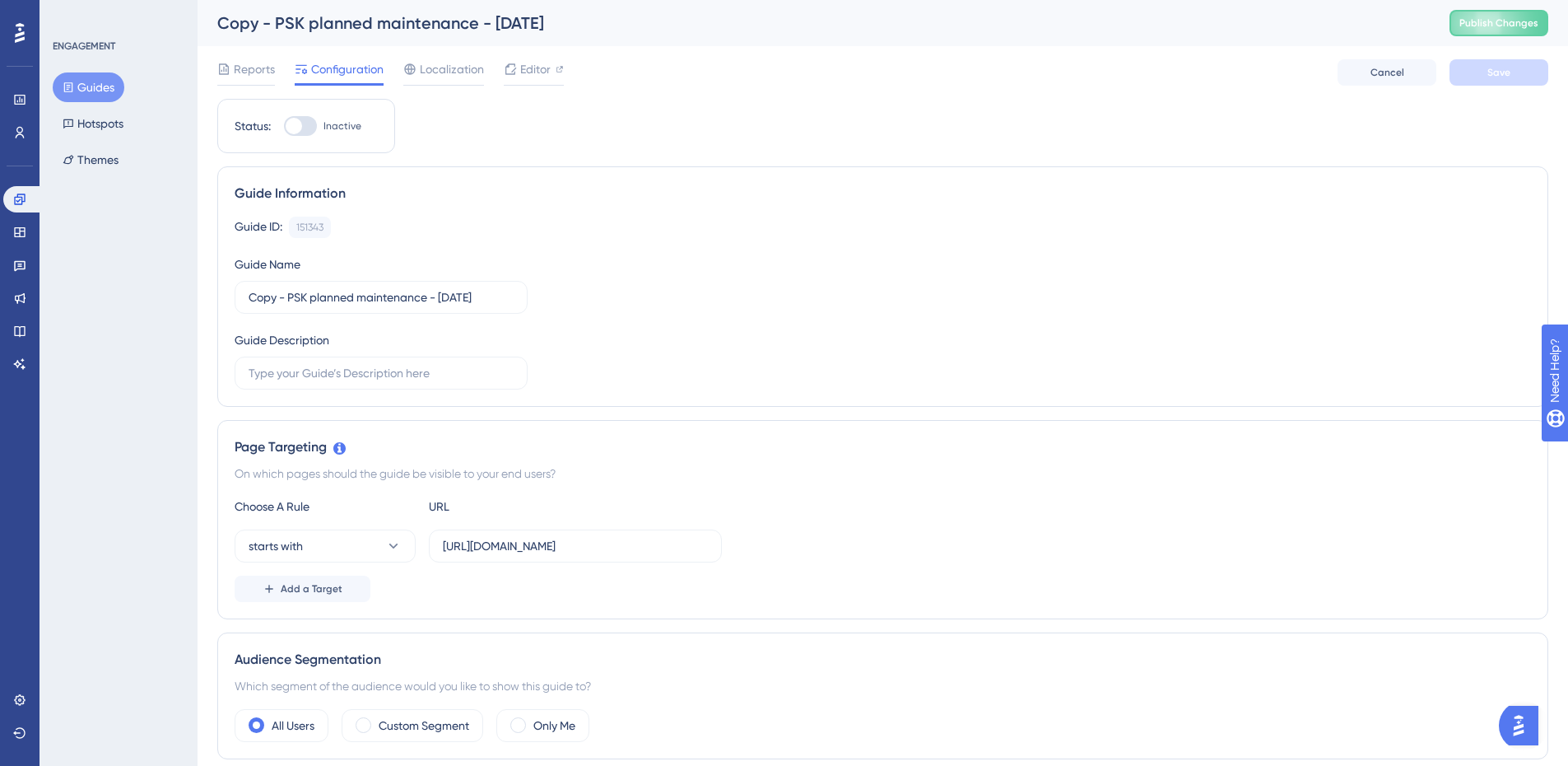
click at [284, 126] on input "Inactive" at bounding box center [283, 126] width 1 height 1
checkbox input "true"
drag, startPoint x: 289, startPoint y: 300, endPoint x: 178, endPoint y: 296, distance: 111.1
click at [408, 300] on input "PSK planned maintenance - 8 Sep 2025" at bounding box center [382, 297] width 265 height 19
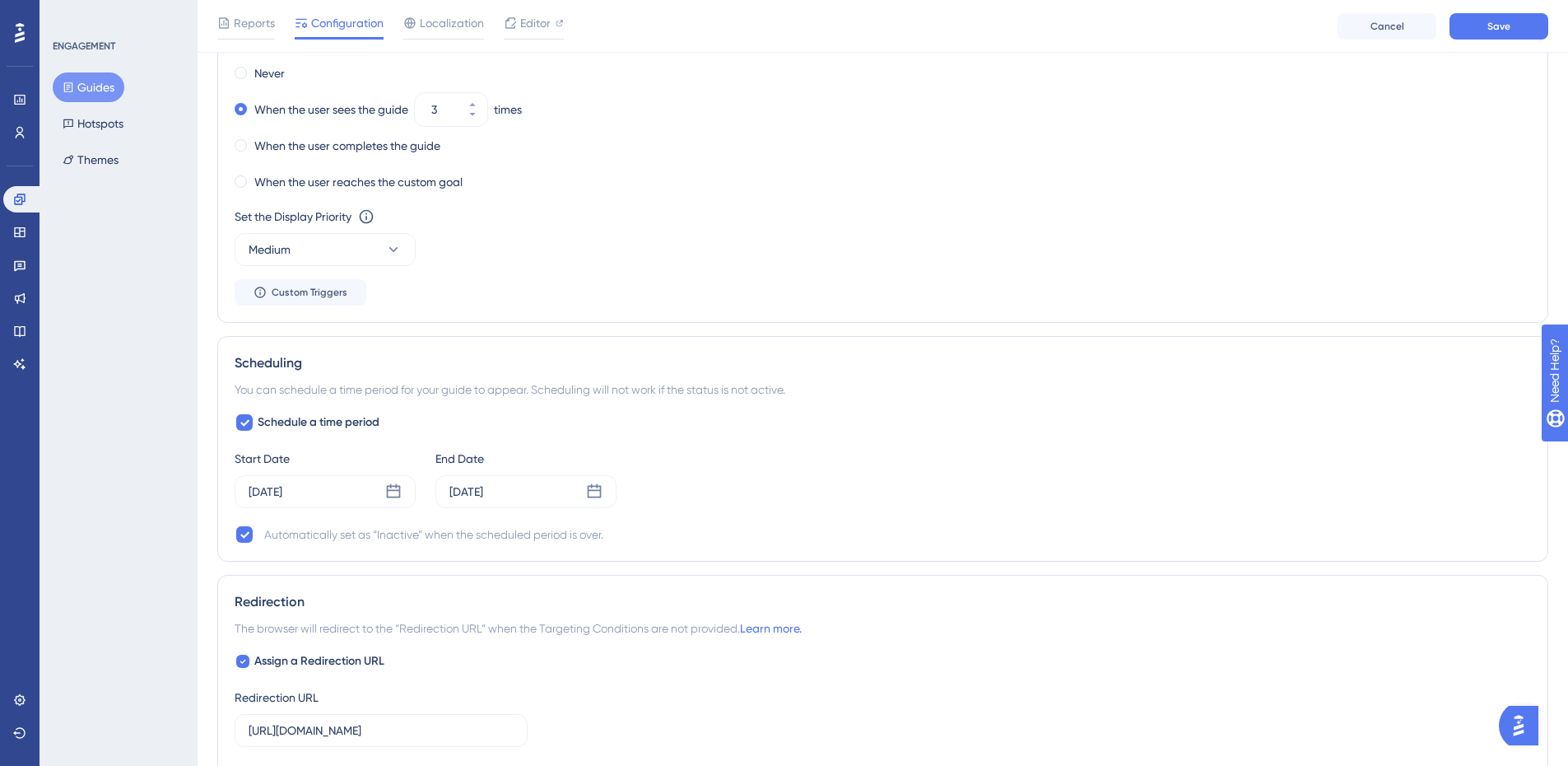
scroll to position [1087, 0]
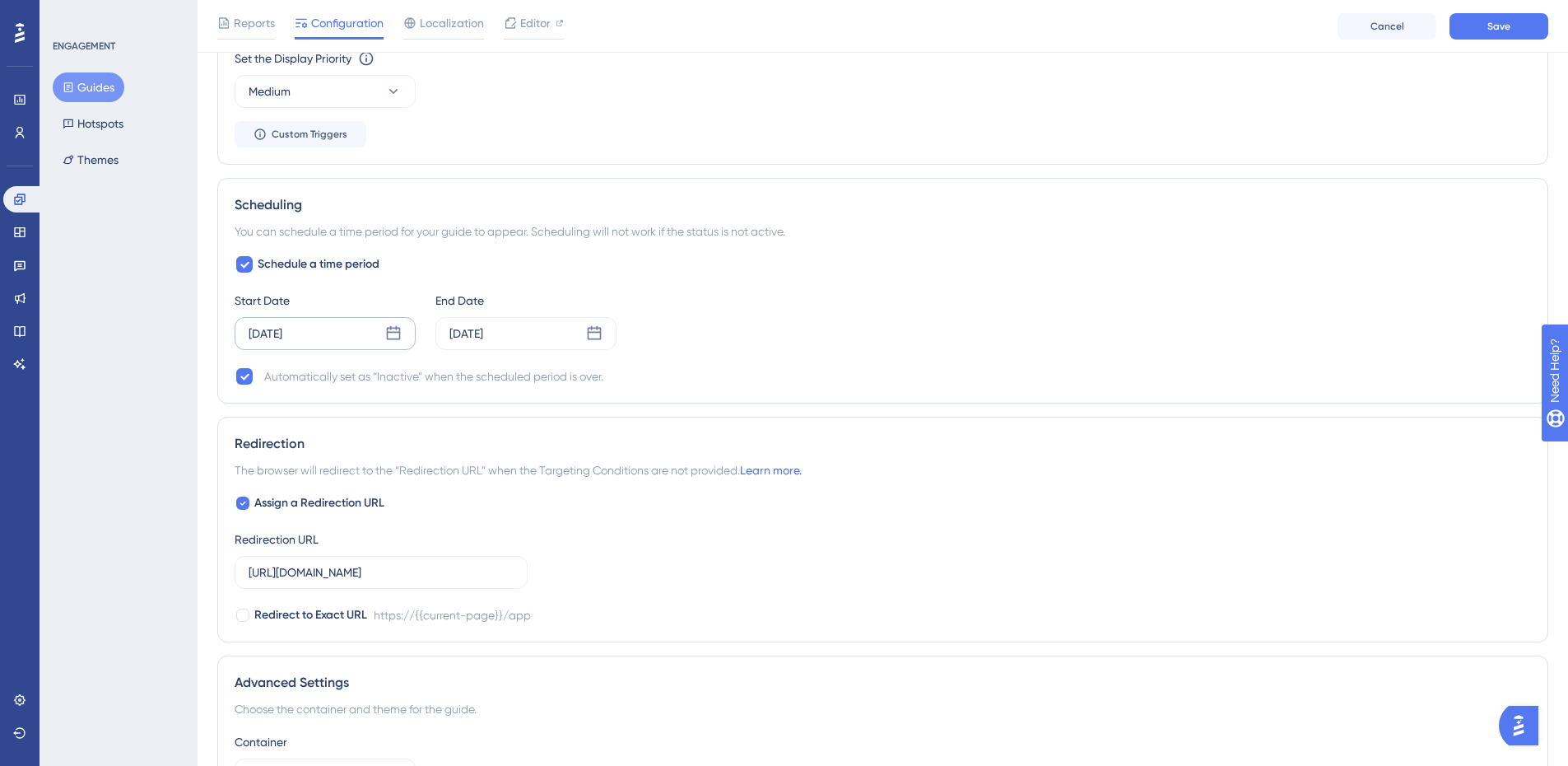
type input "PSK planned maintenance - [DATE] - [DATE]"
click at [395, 330] on icon at bounding box center [393, 333] width 17 height 17
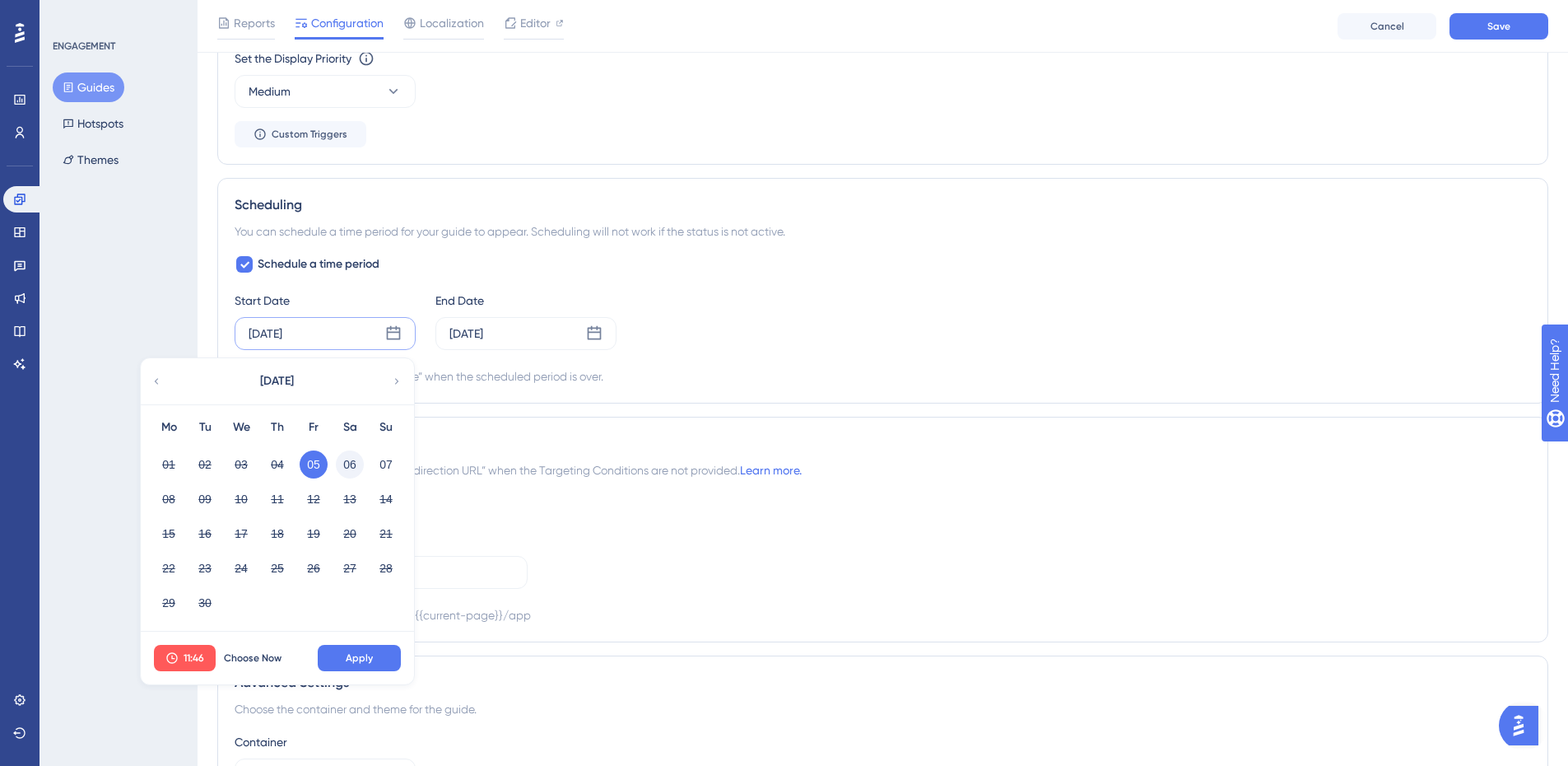
click at [350, 462] on button "06" at bounding box center [349, 464] width 28 height 28
click at [247, 264] on icon at bounding box center [245, 264] width 10 height 14
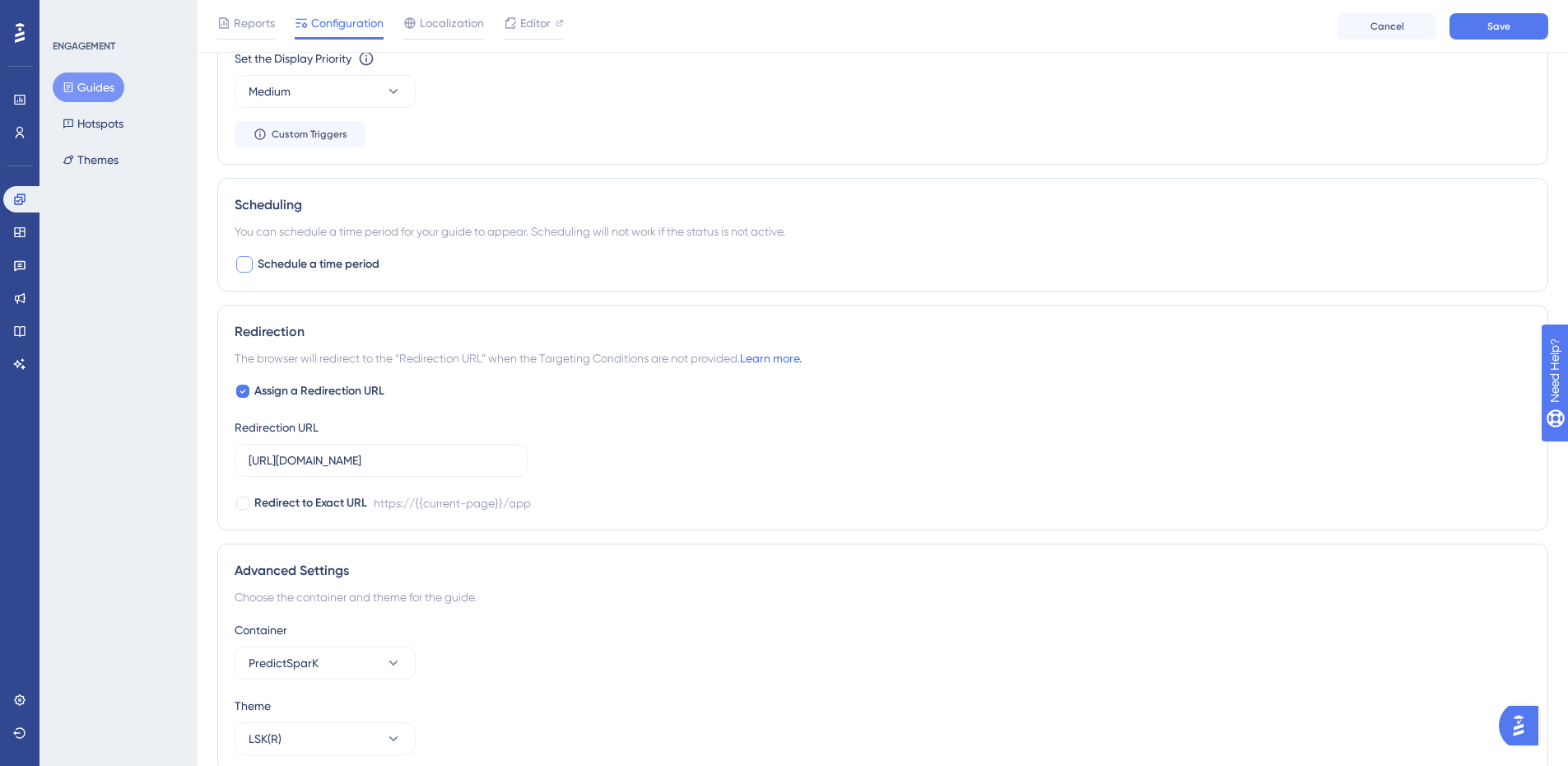
click at [247, 264] on div at bounding box center [244, 263] width 17 height 17
checkbox input "true"
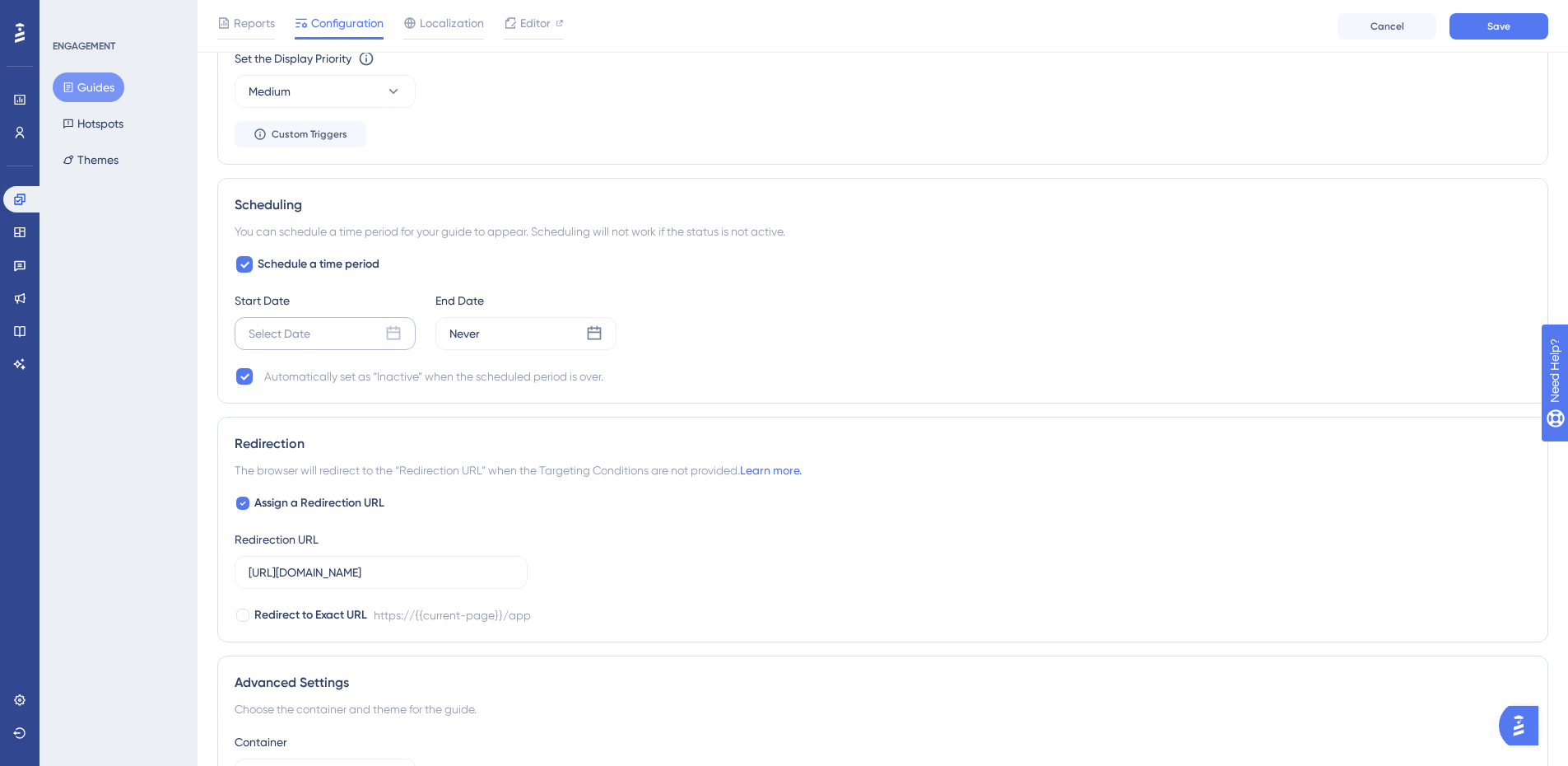
click at [369, 332] on div "Select Date" at bounding box center [325, 334] width 181 height 33
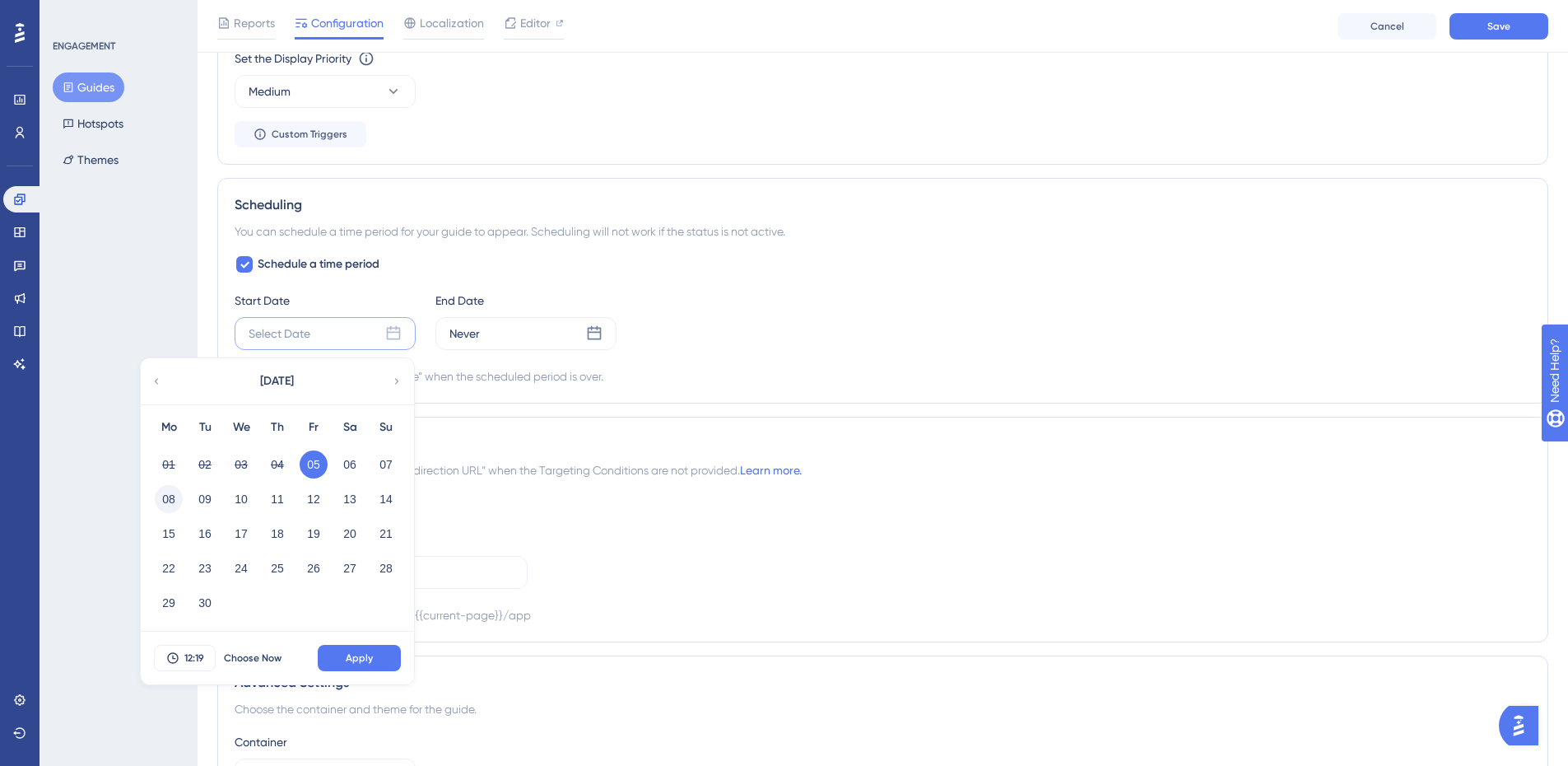
click at [180, 499] on button "08" at bounding box center [169, 499] width 28 height 28
click at [197, 662] on span "12:19" at bounding box center [194, 658] width 20 height 14
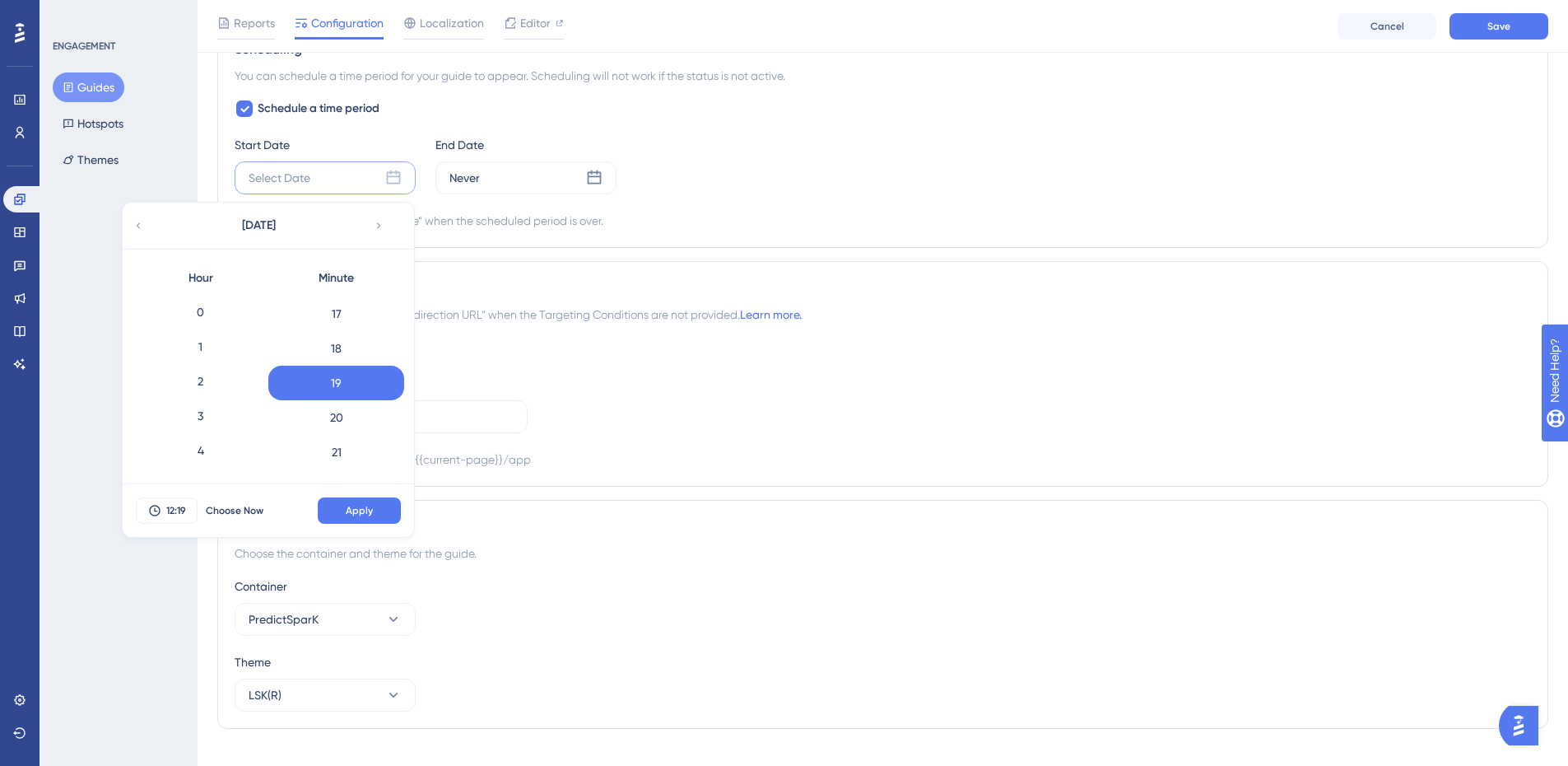
scroll to position [1109, 0]
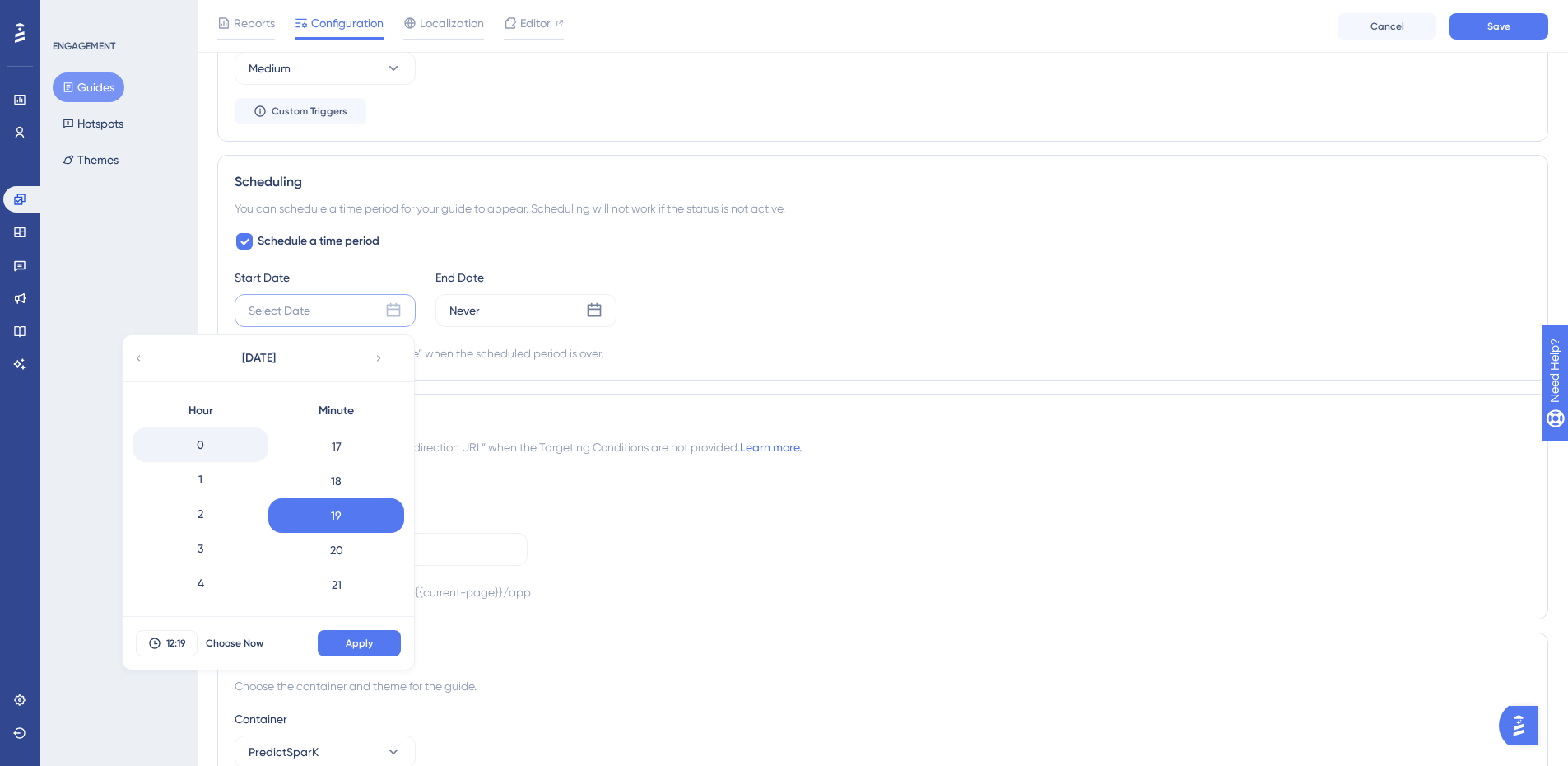
click at [191, 447] on div "0" at bounding box center [200, 444] width 136 height 34
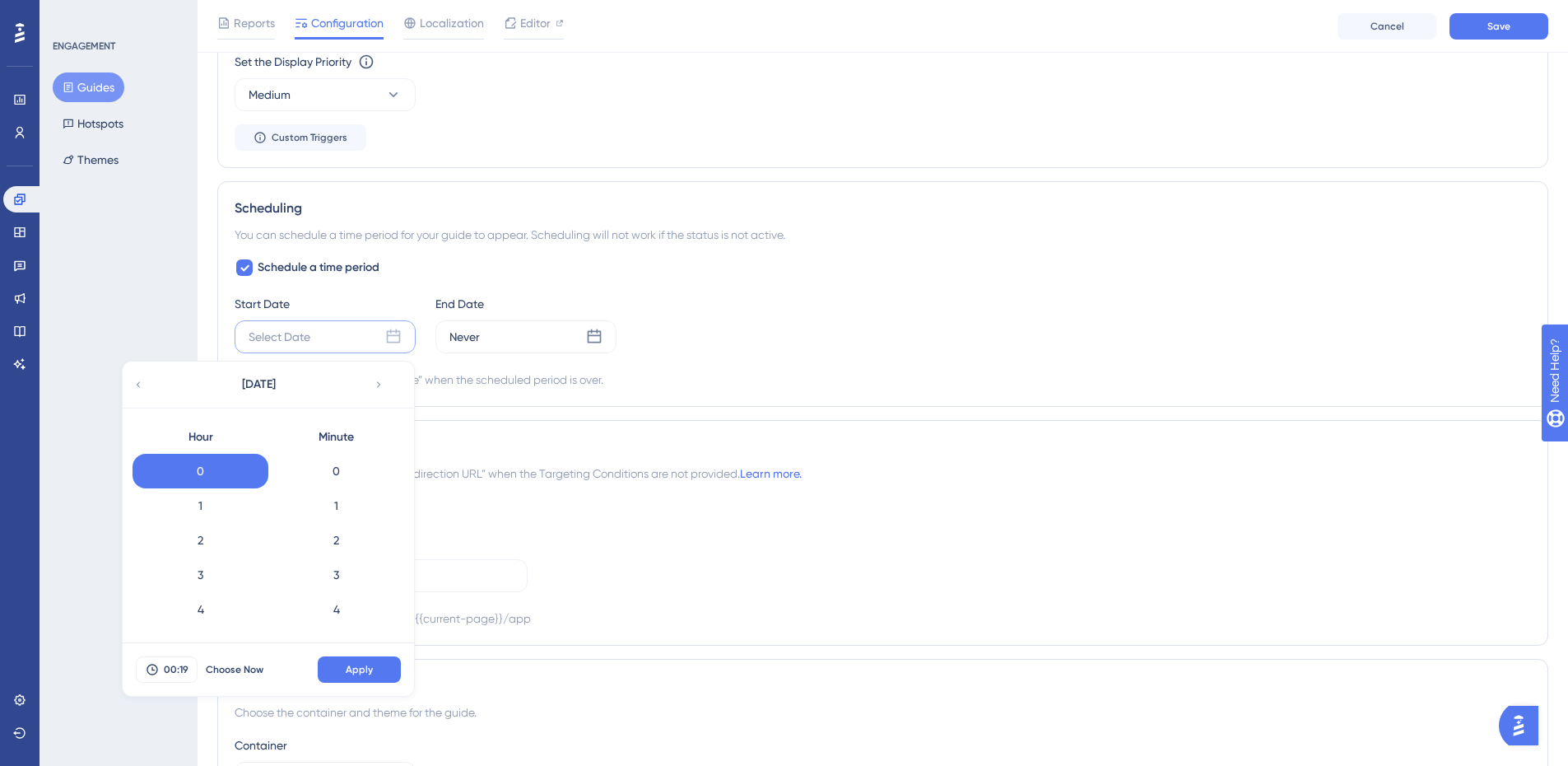
scroll to position [1083, 0]
click at [333, 482] on div "0" at bounding box center [336, 471] width 136 height 34
click at [362, 667] on span "Apply" at bounding box center [359, 670] width 27 height 14
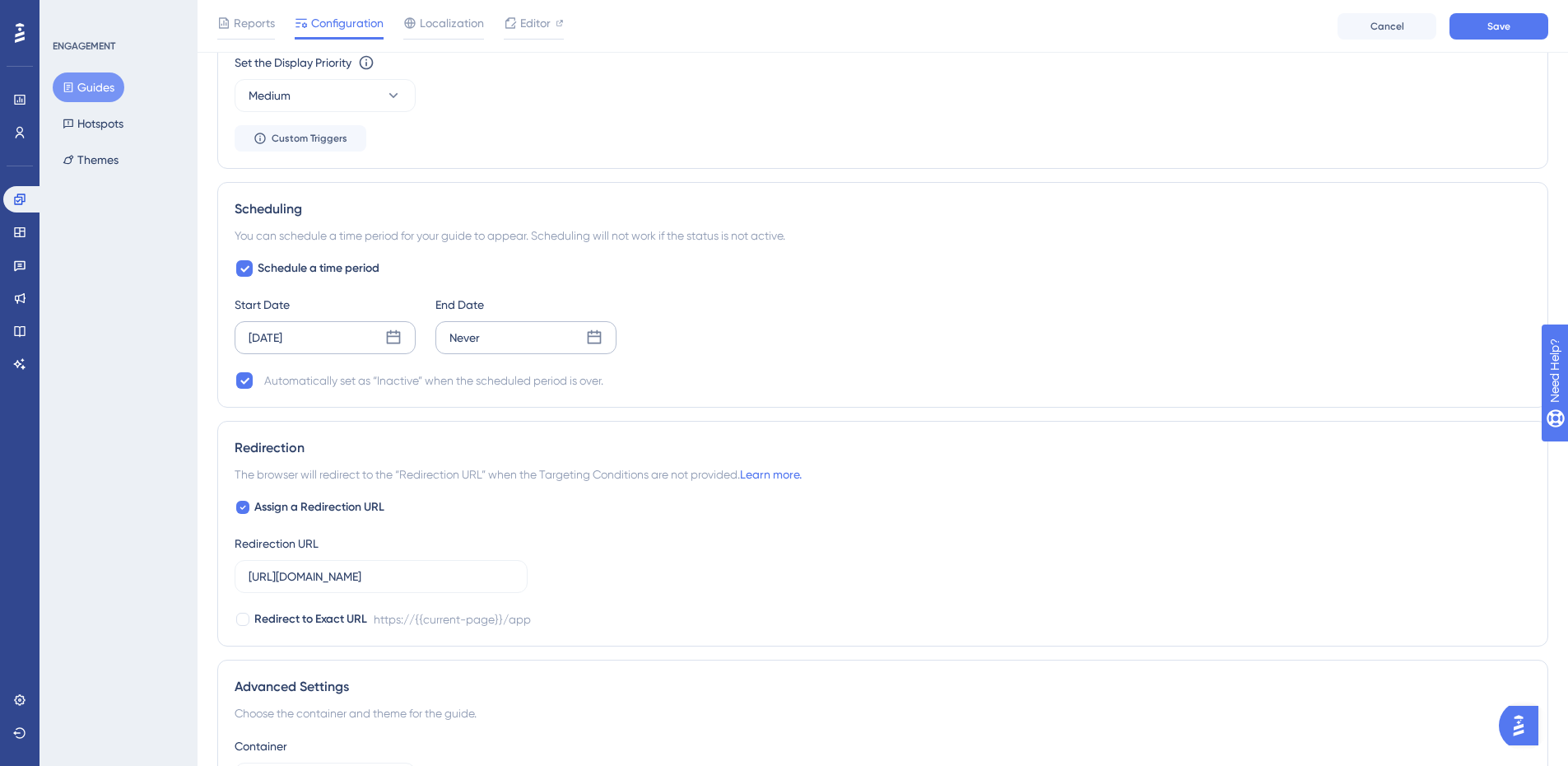
click at [505, 343] on div "Never" at bounding box center [526, 338] width 181 height 33
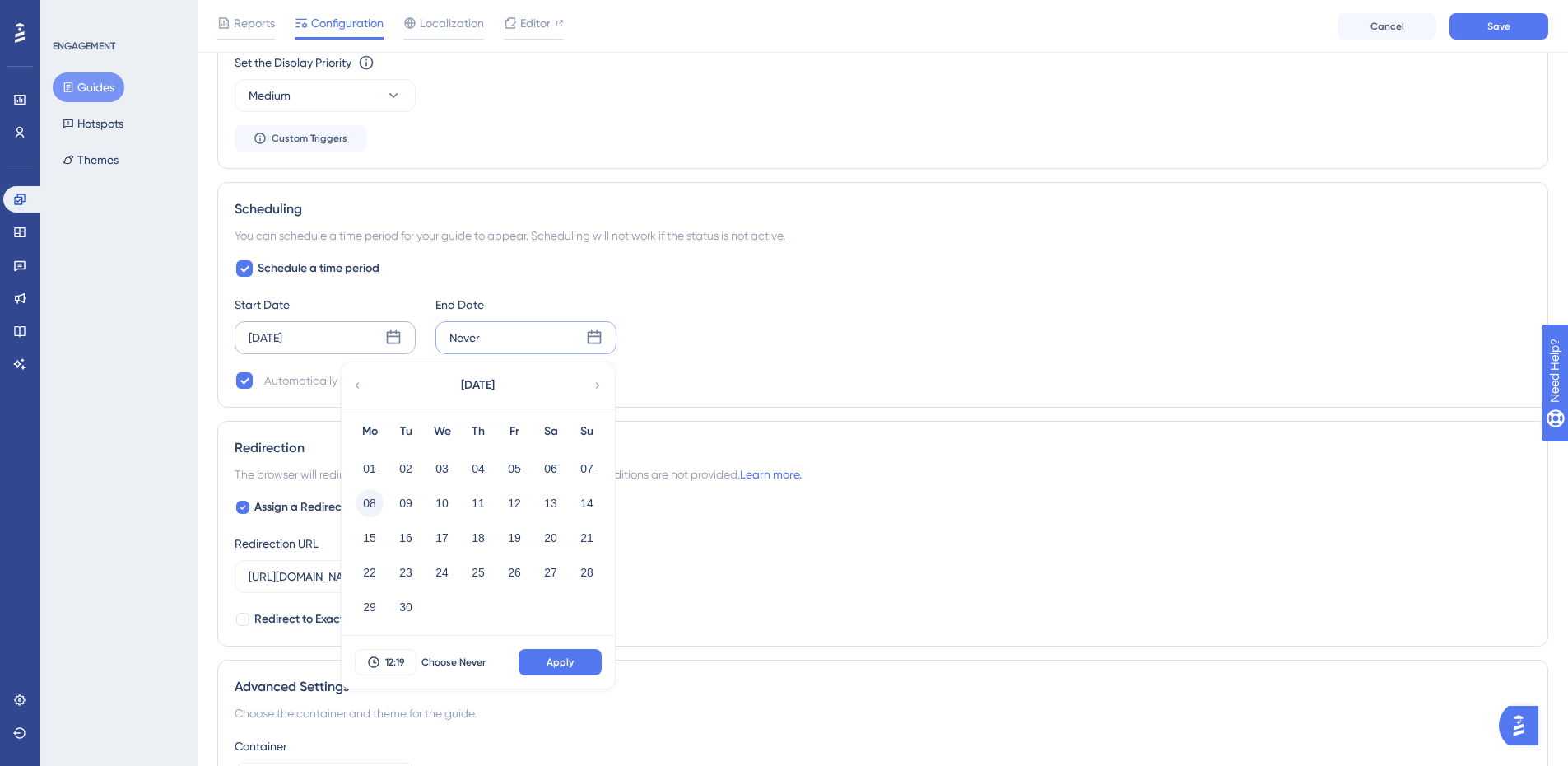
click at [367, 505] on button "08" at bounding box center [370, 503] width 28 height 28
click at [397, 658] on span "12:19" at bounding box center [395, 663] width 20 height 14
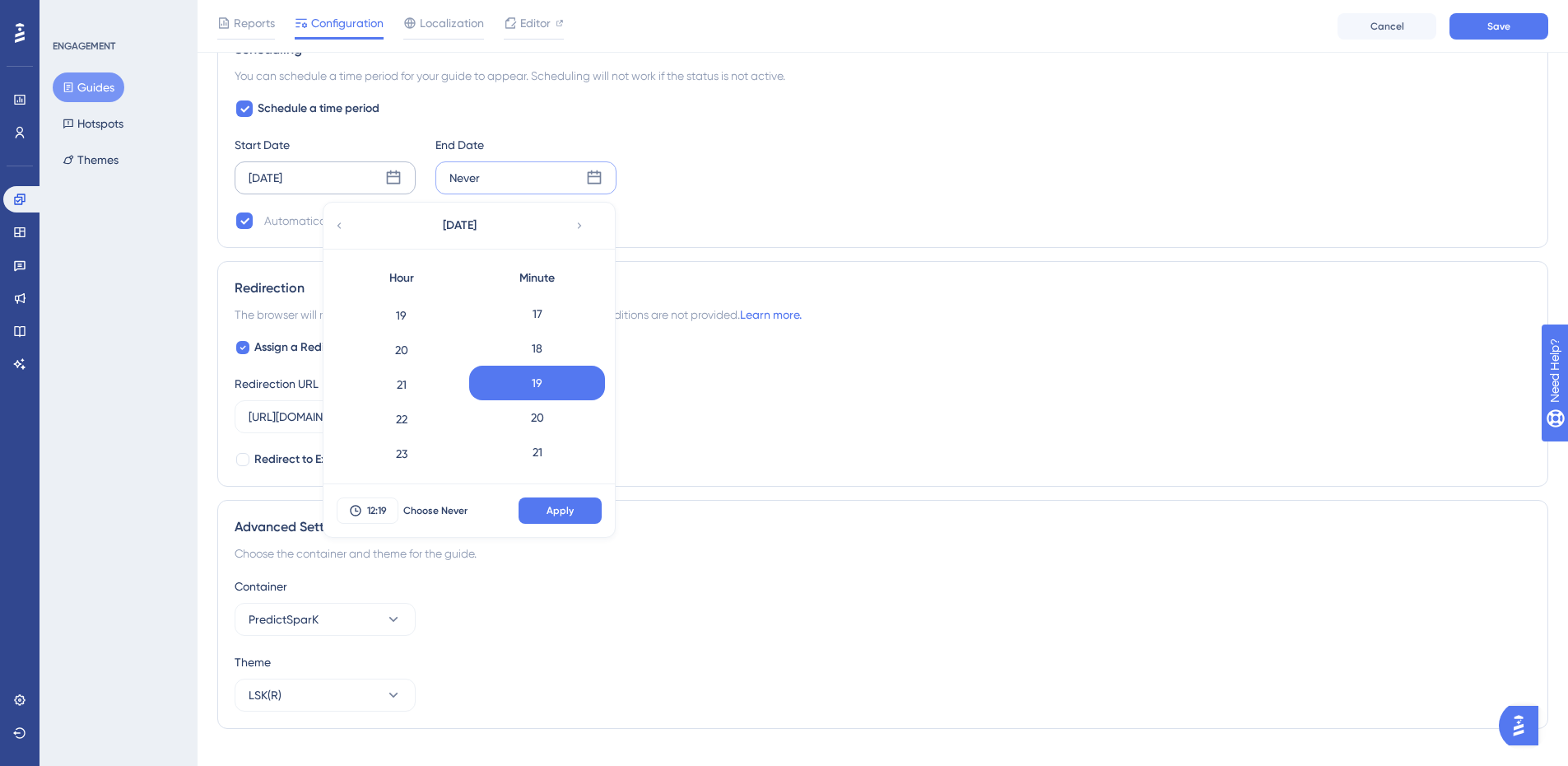
scroll to position [1271, 0]
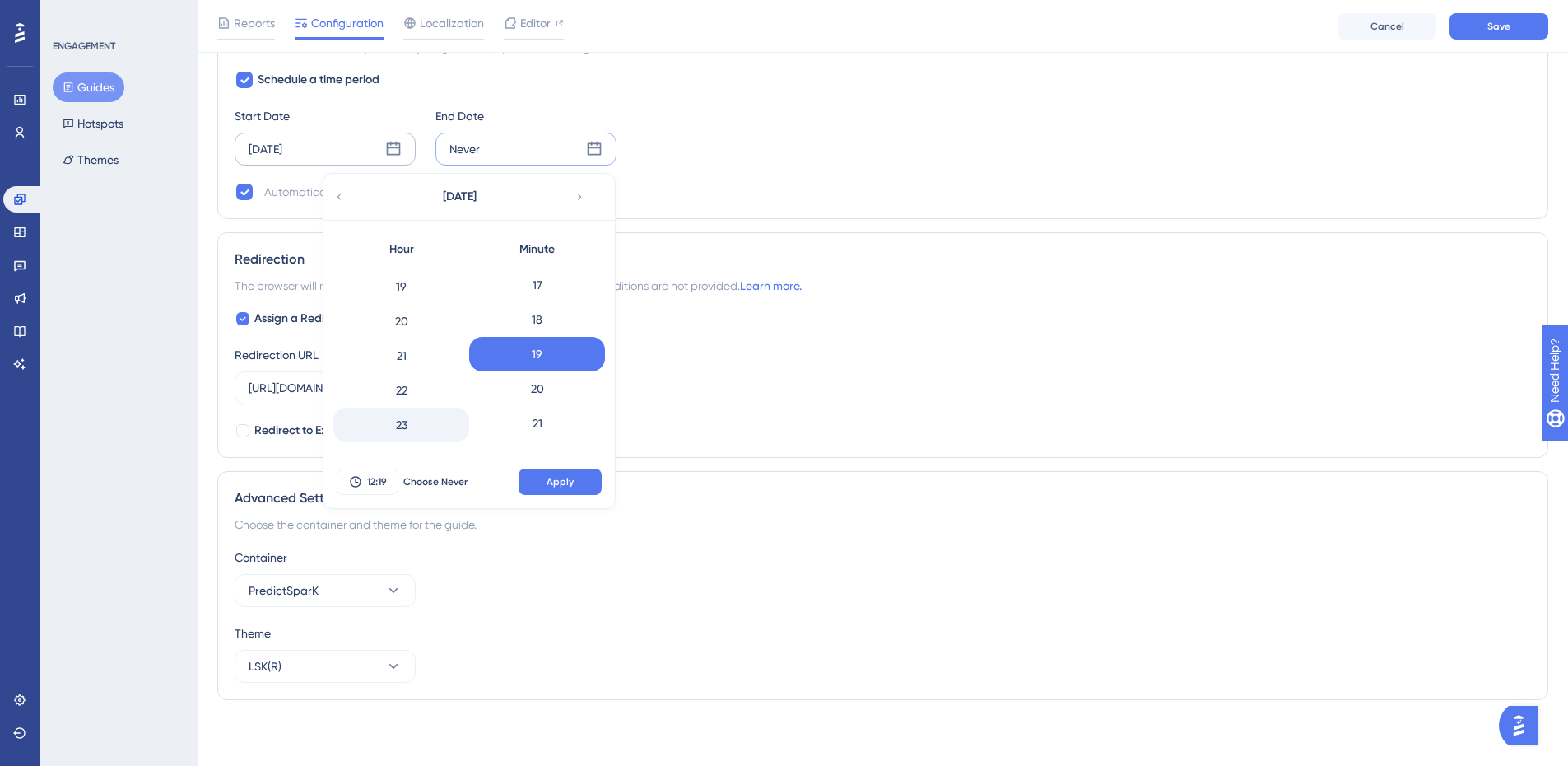
click at [409, 432] on div "23" at bounding box center [401, 424] width 136 height 34
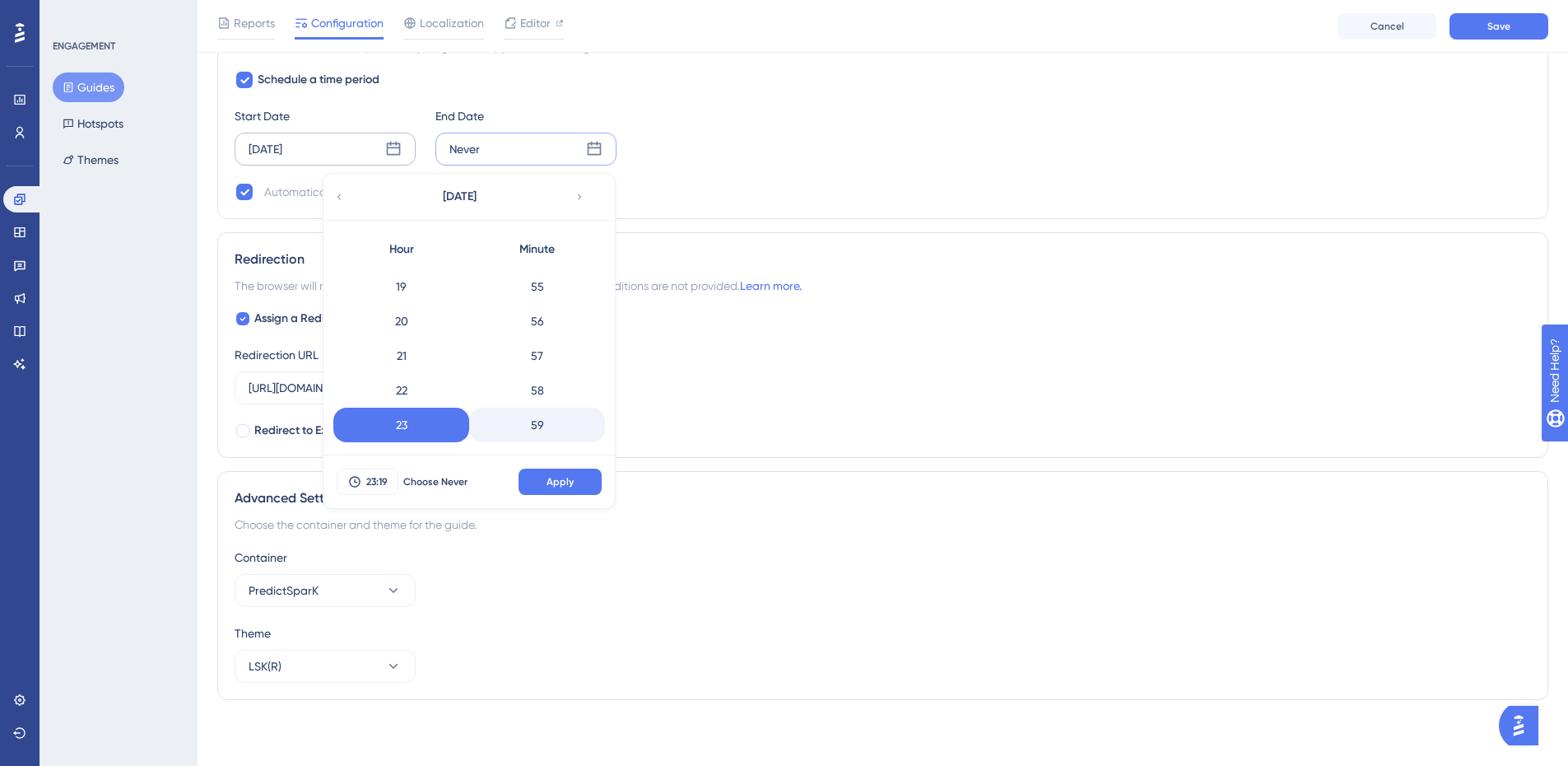
click at [538, 424] on div "59" at bounding box center [537, 424] width 136 height 34
click at [578, 488] on button "Apply" at bounding box center [560, 481] width 83 height 26
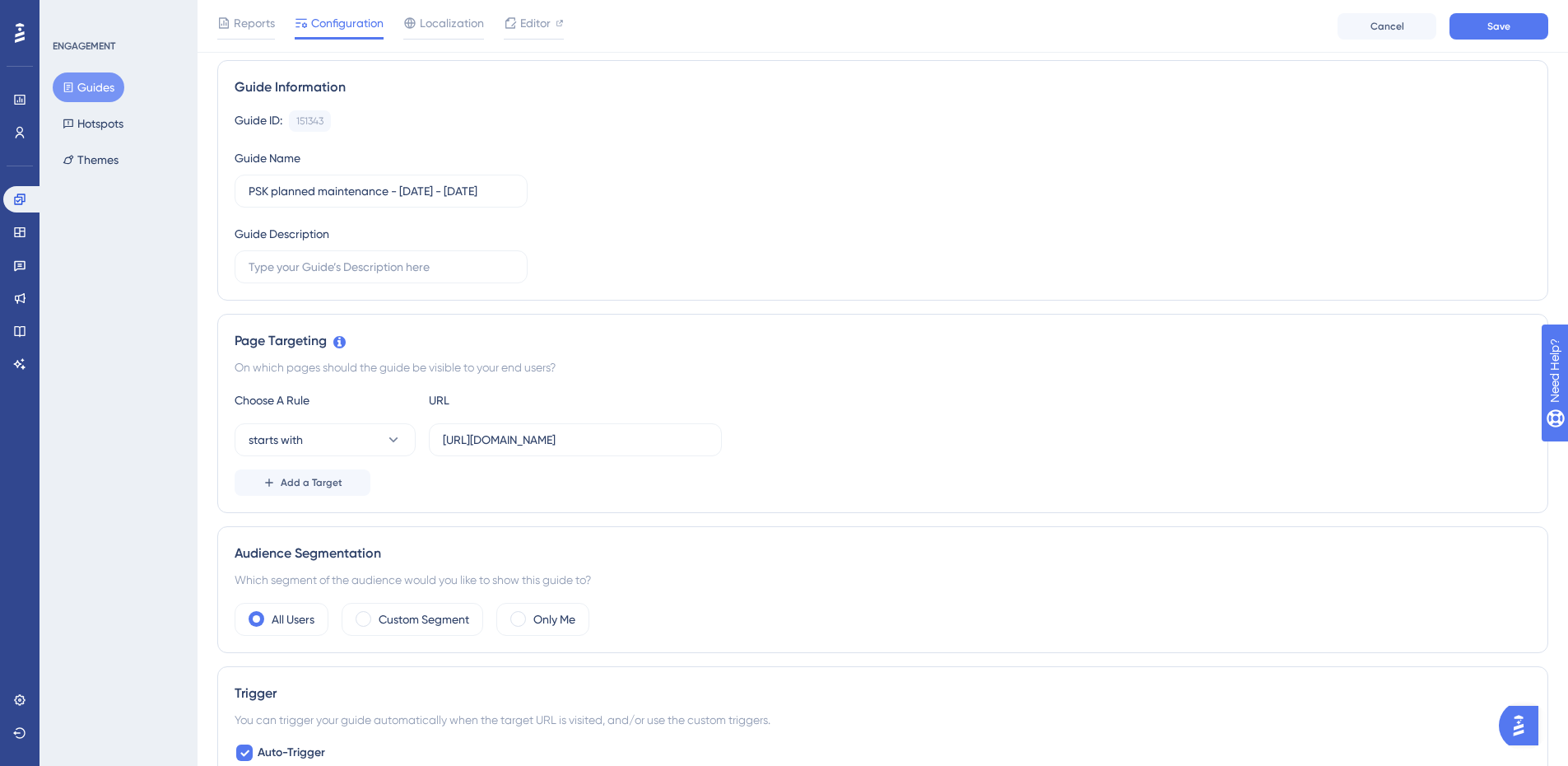
scroll to position [0, 0]
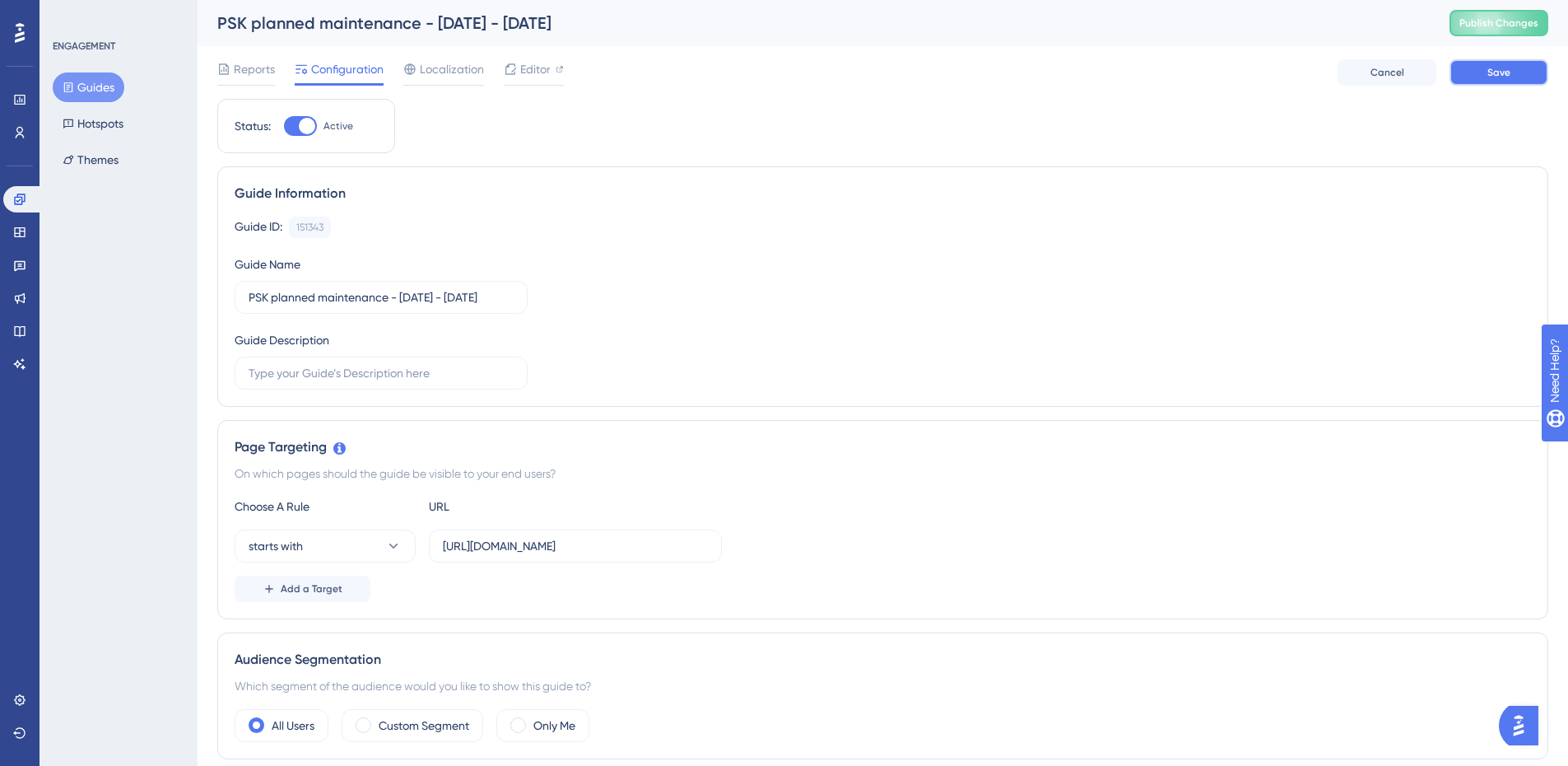
click at [1492, 79] on button "Save" at bounding box center [1499, 72] width 99 height 26
click at [540, 71] on span "Editor" at bounding box center [535, 69] width 30 height 20
click at [415, 70] on icon at bounding box center [409, 68] width 11 height 11
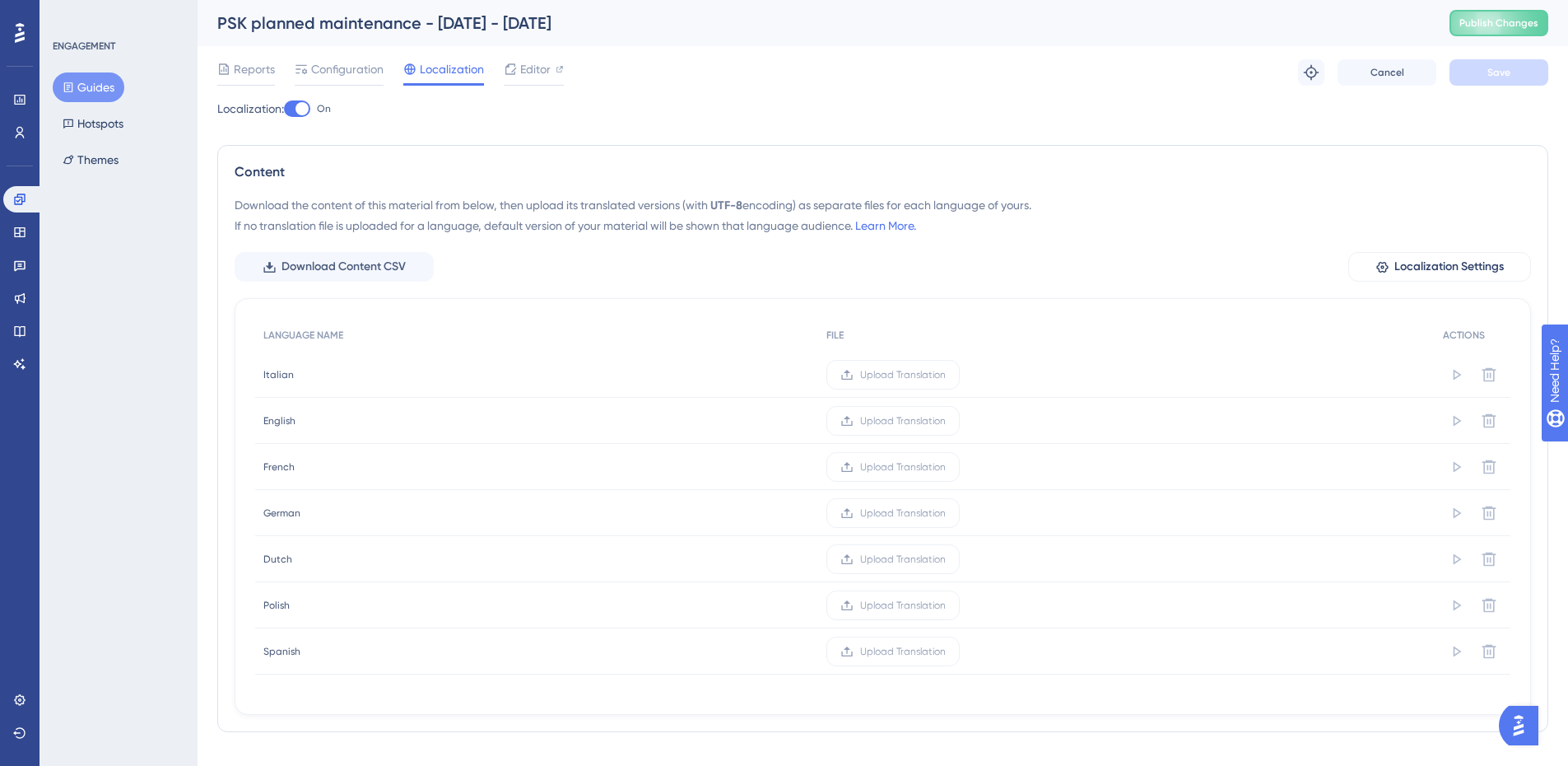
click at [303, 115] on div at bounding box center [297, 108] width 26 height 17
click at [284, 109] on input "On" at bounding box center [283, 108] width 1 height 1
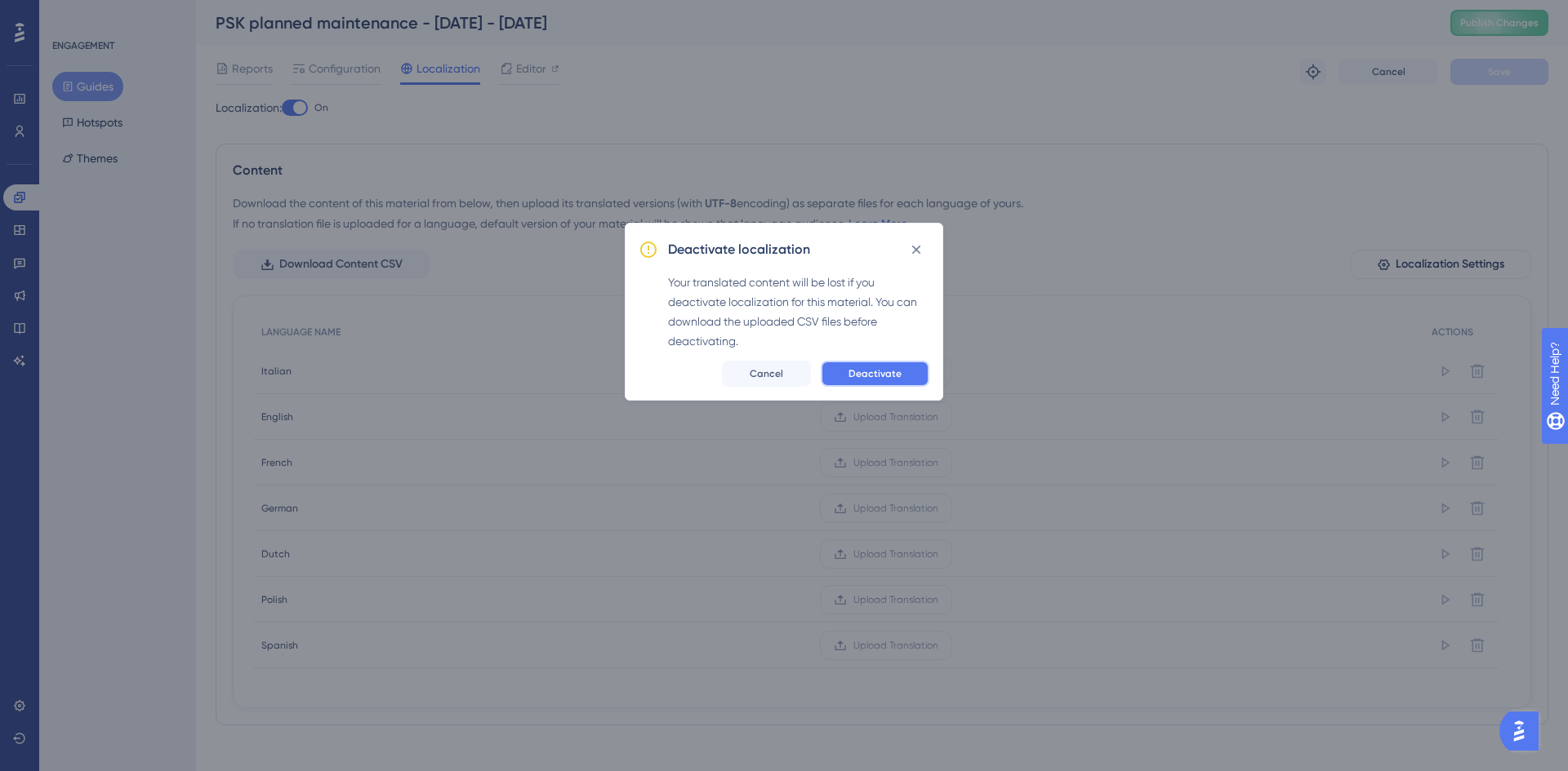
click at [872, 368] on span "Deactivate" at bounding box center [875, 374] width 53 height 14
checkbox input "false"
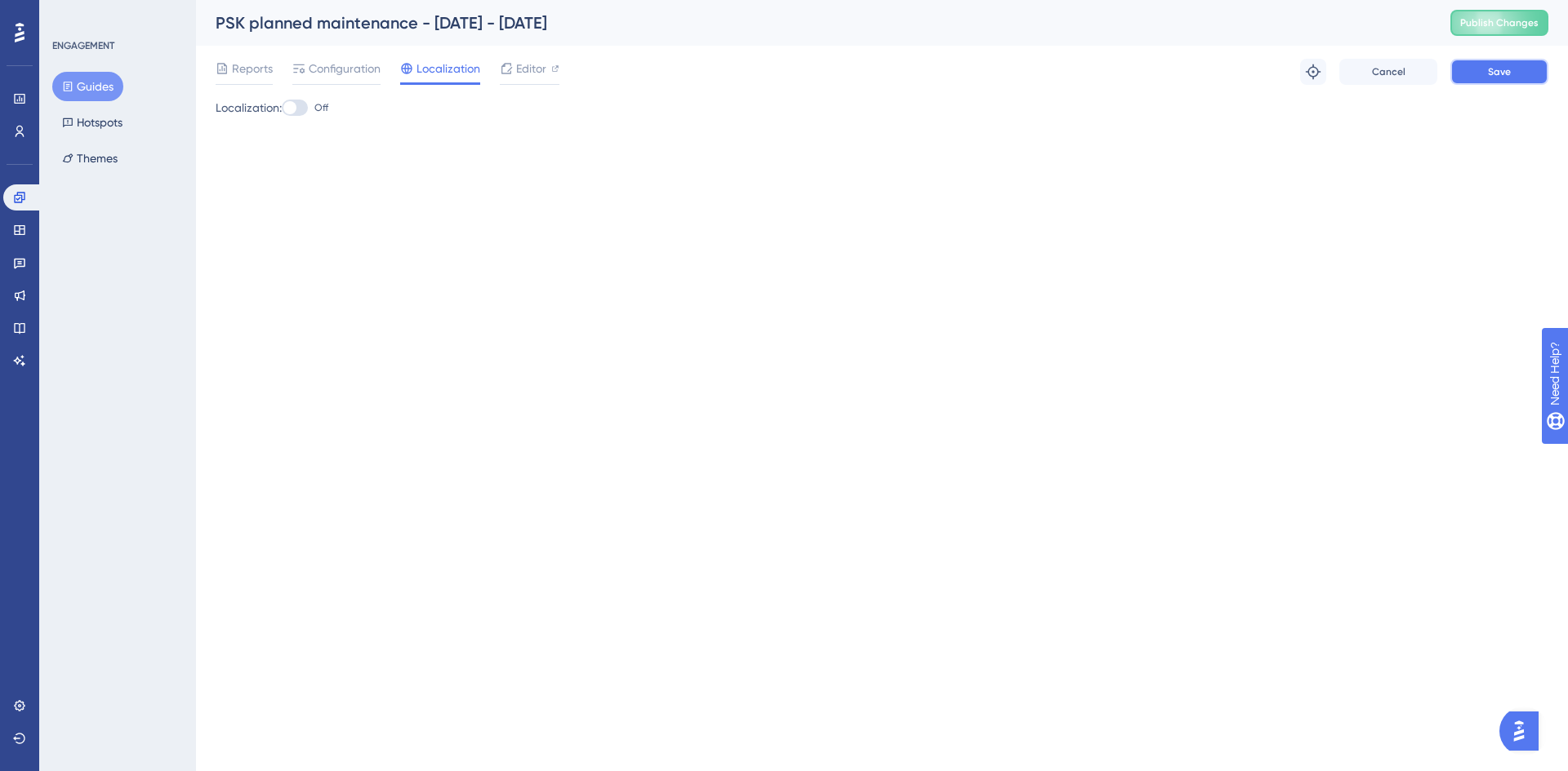
click at [1509, 68] on span "Save" at bounding box center [1499, 73] width 23 height 14
click at [331, 69] on span "Configuration" at bounding box center [345, 69] width 72 height 19
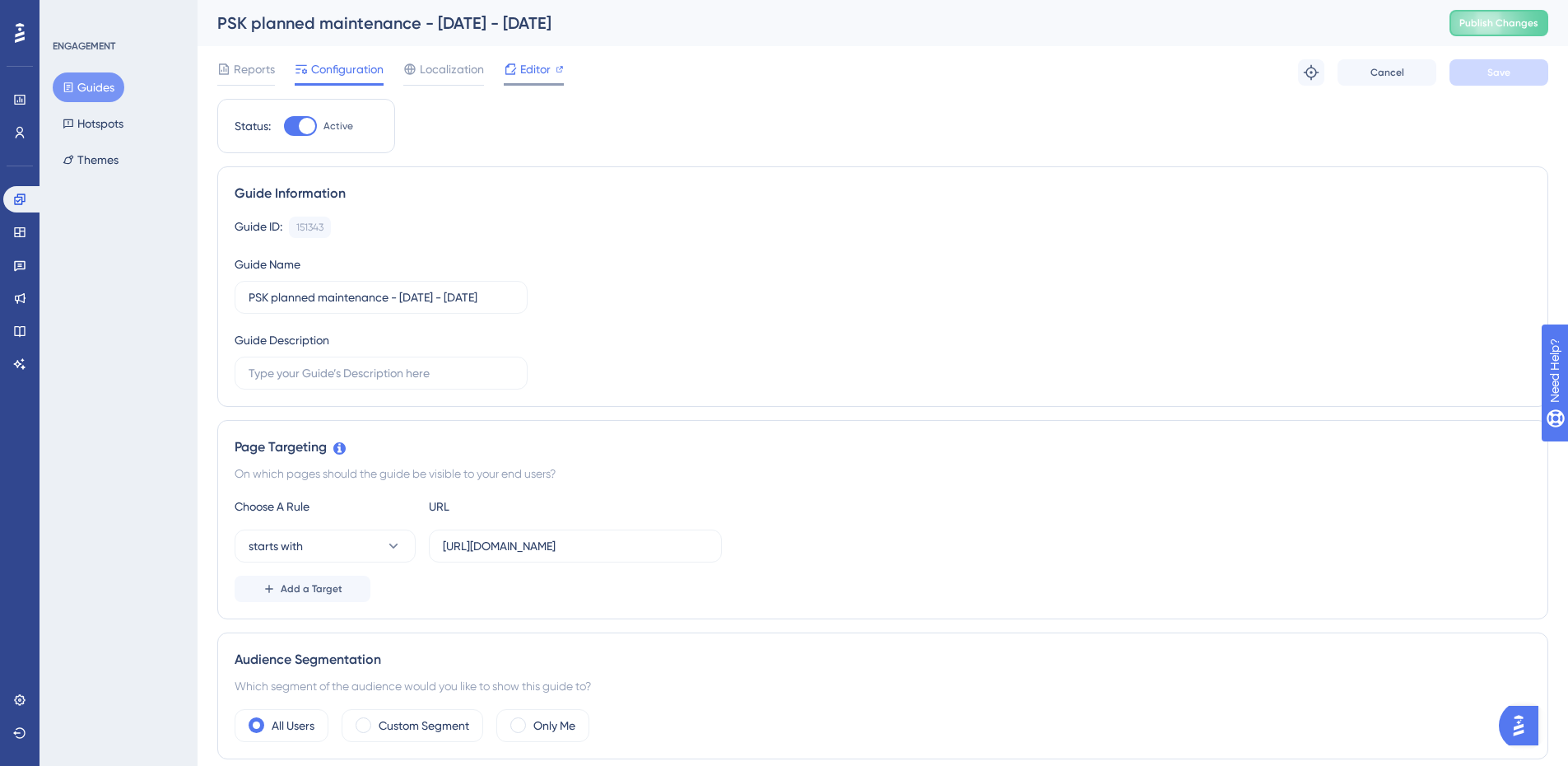
click at [560, 70] on icon at bounding box center [560, 69] width 8 height 8
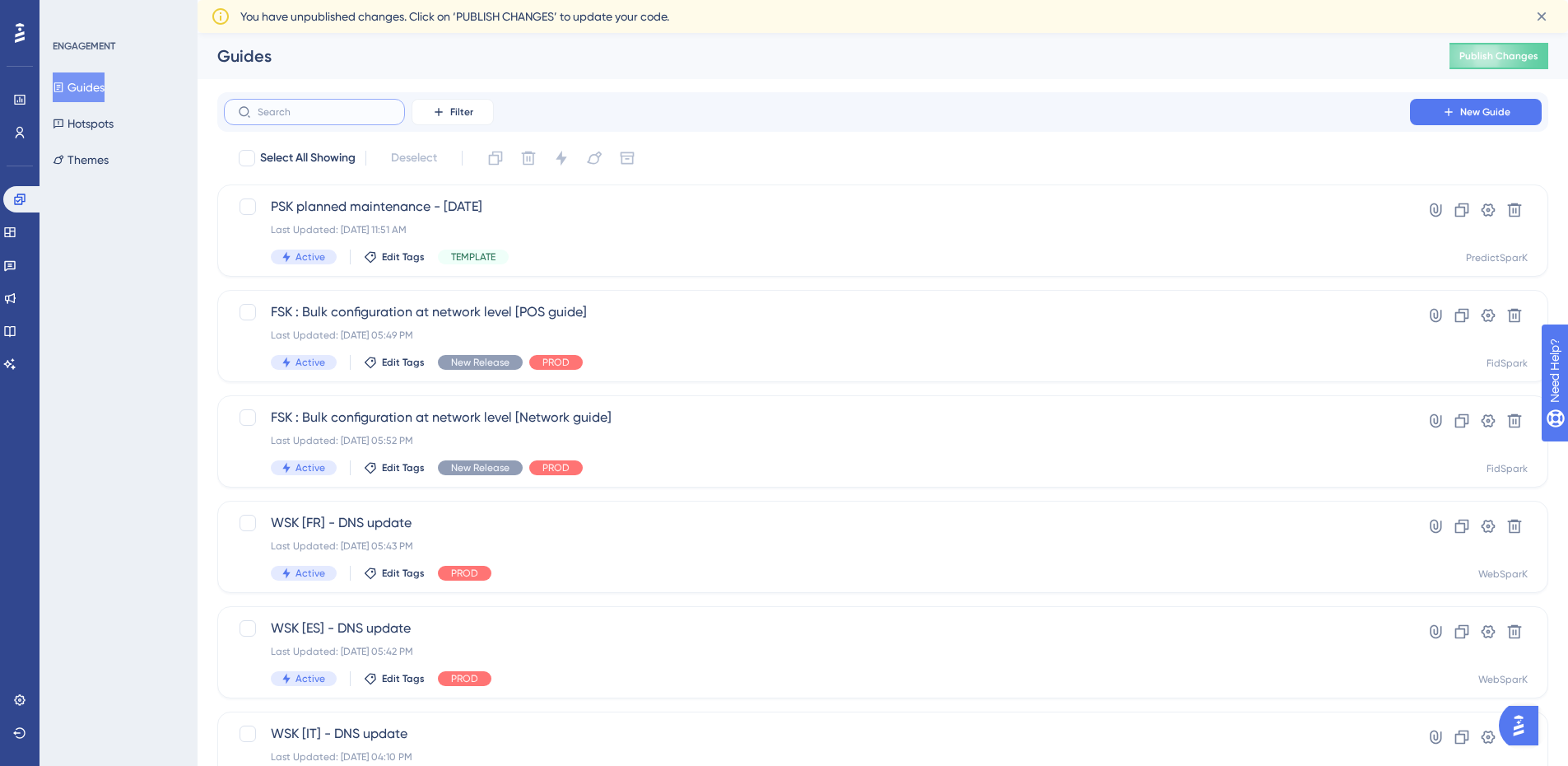
click at [341, 116] on input "text" at bounding box center [324, 112] width 134 height 12
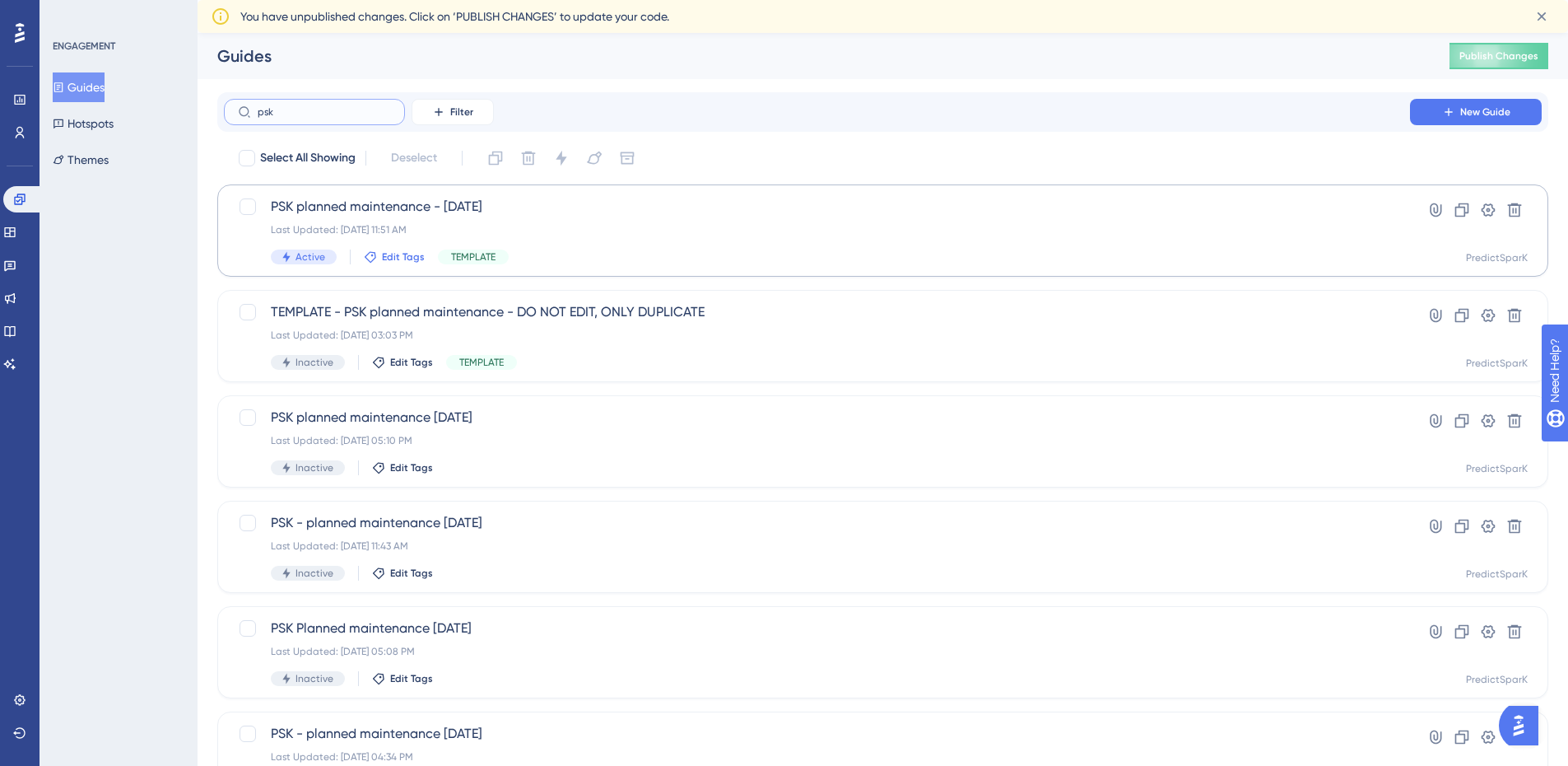
type input "psk"
click at [414, 259] on span "Edit Tags" at bounding box center [404, 258] width 43 height 14
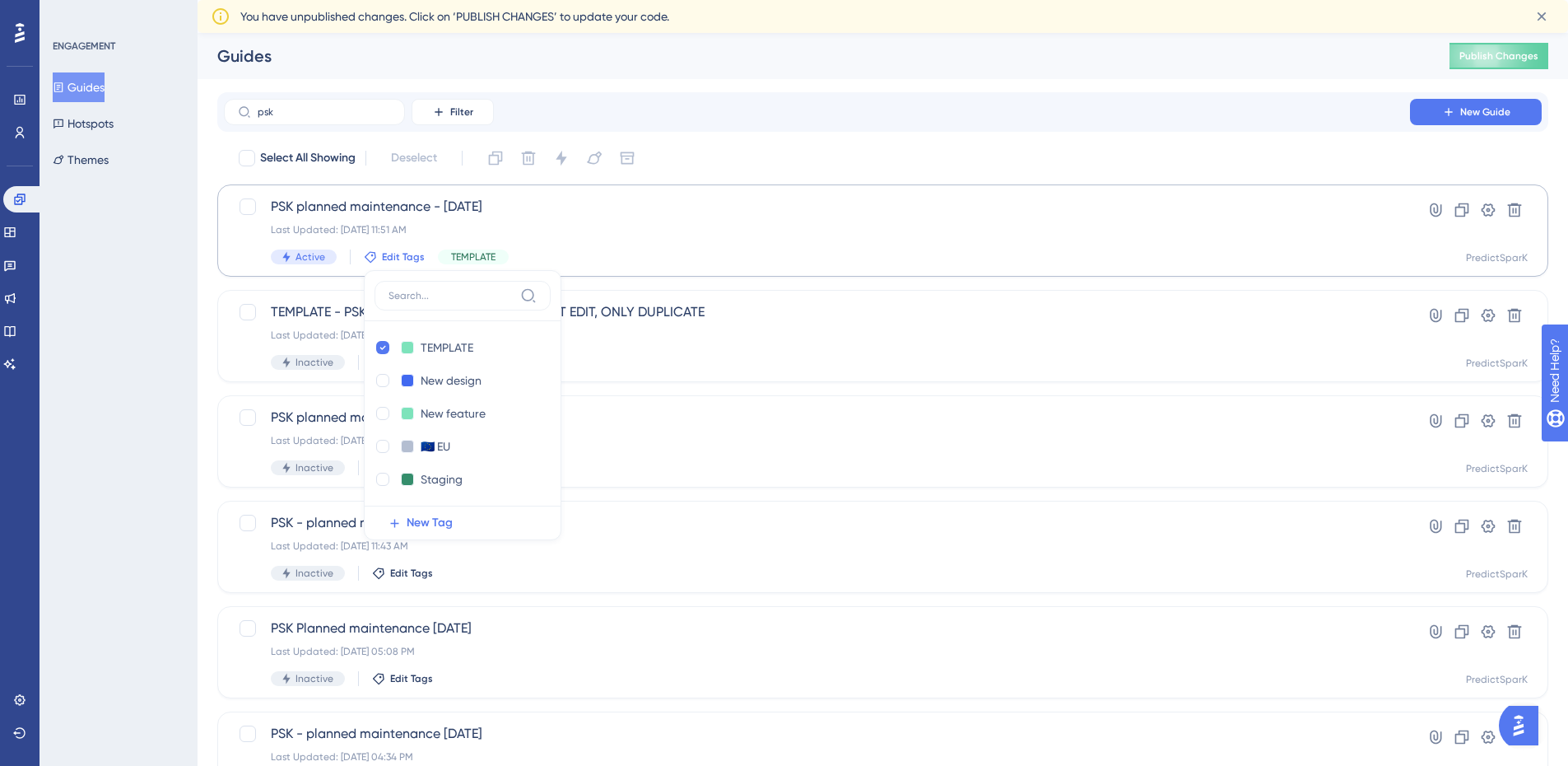
scroll to position [22, 0]
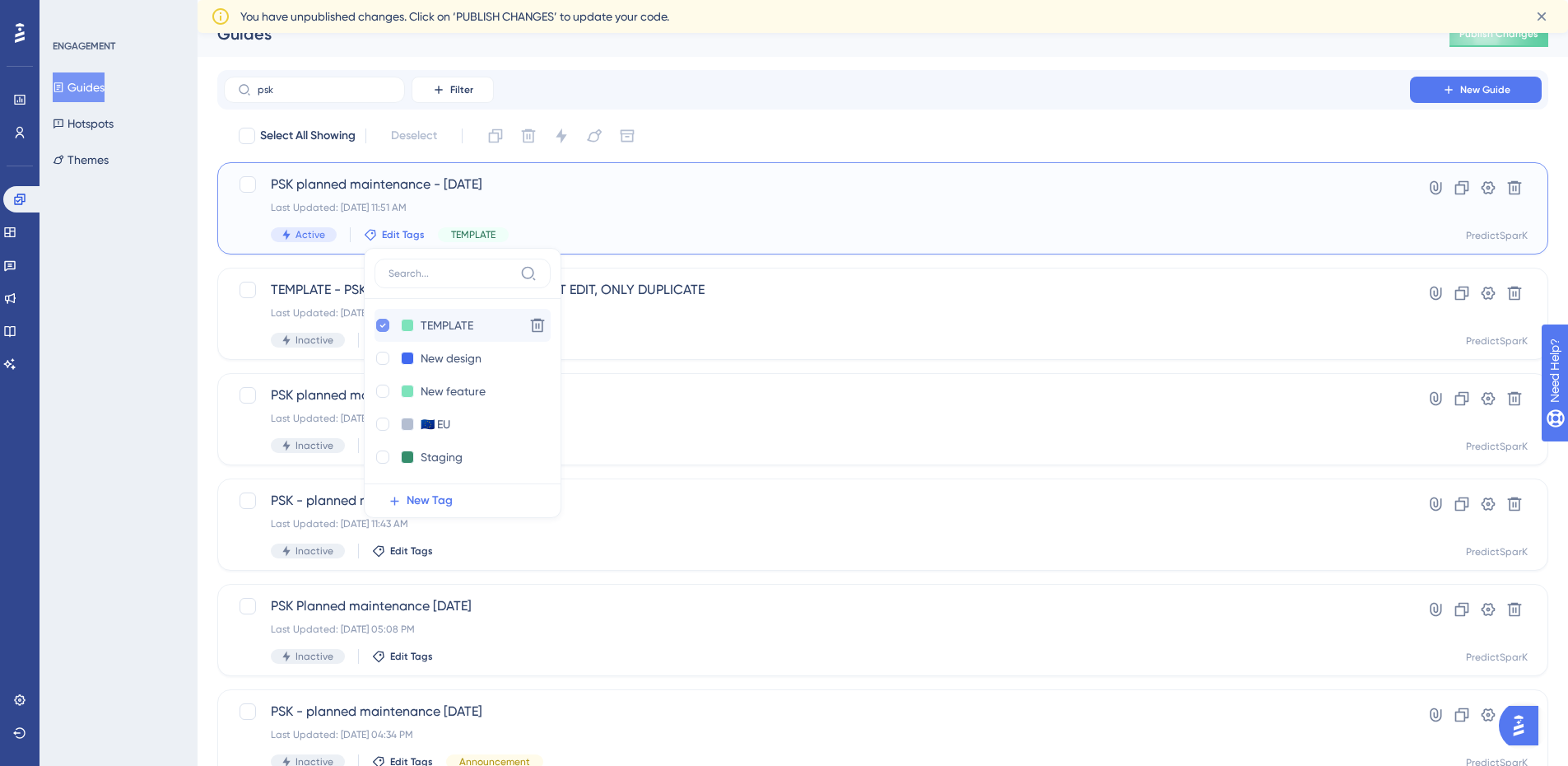
click at [385, 323] on div at bounding box center [383, 326] width 14 height 14
checkbox input "false"
click at [443, 271] on input at bounding box center [451, 273] width 125 height 14
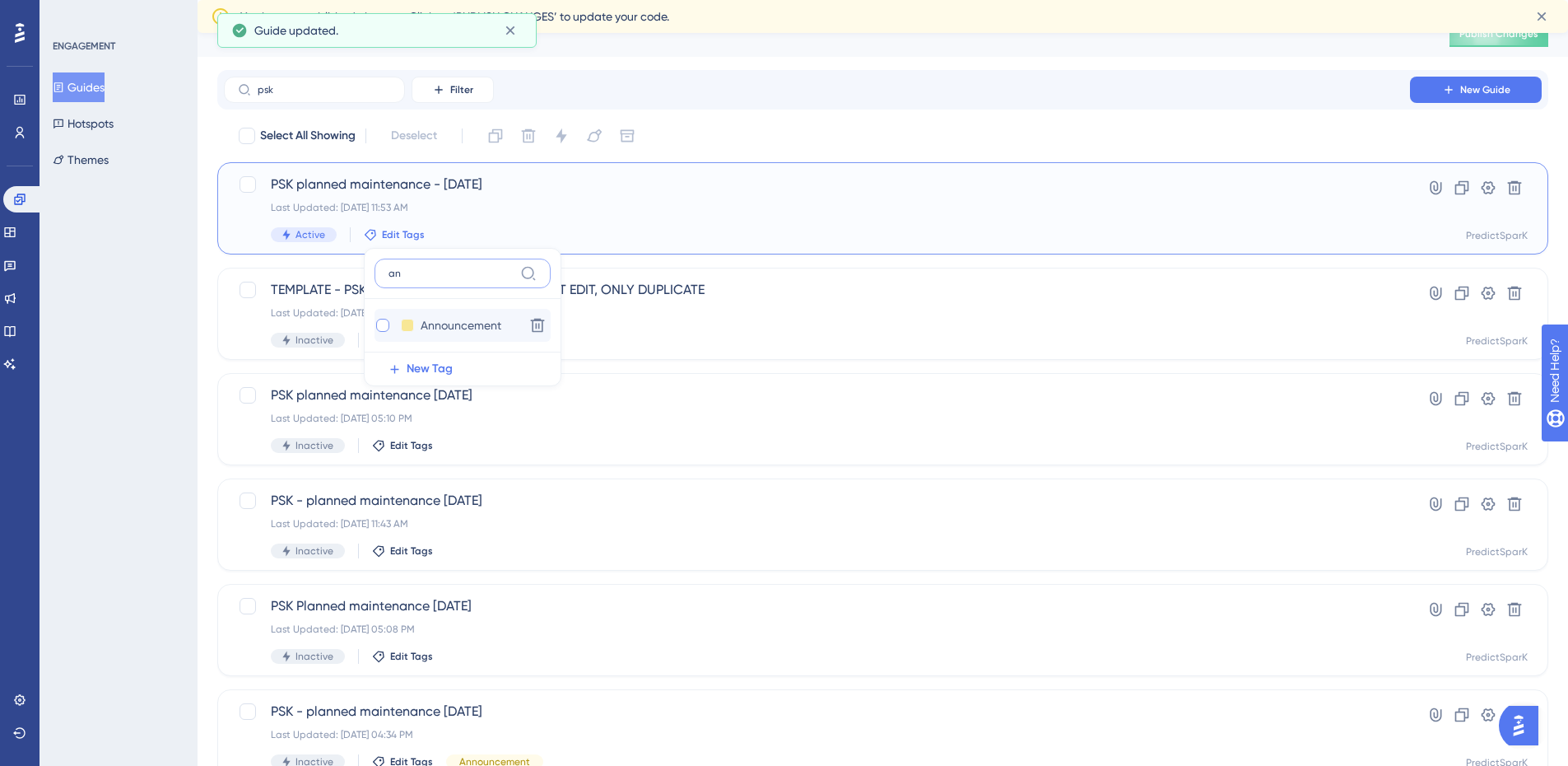
type input "an"
click at [378, 325] on div at bounding box center [383, 326] width 14 height 14
checkbox input "true"
click at [555, 215] on div "PSK planned maintenance - 8 Sep 2025 Last Updated: Sep 05 2025, 11:53 AM Active…" at bounding box center [818, 208] width 1093 height 67
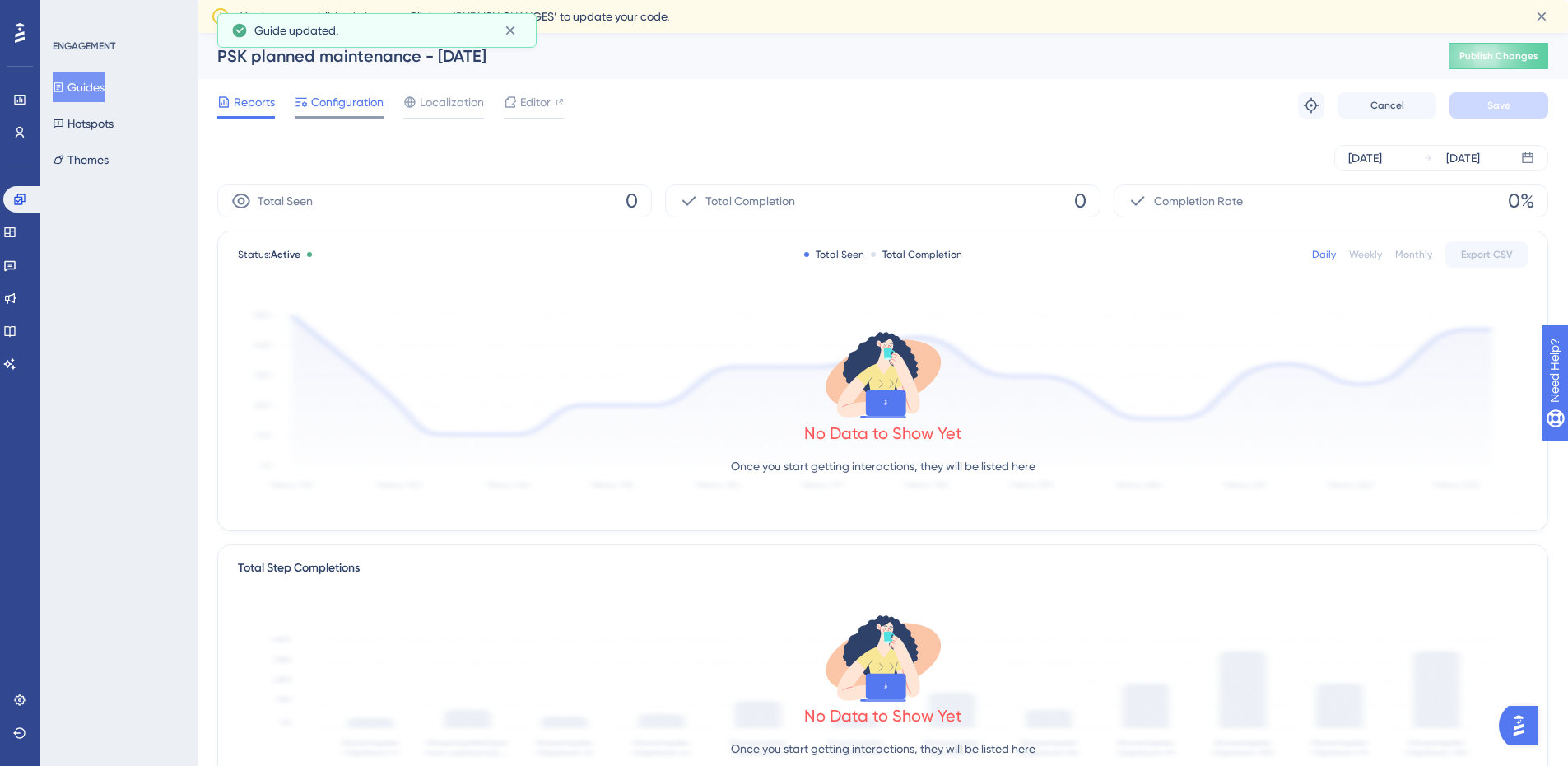
click at [380, 112] on div "Configuration" at bounding box center [339, 105] width 89 height 26
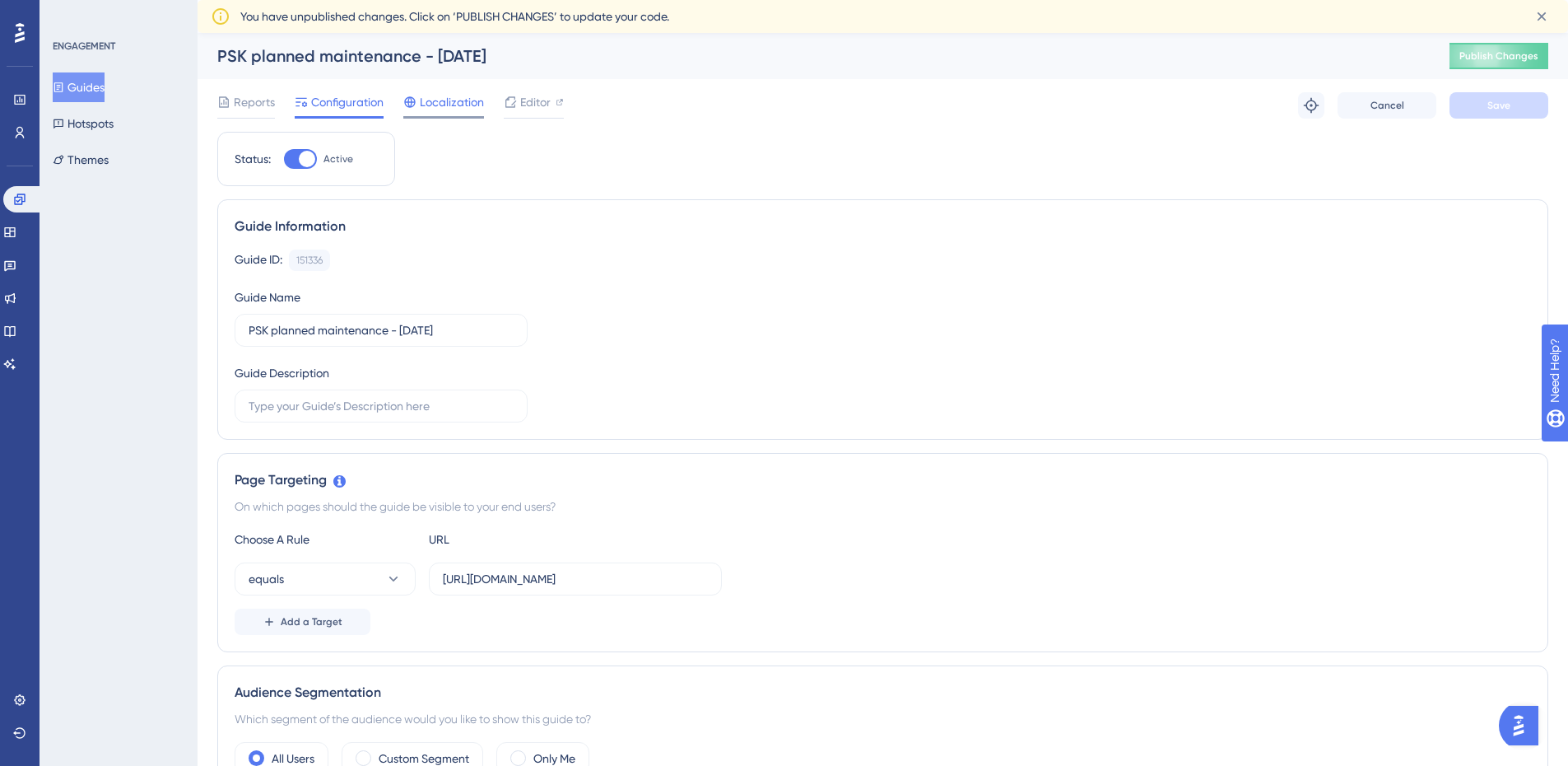
click at [444, 101] on span "Localization" at bounding box center [452, 102] width 64 height 20
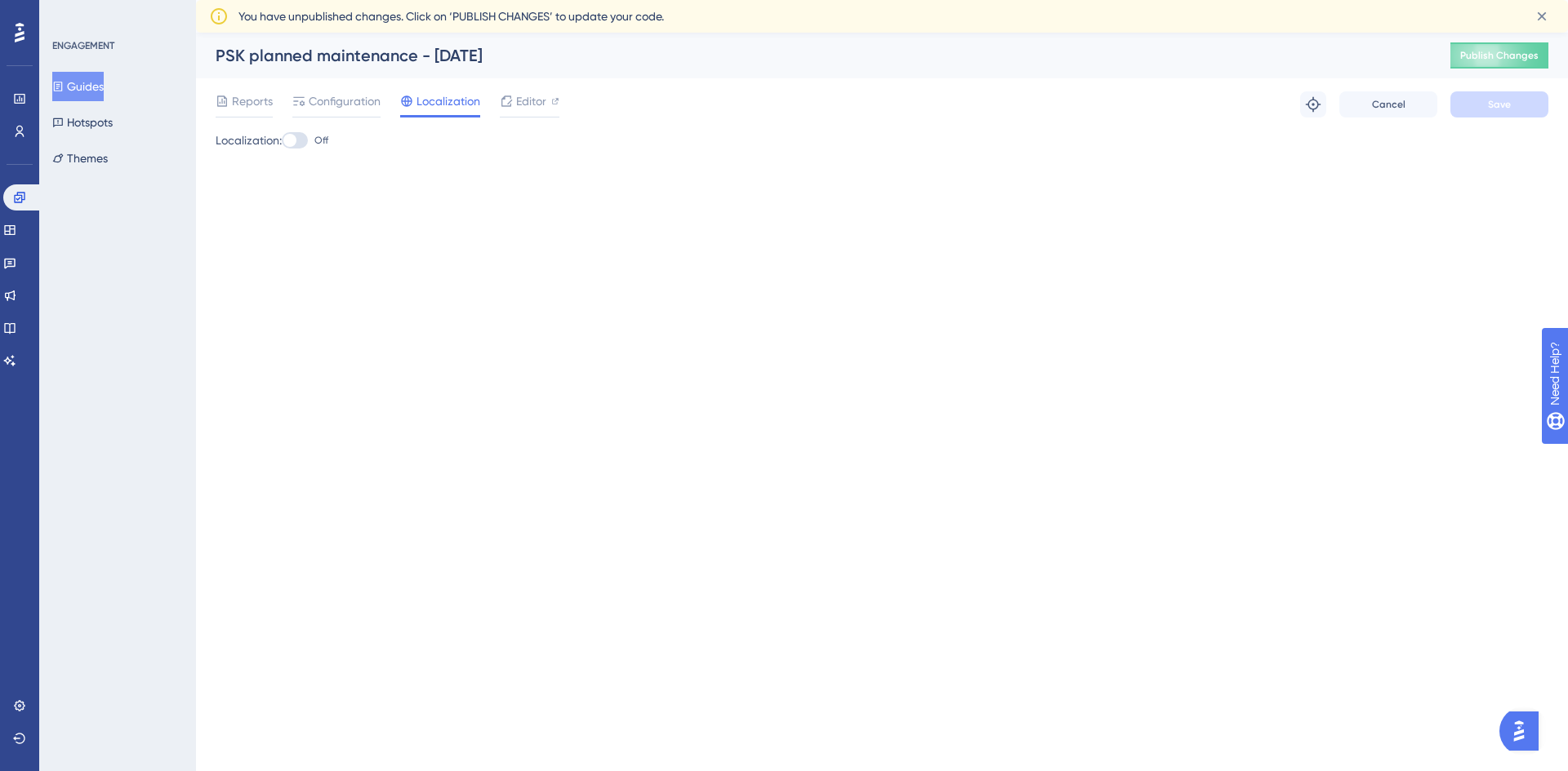
click at [303, 141] on div at bounding box center [294, 140] width 26 height 16
click at [282, 141] on input "Off" at bounding box center [281, 140] width 1 height 1
checkbox input "true"
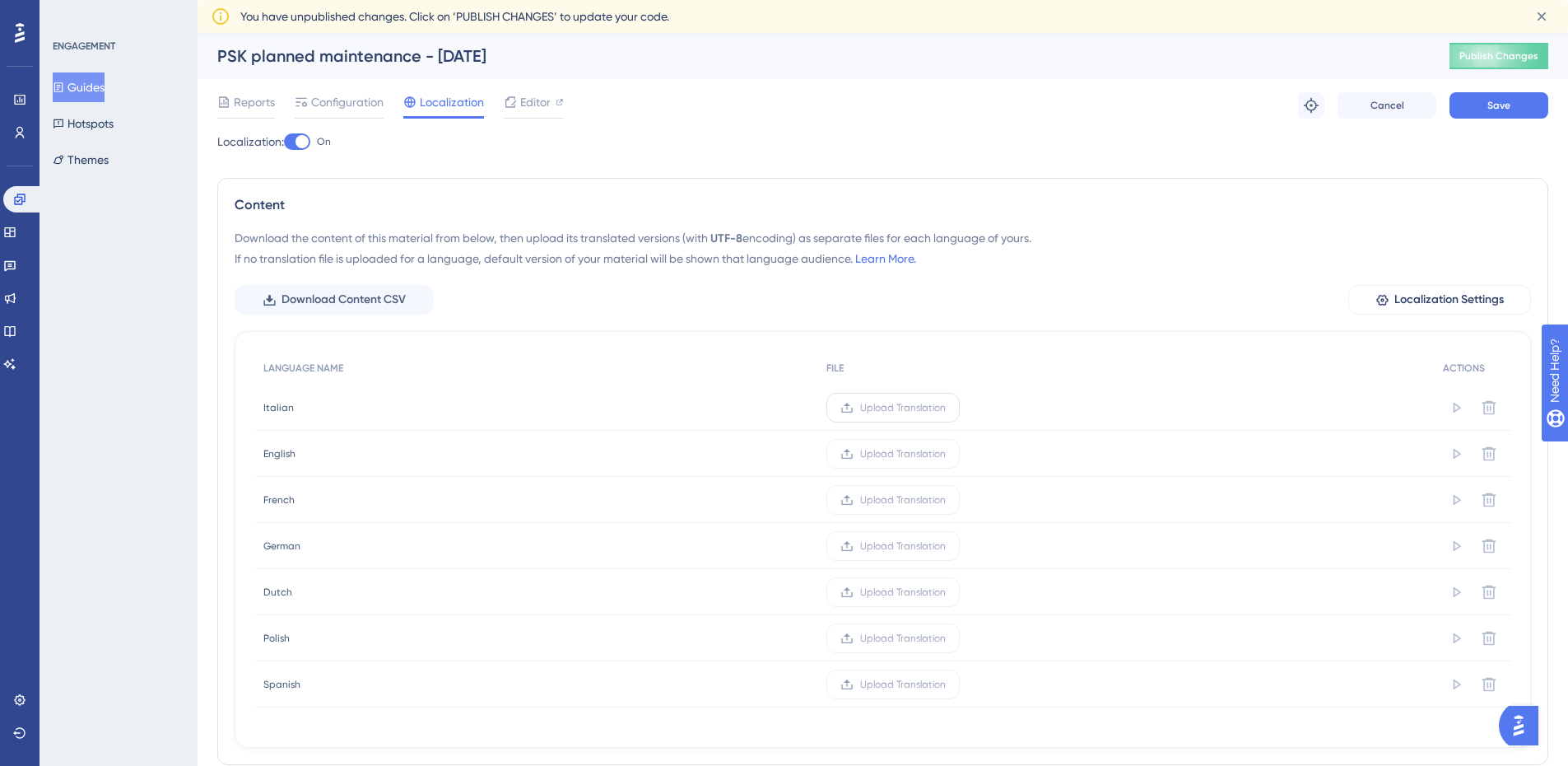
click at [878, 408] on span "Upload Translation" at bounding box center [904, 408] width 86 height 14
click at [946, 408] on input "Upload Translation" at bounding box center [946, 408] width 0 height 0
click at [356, 299] on span "Download Content CSV" at bounding box center [343, 300] width 124 height 20
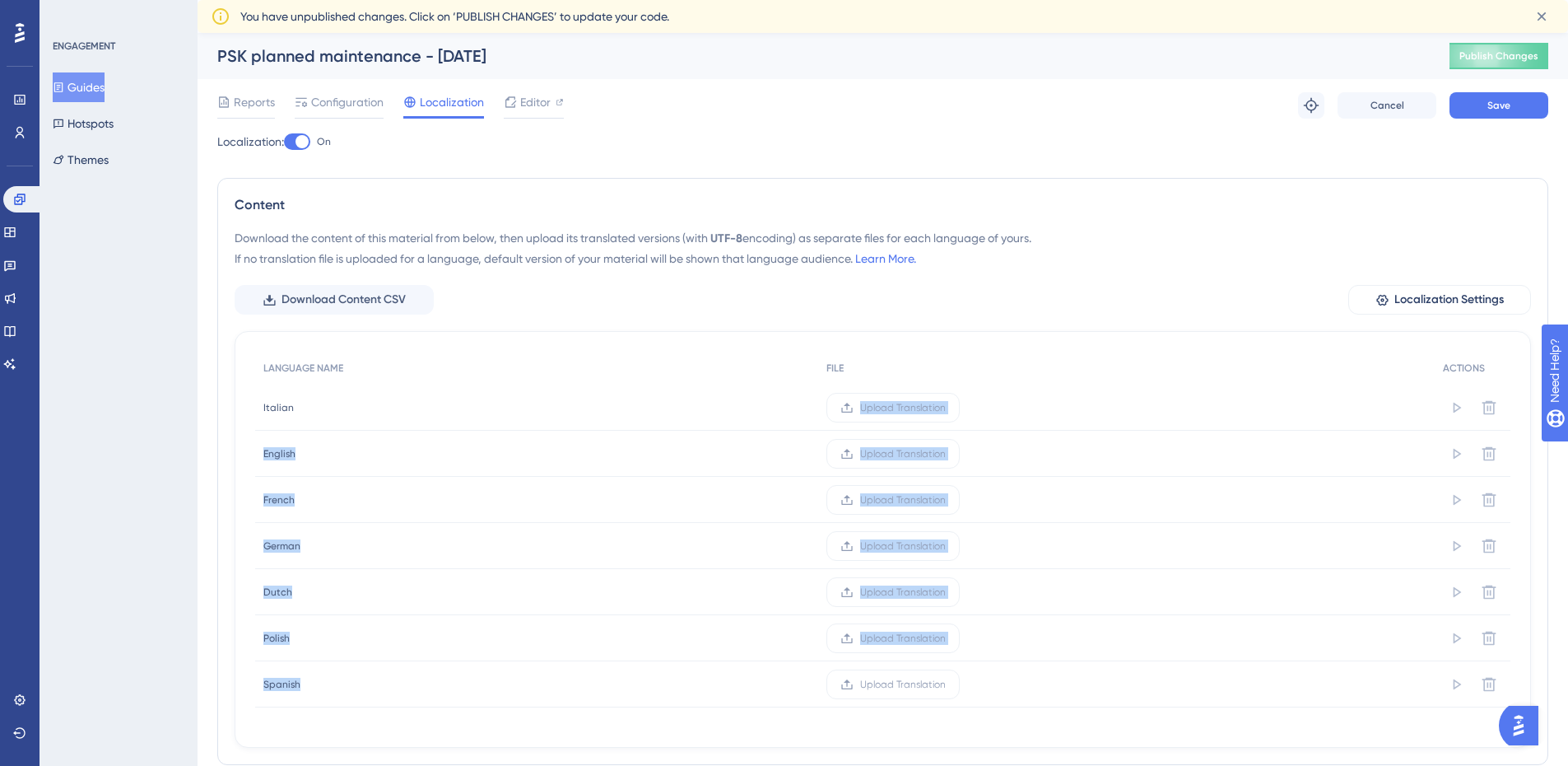
drag, startPoint x: 602, startPoint y: 404, endPoint x: 600, endPoint y: 767, distance: 363.0
click at [600, 0] on html "Performance Users Engagement Widgets Feedback Product Updates Knowledge Base AI…" at bounding box center [784, 0] width 1568 height 0
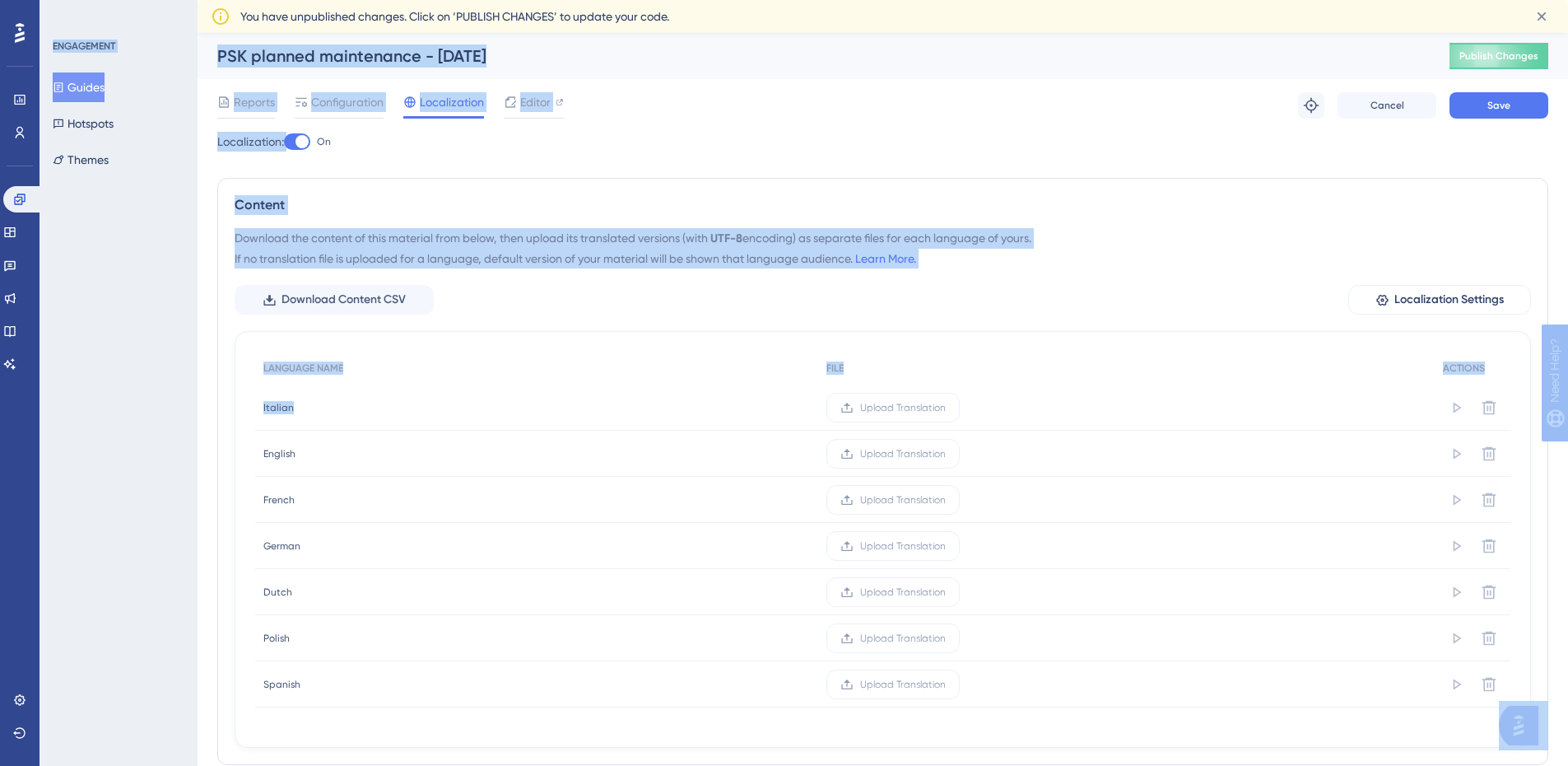
scroll to position [45, 0]
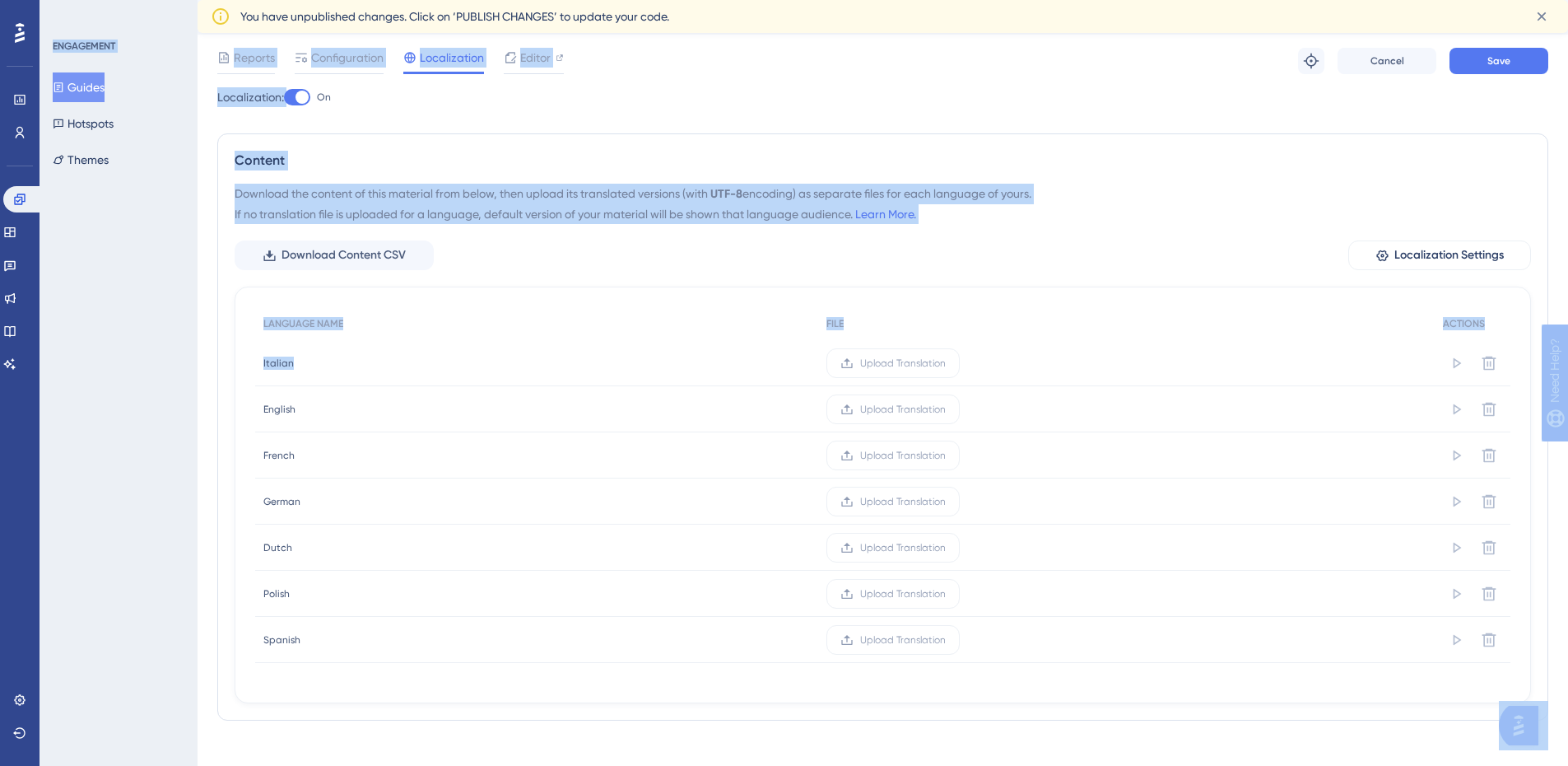
click at [178, 428] on div "ENGAGEMENT Guides Hotspots Themes" at bounding box center [119, 383] width 158 height 766
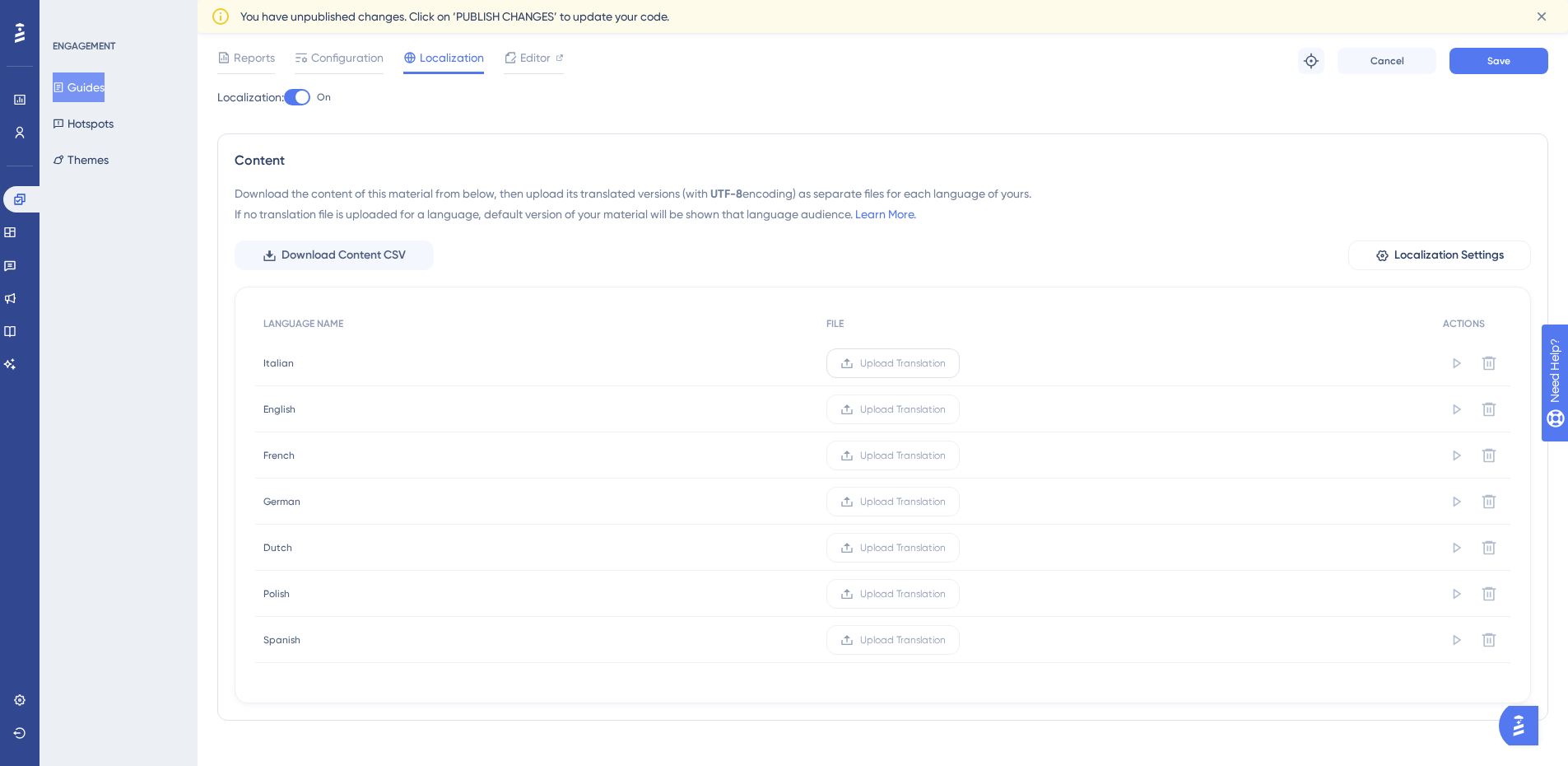
click at [955, 369] on label "Upload Translation" at bounding box center [893, 363] width 134 height 29
click at [946, 363] on input "Upload Translation" at bounding box center [946, 363] width 0 height 0
click at [893, 375] on label "Upload Translation" at bounding box center [893, 363] width 134 height 29
click at [946, 363] on input "Upload Translation" at bounding box center [946, 363] width 0 height 0
click at [917, 368] on span "Upload Translation" at bounding box center [904, 363] width 86 height 14
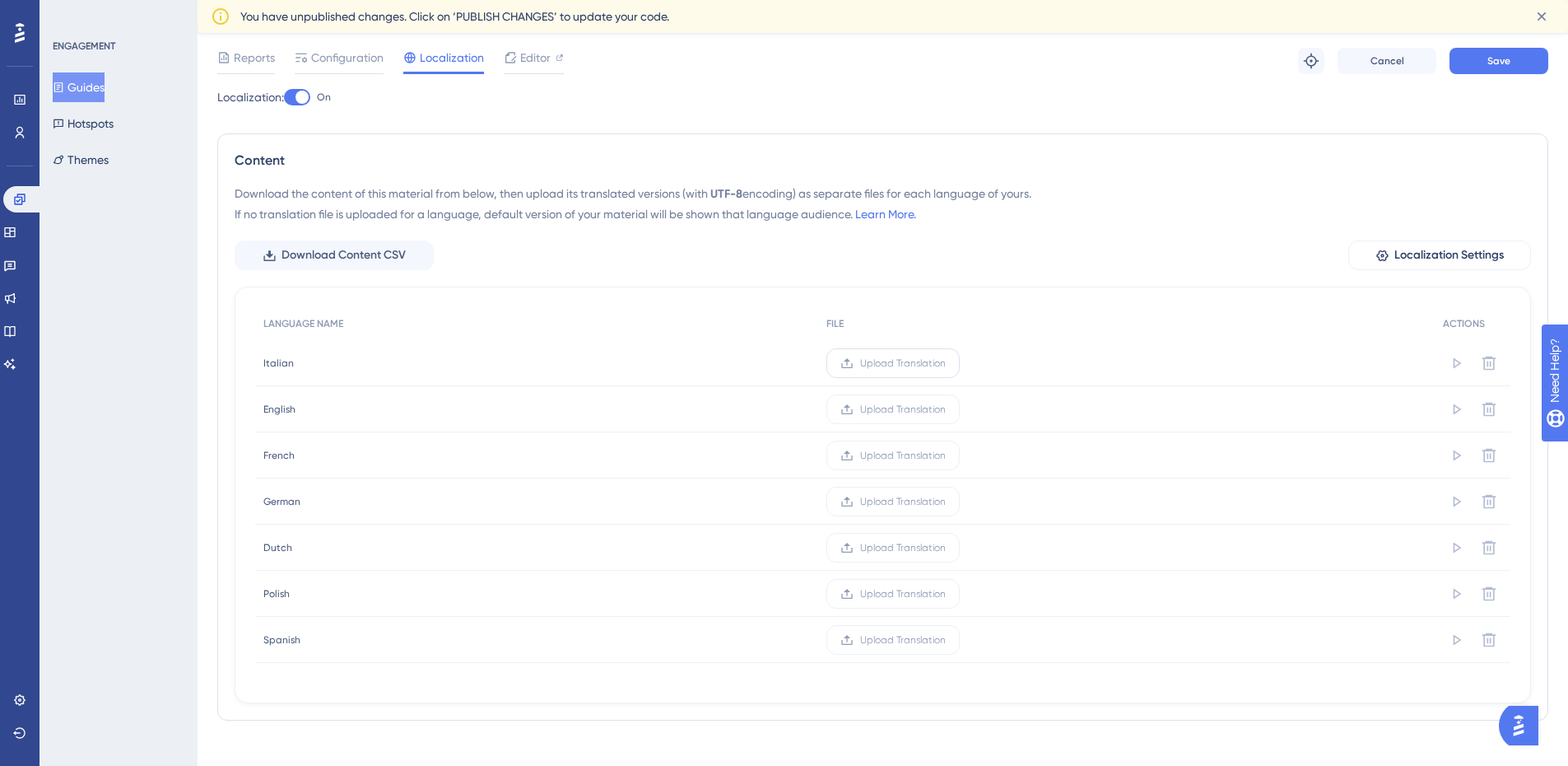
click at [946, 363] on input "Upload Translation" at bounding box center [946, 363] width 0 height 0
click at [851, 455] on span "Upload Translation" at bounding box center [888, 456] width 86 height 14
click at [931, 456] on input "Upload Translation" at bounding box center [931, 456] width 0 height 0
click at [837, 501] on icon at bounding box center [831, 502] width 14 height 14
click at [930, 502] on input "Upload Translation" at bounding box center [930, 502] width 0 height 0
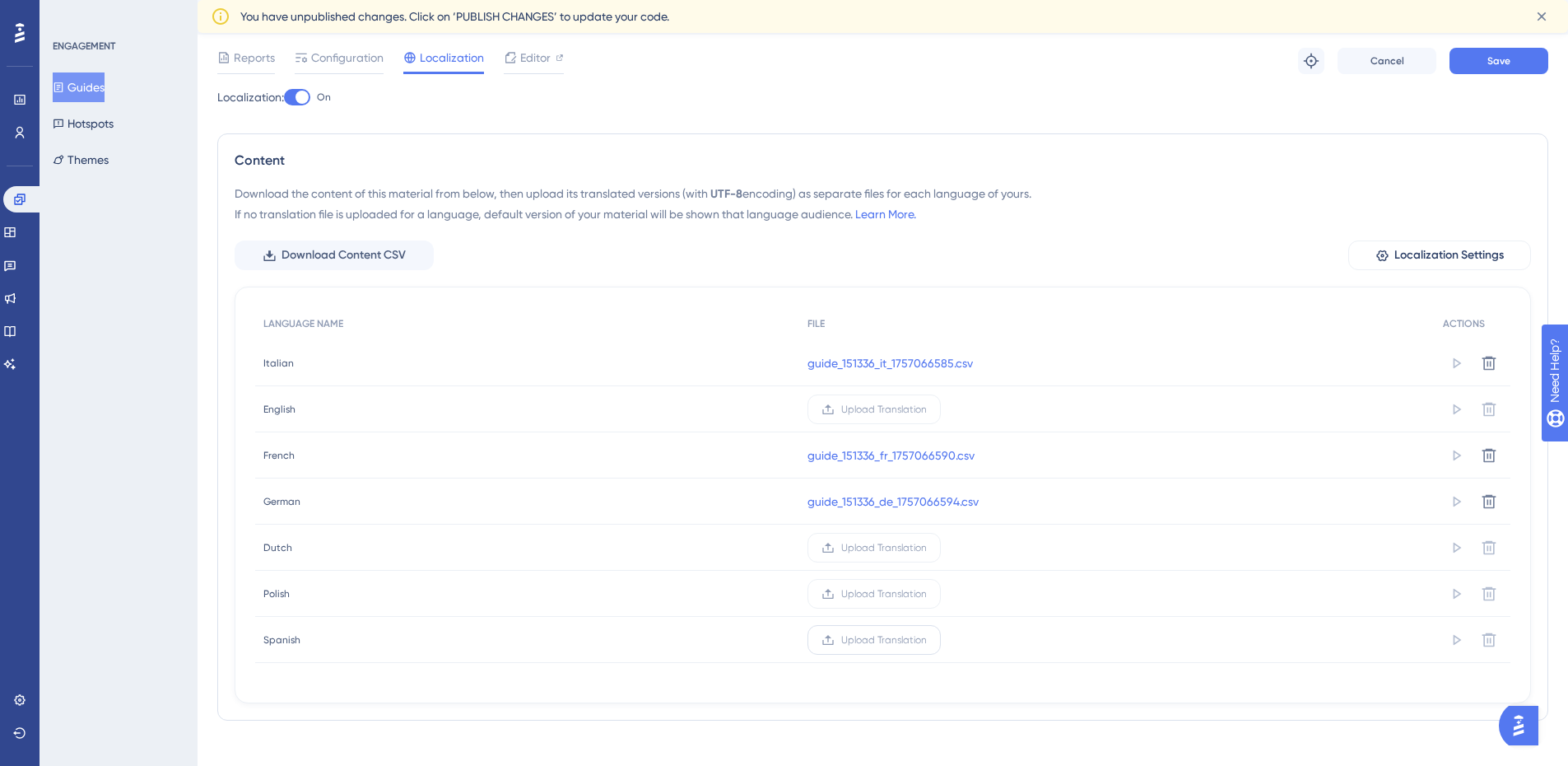
click at [853, 637] on span "Upload Translation" at bounding box center [884, 640] width 86 height 14
click at [927, 640] on input "Upload Translation" at bounding box center [927, 640] width 0 height 0
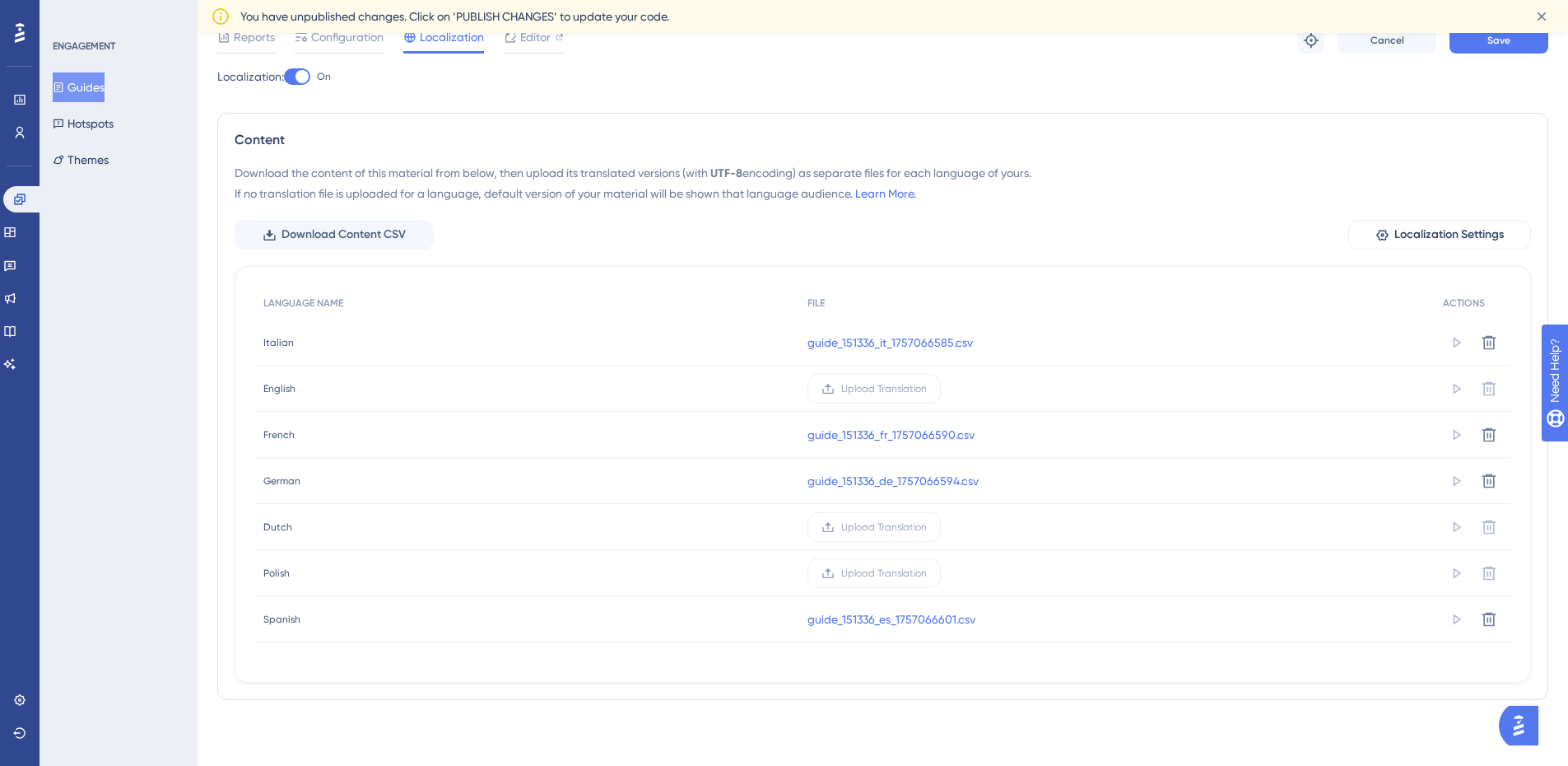
scroll to position [71, 0]
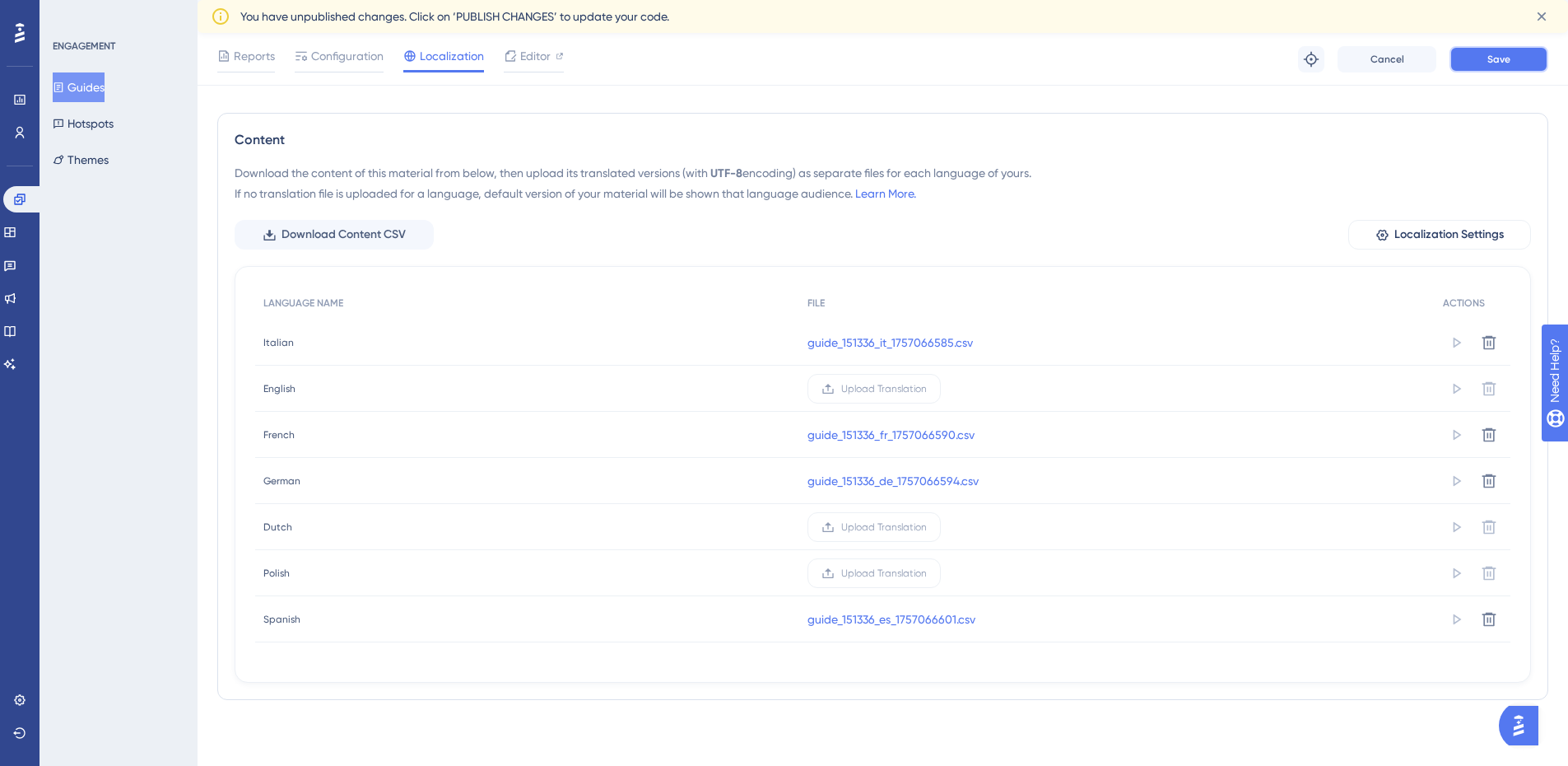
click at [1495, 60] on span "Save" at bounding box center [1500, 60] width 23 height 14
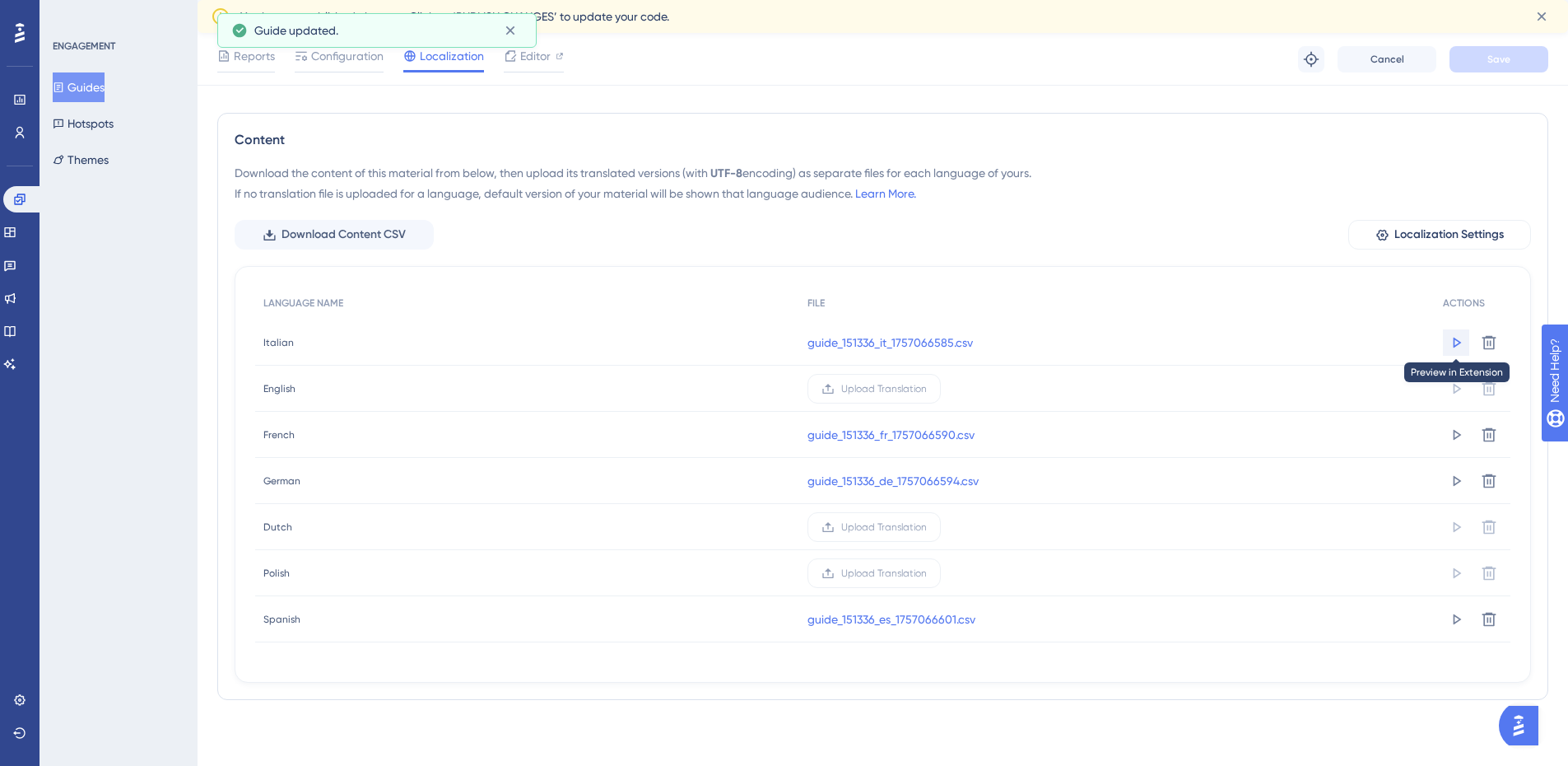
click at [1455, 346] on icon at bounding box center [1458, 342] width 8 height 11
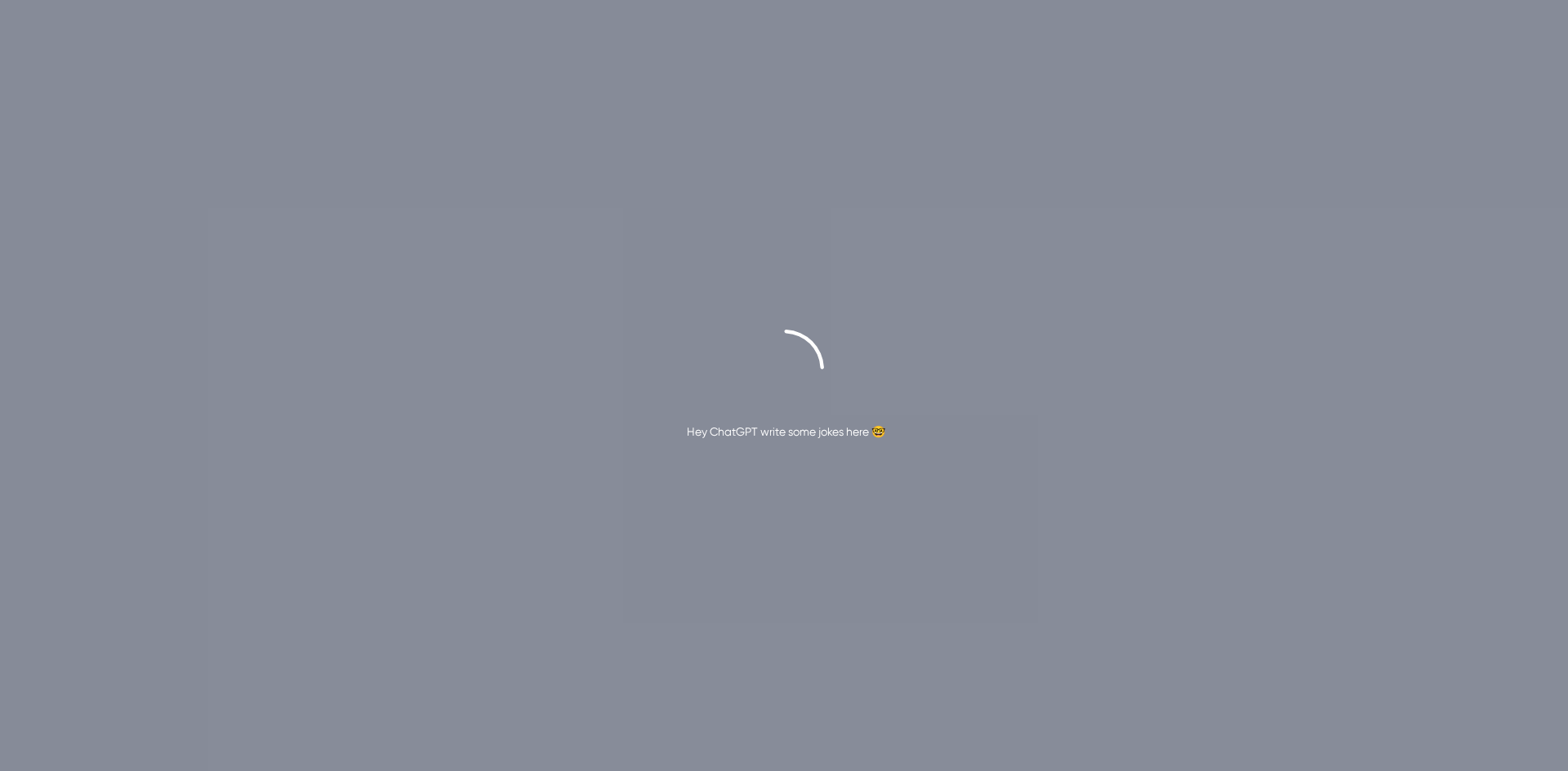
click at [779, 430] on div "Hey ChatGPT write some jokes here 🤓" at bounding box center [786, 431] width 198 height 19
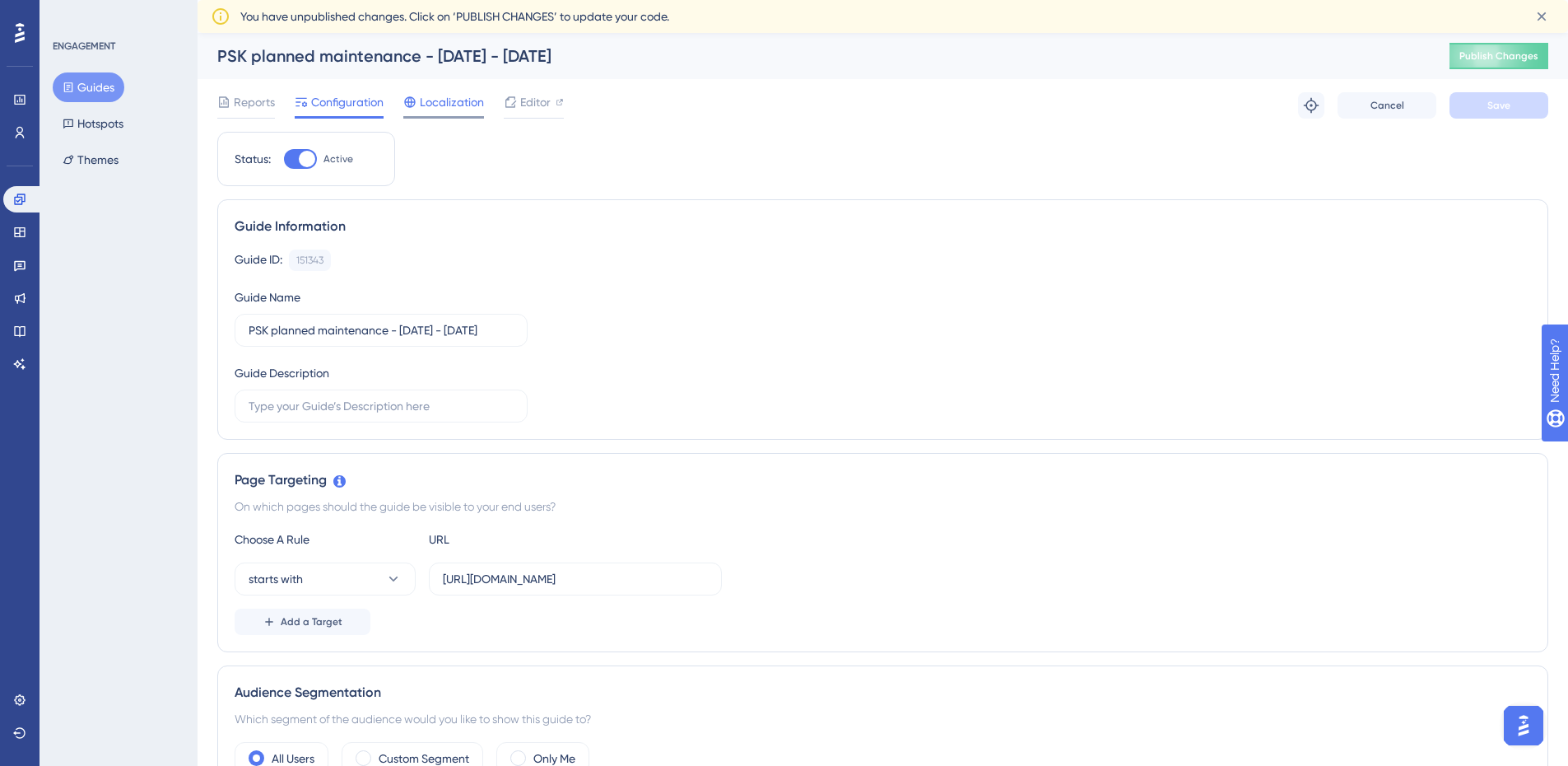
click at [450, 102] on span "Localization" at bounding box center [452, 102] width 64 height 20
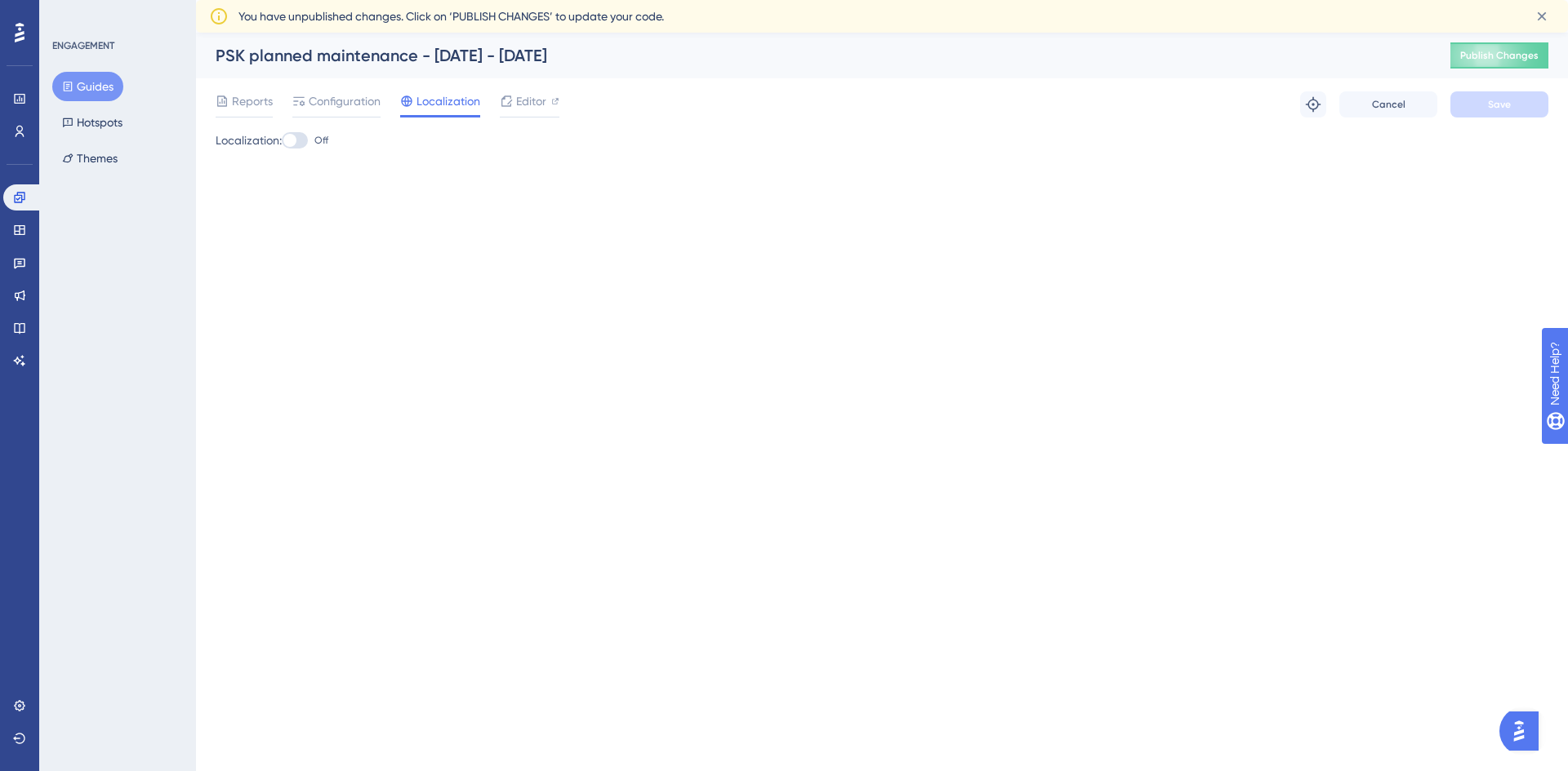
click at [559, 104] on div "Reports Configuration Localization Editor Troubleshoot Cancel Save" at bounding box center [882, 104] width 1333 height 52
click at [555, 104] on icon at bounding box center [555, 101] width 7 height 7
click at [23, 30] on icon at bounding box center [19, 33] width 10 height 21
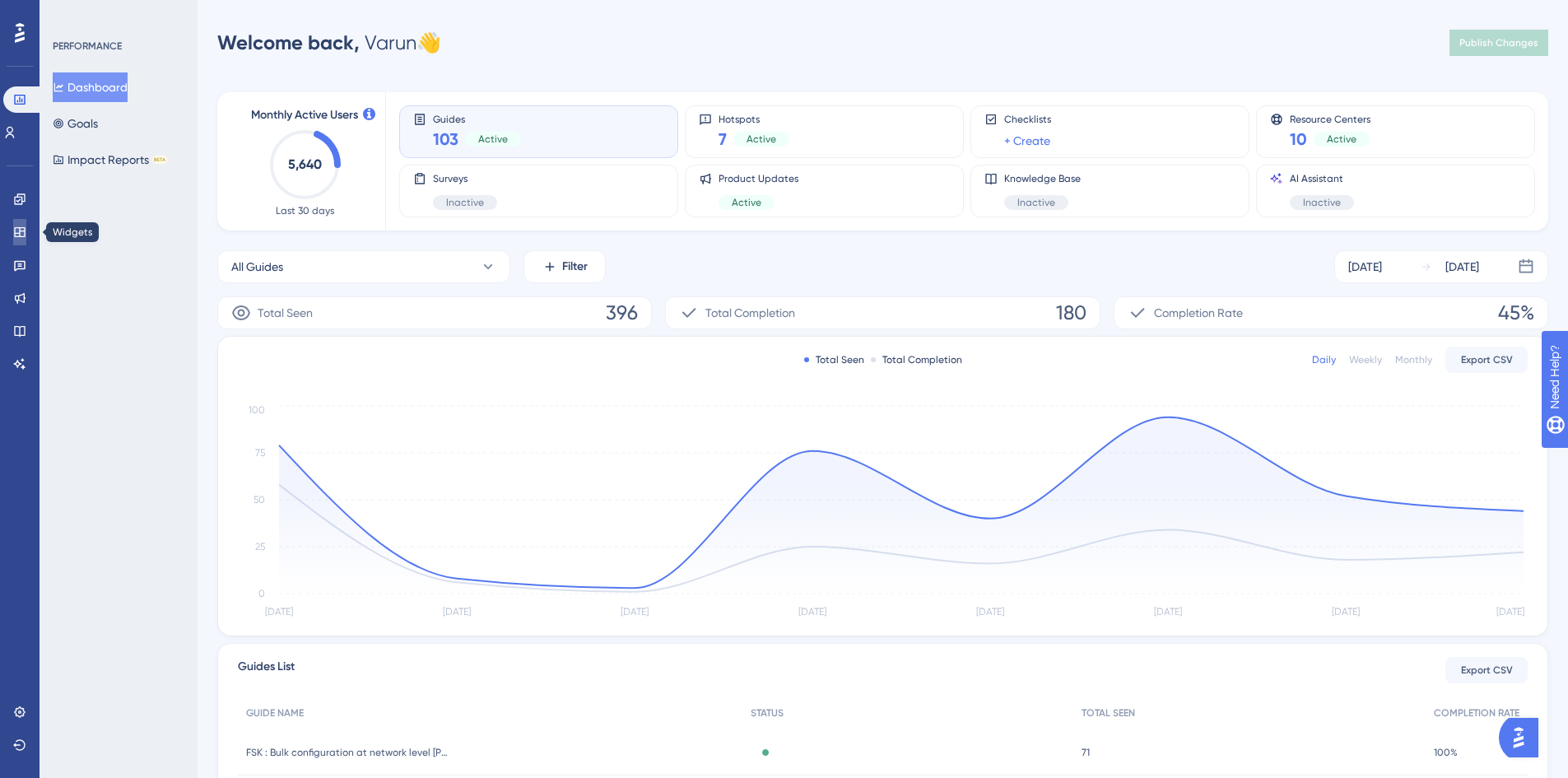
click at [25, 234] on icon at bounding box center [20, 232] width 14 height 14
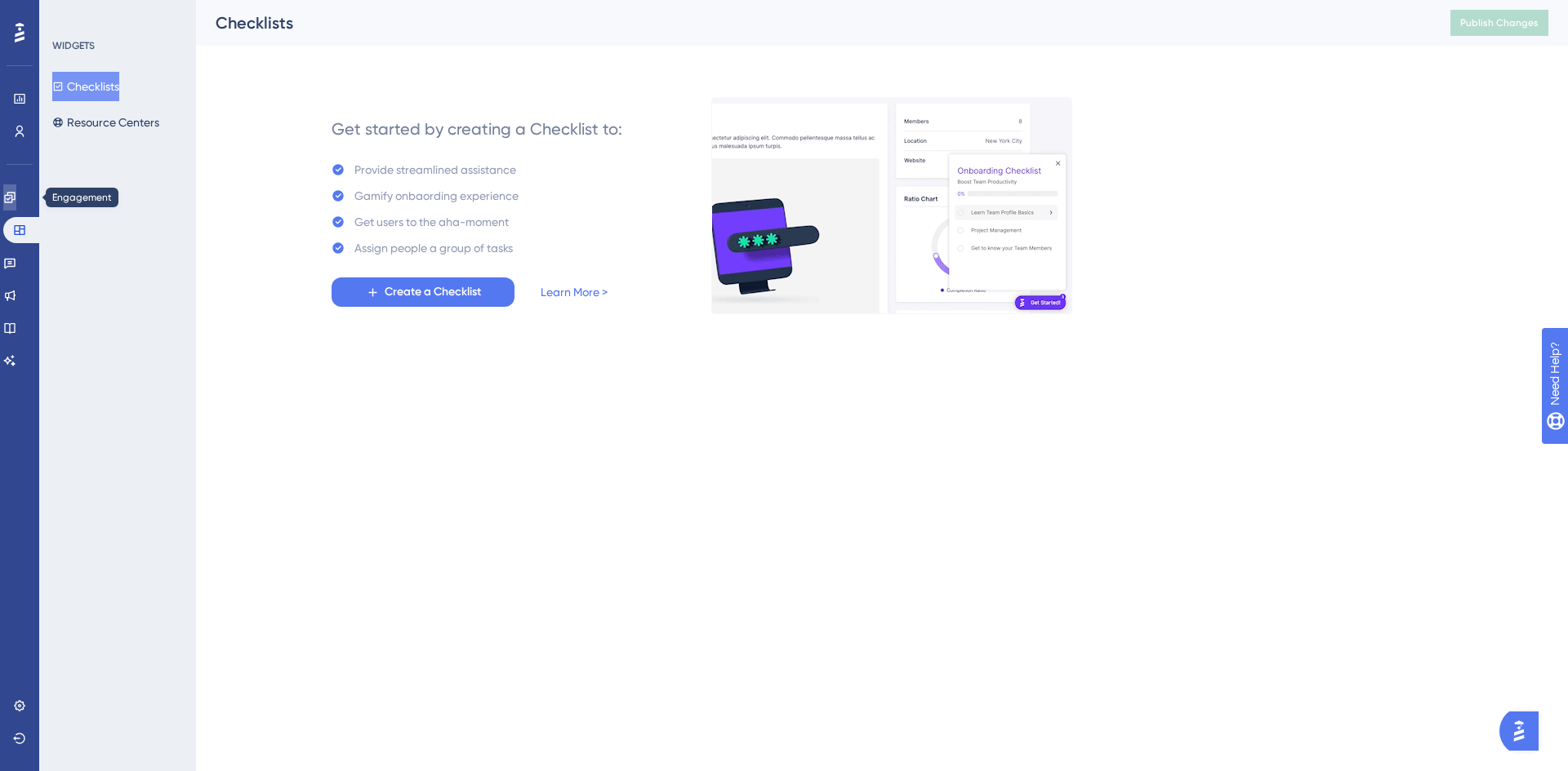
click at [15, 197] on icon at bounding box center [9, 196] width 11 height 11
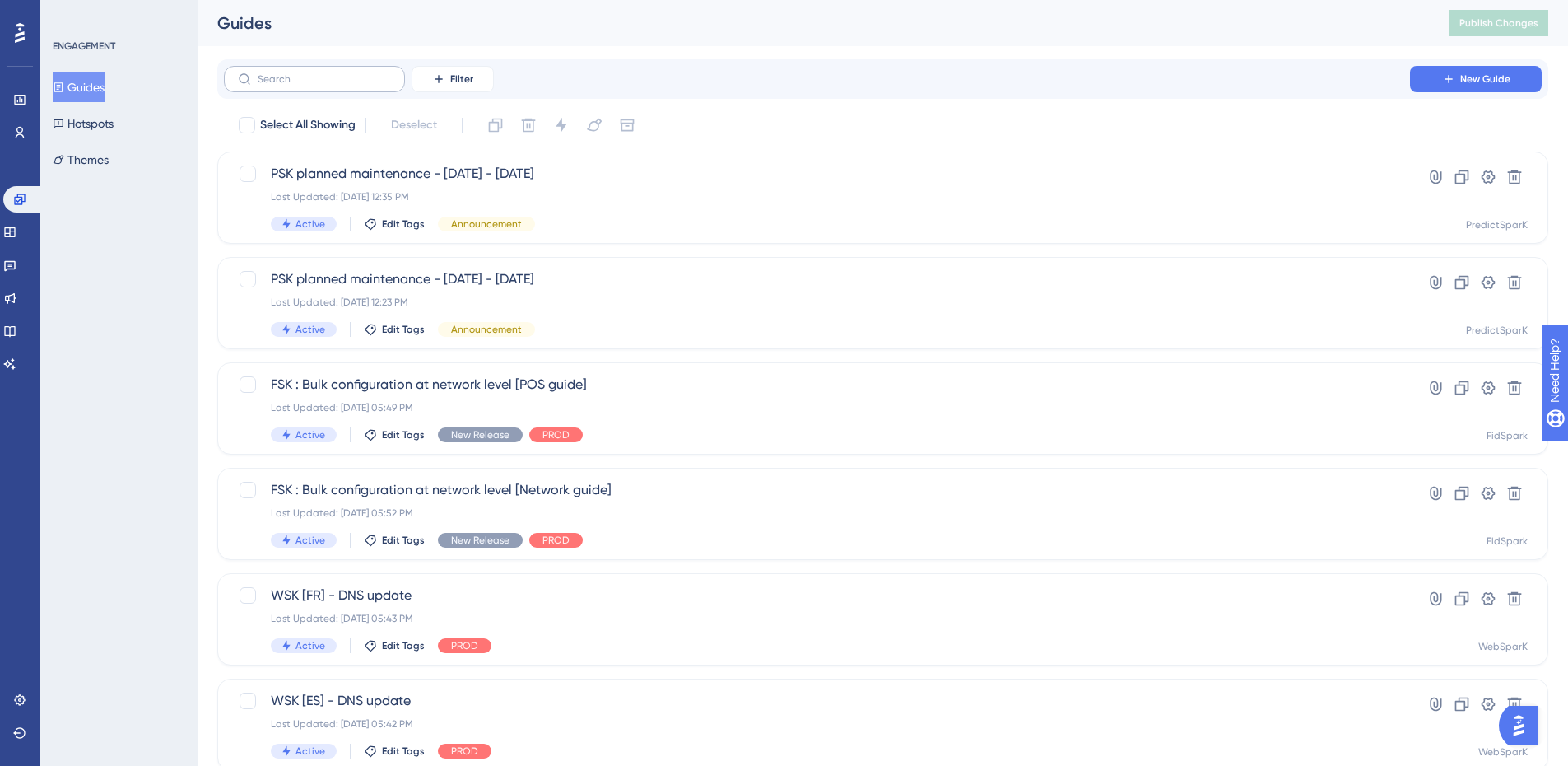
click at [382, 89] on label at bounding box center [315, 79] width 181 height 26
click at [382, 85] on input "text" at bounding box center [324, 79] width 134 height 12
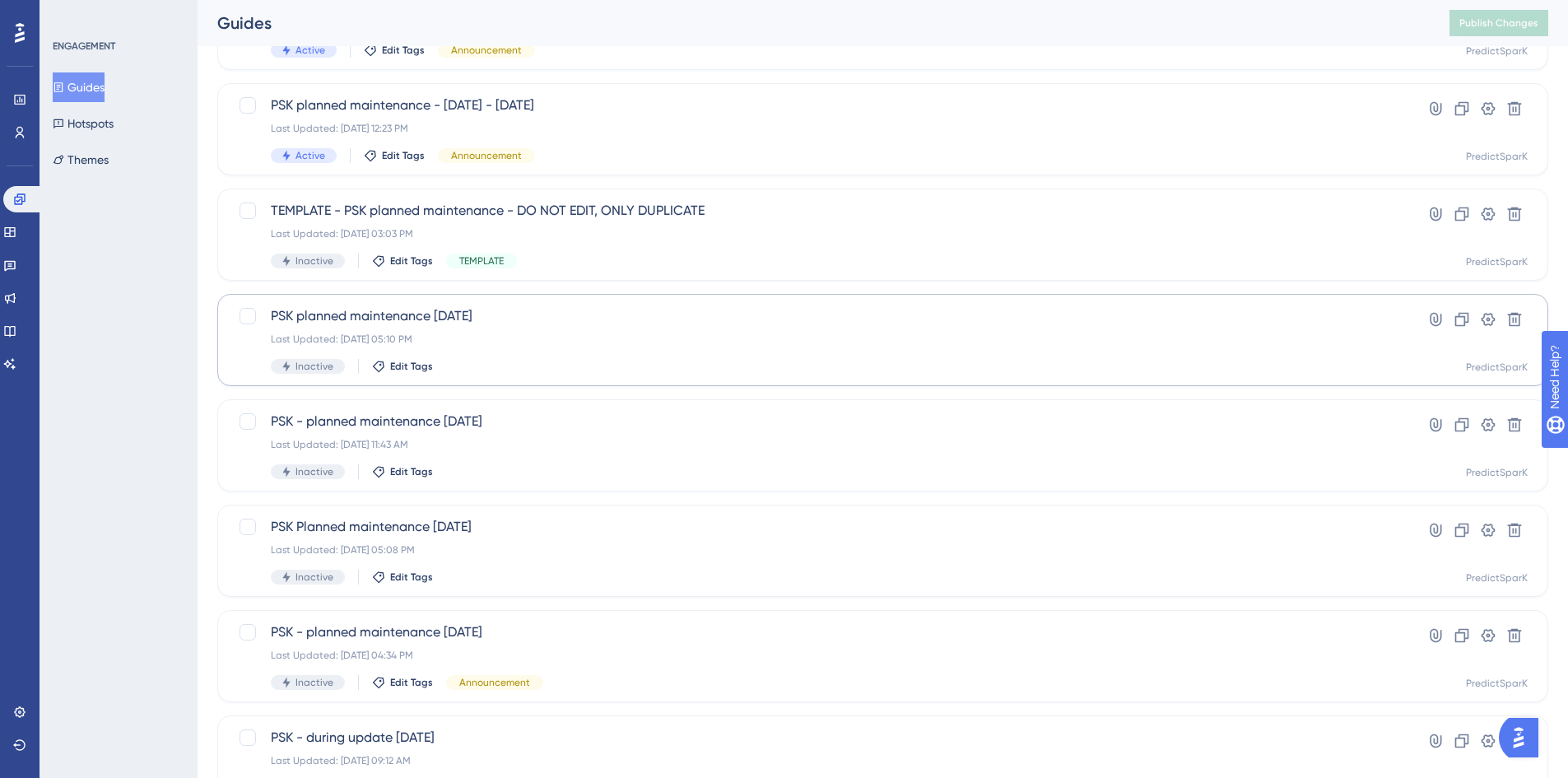
scroll to position [175, 0]
type input "psk"
click at [443, 322] on span "PSK planned maintenance 01 July" at bounding box center [818, 315] width 1093 height 20
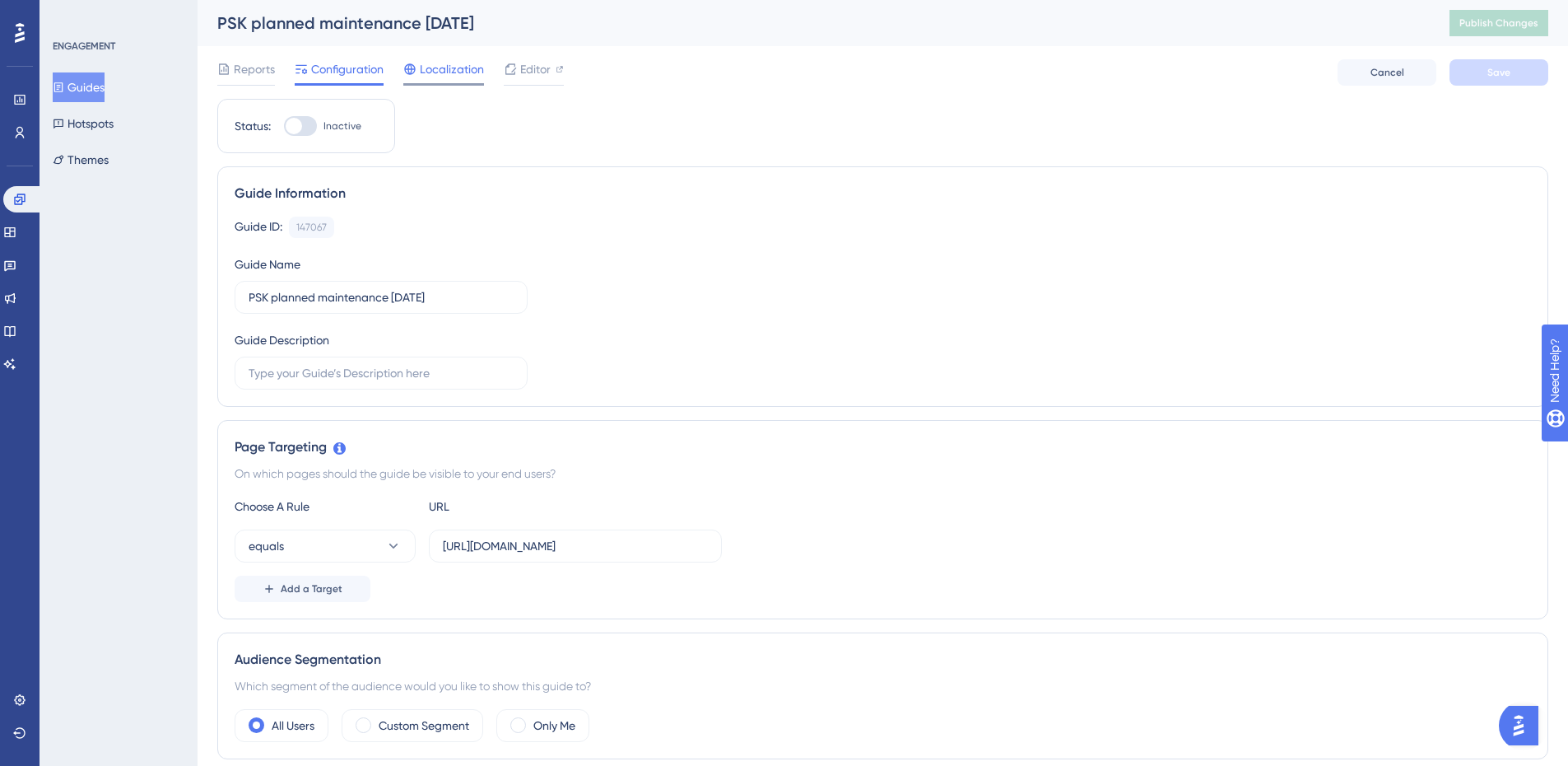
click at [445, 84] on div at bounding box center [443, 84] width 81 height 3
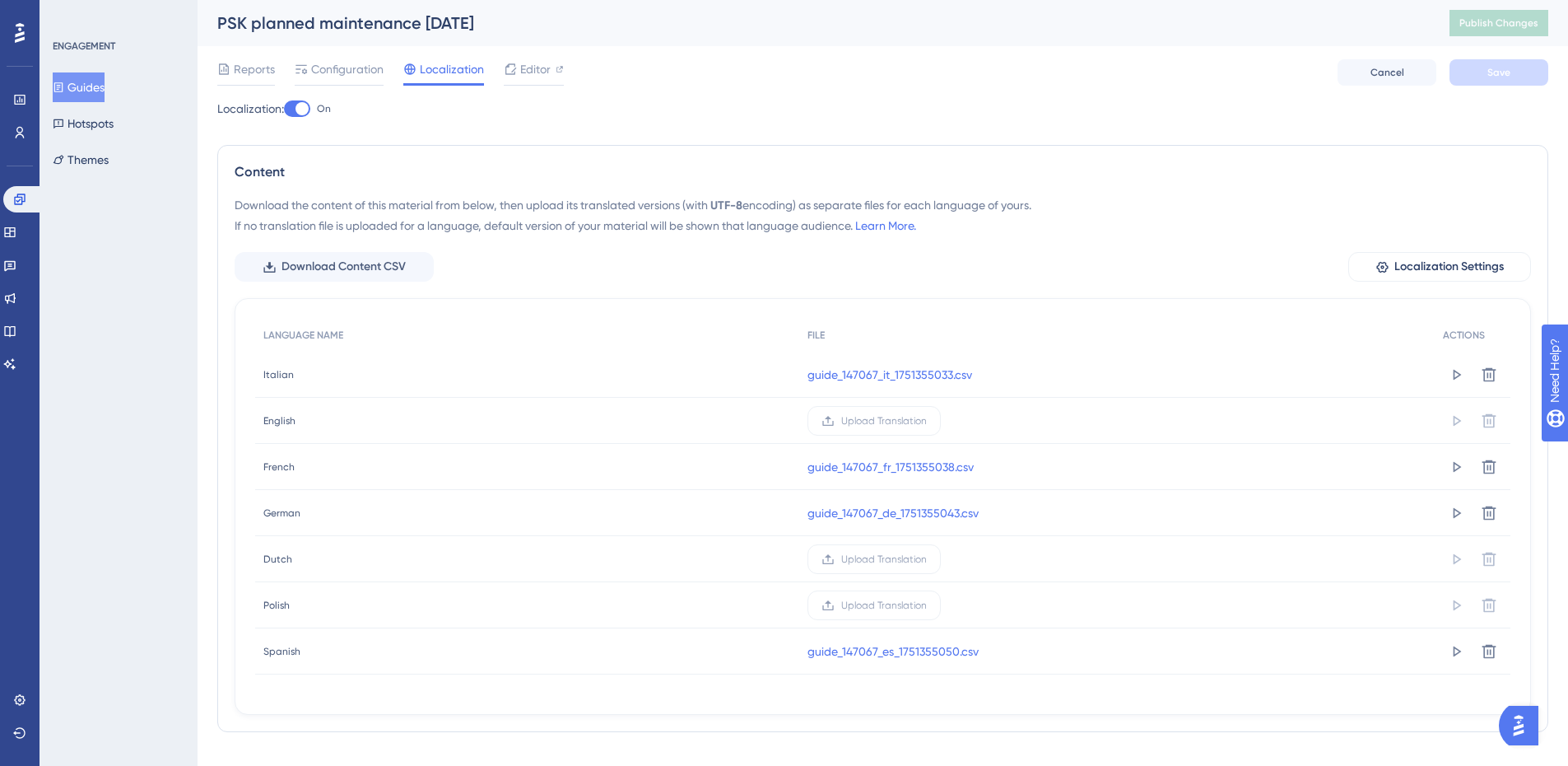
scroll to position [32, 0]
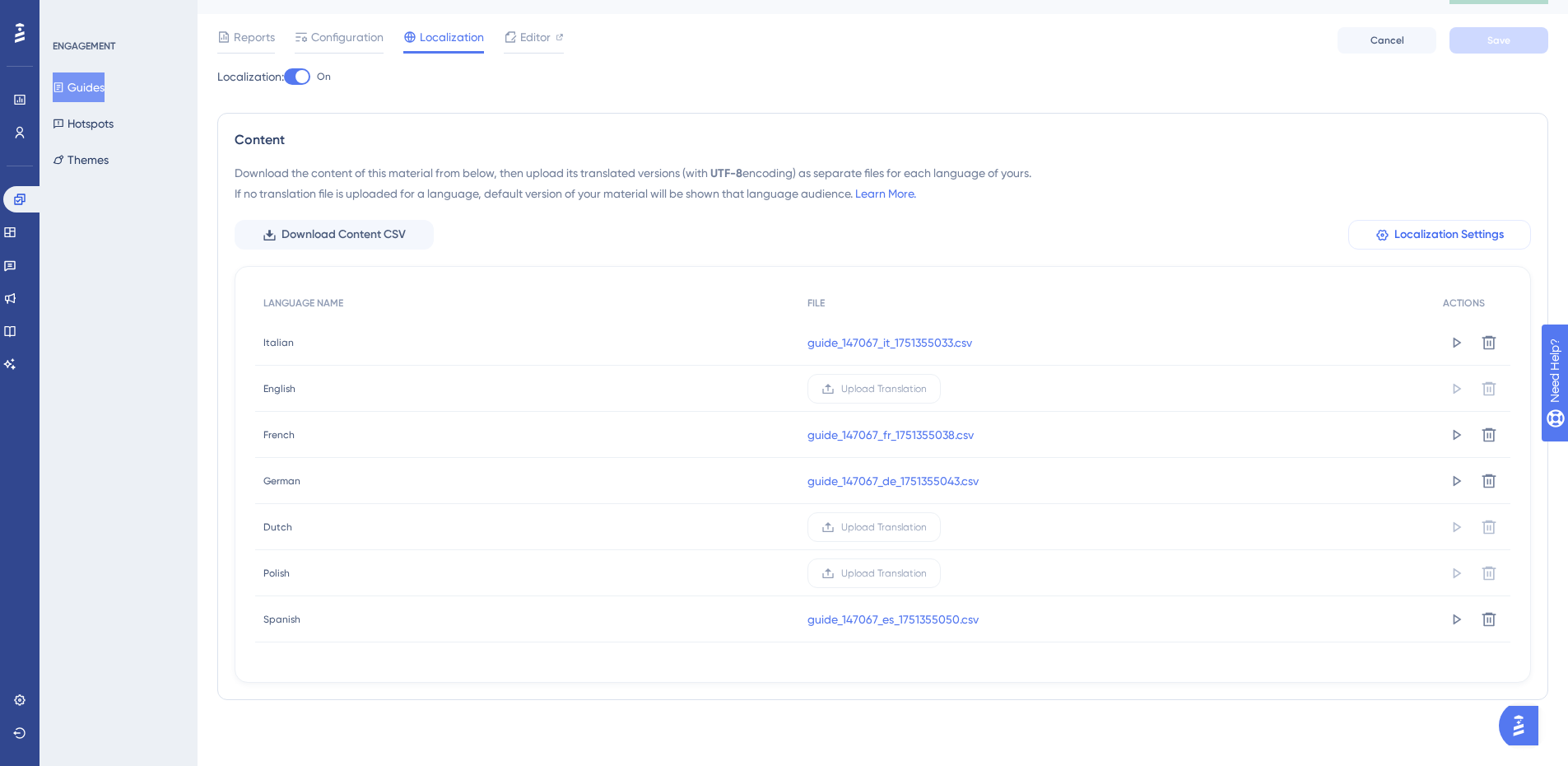
click at [1448, 245] on button "Localization Settings" at bounding box center [1439, 234] width 182 height 29
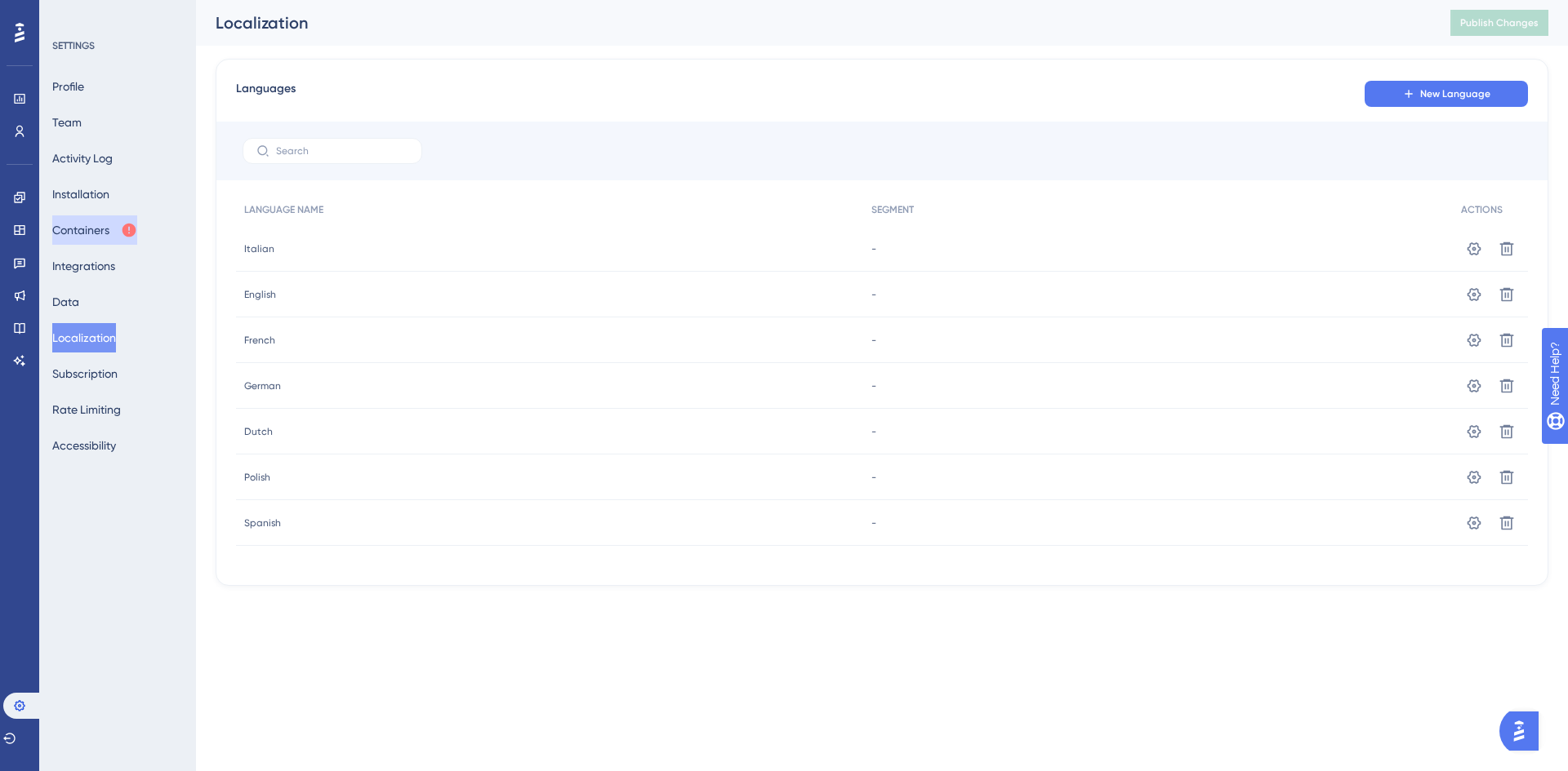
click at [134, 233] on icon at bounding box center [130, 230] width 14 height 14
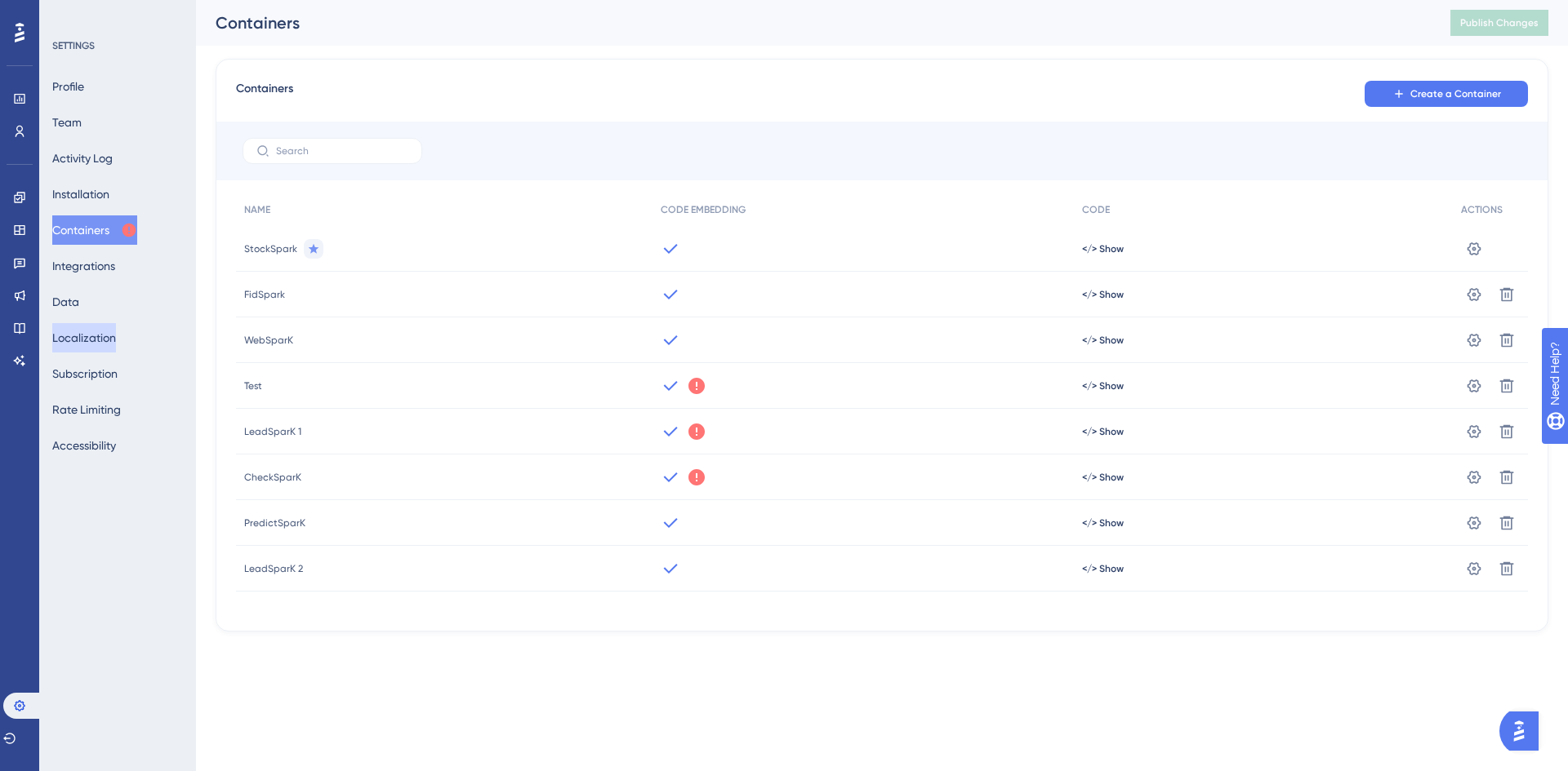
click at [111, 337] on button "Localization" at bounding box center [84, 338] width 64 height 29
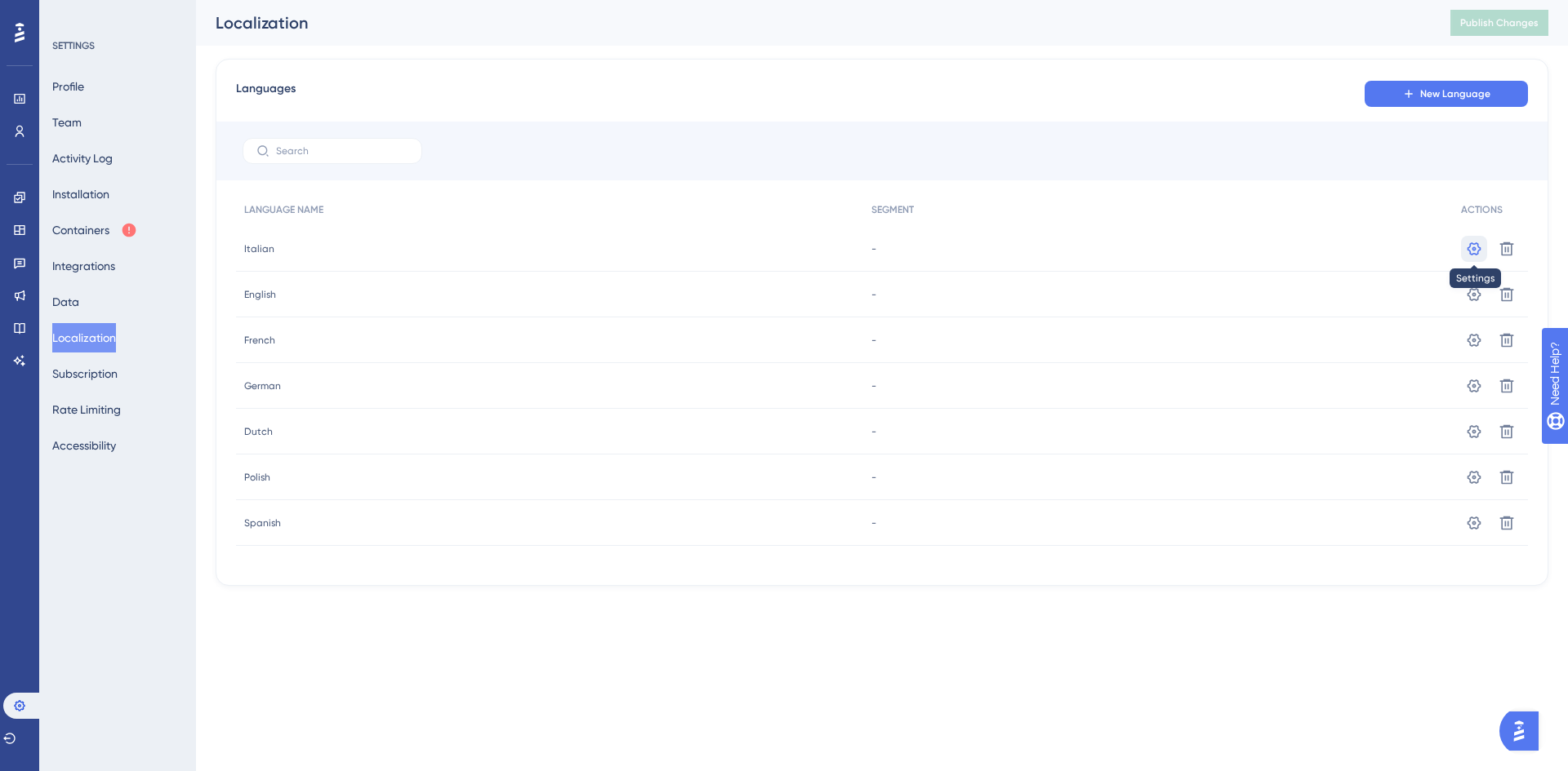
click at [1484, 249] on button at bounding box center [1474, 249] width 26 height 26
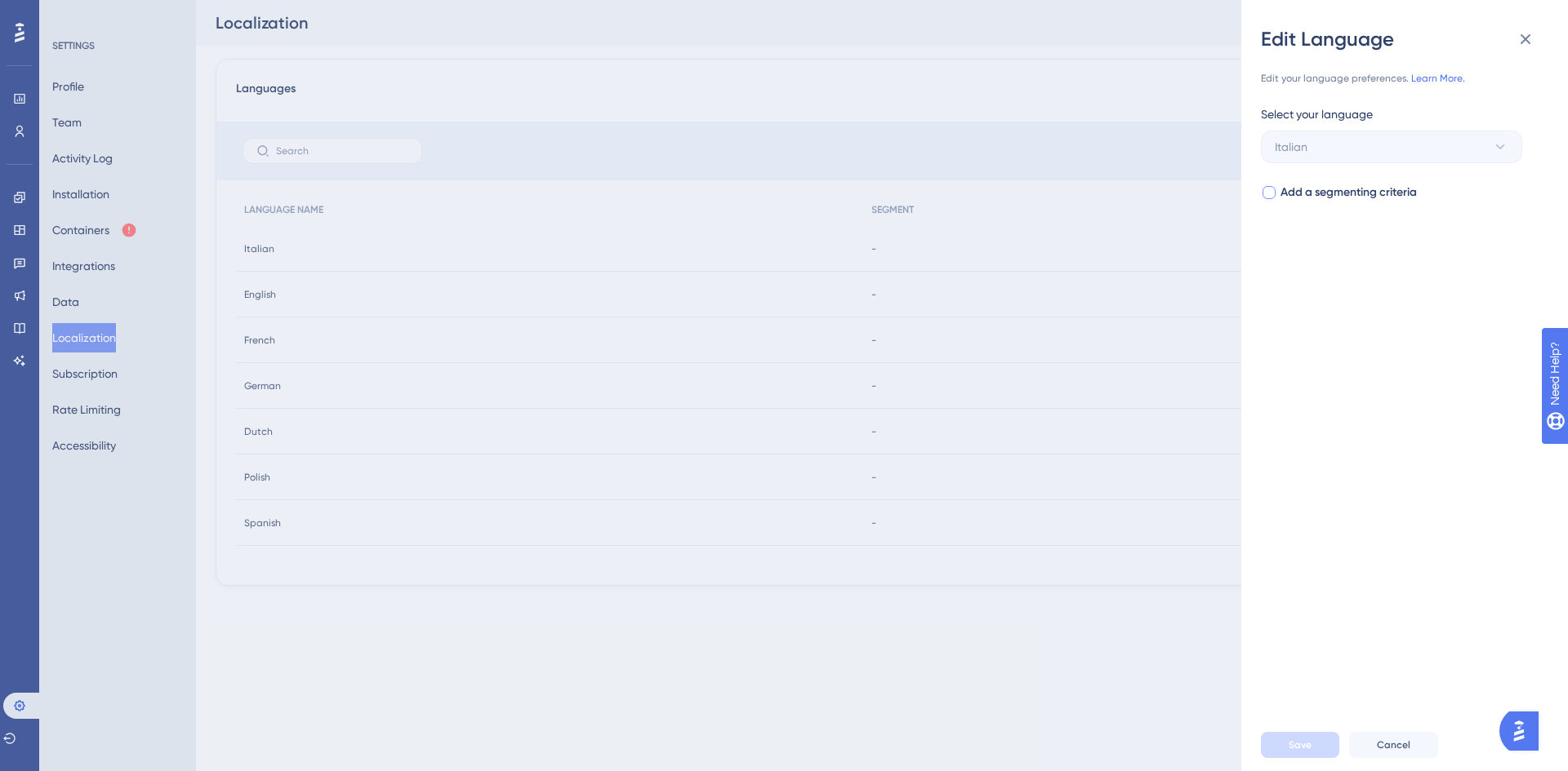
click at [1278, 191] on label "Add a segmenting criteria" at bounding box center [1339, 193] width 156 height 19
click at [1320, 249] on span "Select your segment" at bounding box center [1328, 258] width 106 height 19
click at [1272, 186] on icon at bounding box center [1269, 193] width 7 height 14
checkbox input "false"
click at [1523, 37] on icon at bounding box center [1525, 39] width 11 height 11
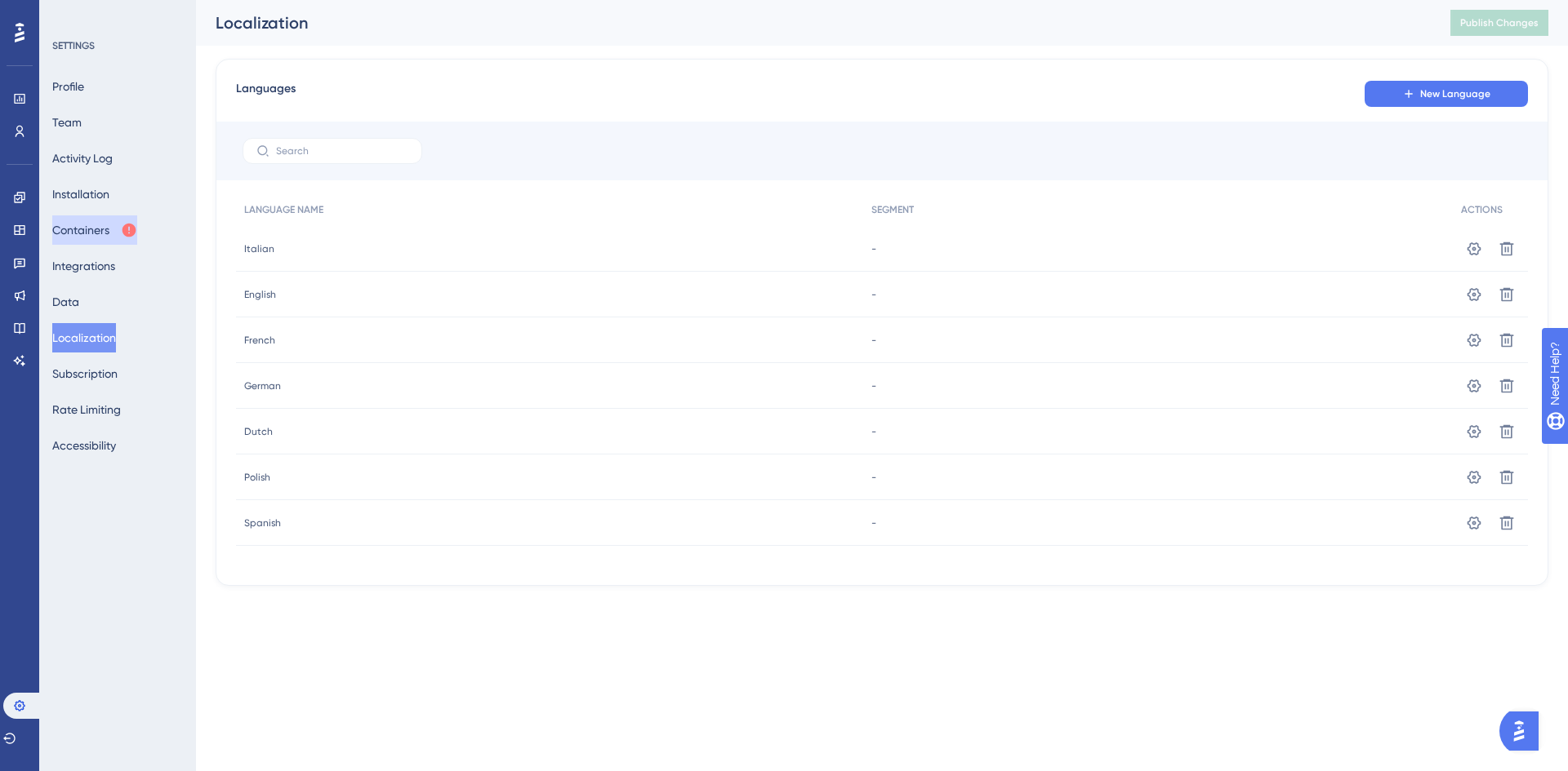
click at [118, 218] on button "Containers" at bounding box center [95, 230] width 85 height 29
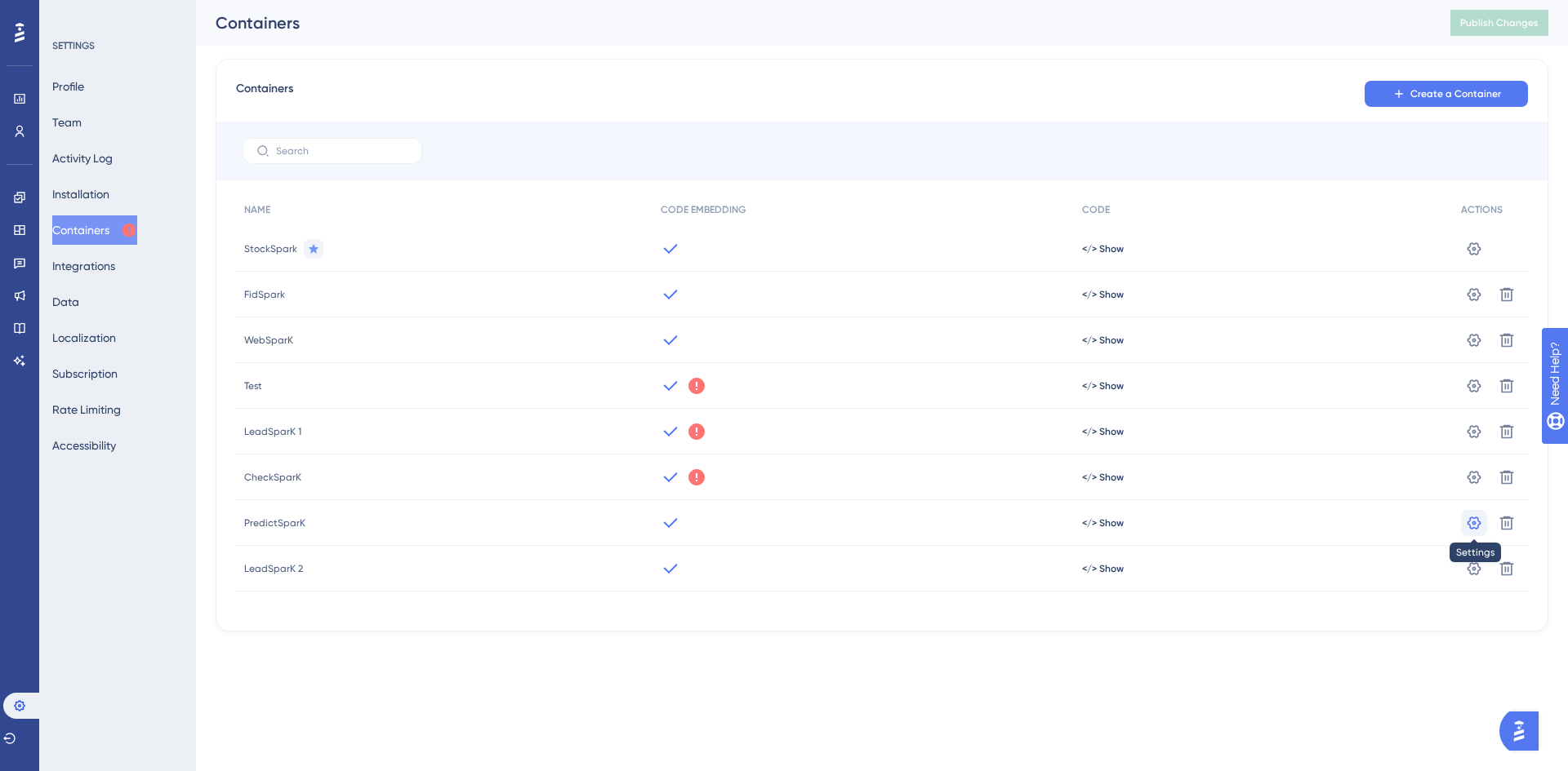
click at [1467, 530] on icon at bounding box center [1474, 522] width 16 height 16
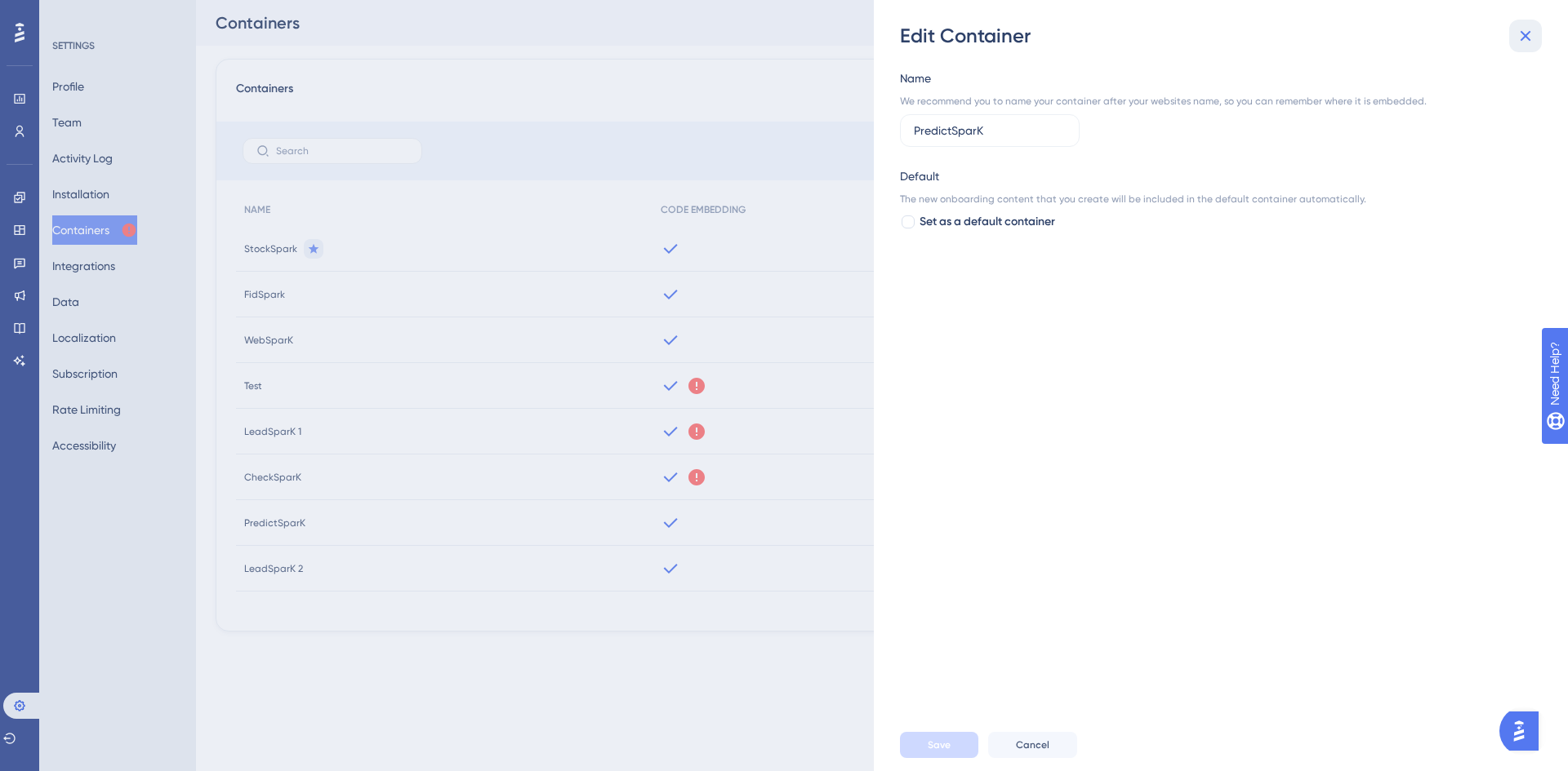
click at [1518, 49] on button at bounding box center [1525, 36] width 33 height 33
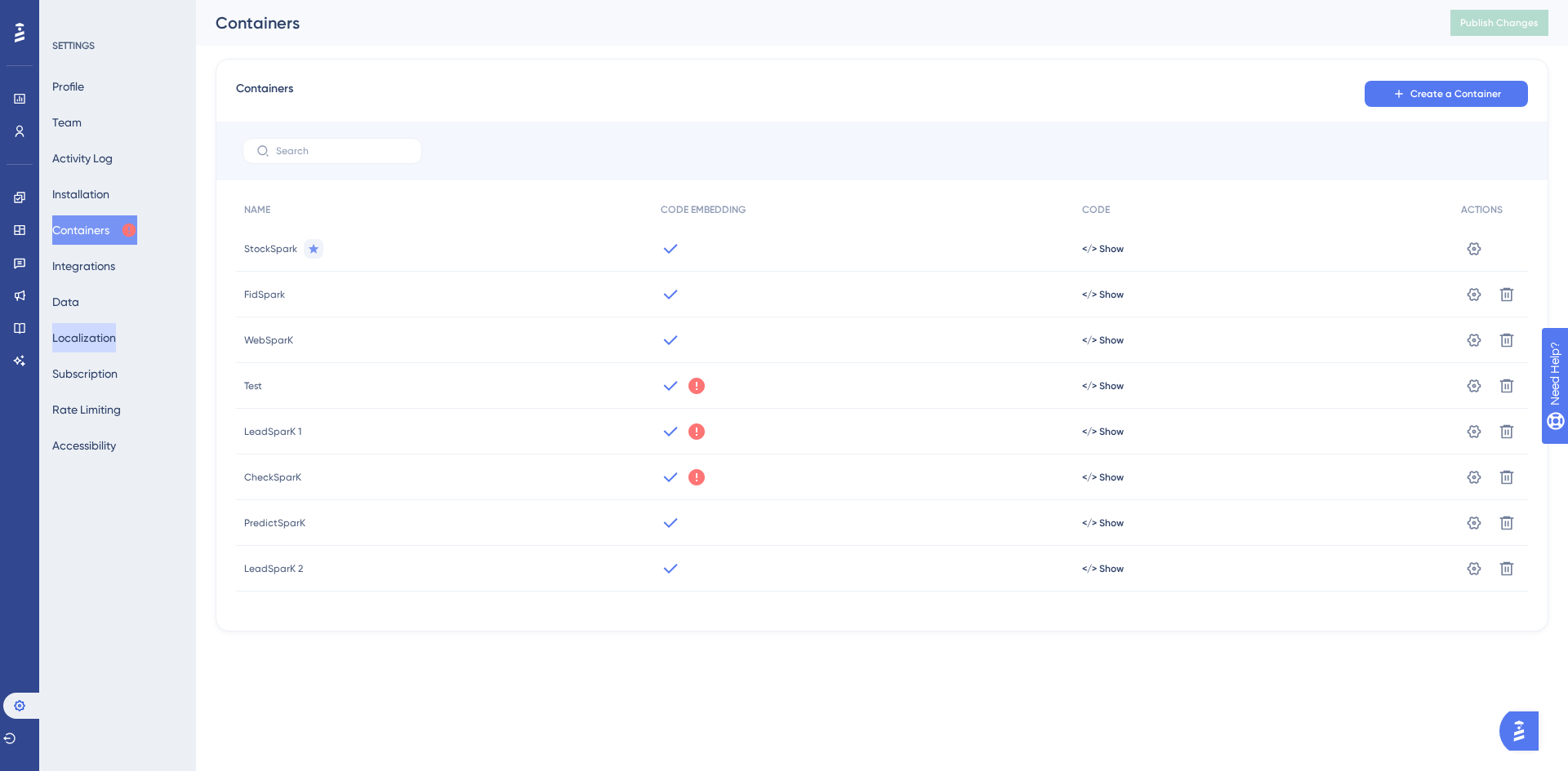
click at [102, 344] on button "Localization" at bounding box center [84, 338] width 64 height 29
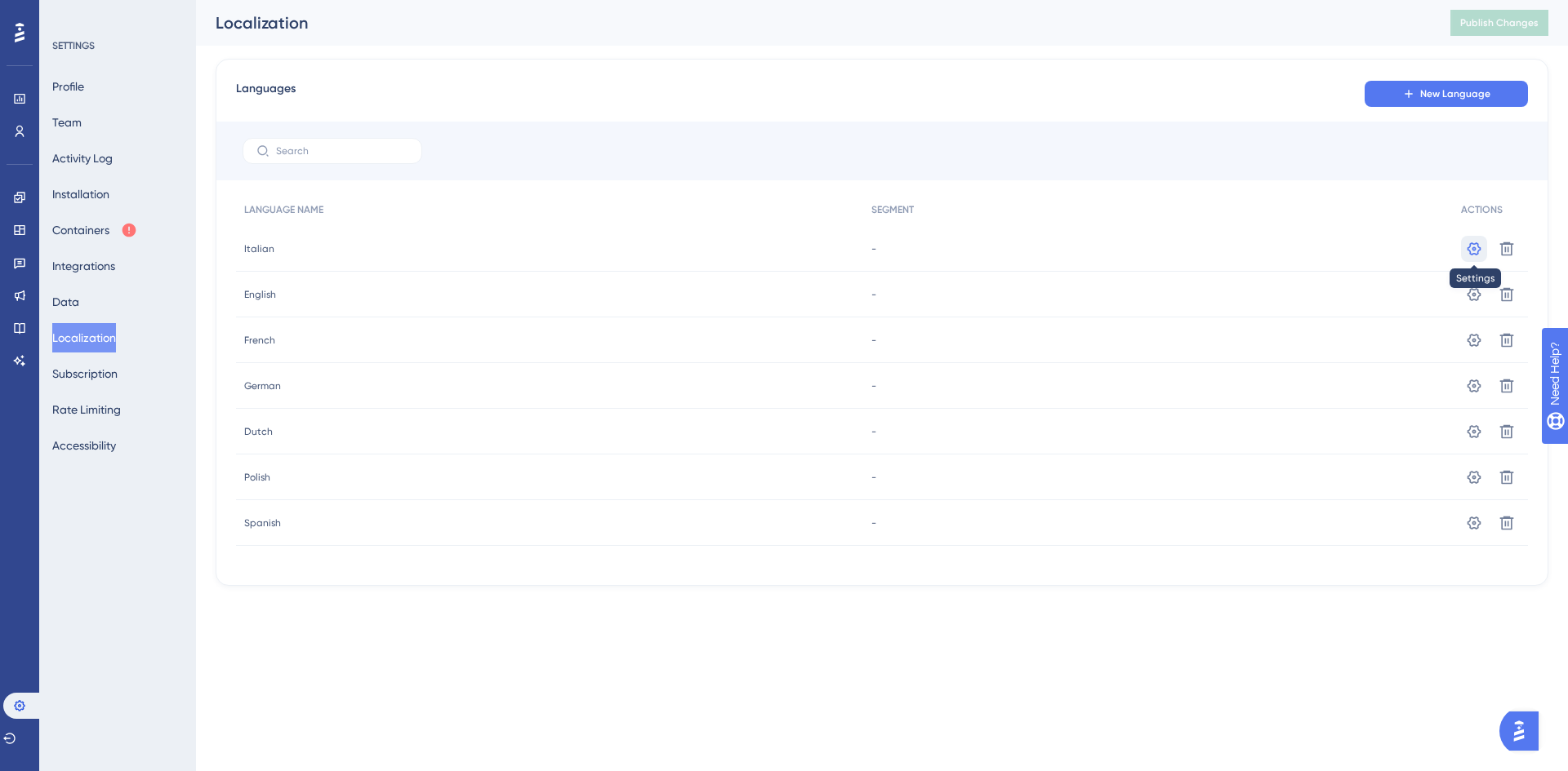
click at [1462, 253] on button at bounding box center [1474, 249] width 26 height 26
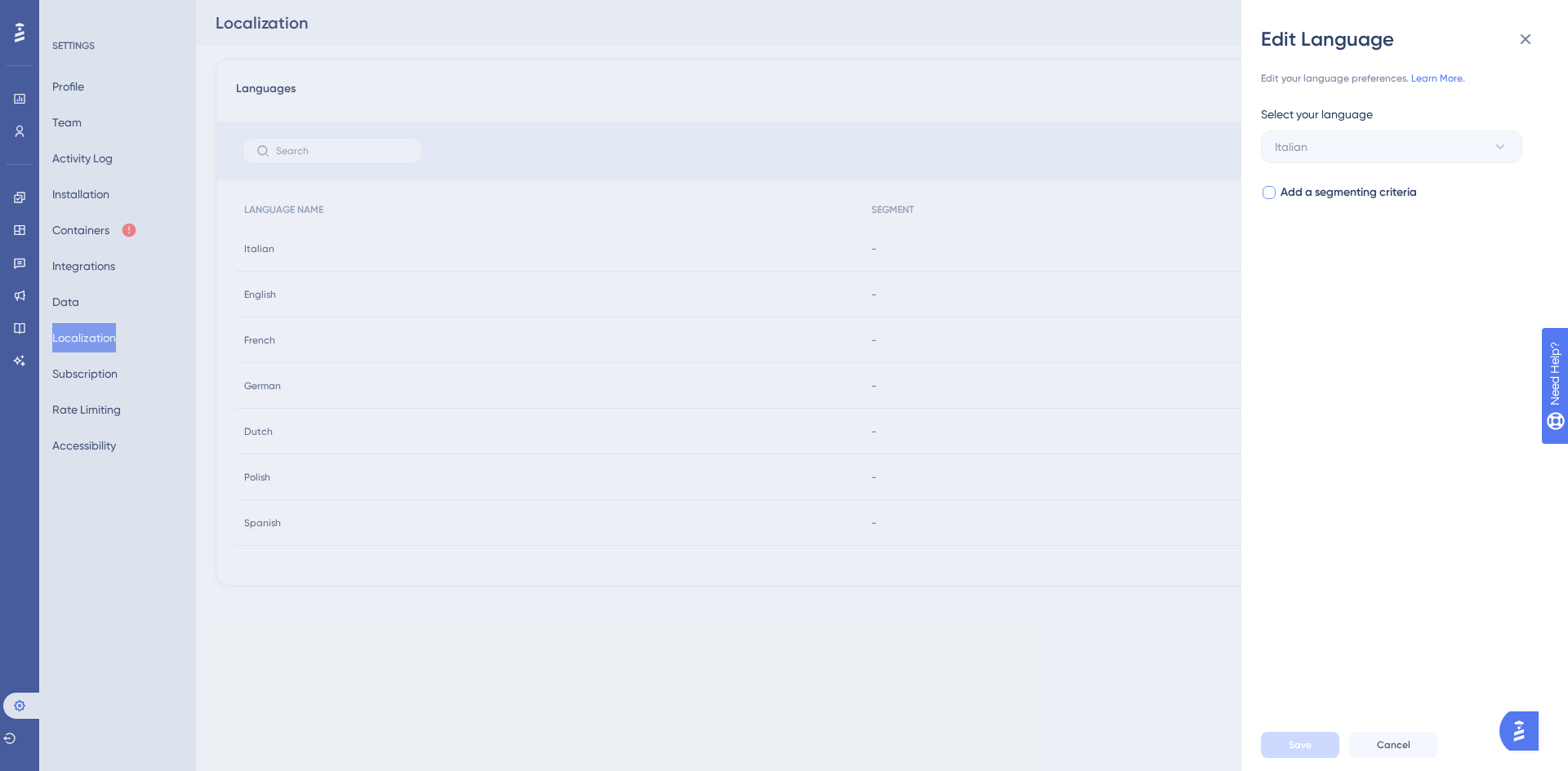
click at [1333, 193] on span "Add a segmenting criteria" at bounding box center [1348, 193] width 136 height 19
checkbox input "true"
click at [1337, 242] on button "Select your segment" at bounding box center [1392, 258] width 261 height 33
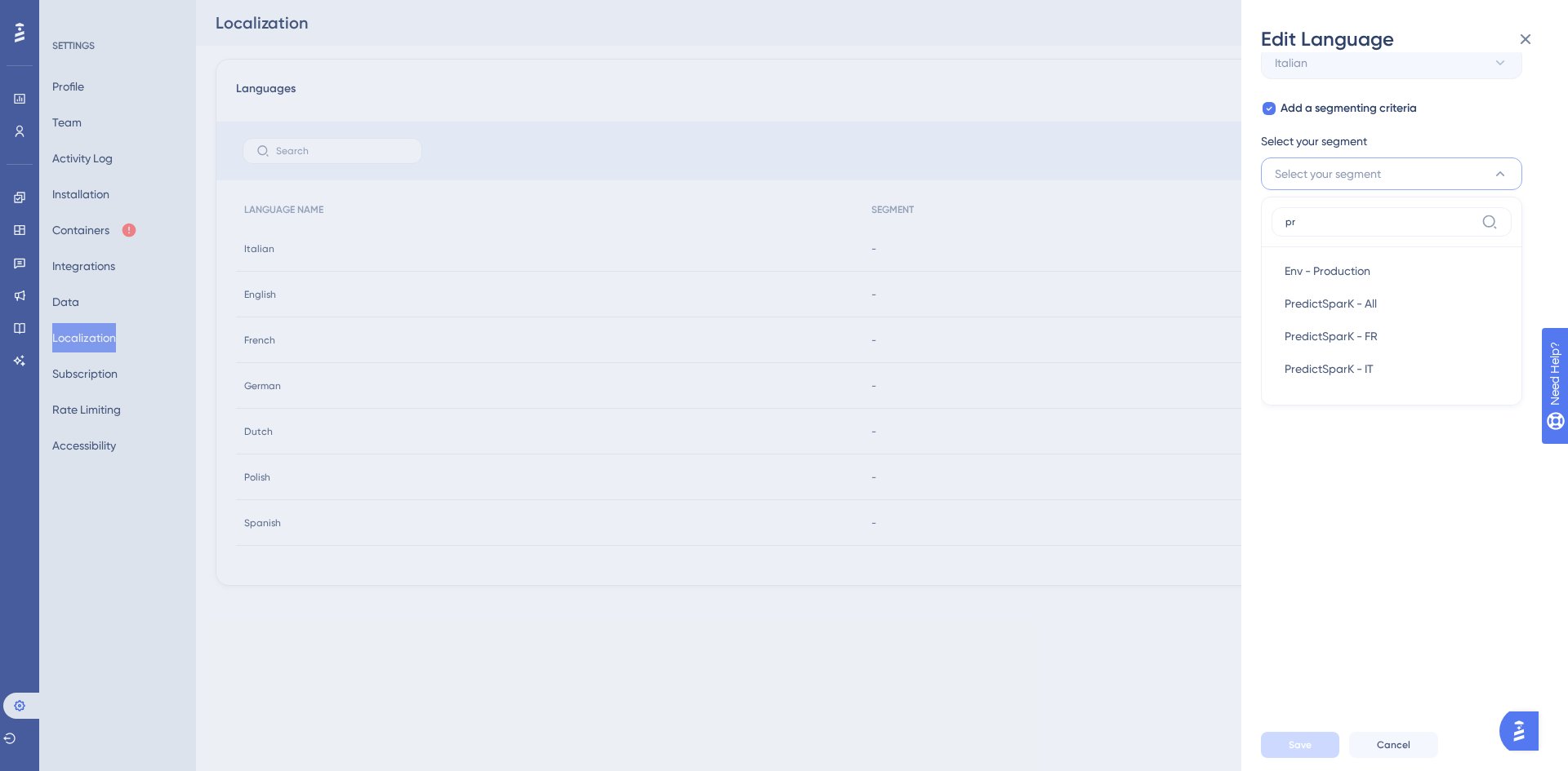
scroll to position [85, 0]
type input "pr"
click at [1524, 42] on icon at bounding box center [1525, 39] width 11 height 11
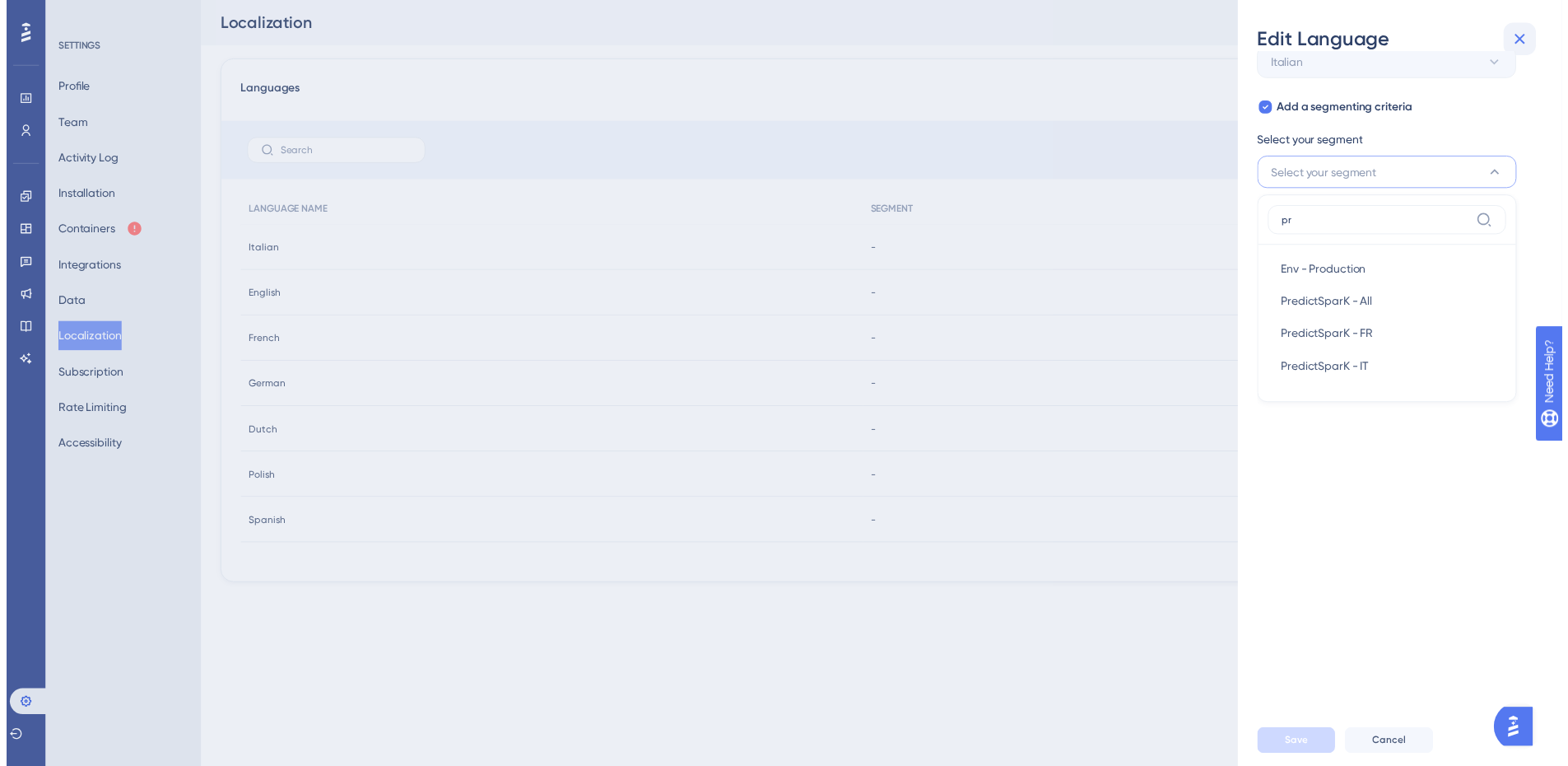
scroll to position [0, 0]
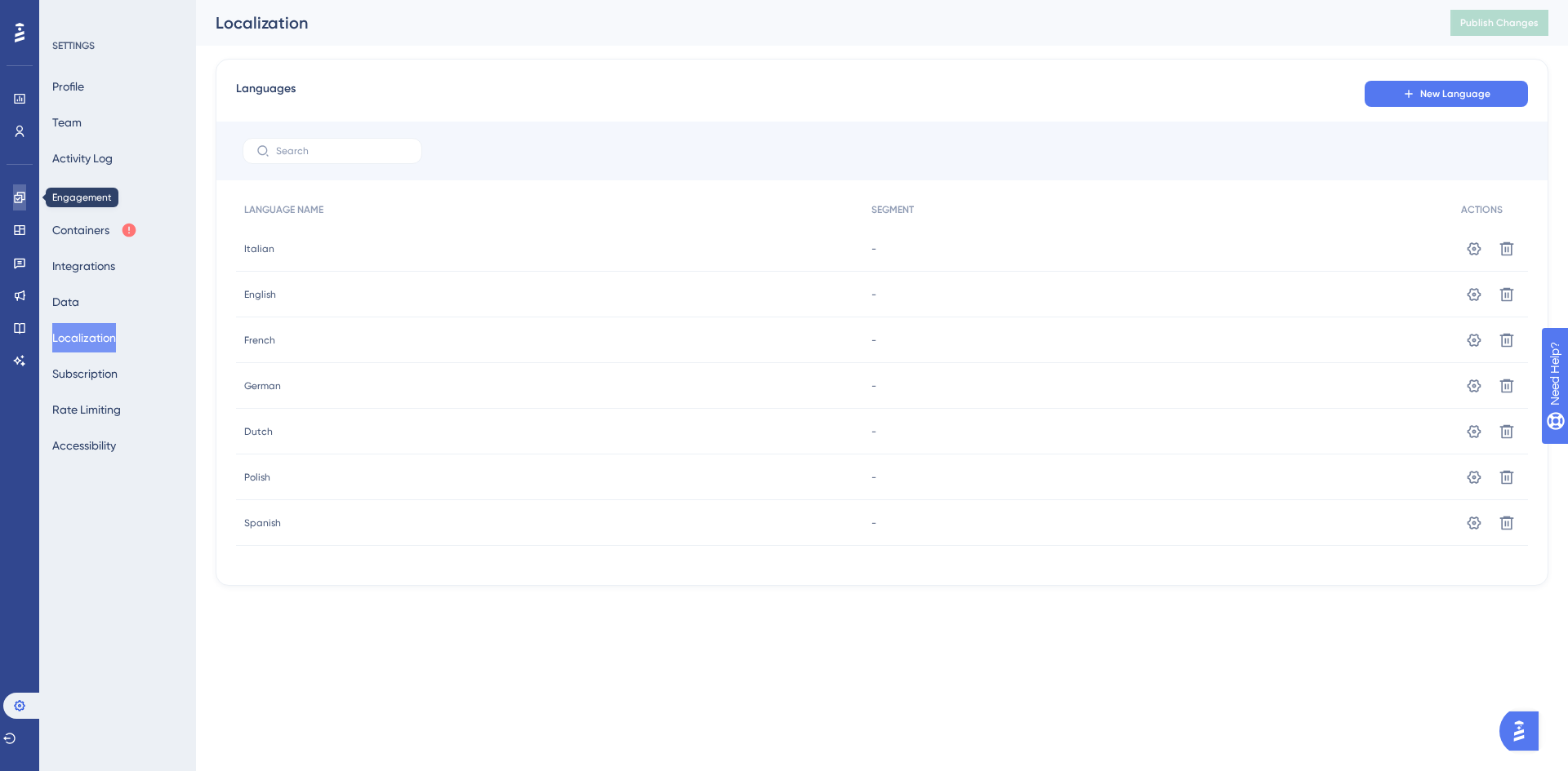
click at [26, 204] on link at bounding box center [20, 197] width 14 height 26
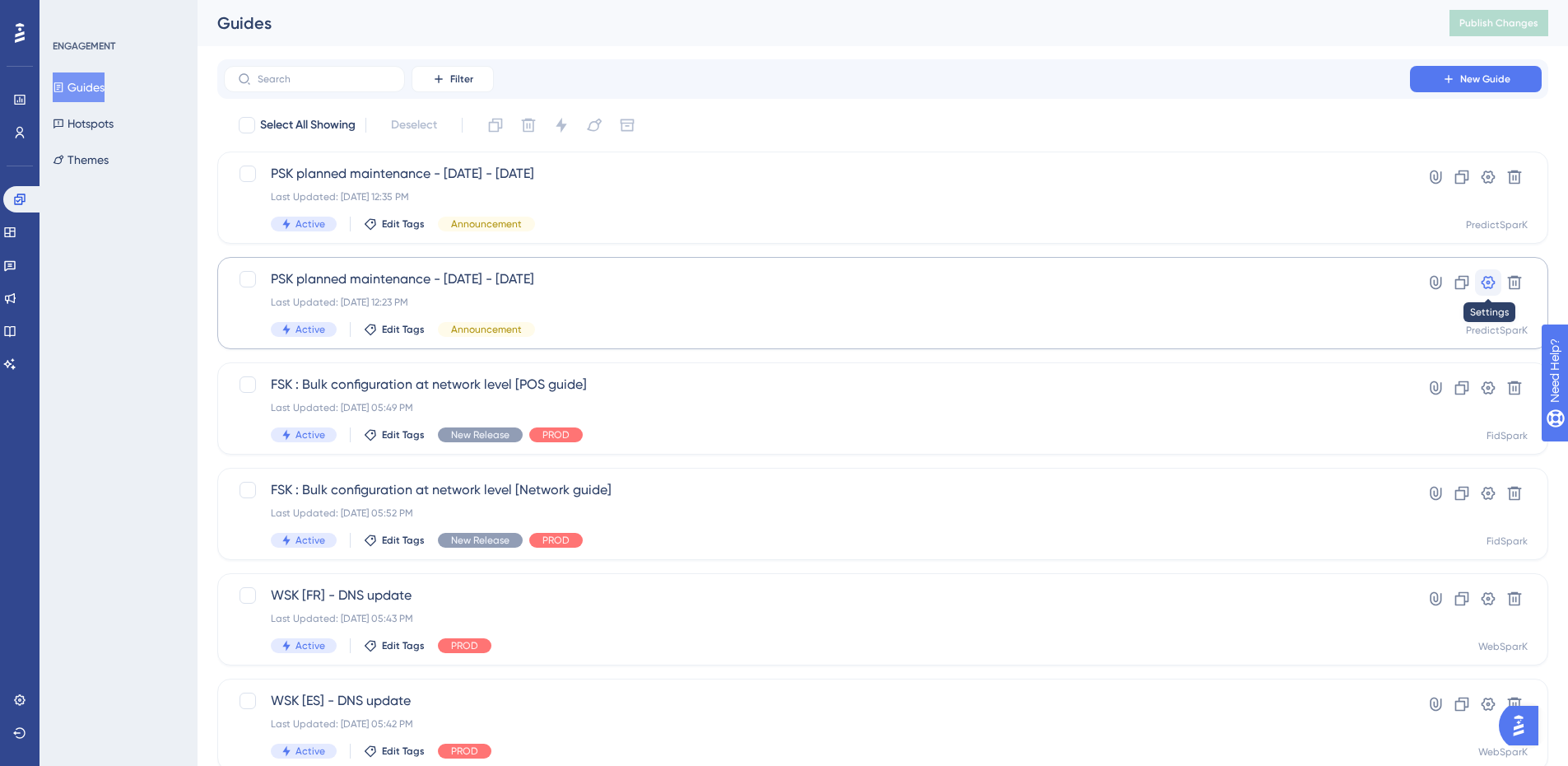
click at [1492, 275] on icon at bounding box center [1488, 282] width 17 height 17
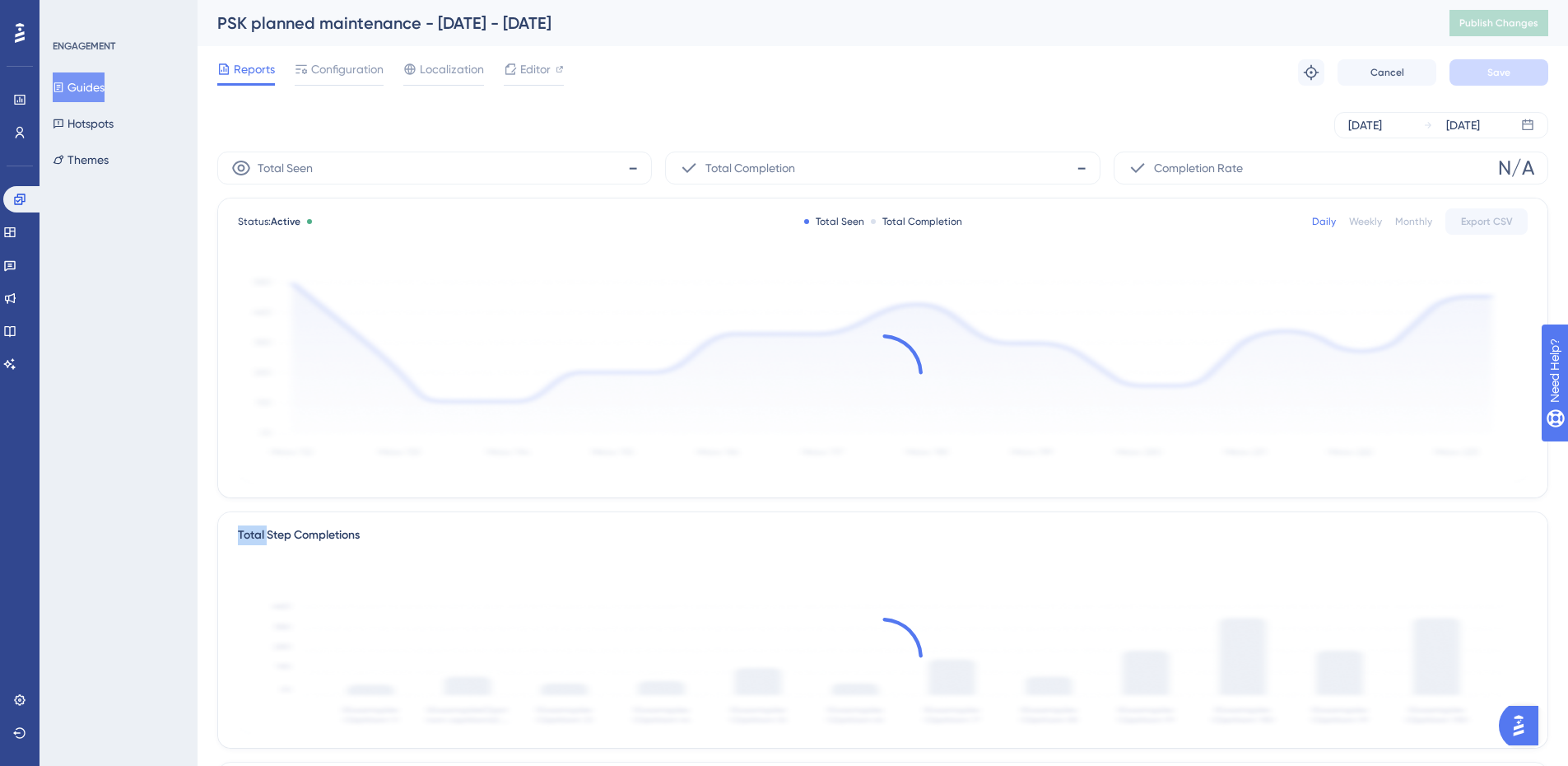
click at [1492, 275] on div at bounding box center [883, 374] width 1290 height 221
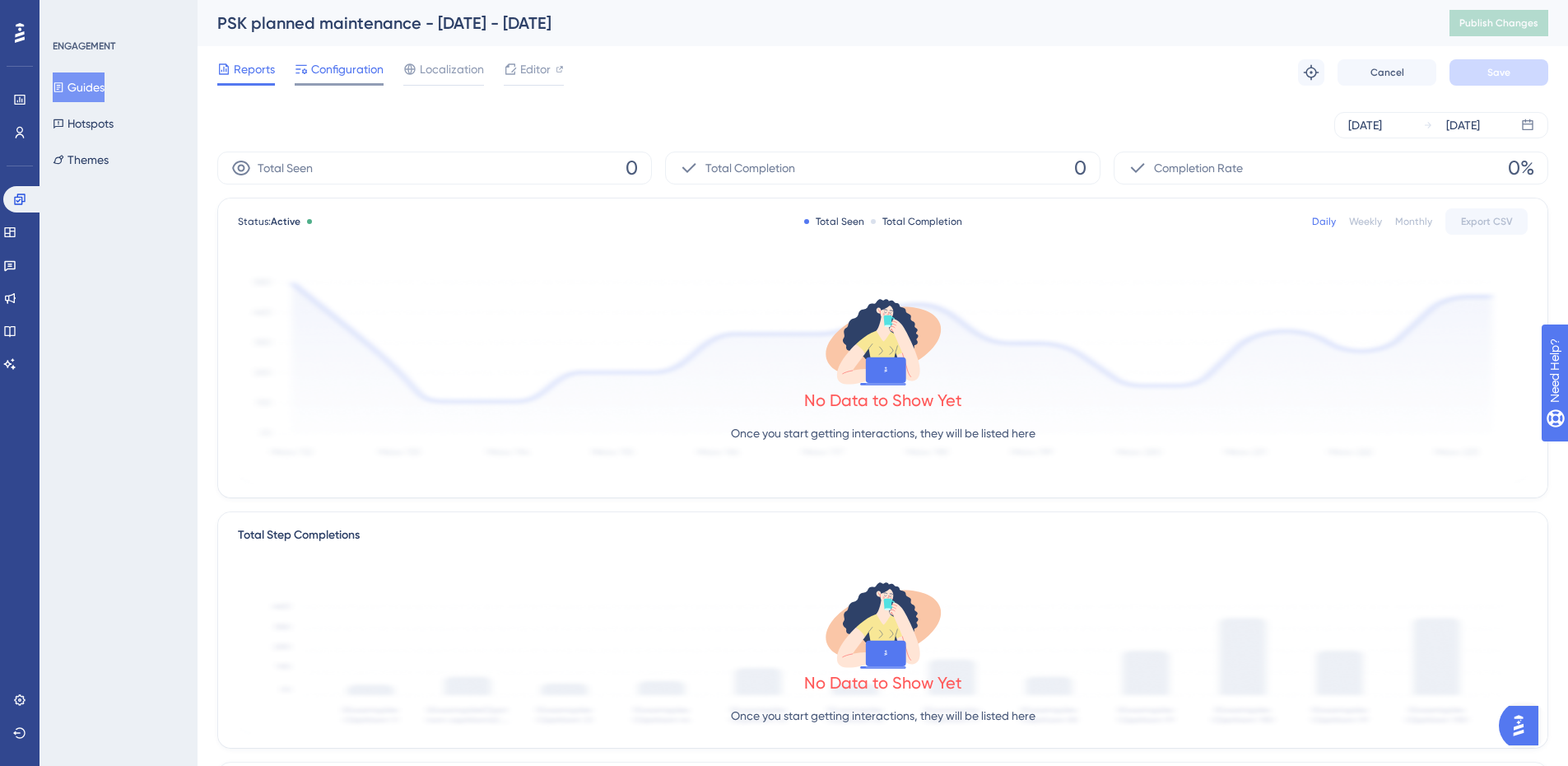
click at [349, 70] on span "Configuration" at bounding box center [347, 69] width 72 height 20
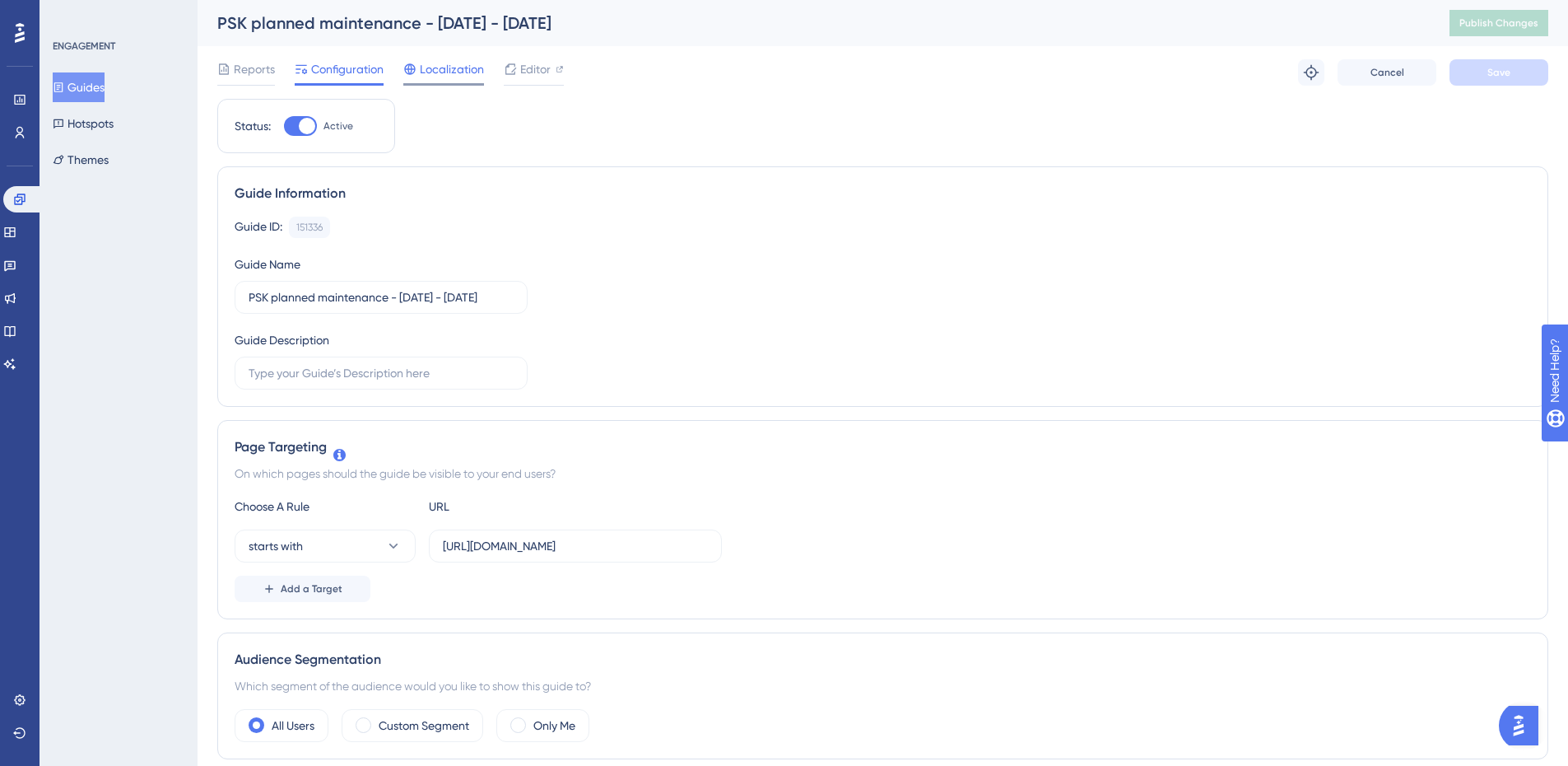
click at [458, 81] on div "Localization" at bounding box center [443, 72] width 81 height 26
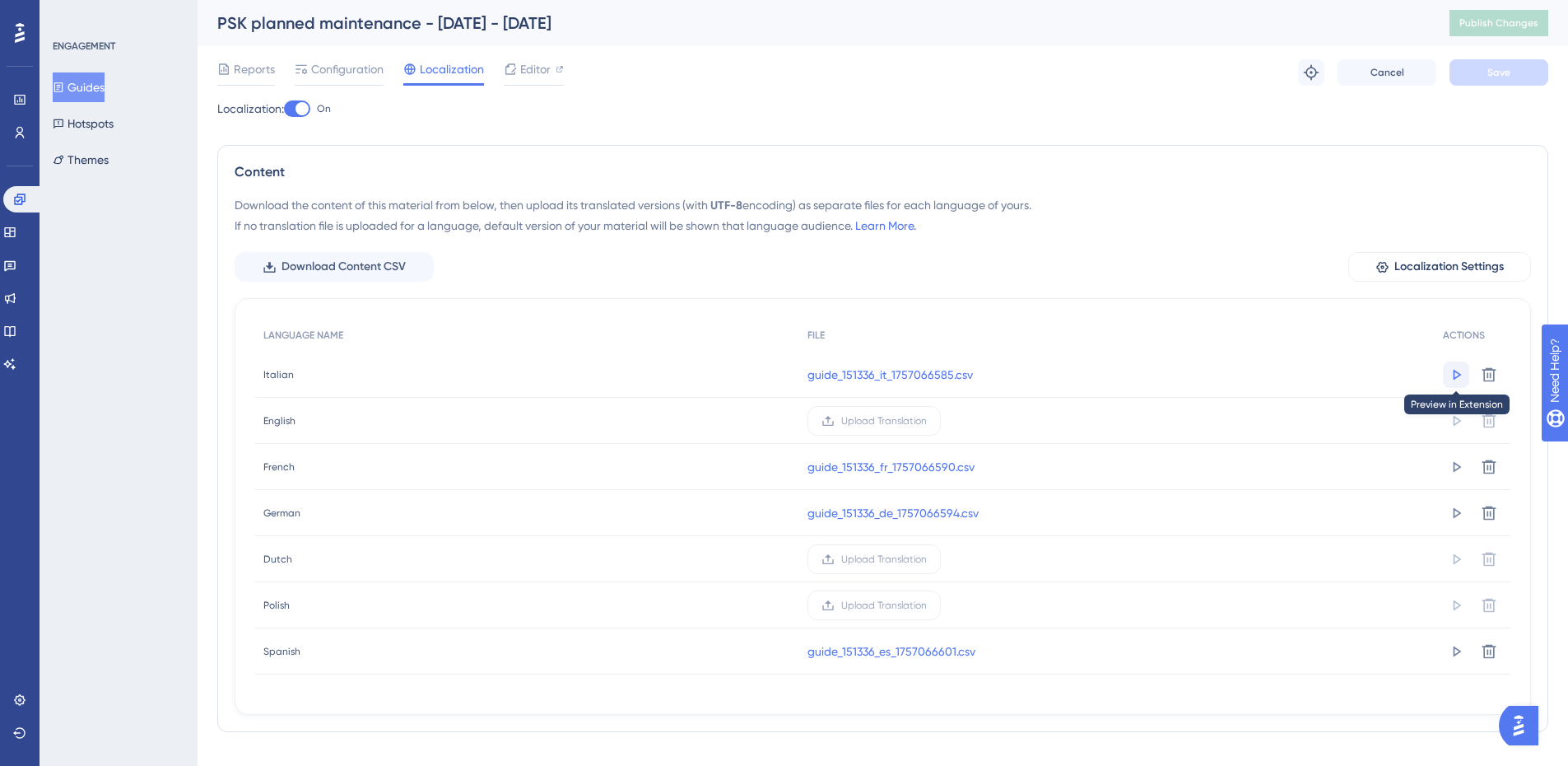
click at [1448, 376] on icon at bounding box center [1456, 375] width 17 height 17
click at [1462, 467] on icon at bounding box center [1456, 466] width 17 height 17
click at [1453, 516] on icon at bounding box center [1456, 512] width 17 height 17
click at [1447, 646] on button at bounding box center [1456, 651] width 26 height 26
click at [1463, 378] on icon at bounding box center [1456, 375] width 17 height 17
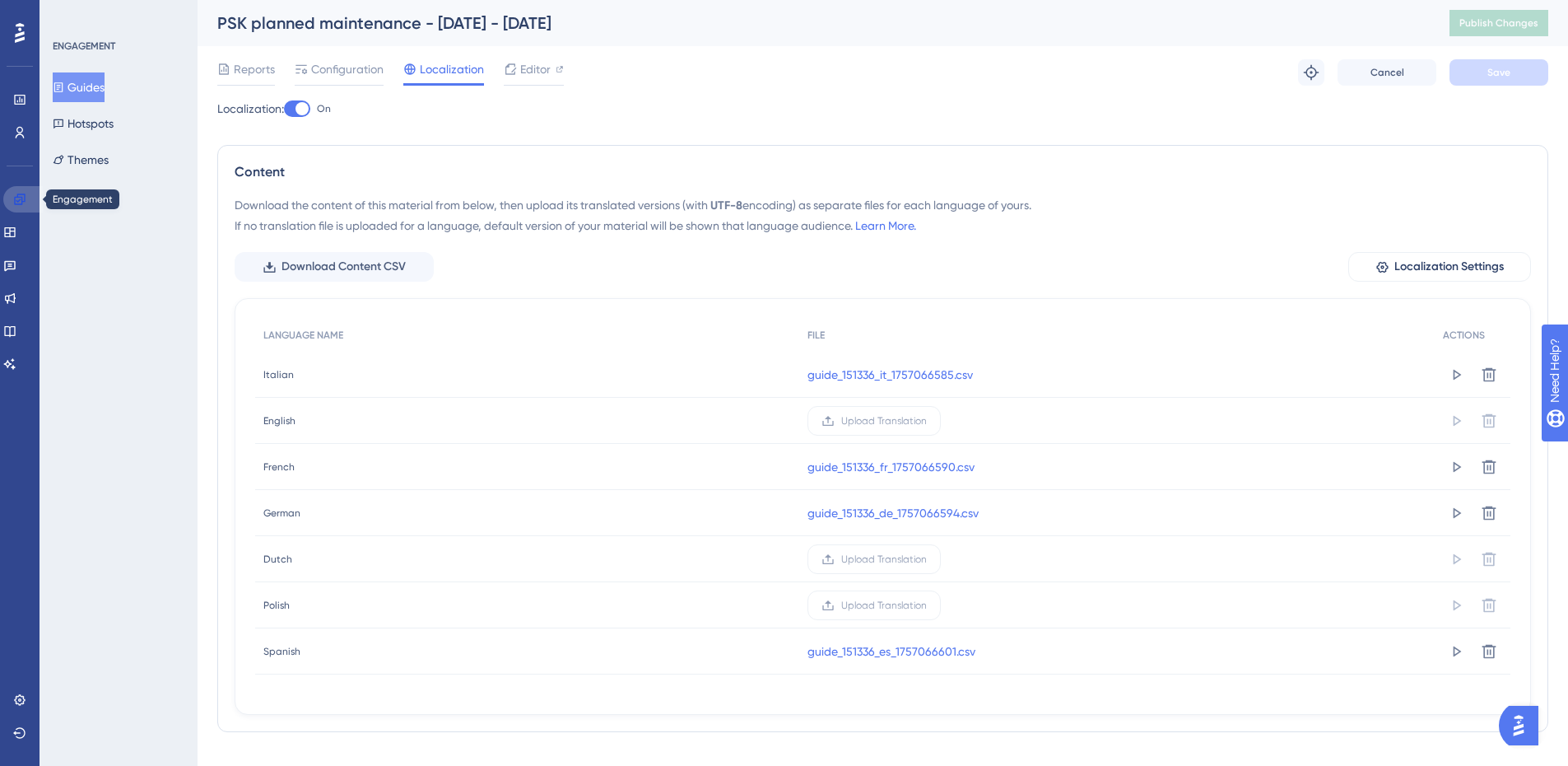
click at [35, 200] on link at bounding box center [22, 199] width 40 height 26
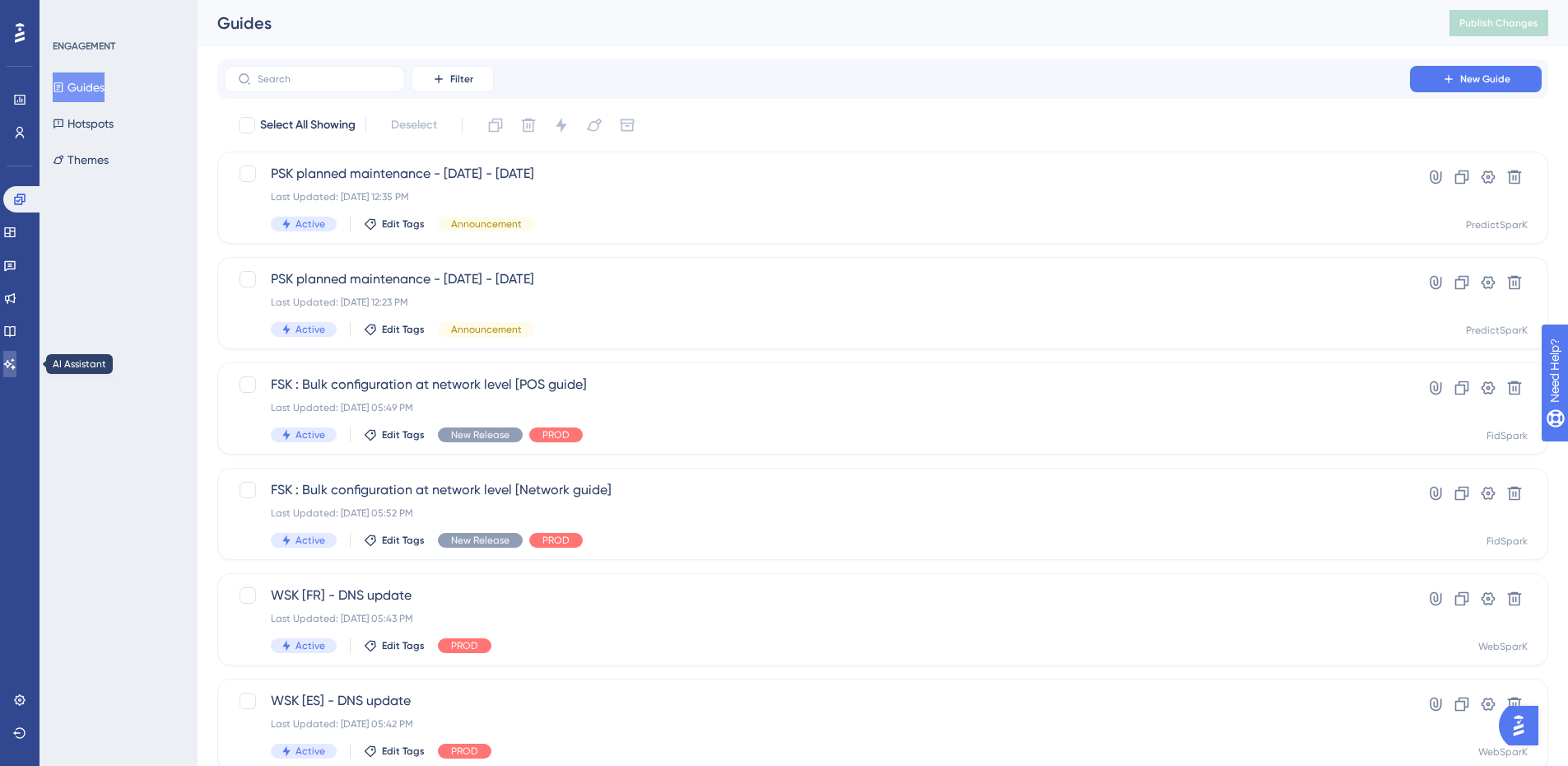
click at [17, 362] on icon at bounding box center [10, 364] width 14 height 14
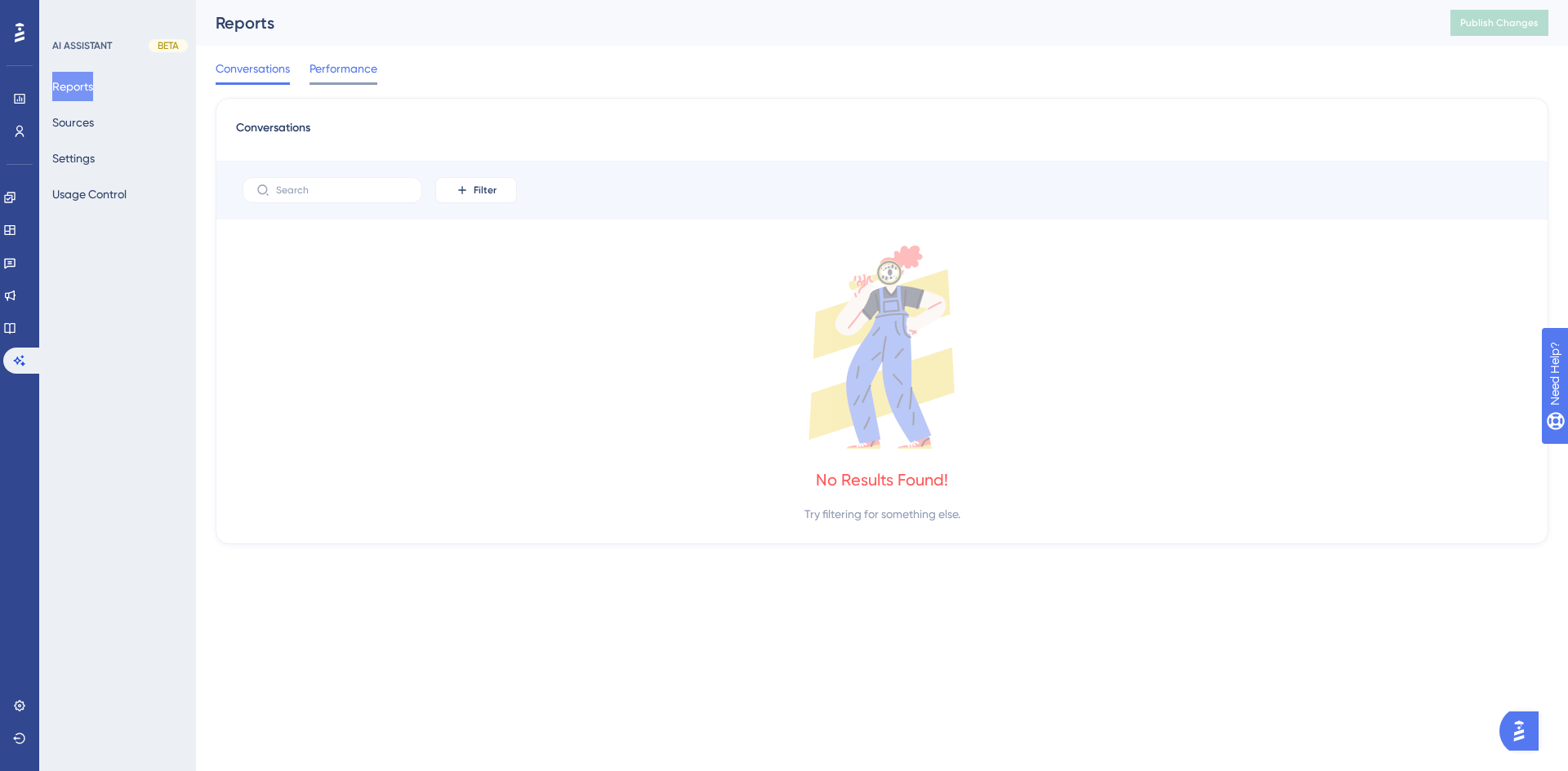
click at [311, 63] on span "Performance" at bounding box center [344, 69] width 68 height 19
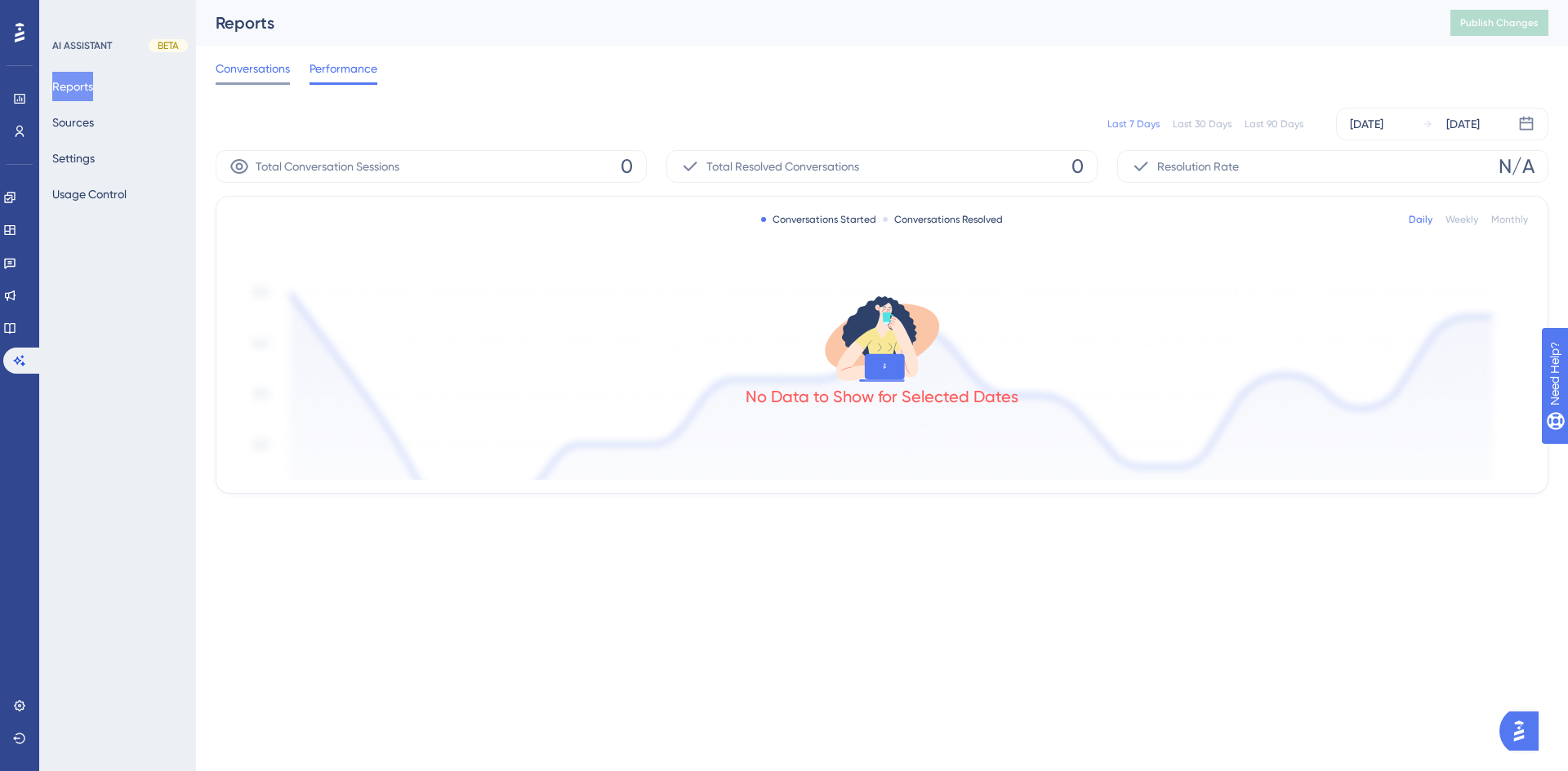
click at [249, 74] on span "Conversations" at bounding box center [253, 69] width 75 height 19
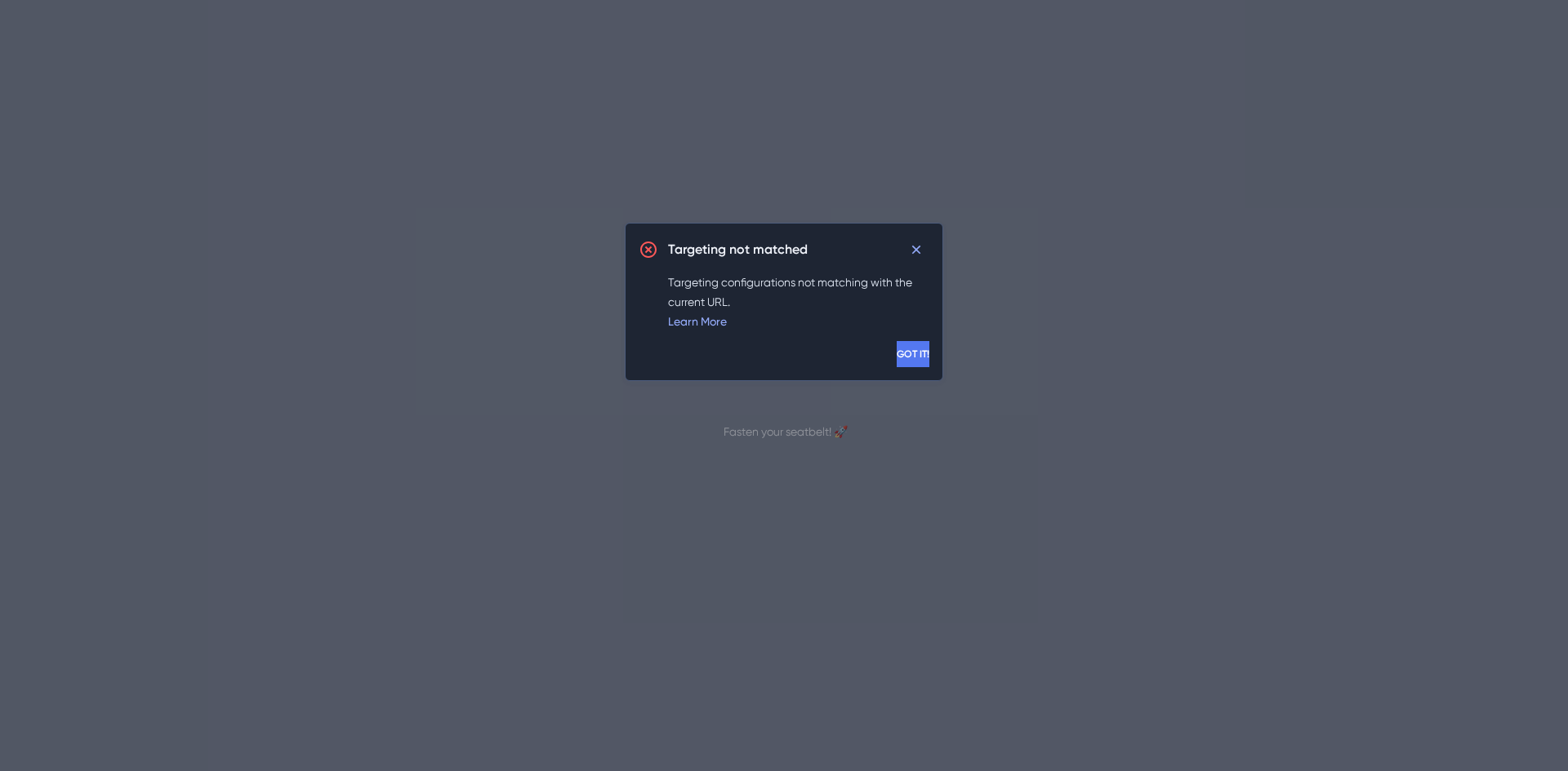
click at [897, 357] on span "GOT IT!" at bounding box center [914, 354] width 33 height 14
